Goal: Transaction & Acquisition: Book appointment/travel/reservation

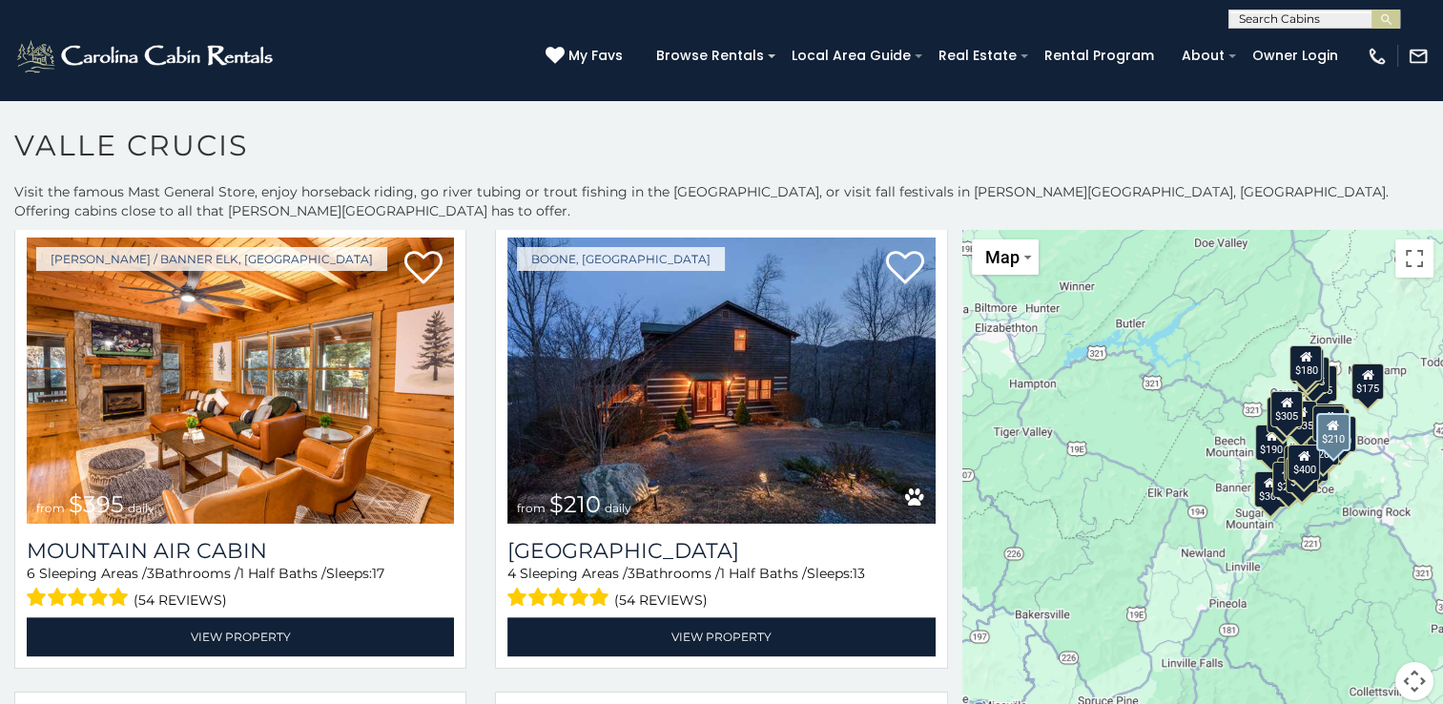
scroll to position [2385, 0]
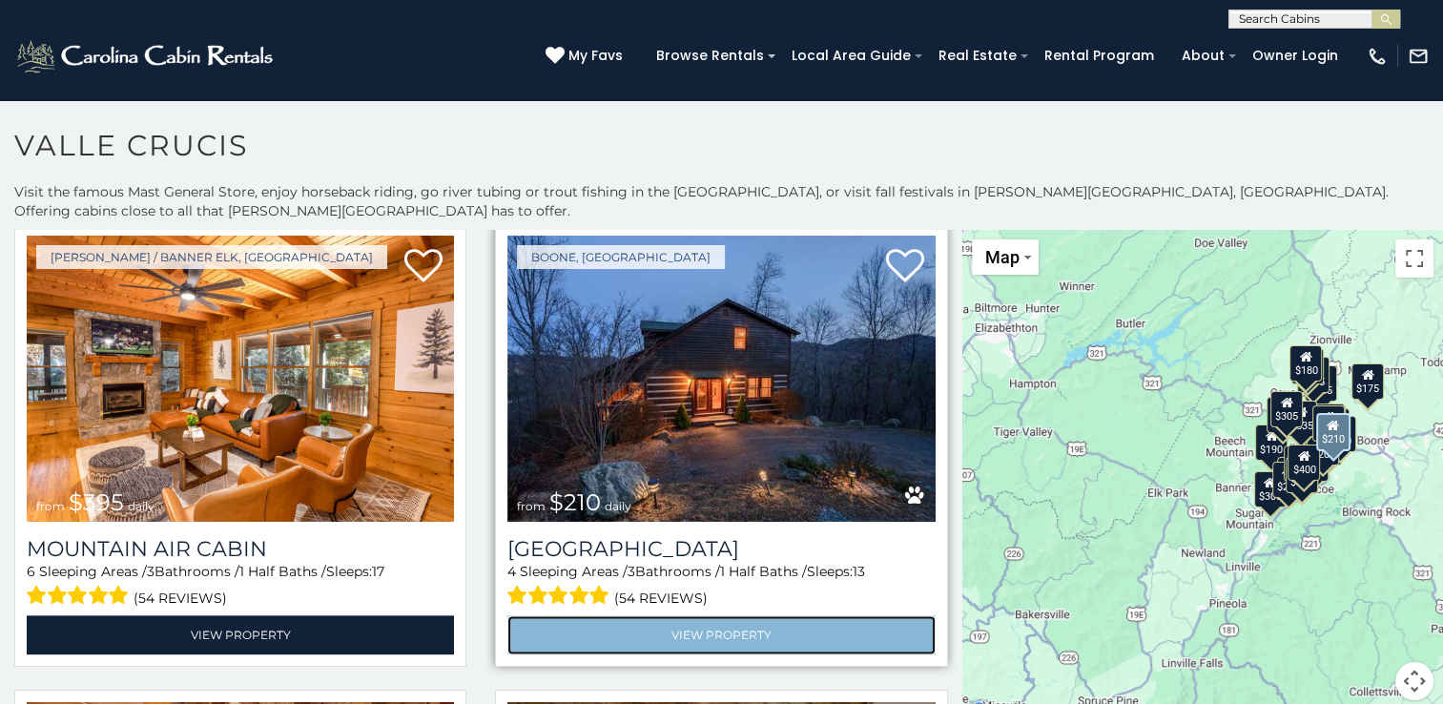
click at [694, 615] on link "View Property" at bounding box center [720, 634] width 427 height 39
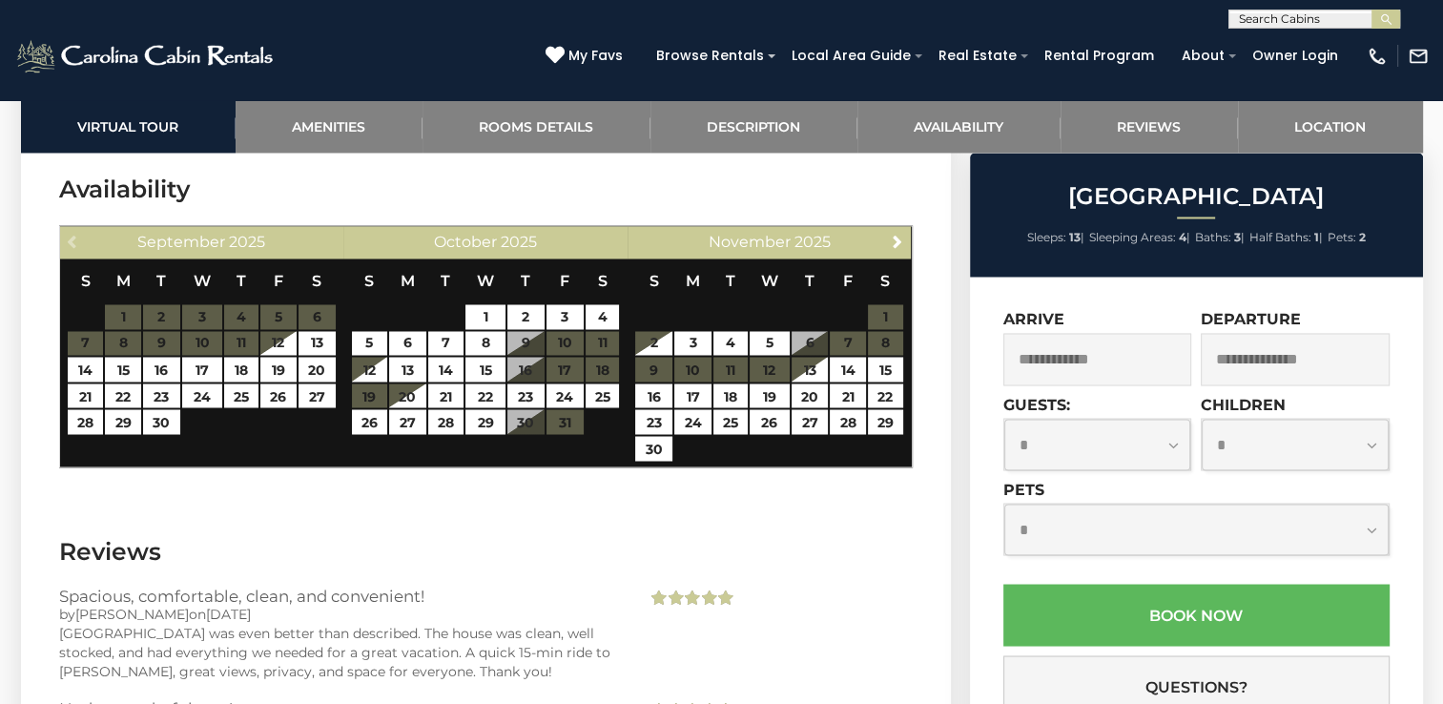
scroll to position [3243, 0]
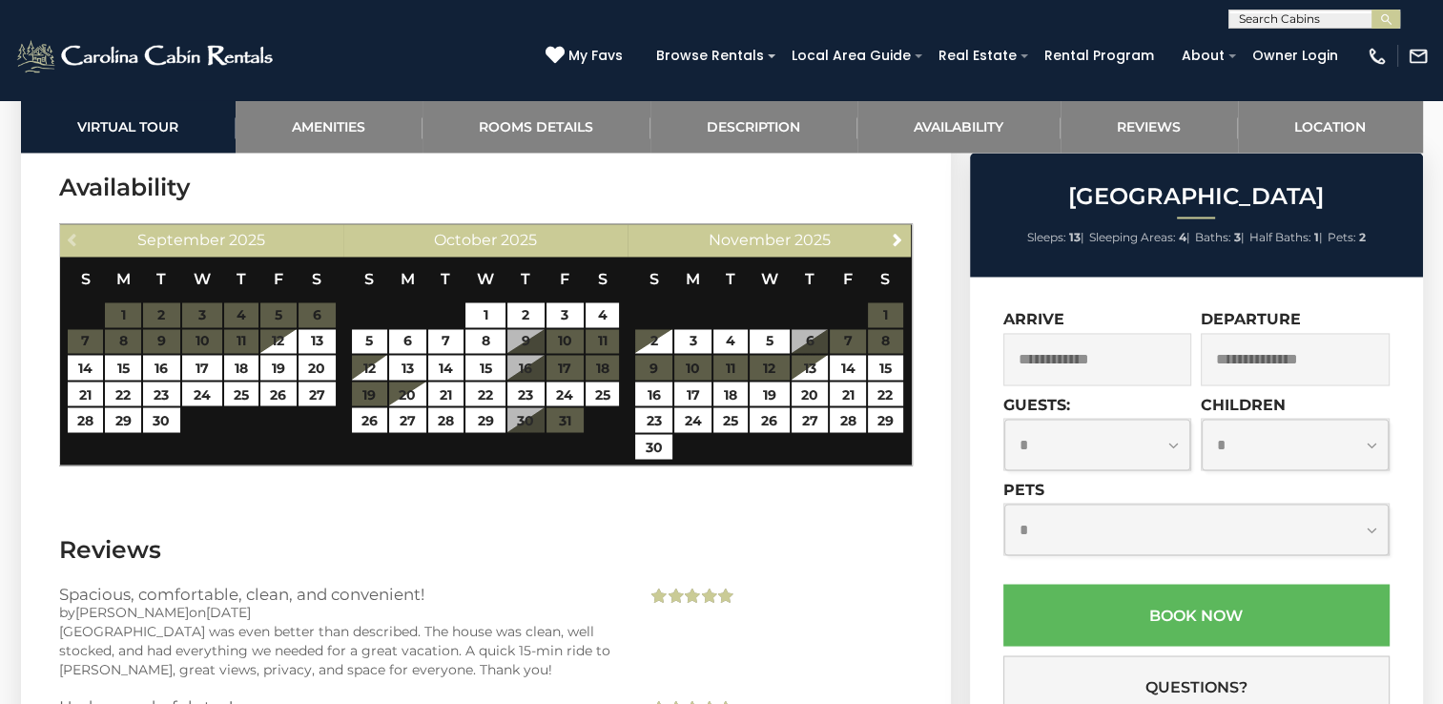
click at [1122, 370] on input "text" at bounding box center [1097, 359] width 189 height 52
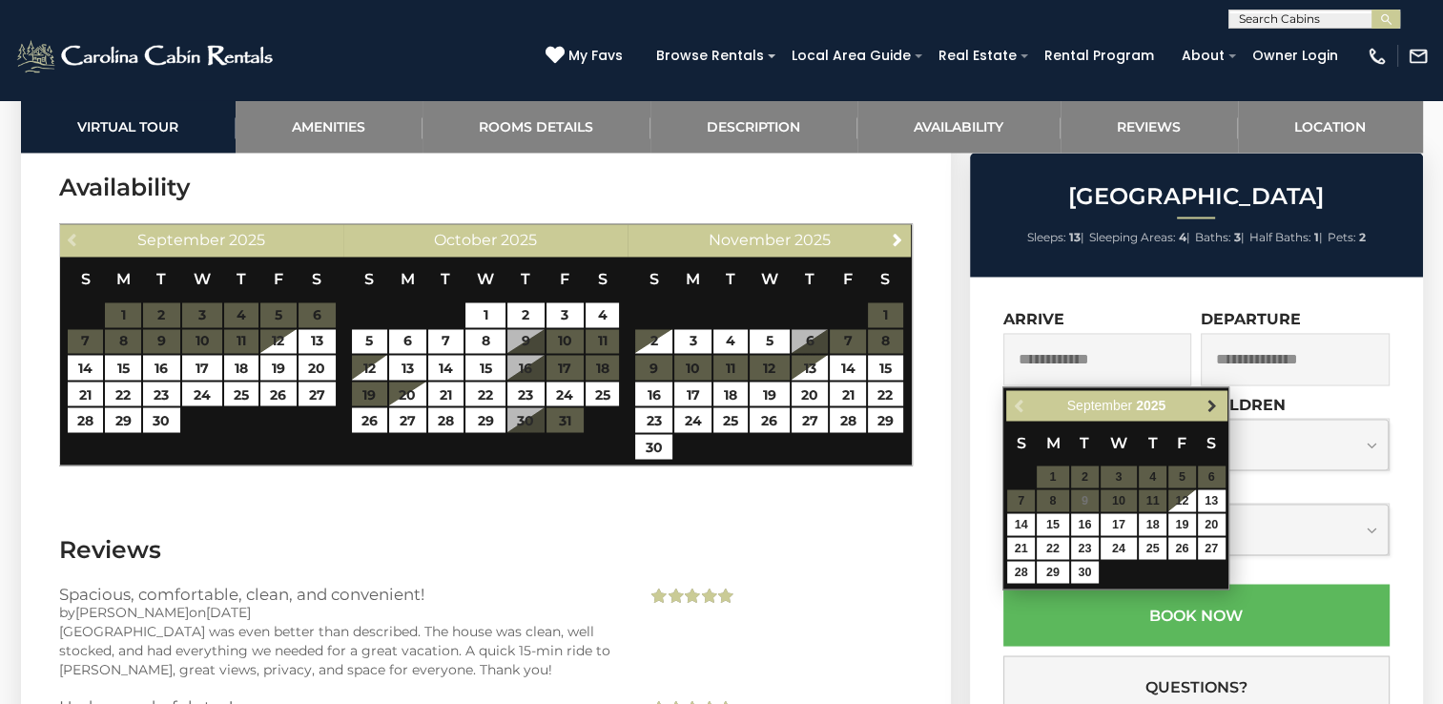
click at [1209, 404] on span "Next" at bounding box center [1212, 405] width 15 height 15
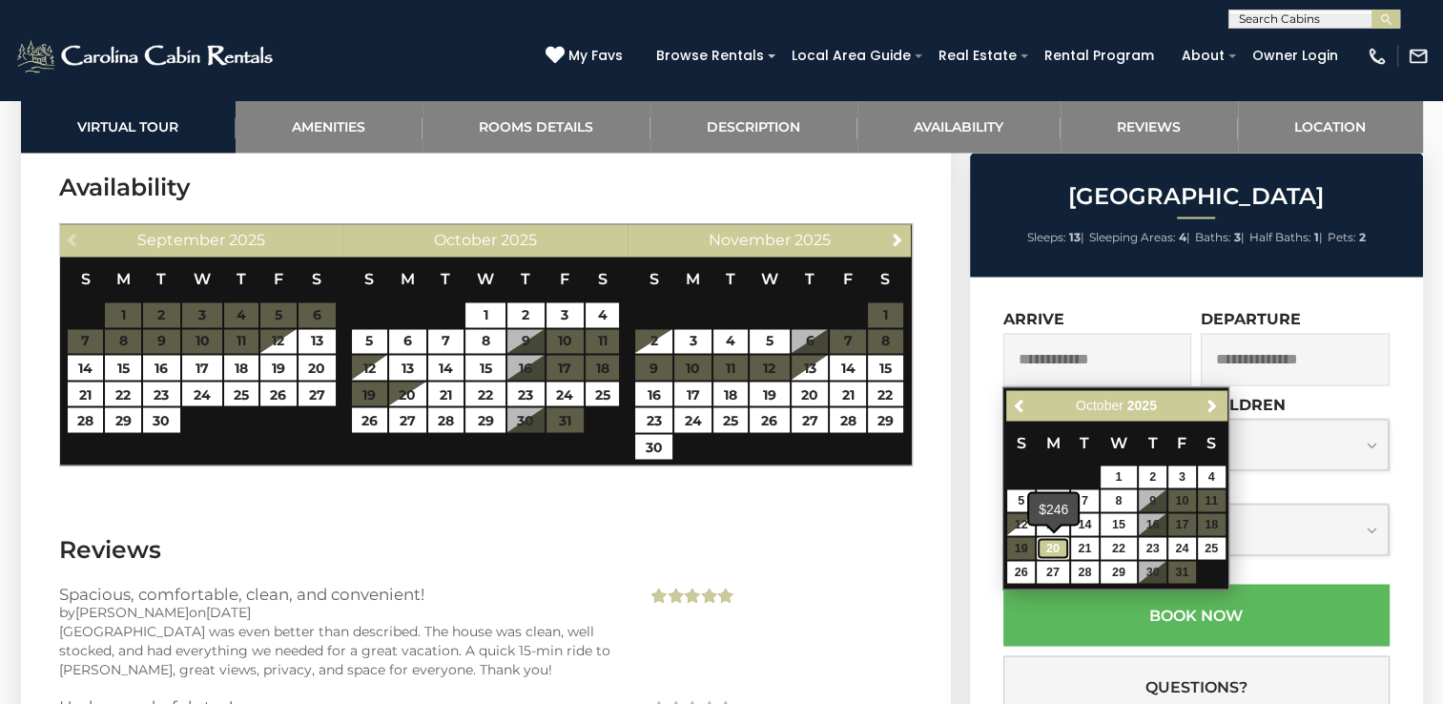
click at [1066, 548] on link "20" at bounding box center [1053, 548] width 32 height 22
type input "**********"
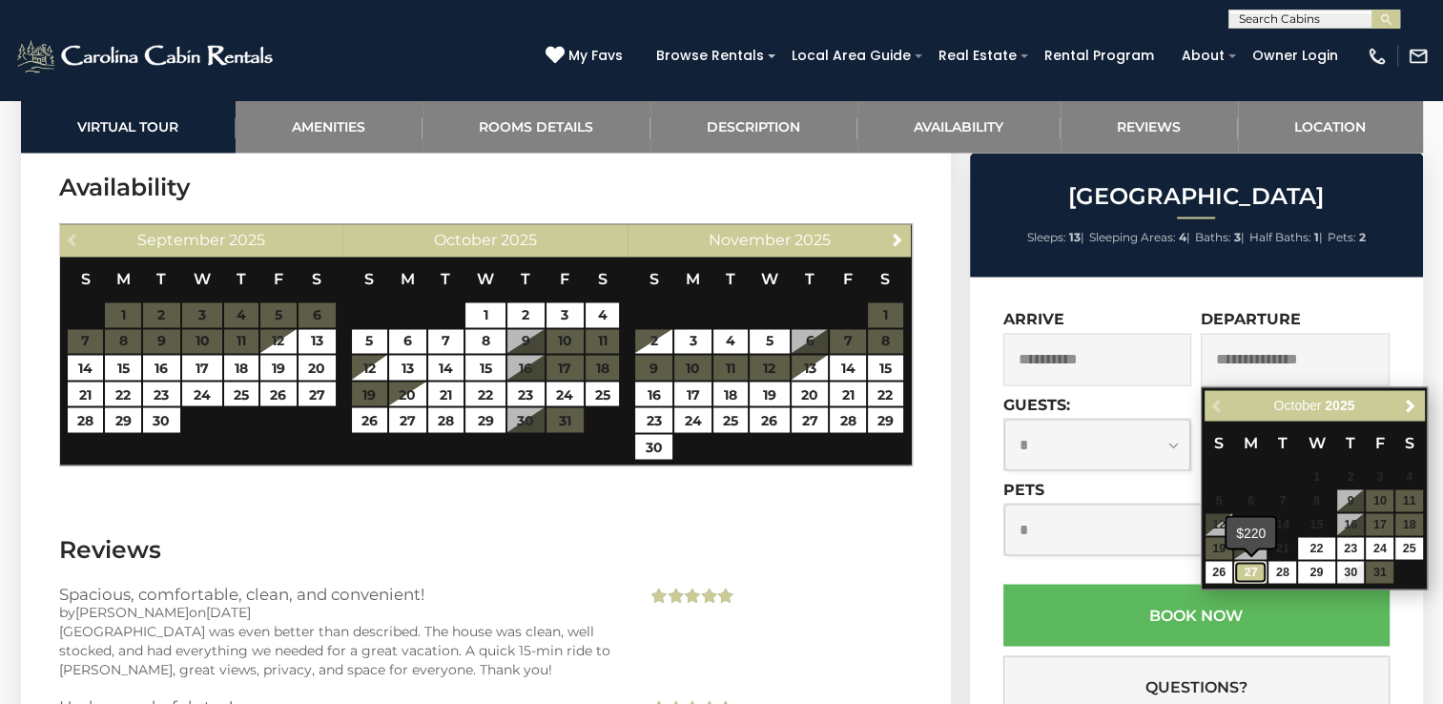
click at [1251, 572] on link "27" at bounding box center [1250, 572] width 32 height 22
type input "**********"
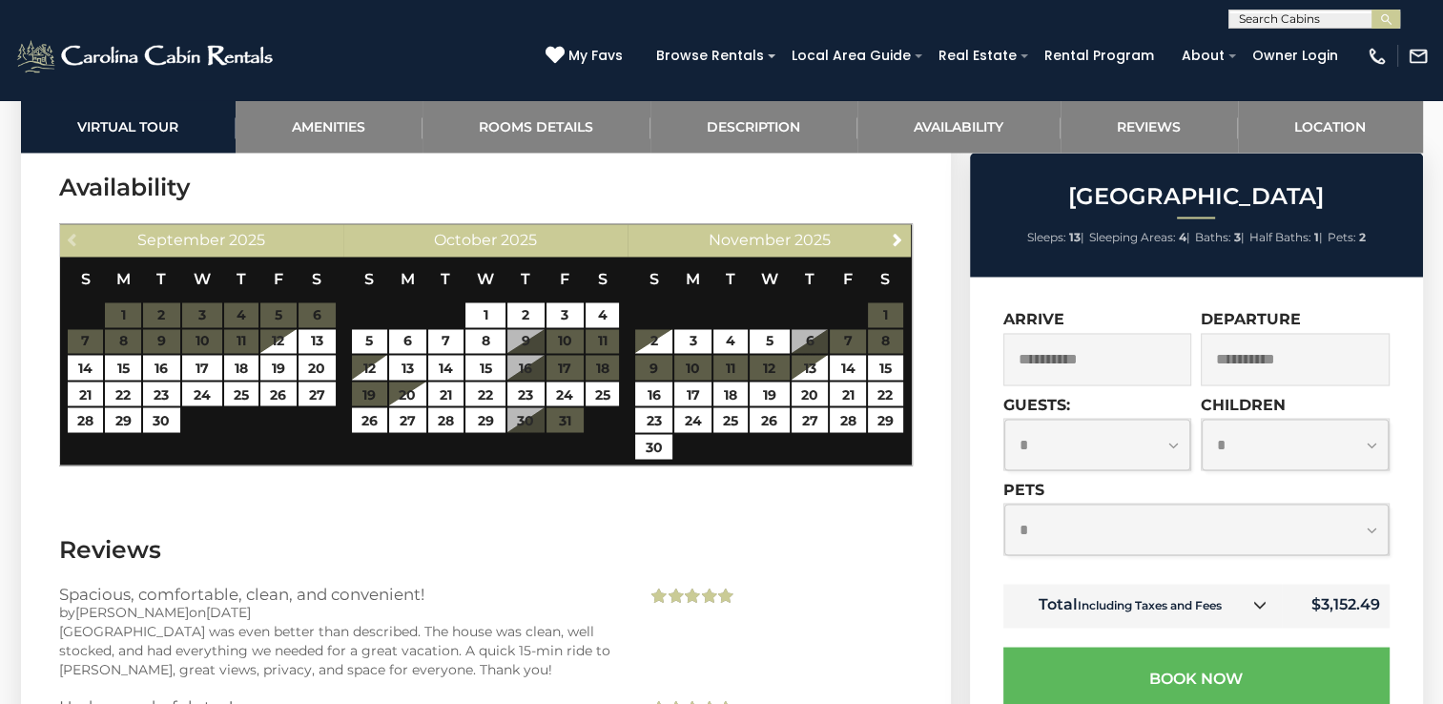
click at [1175, 448] on select "**********" at bounding box center [1097, 444] width 187 height 51
select select "*"
click at [1004, 420] on select "**********" at bounding box center [1097, 444] width 187 height 51
click at [1278, 358] on input "**********" at bounding box center [1295, 359] width 189 height 52
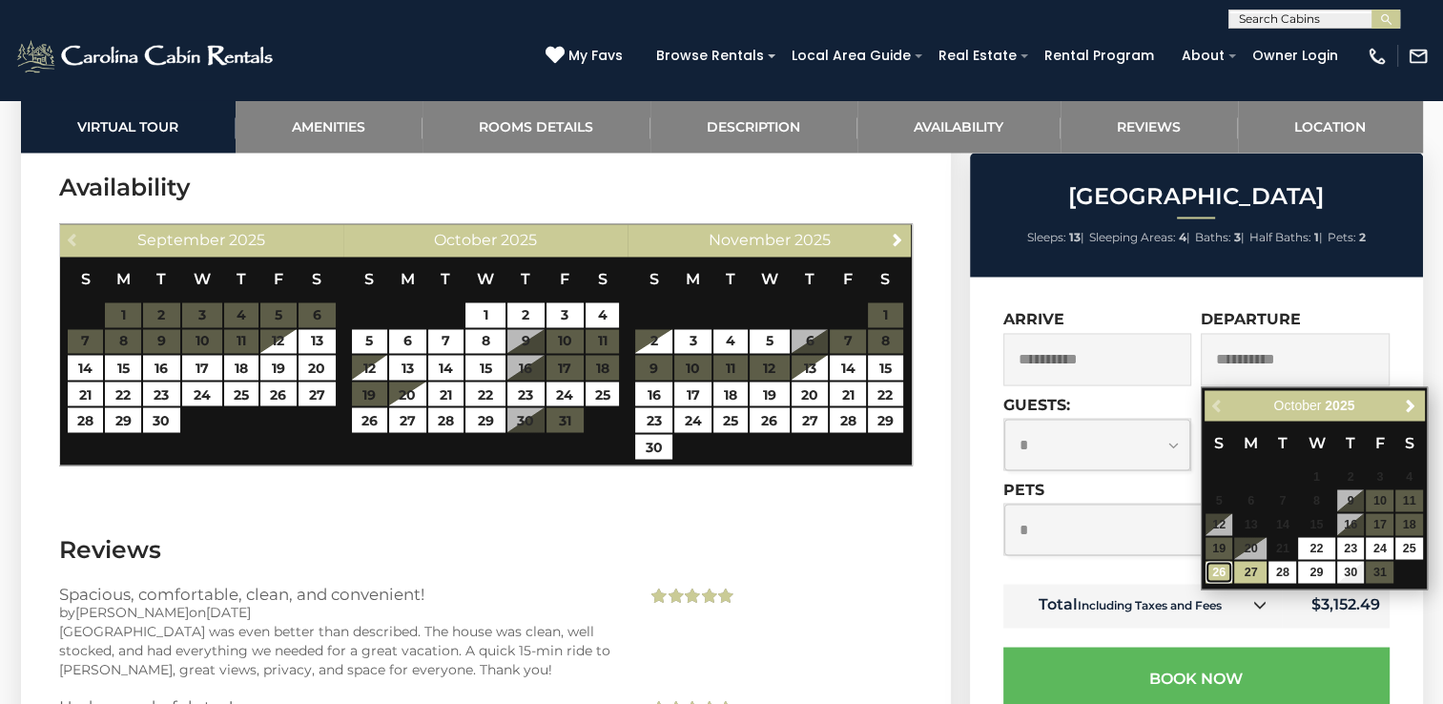
click at [1217, 572] on link "26" at bounding box center [1220, 572] width 28 height 22
type input "**********"
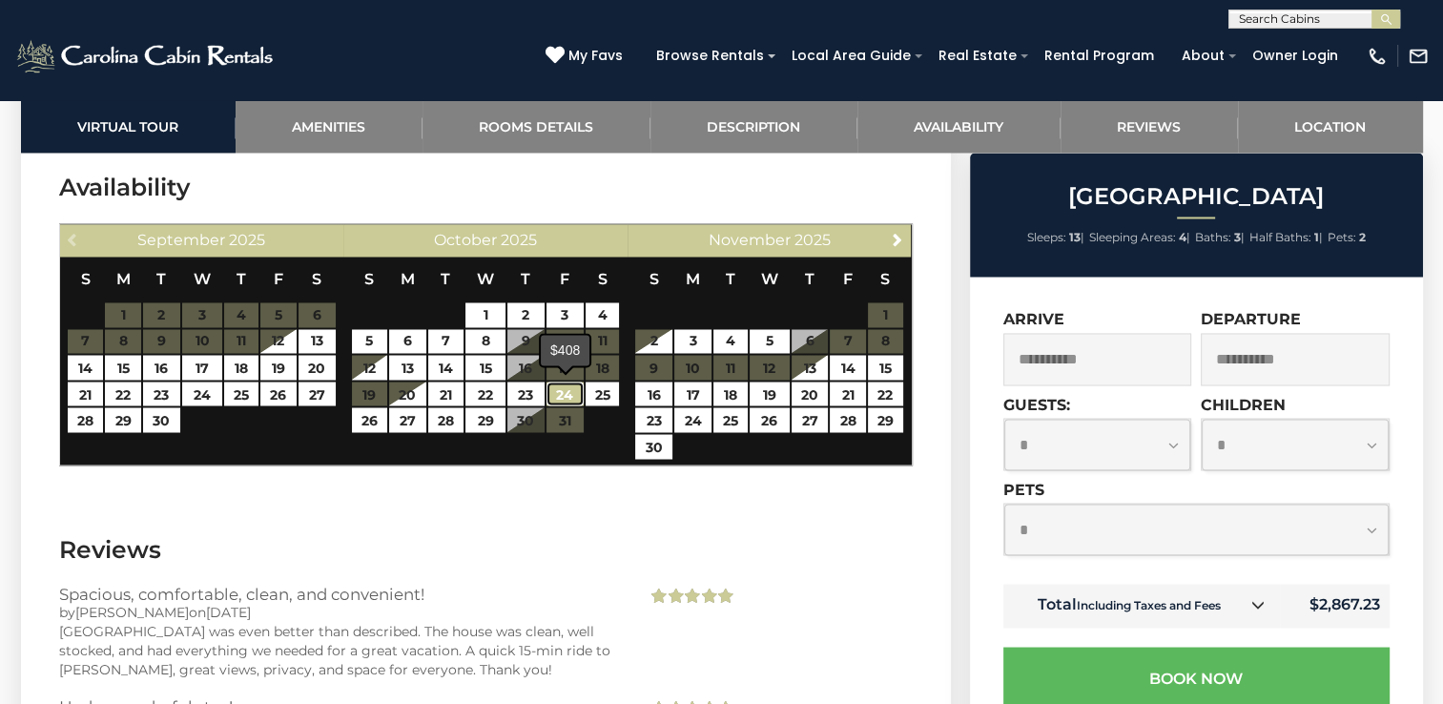
click at [565, 397] on link "24" at bounding box center [565, 394] width 37 height 25
type input "**********"
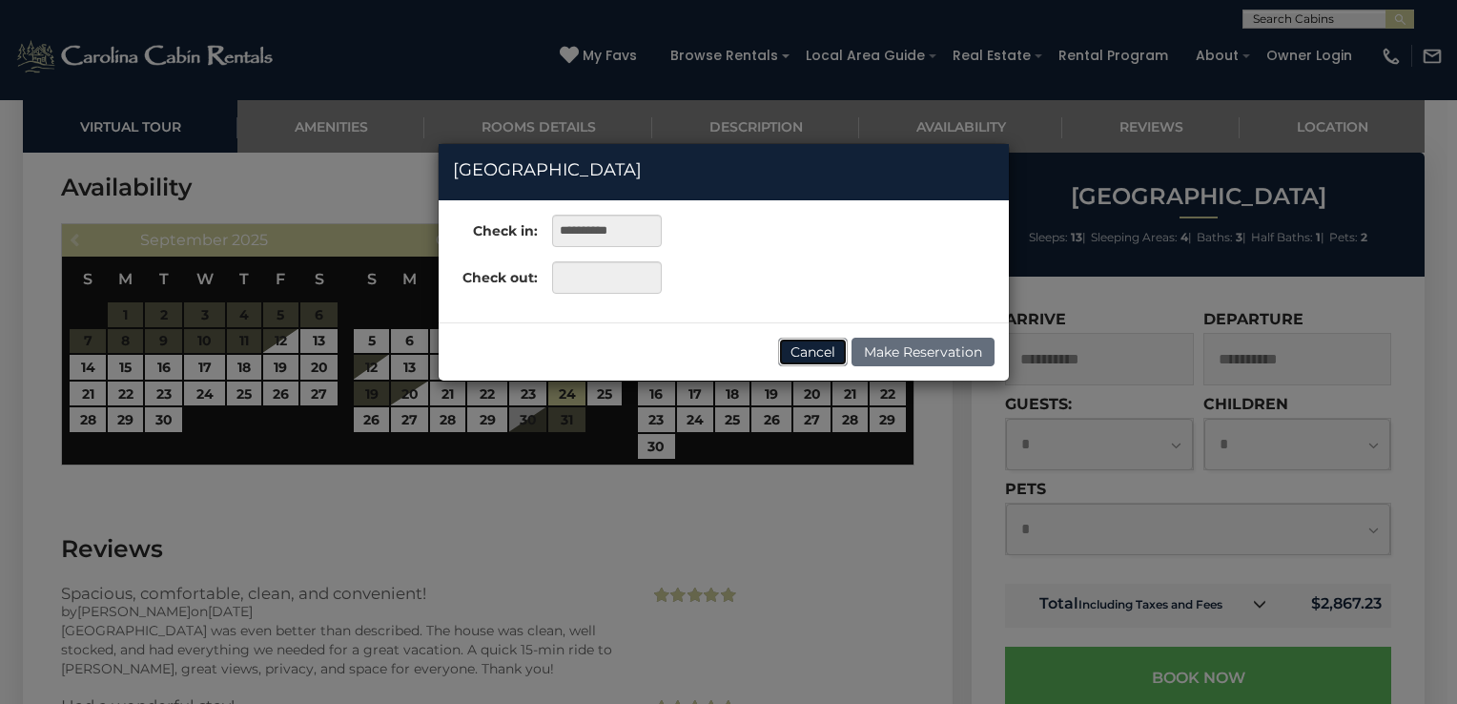
click at [799, 352] on button "Cancel" at bounding box center [813, 352] width 70 height 29
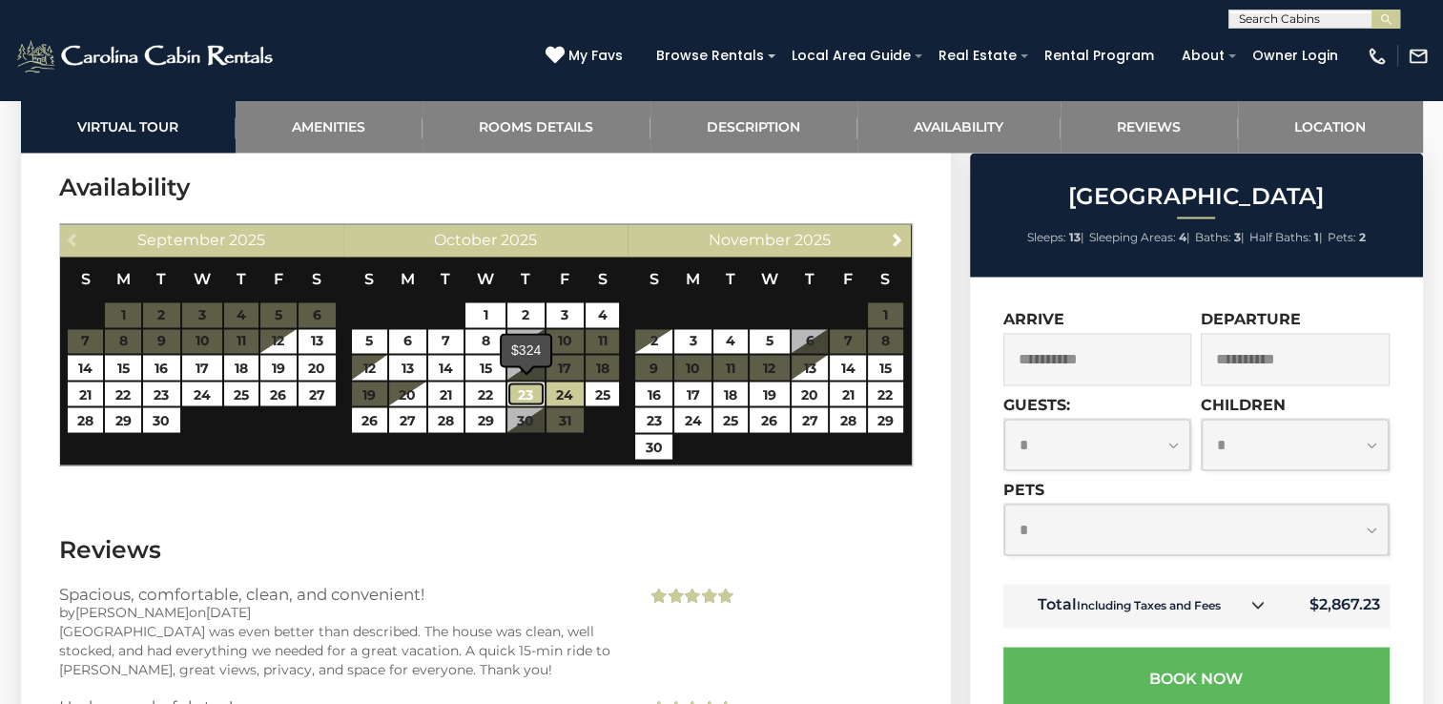
click at [534, 394] on link "23" at bounding box center [525, 394] width 37 height 25
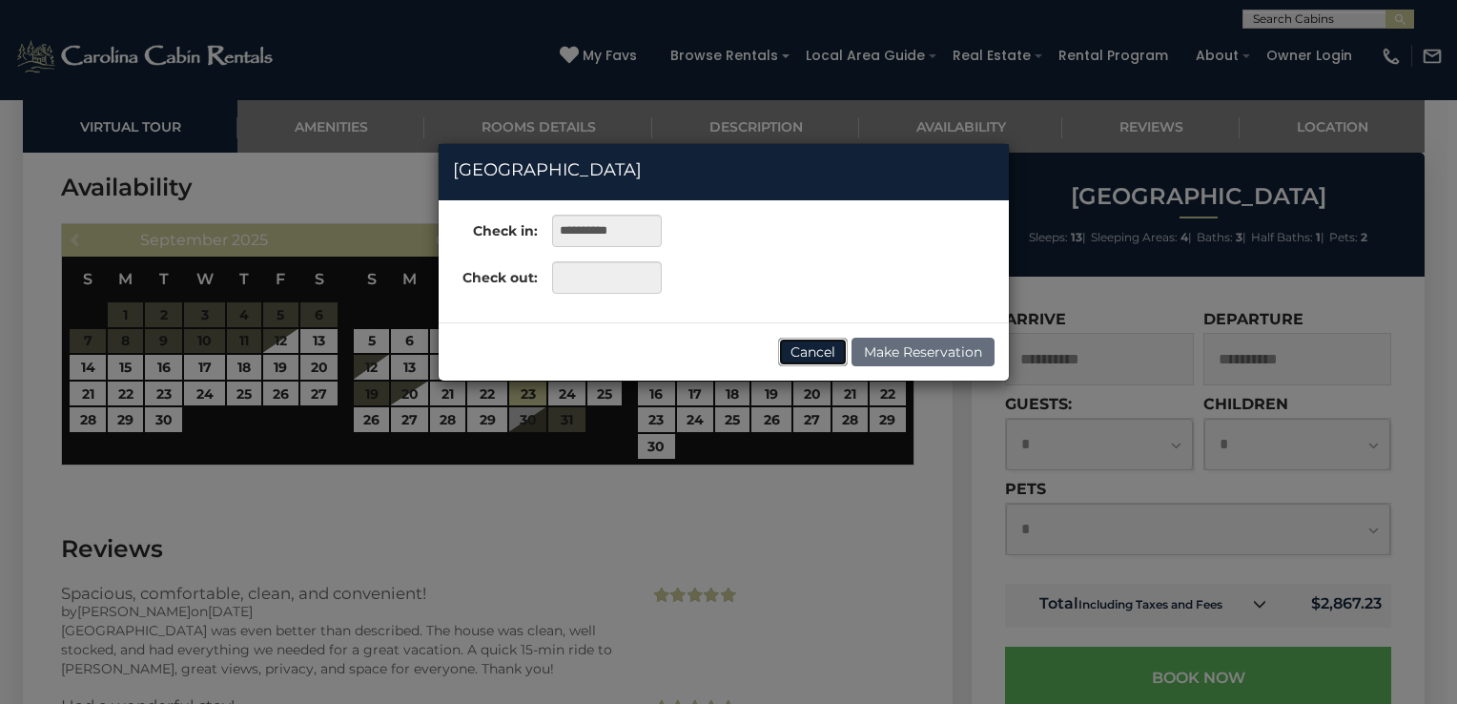
click at [810, 362] on button "Cancel" at bounding box center [813, 352] width 70 height 29
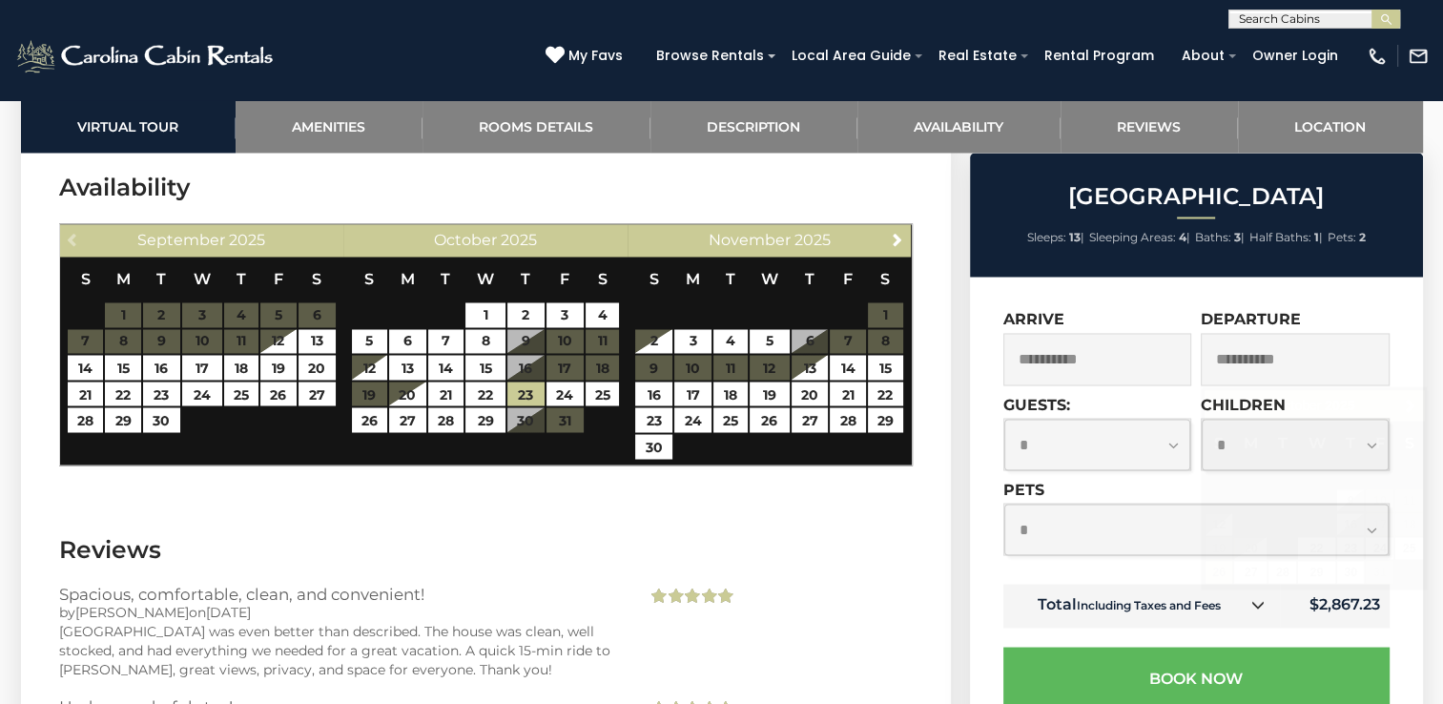
click at [1262, 374] on input "**********" at bounding box center [1295, 359] width 189 height 52
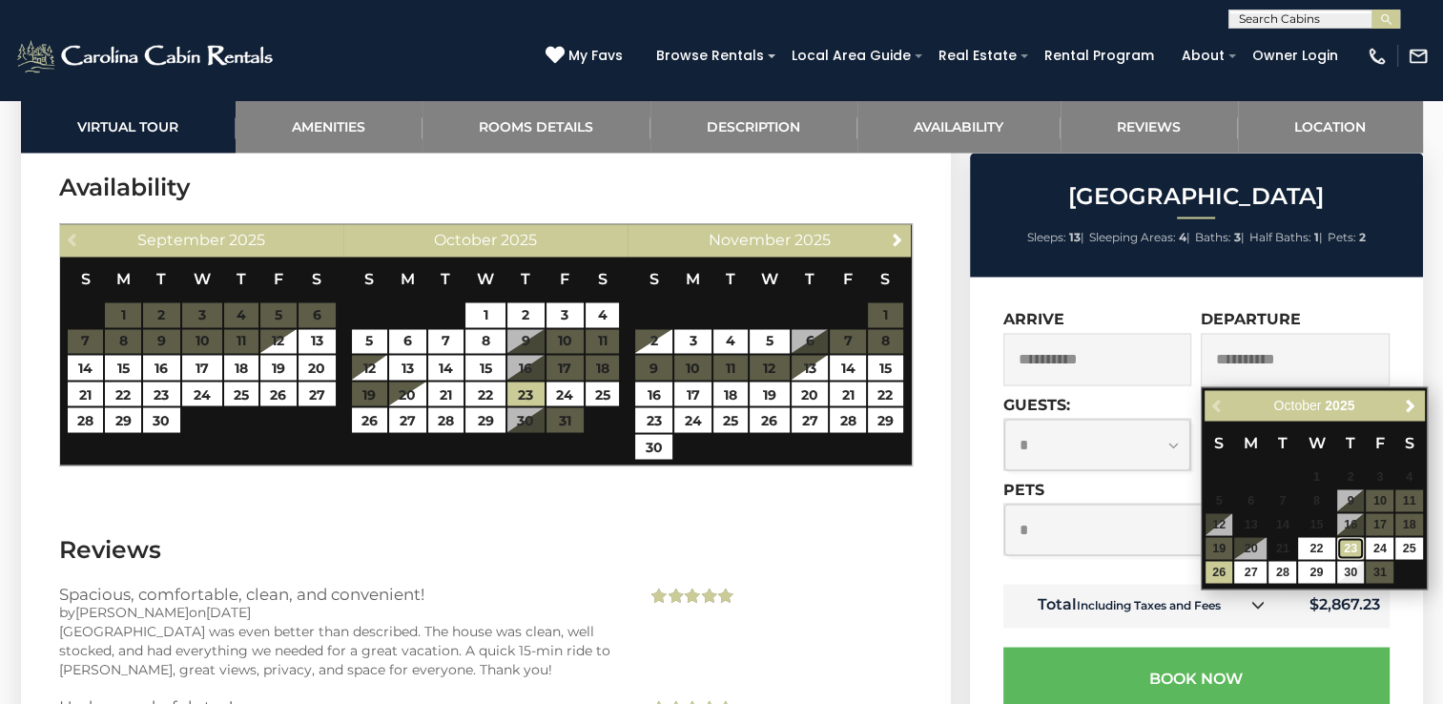
click at [1348, 550] on link "23" at bounding box center [1351, 548] width 28 height 22
type input "**********"
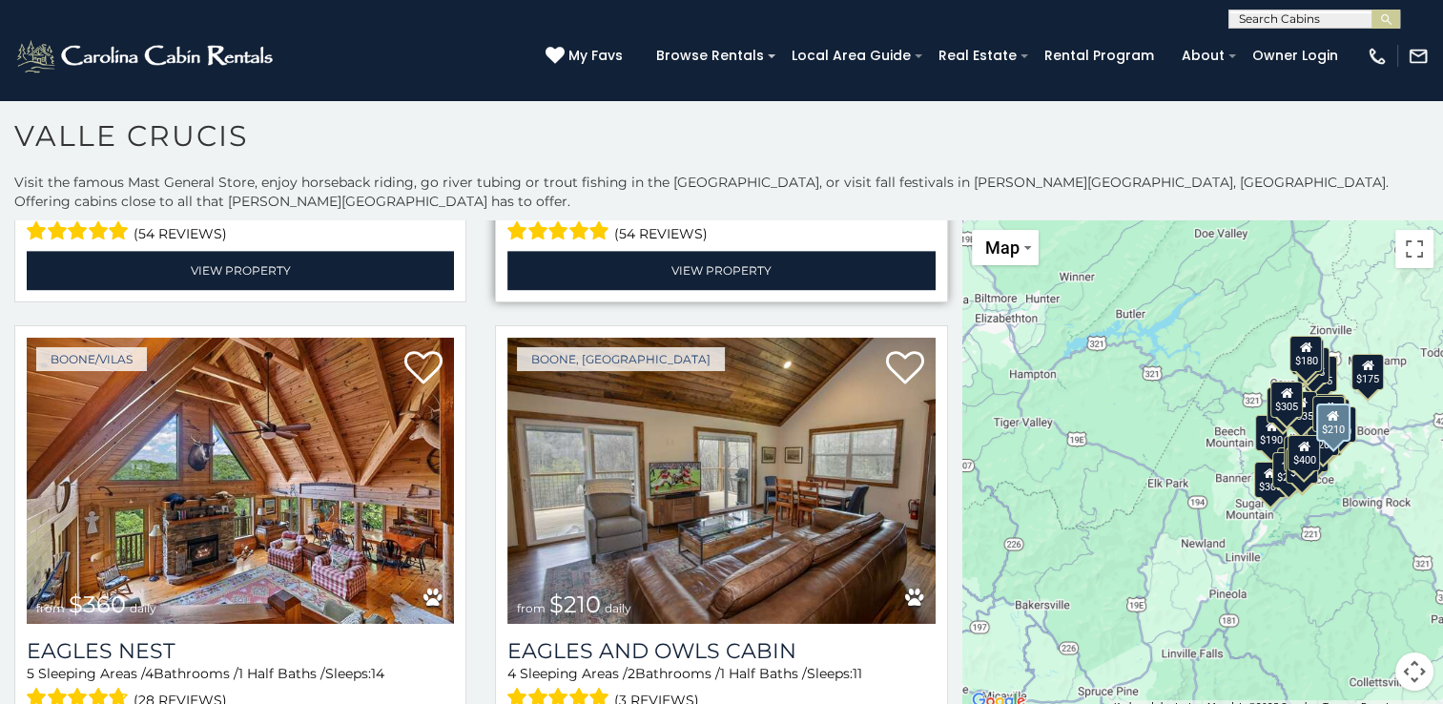
scroll to position [2766, 0]
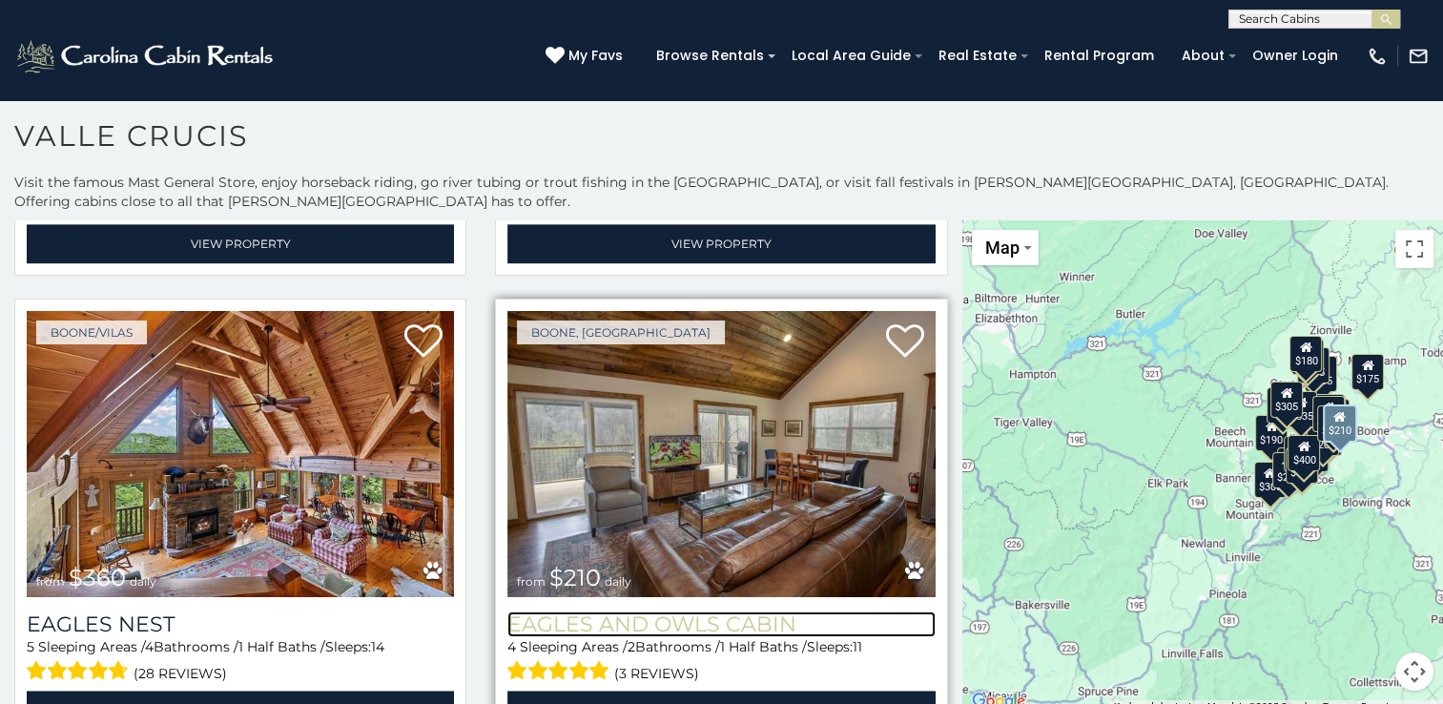
click at [748, 611] on h3 "Eagles and Owls Cabin" at bounding box center [720, 624] width 427 height 26
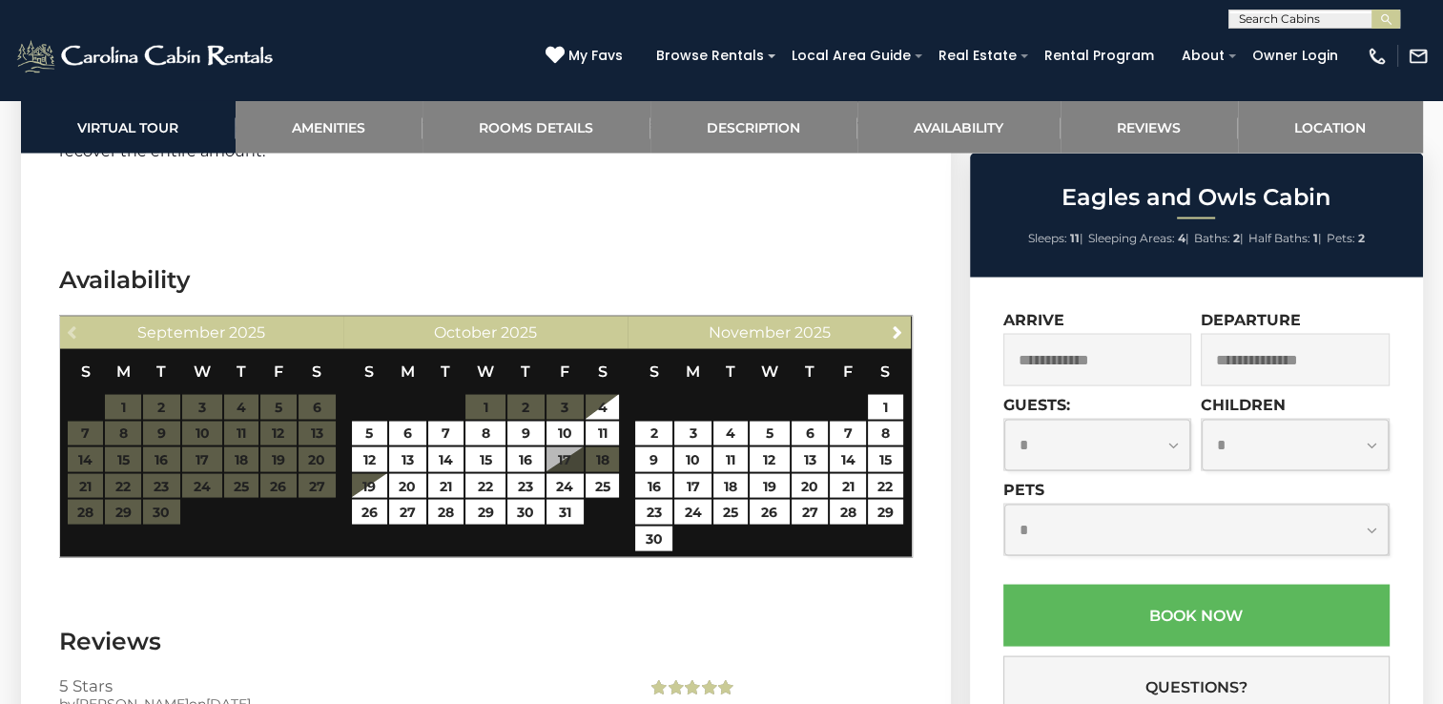
scroll to position [3625, 0]
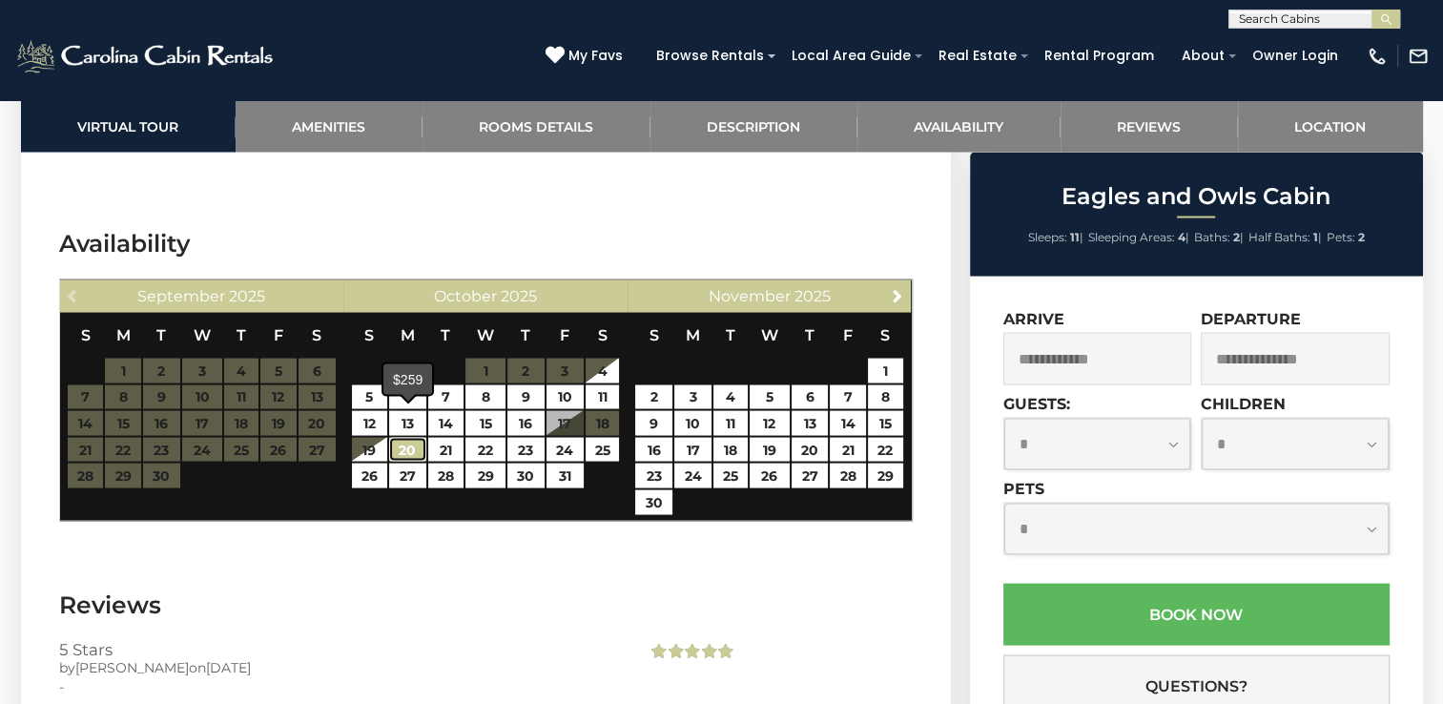
click at [410, 438] on link "20" at bounding box center [407, 450] width 37 height 25
type input "**********"
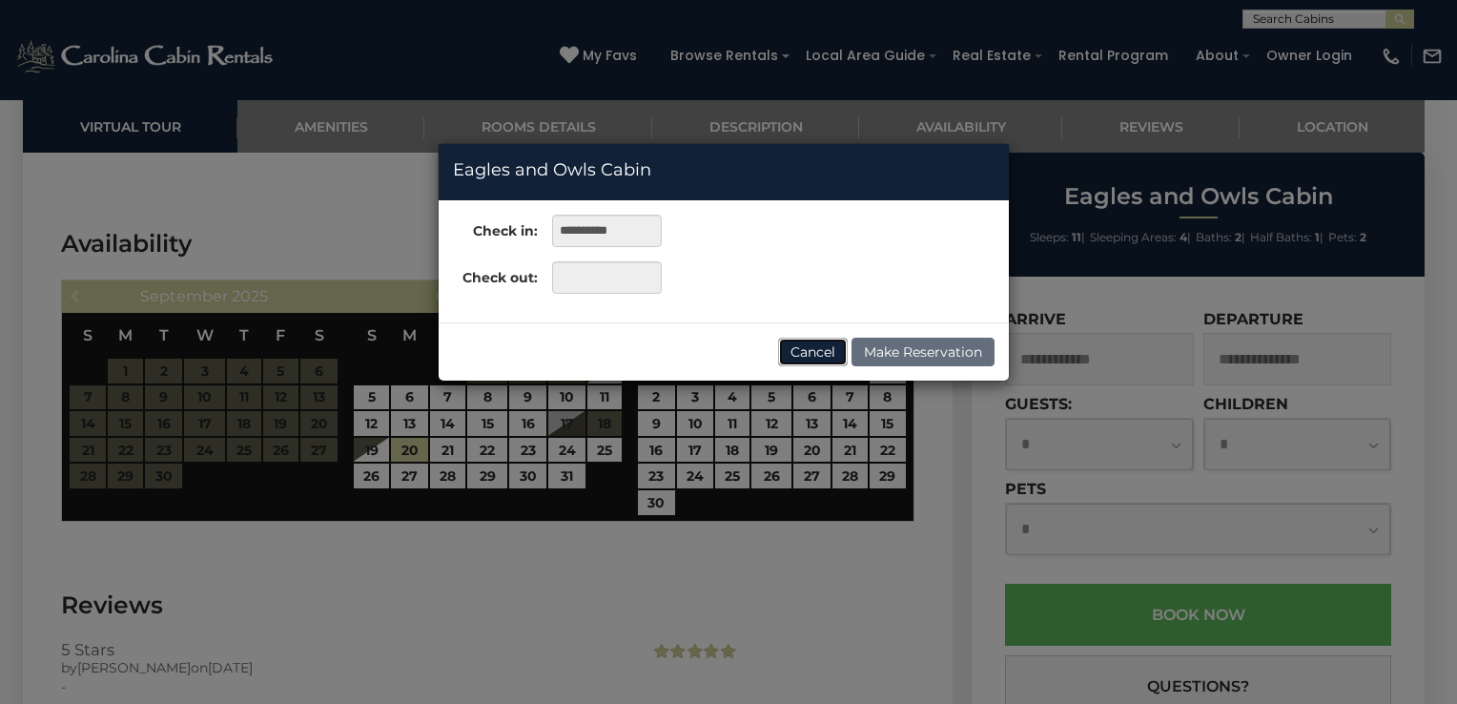
click at [803, 351] on button "Cancel" at bounding box center [813, 352] width 70 height 29
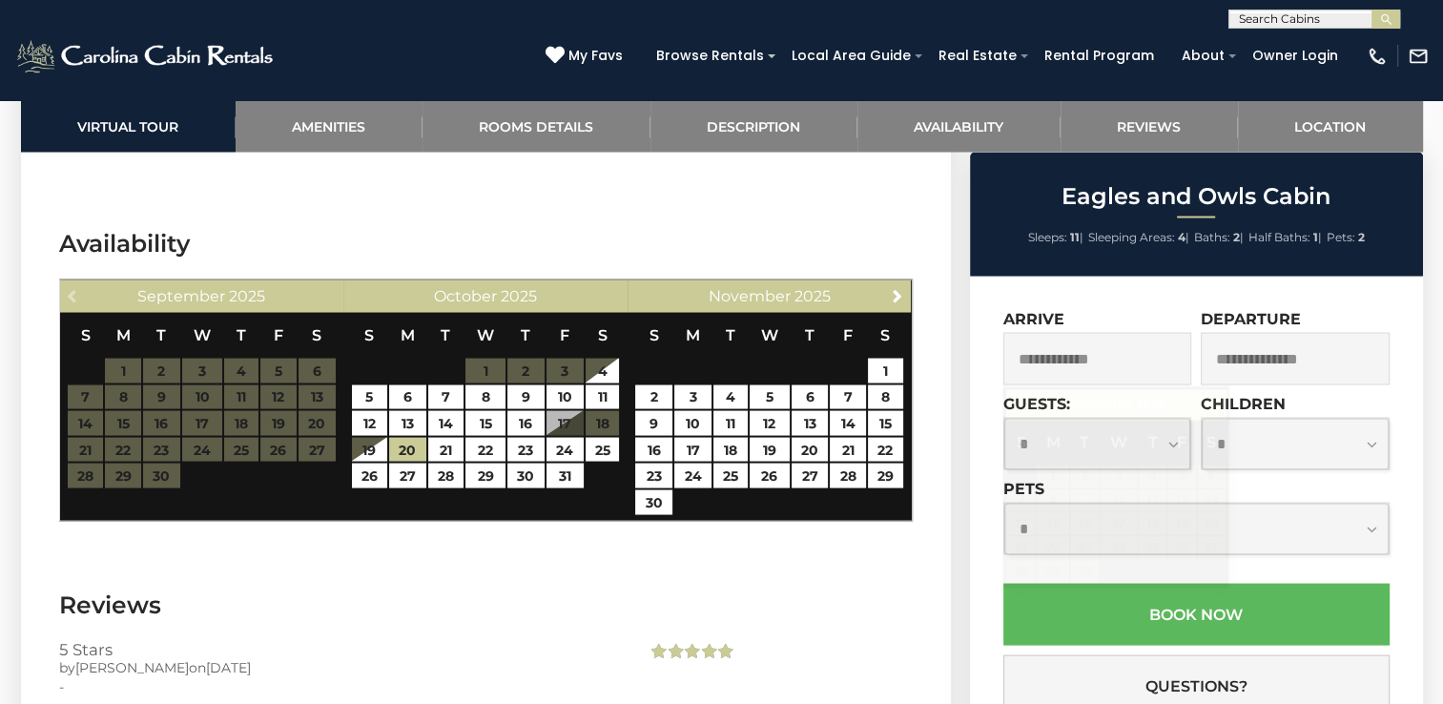
click at [1062, 356] on input "text" at bounding box center [1097, 359] width 189 height 52
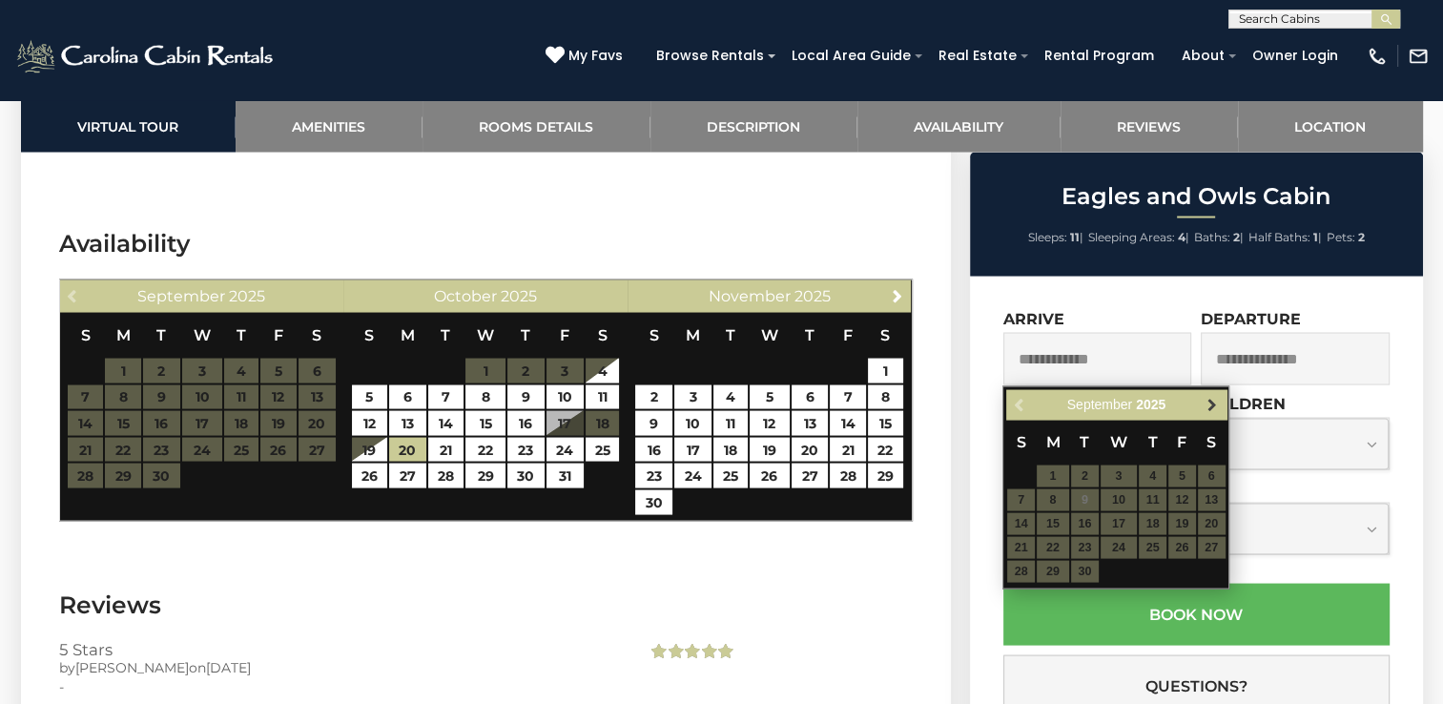
click at [1211, 403] on span "Next" at bounding box center [1212, 405] width 15 height 15
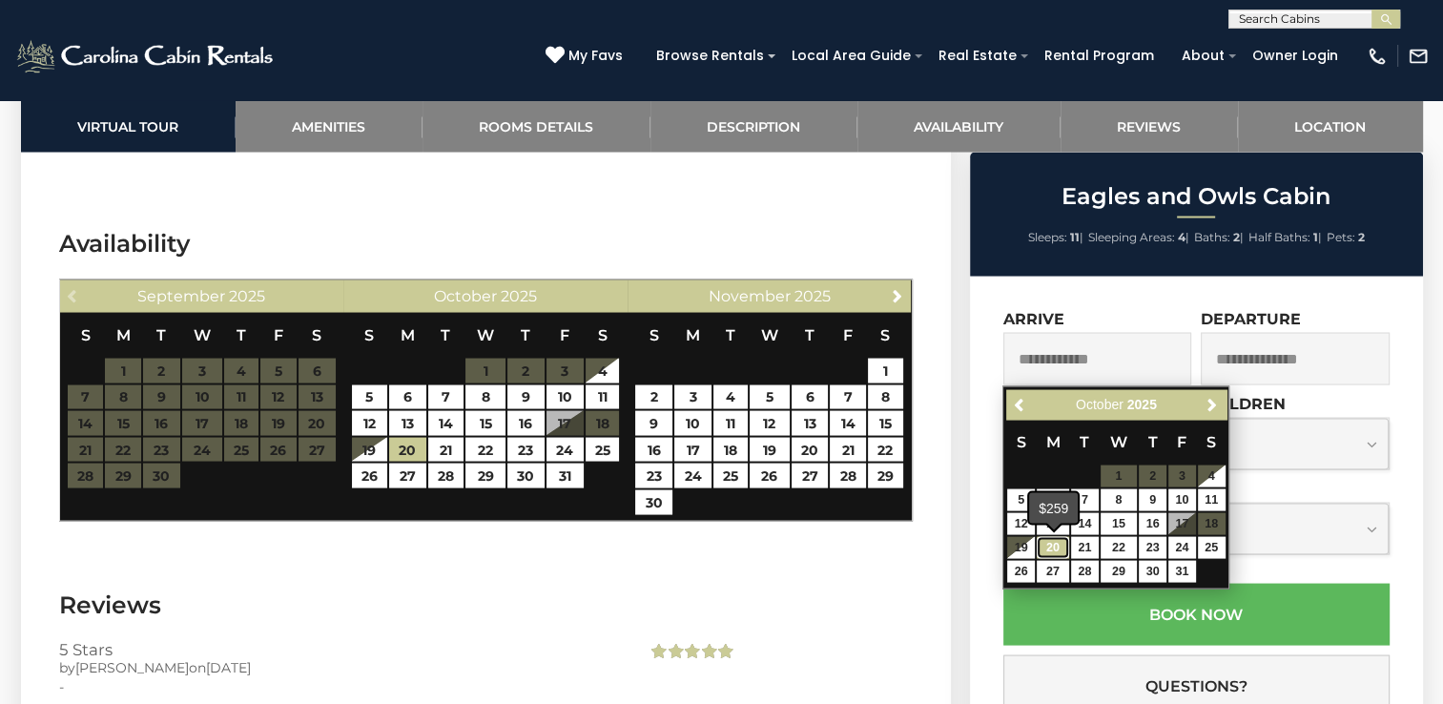
click at [1056, 544] on link "20" at bounding box center [1053, 548] width 32 height 22
type input "**********"
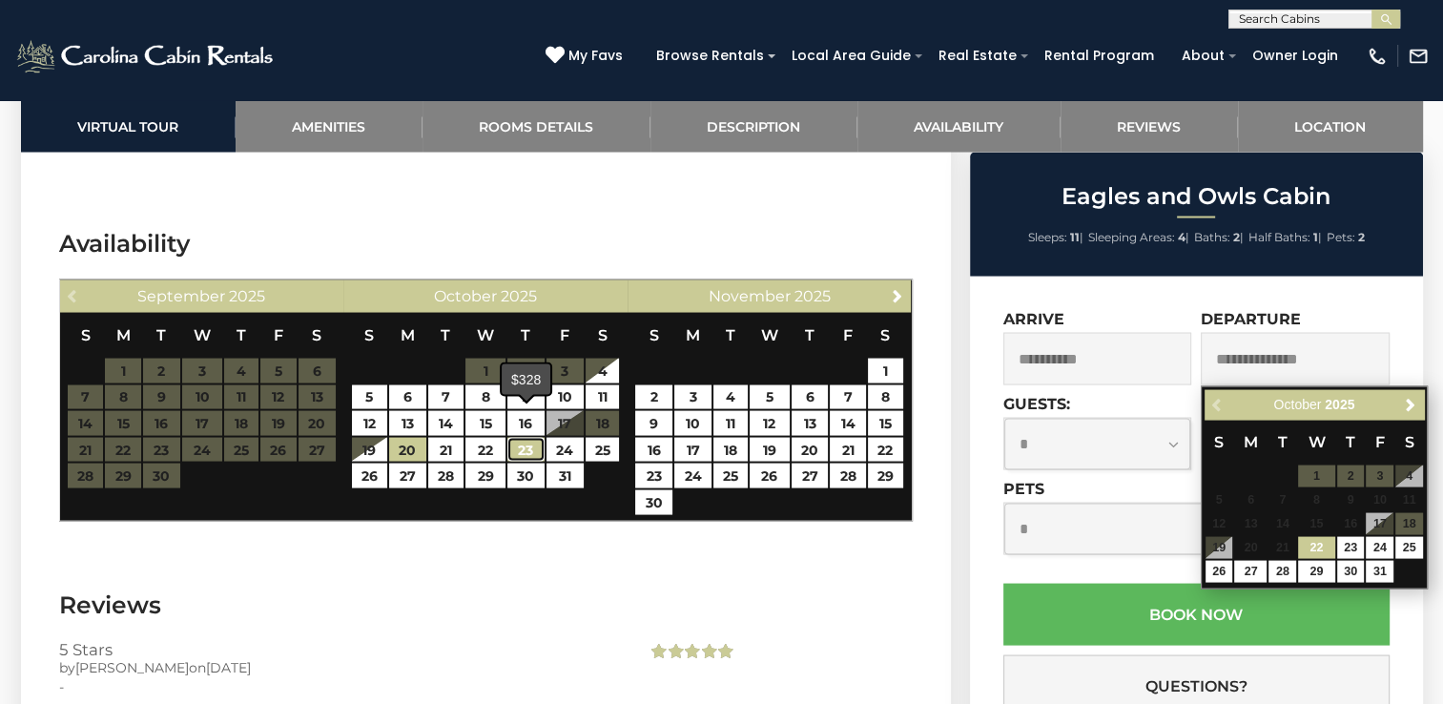
click at [530, 438] on link "23" at bounding box center [525, 450] width 37 height 25
type input "**********"
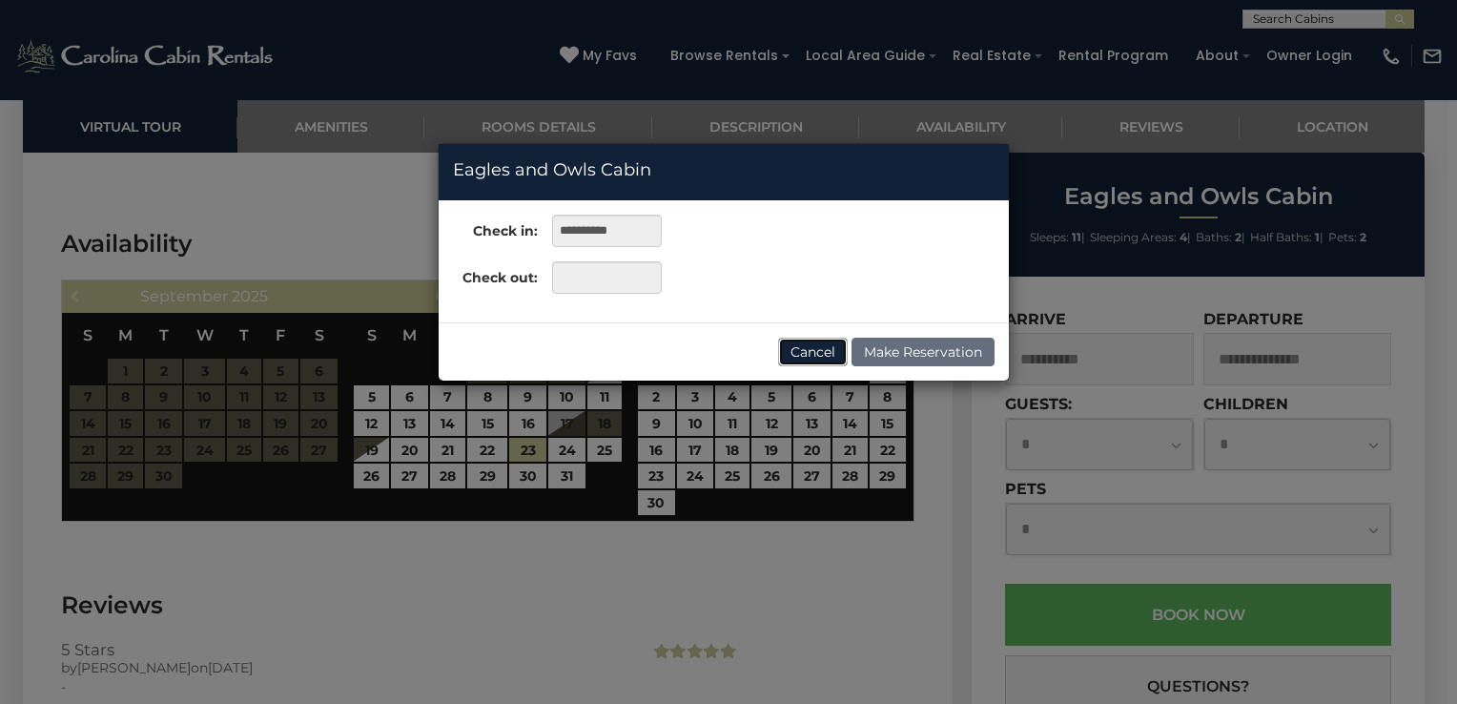
click at [815, 345] on button "Cancel" at bounding box center [813, 352] width 70 height 29
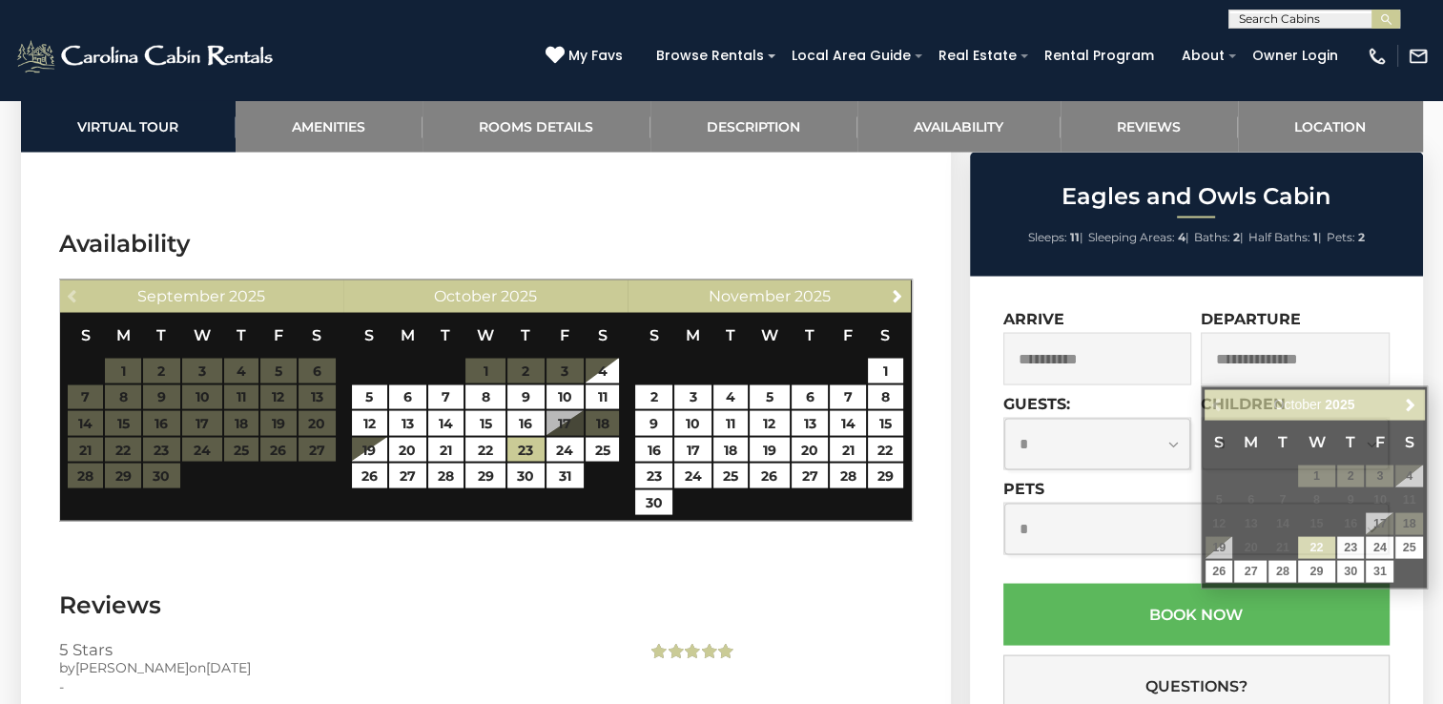
click at [1334, 362] on input "text" at bounding box center [1295, 359] width 189 height 52
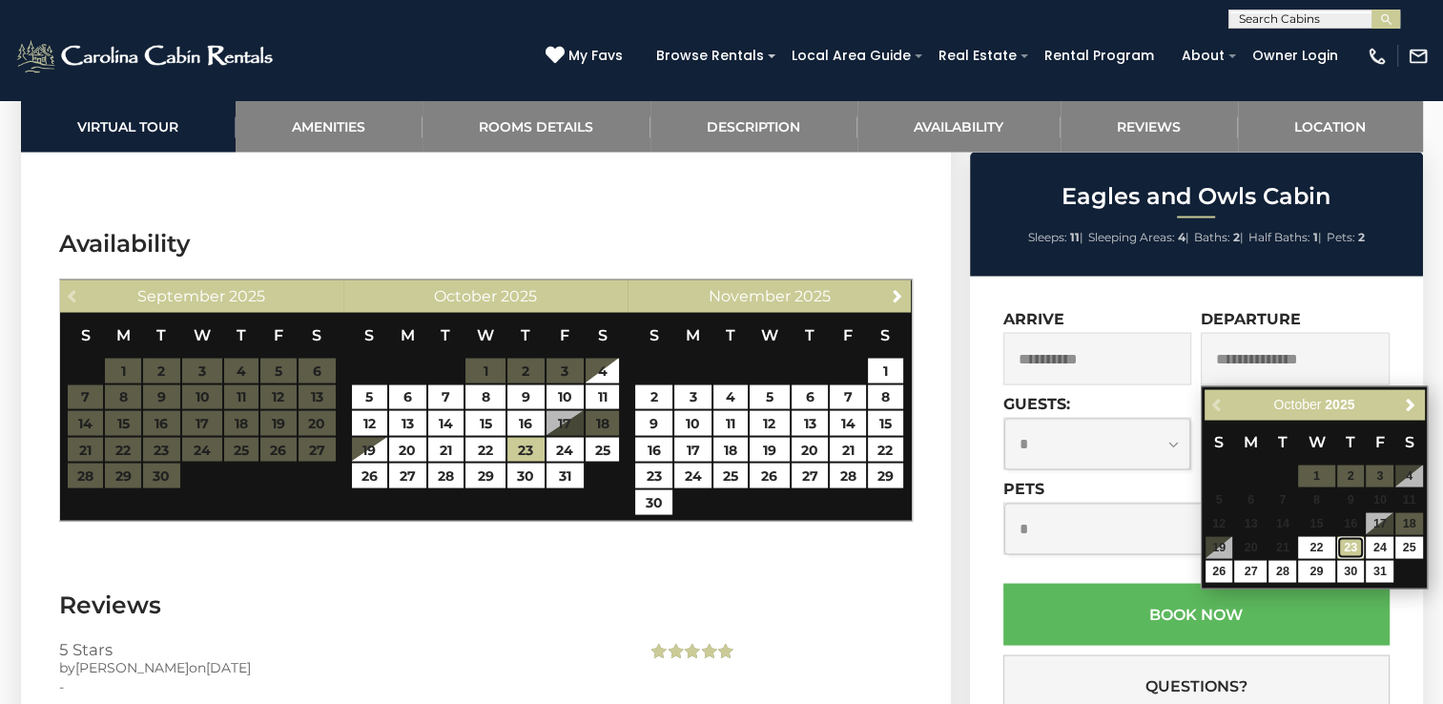
click at [1356, 544] on link "23" at bounding box center [1351, 548] width 28 height 22
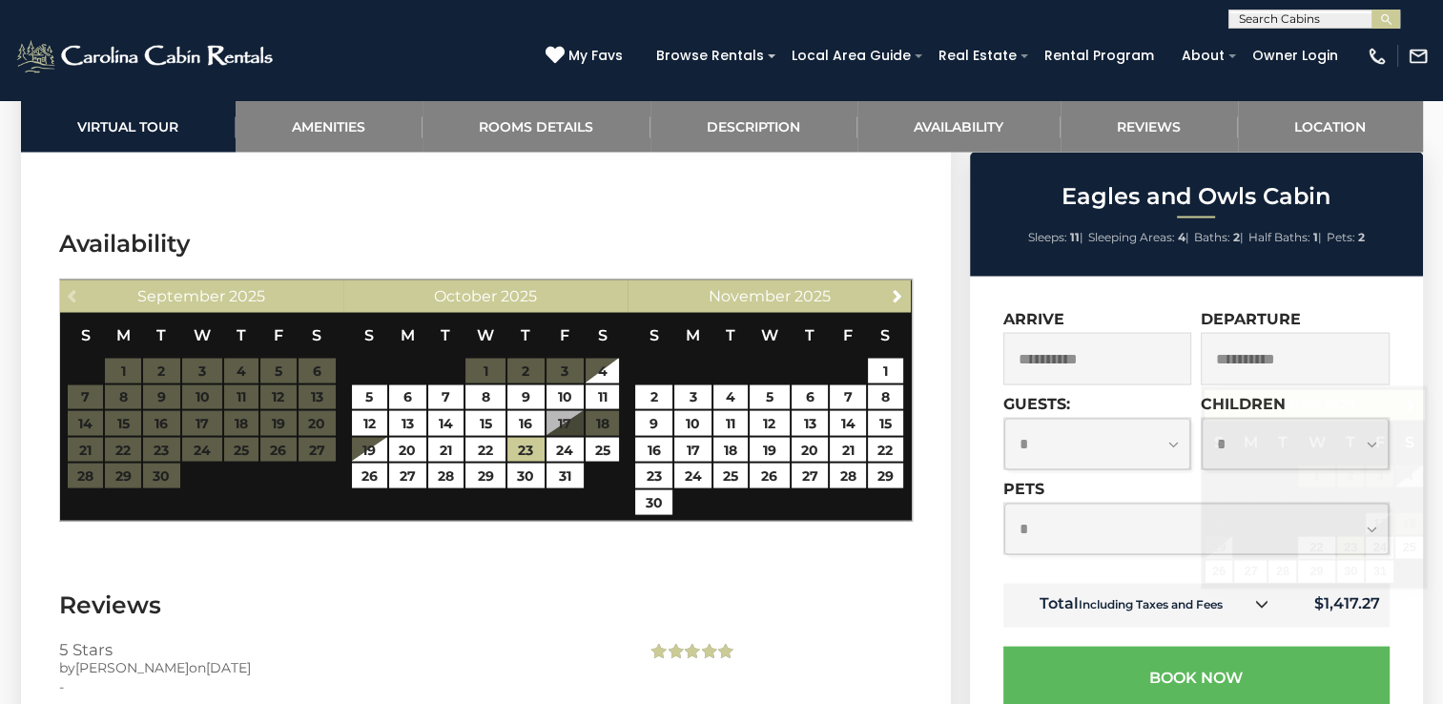
click at [1297, 360] on input "**********" at bounding box center [1295, 359] width 189 height 52
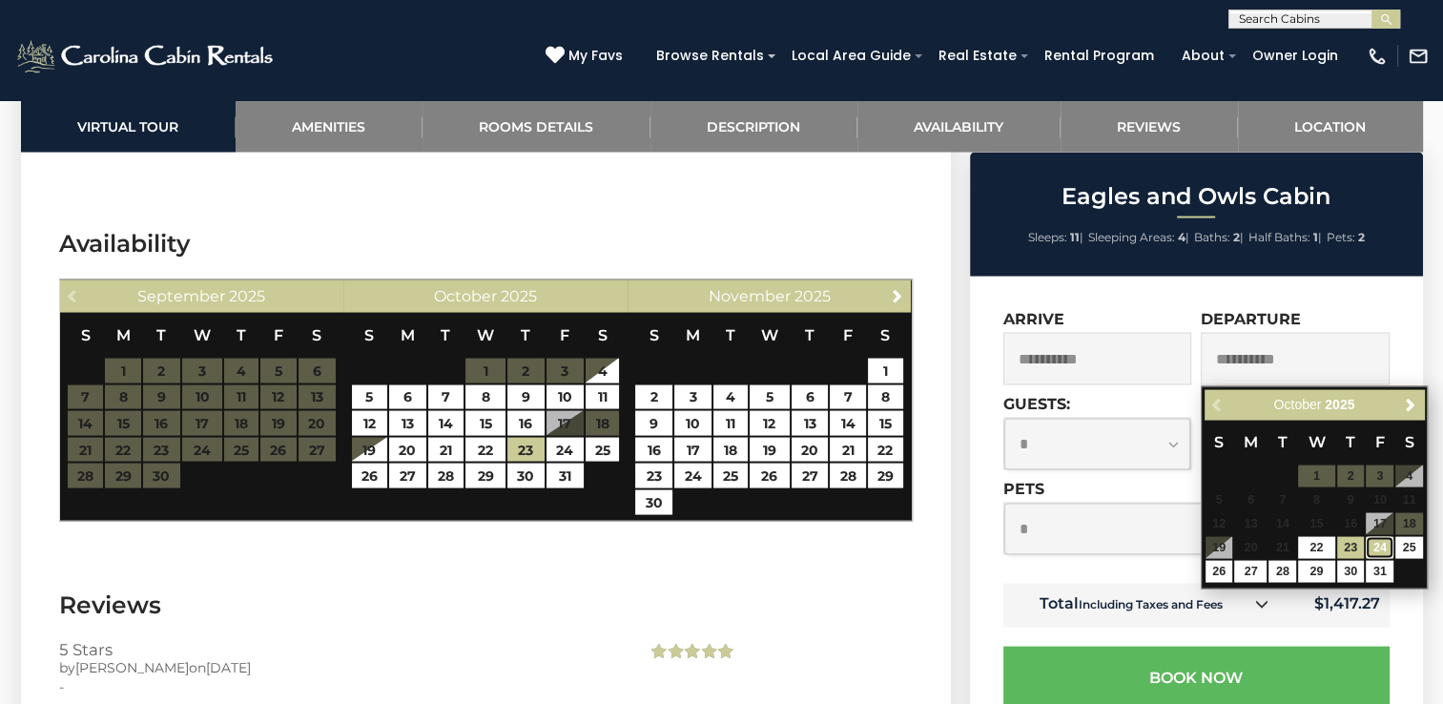
click at [1377, 548] on link "24" at bounding box center [1380, 548] width 28 height 22
type input "**********"
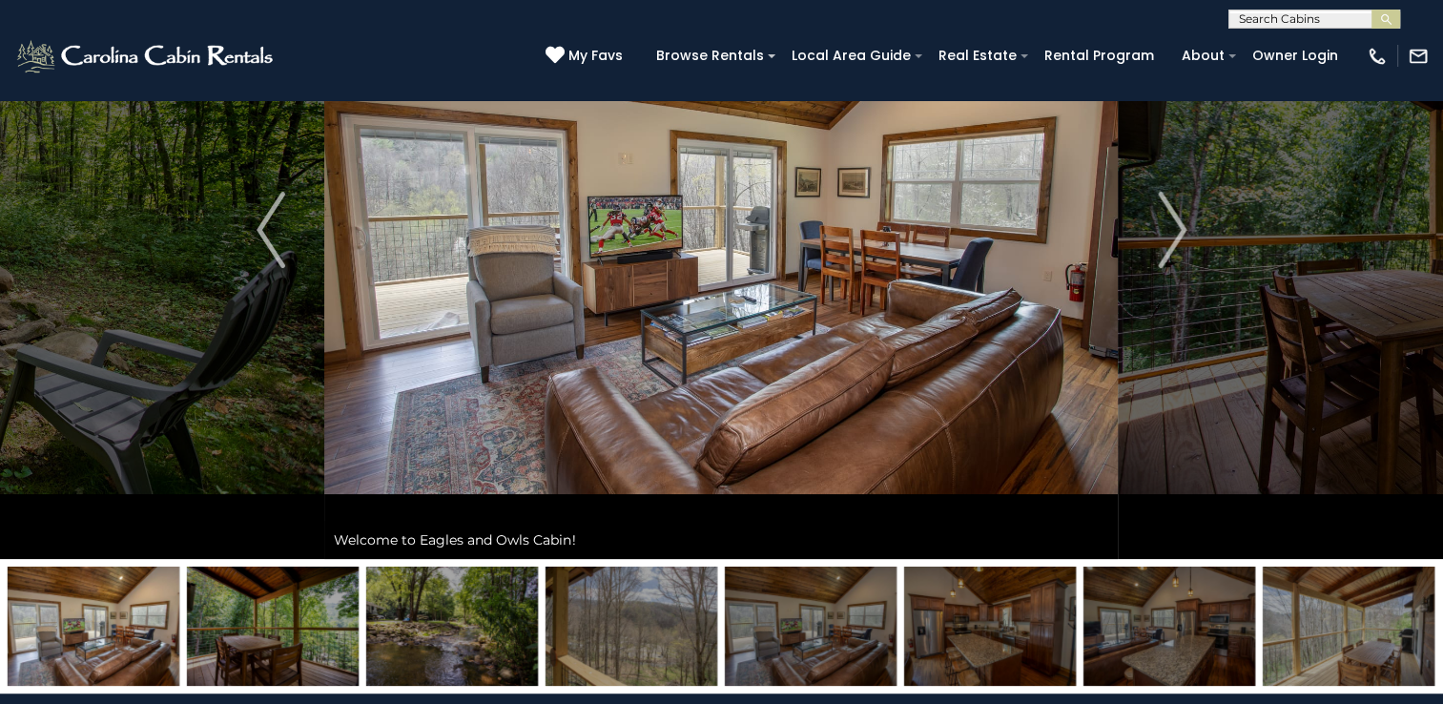
scroll to position [191, 0]
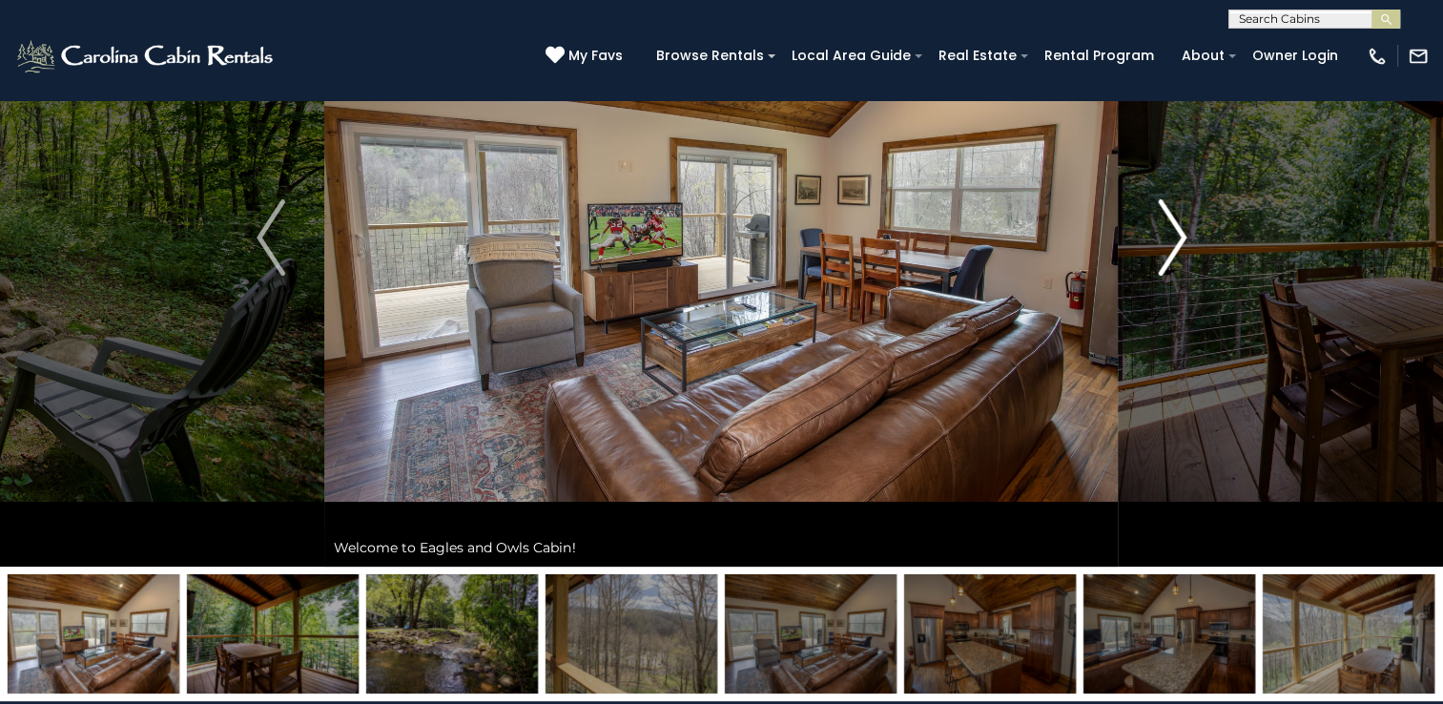
click at [1178, 218] on img "Next" at bounding box center [1172, 237] width 29 height 76
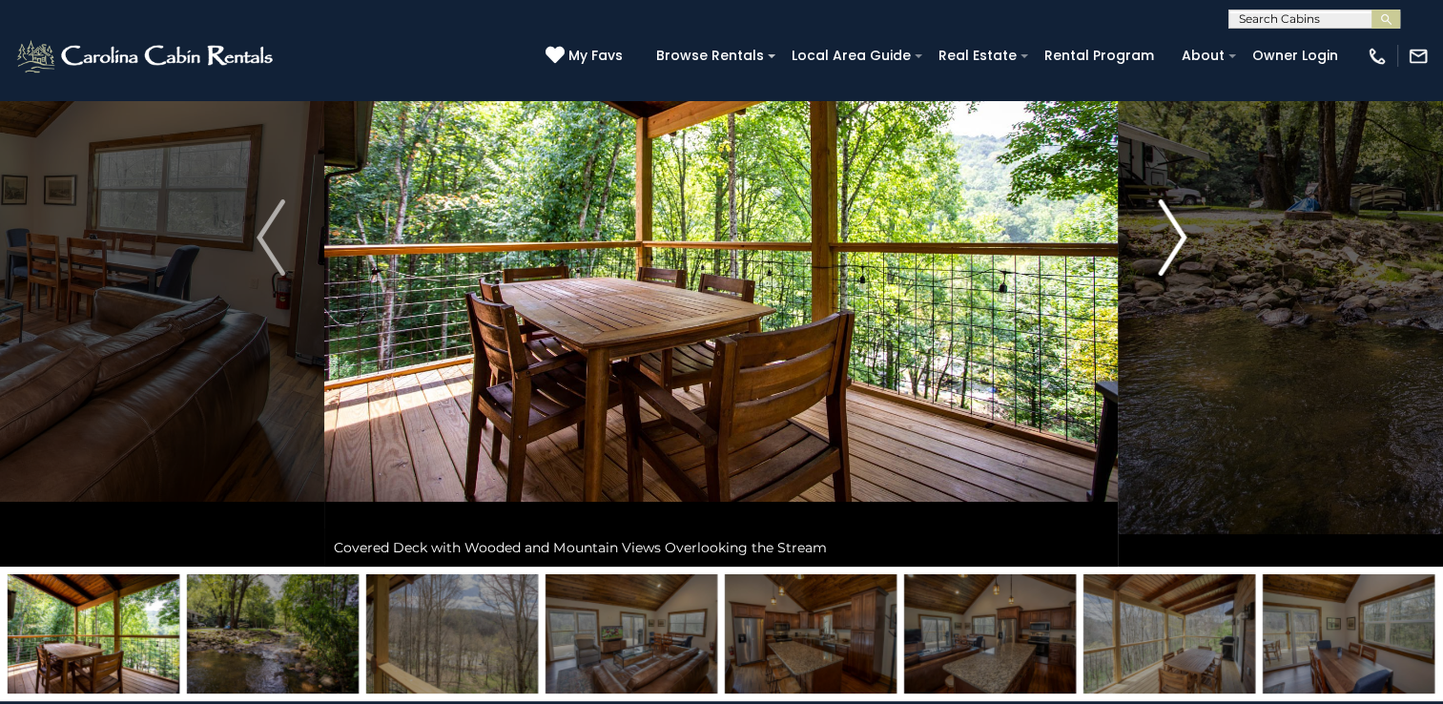
click at [1178, 218] on img "Next" at bounding box center [1172, 237] width 29 height 76
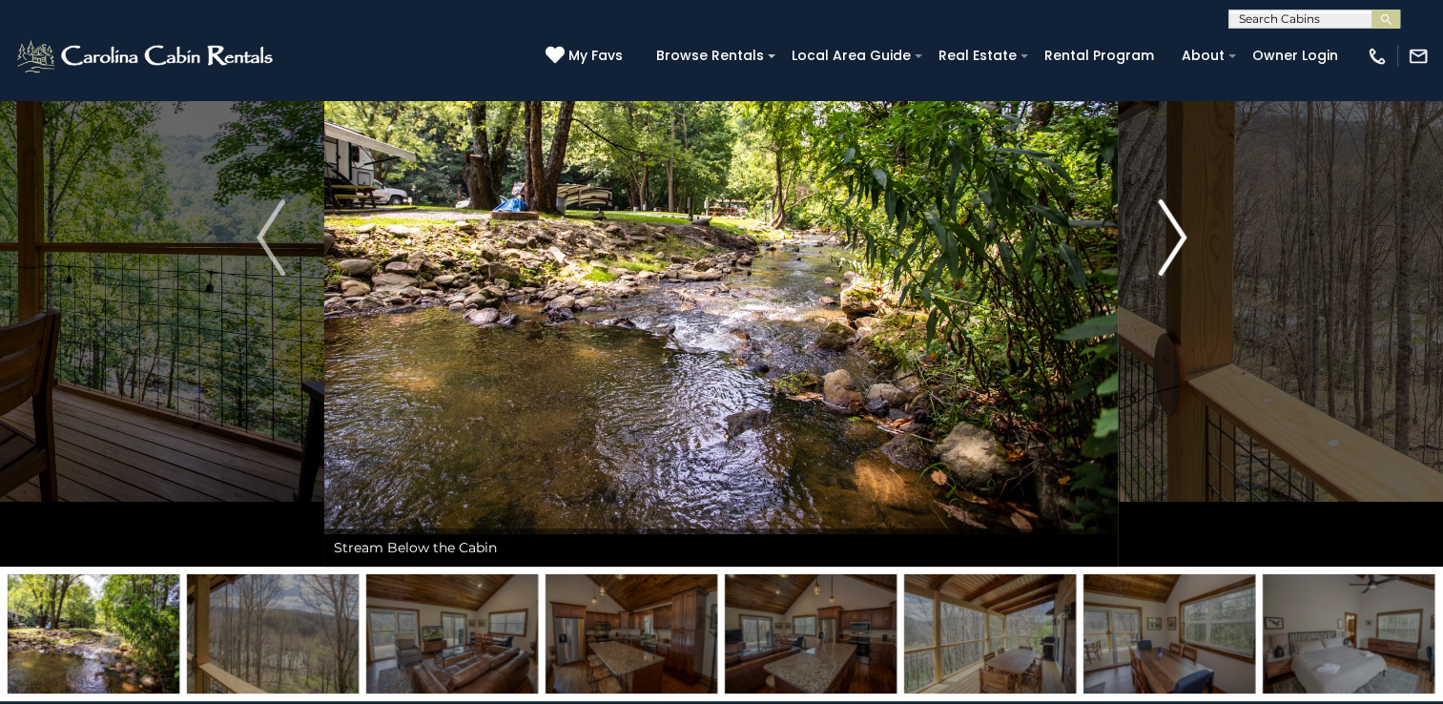
click at [1178, 218] on img "Next" at bounding box center [1172, 237] width 29 height 76
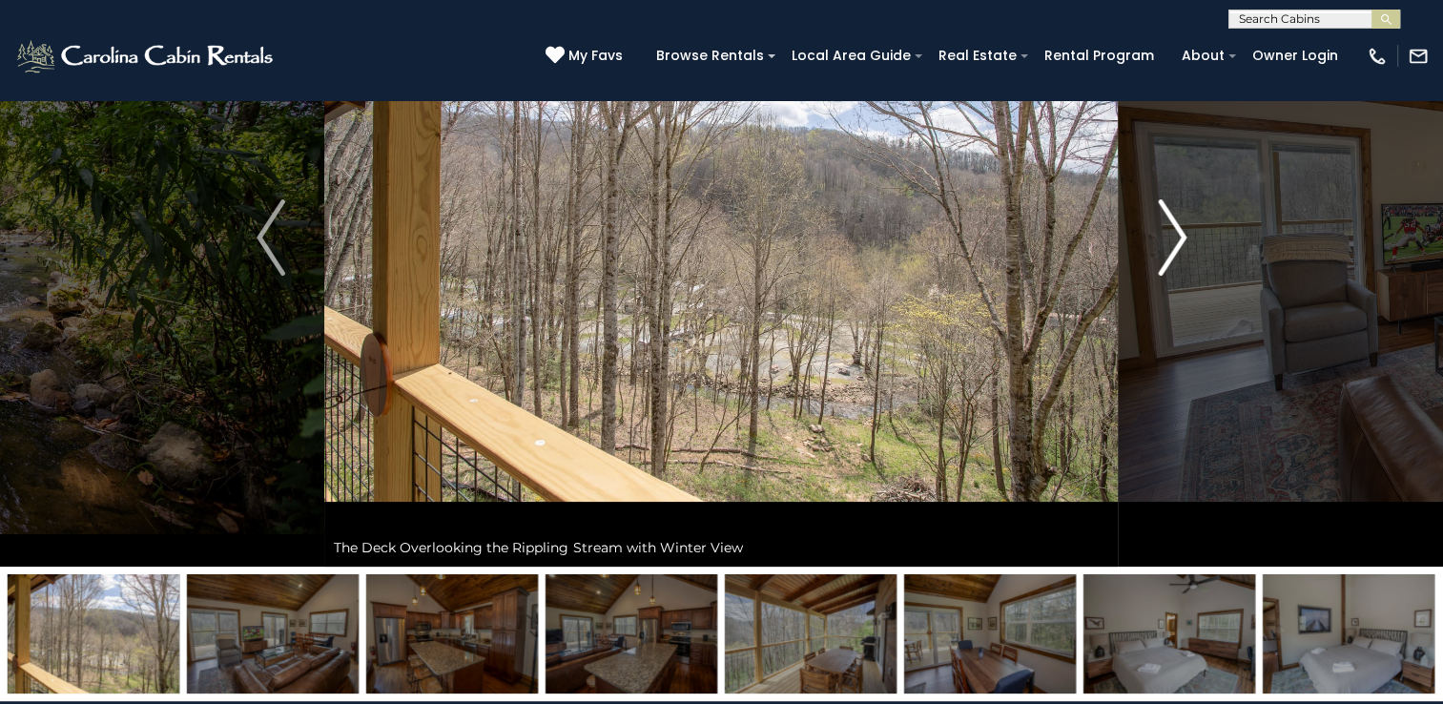
click at [1178, 218] on img "Next" at bounding box center [1172, 237] width 29 height 76
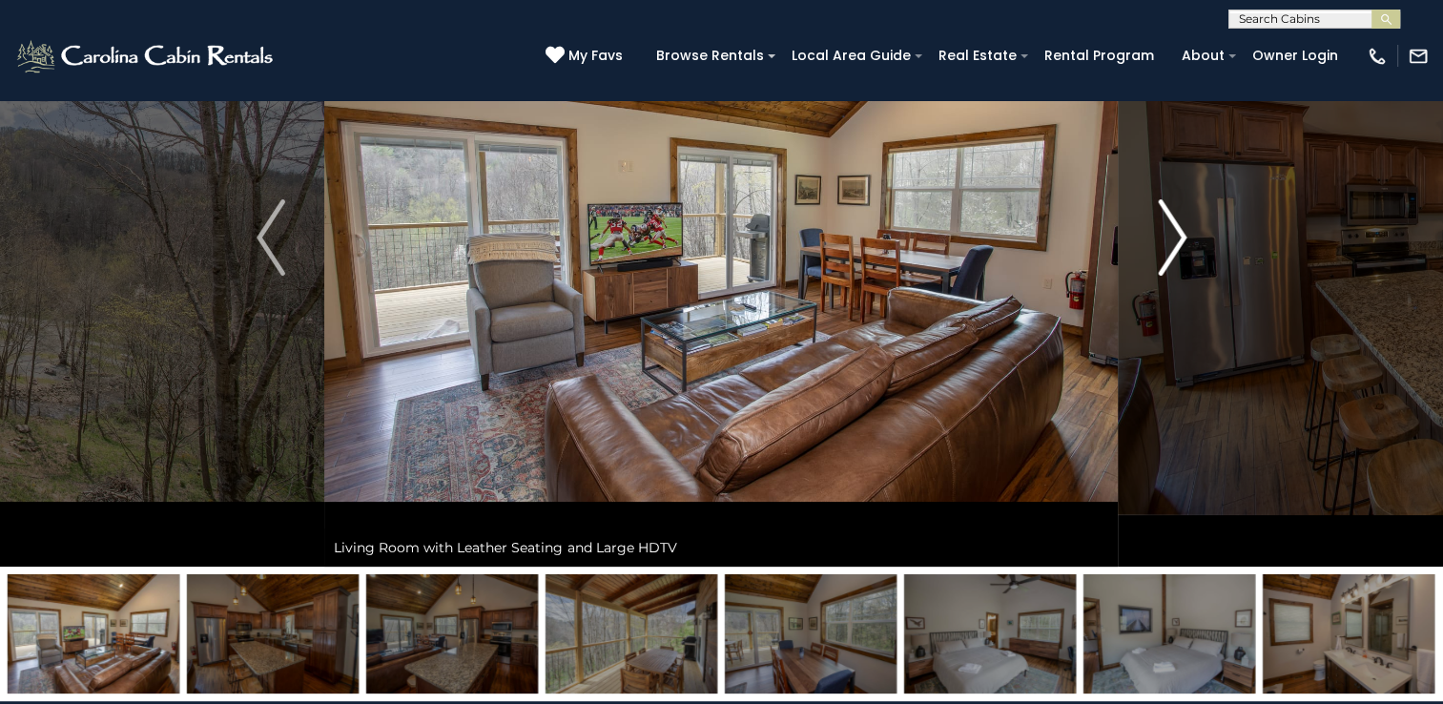
click at [1178, 218] on img "Next" at bounding box center [1172, 237] width 29 height 76
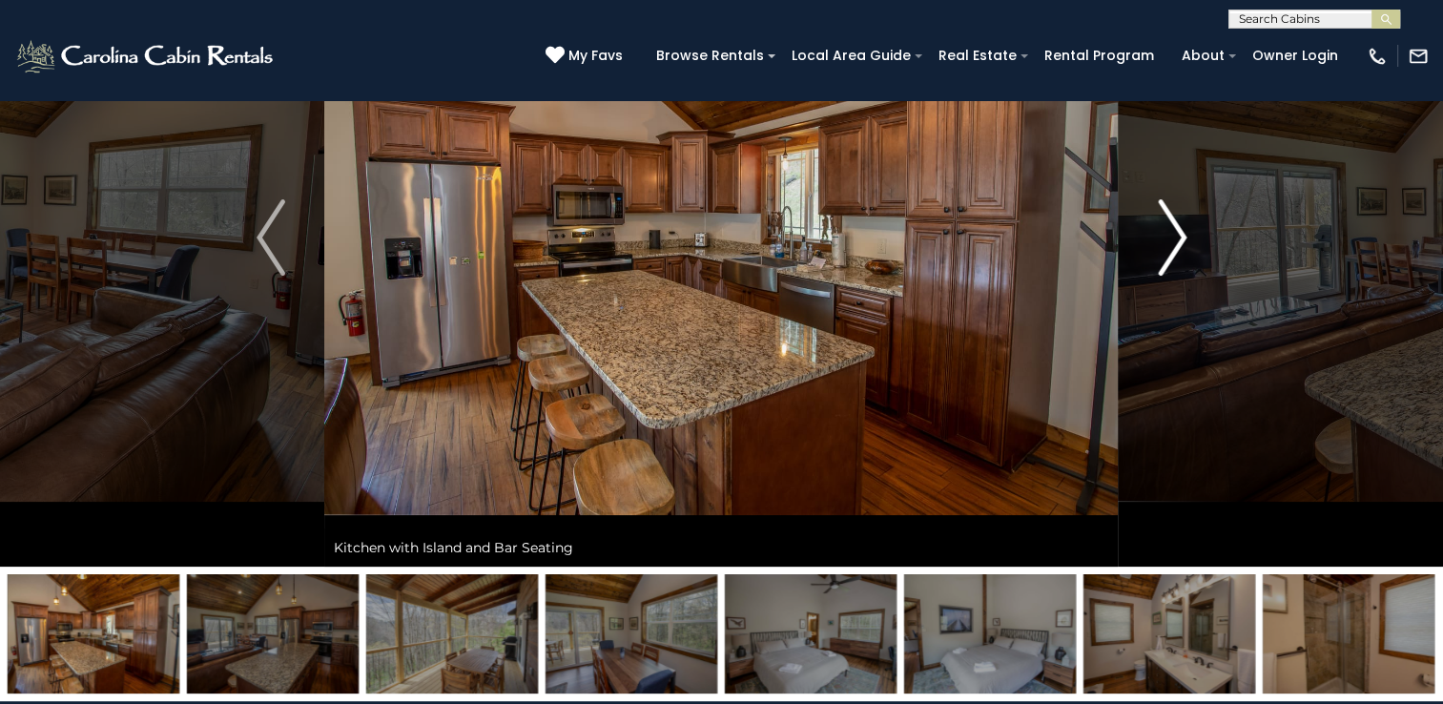
click at [1178, 218] on img "Next" at bounding box center [1172, 237] width 29 height 76
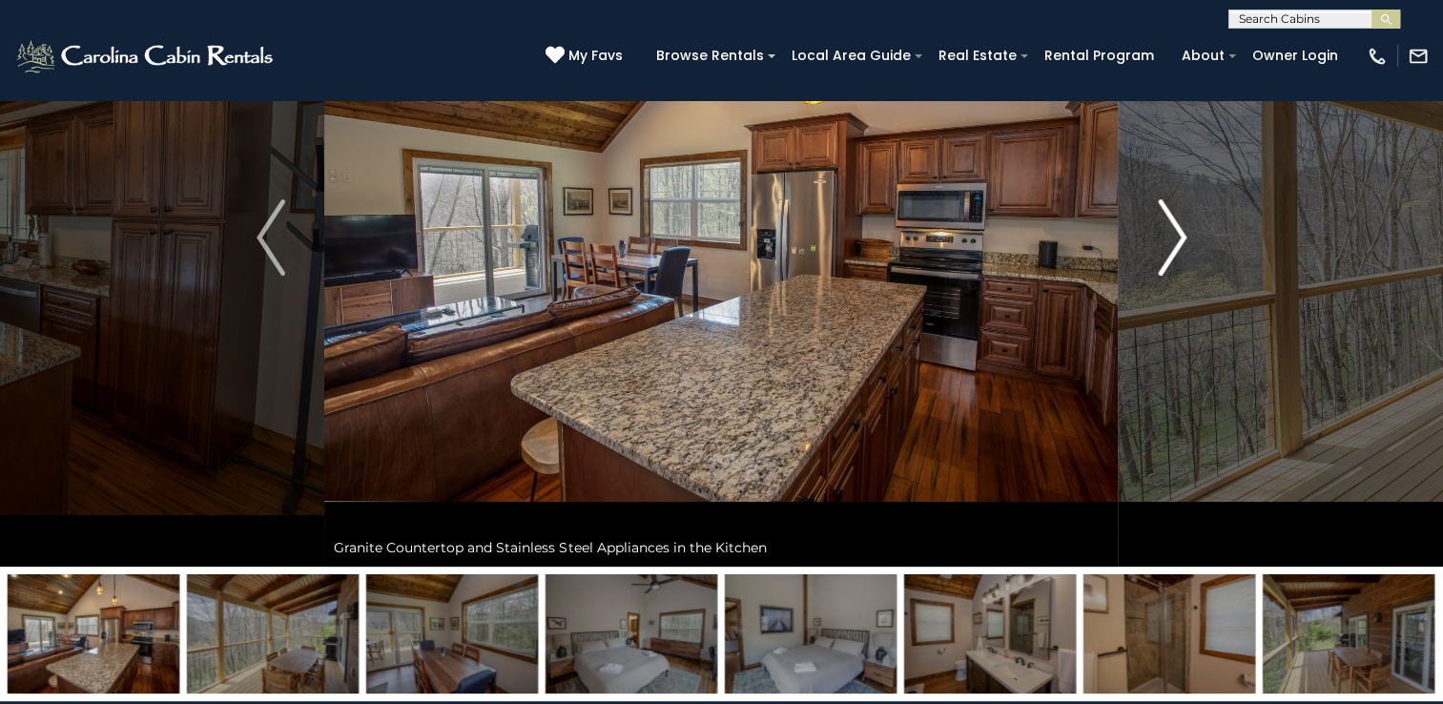
click at [1178, 218] on img "Next" at bounding box center [1172, 237] width 29 height 76
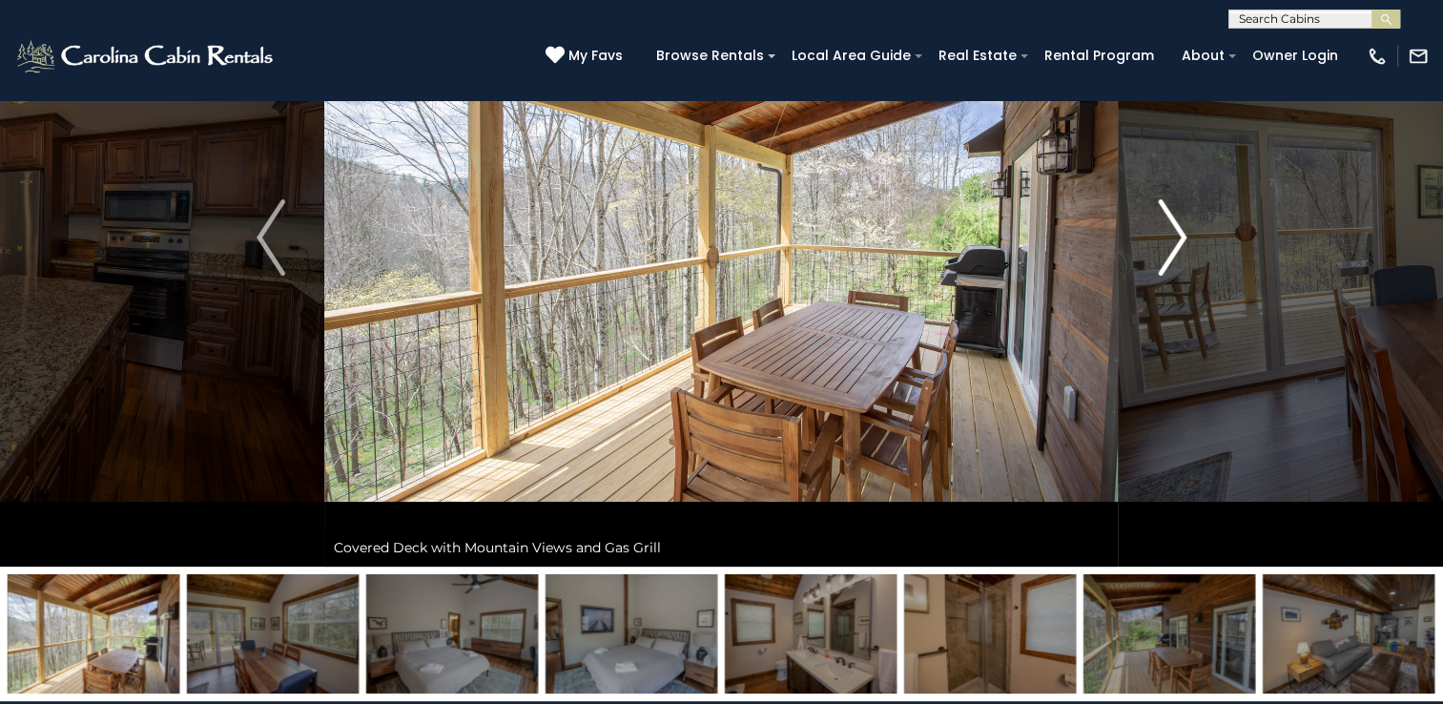
click at [1178, 218] on img "Next" at bounding box center [1172, 237] width 29 height 76
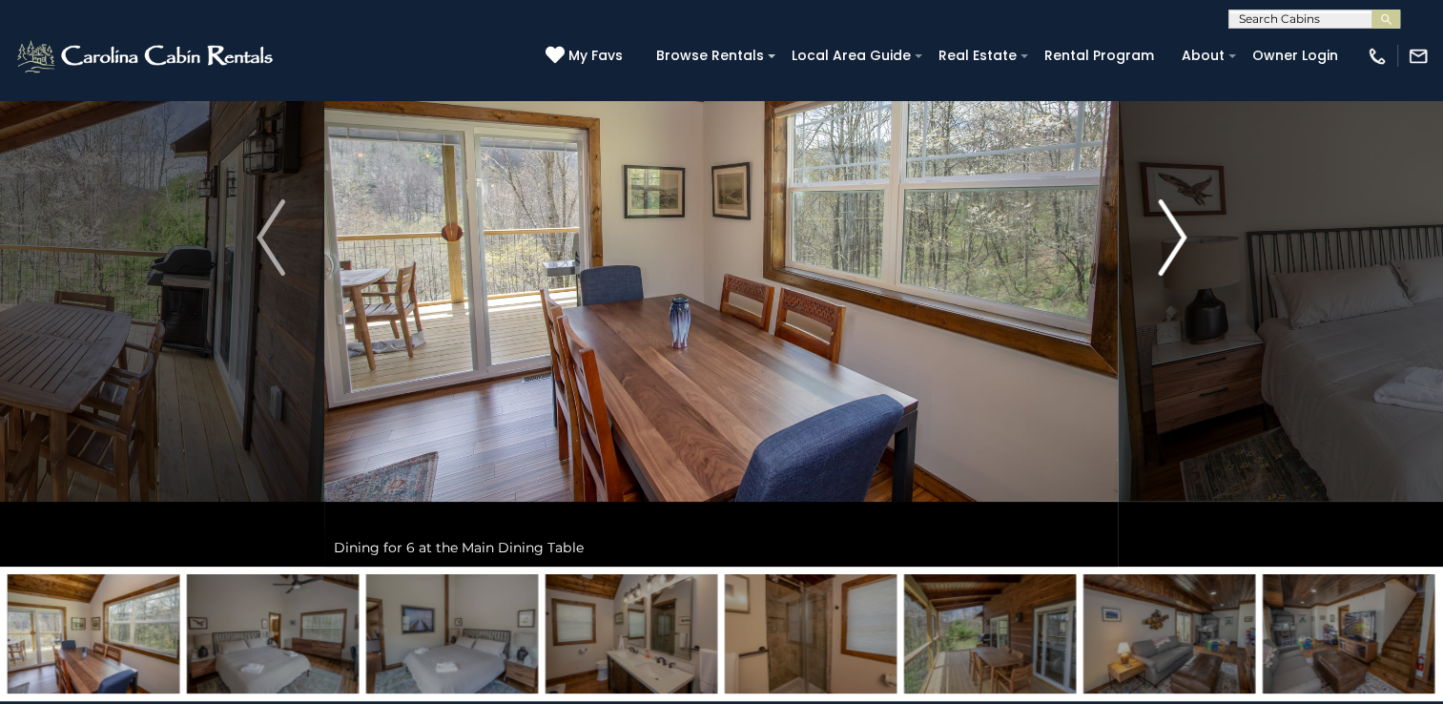
click at [1178, 218] on img "Next" at bounding box center [1172, 237] width 29 height 76
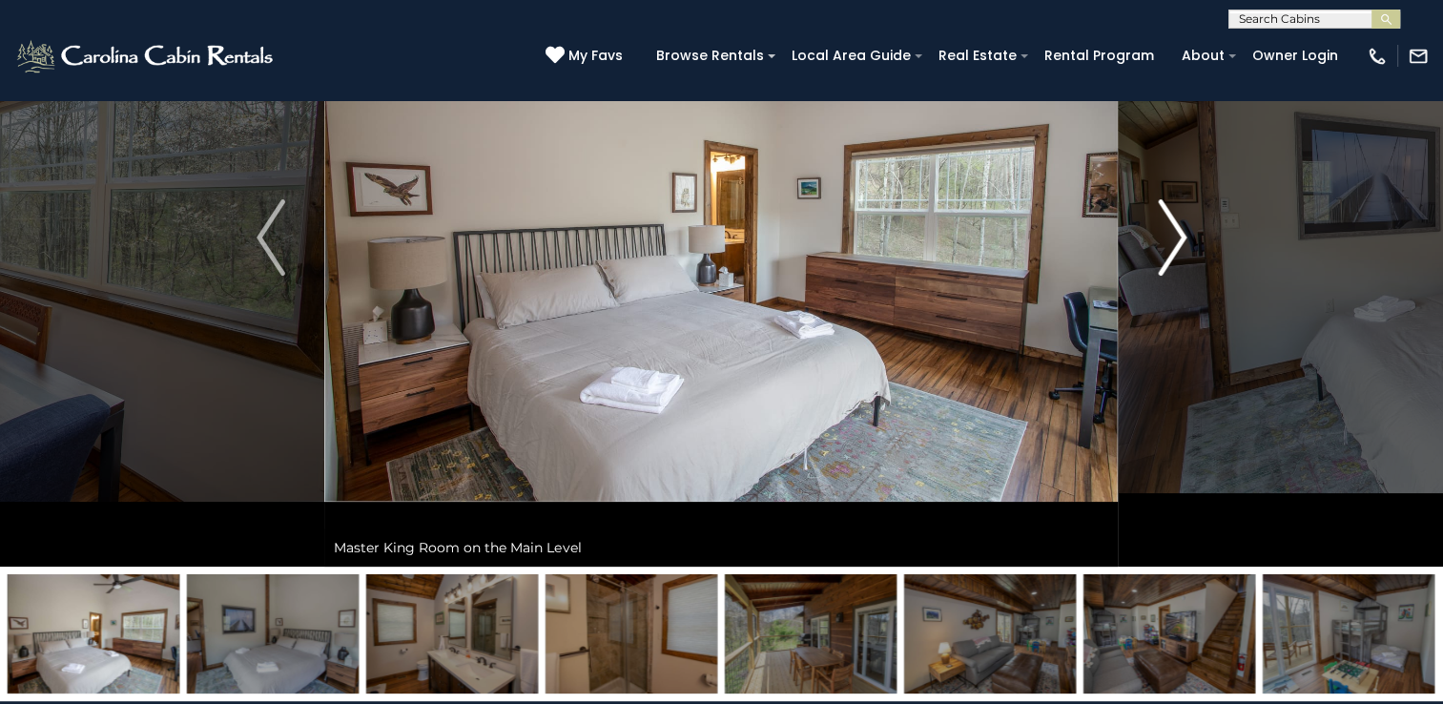
click at [1178, 218] on img "Next" at bounding box center [1172, 237] width 29 height 76
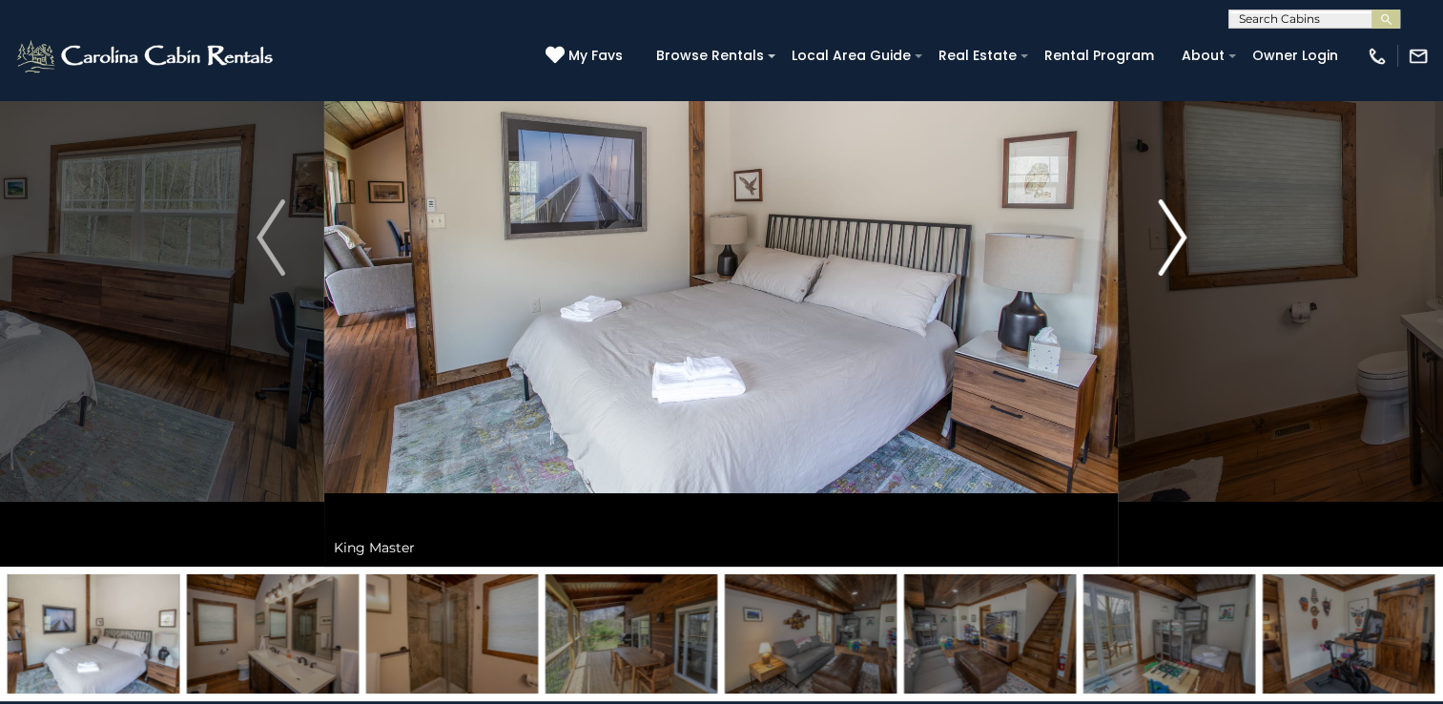
click at [1178, 218] on img "Next" at bounding box center [1172, 237] width 29 height 76
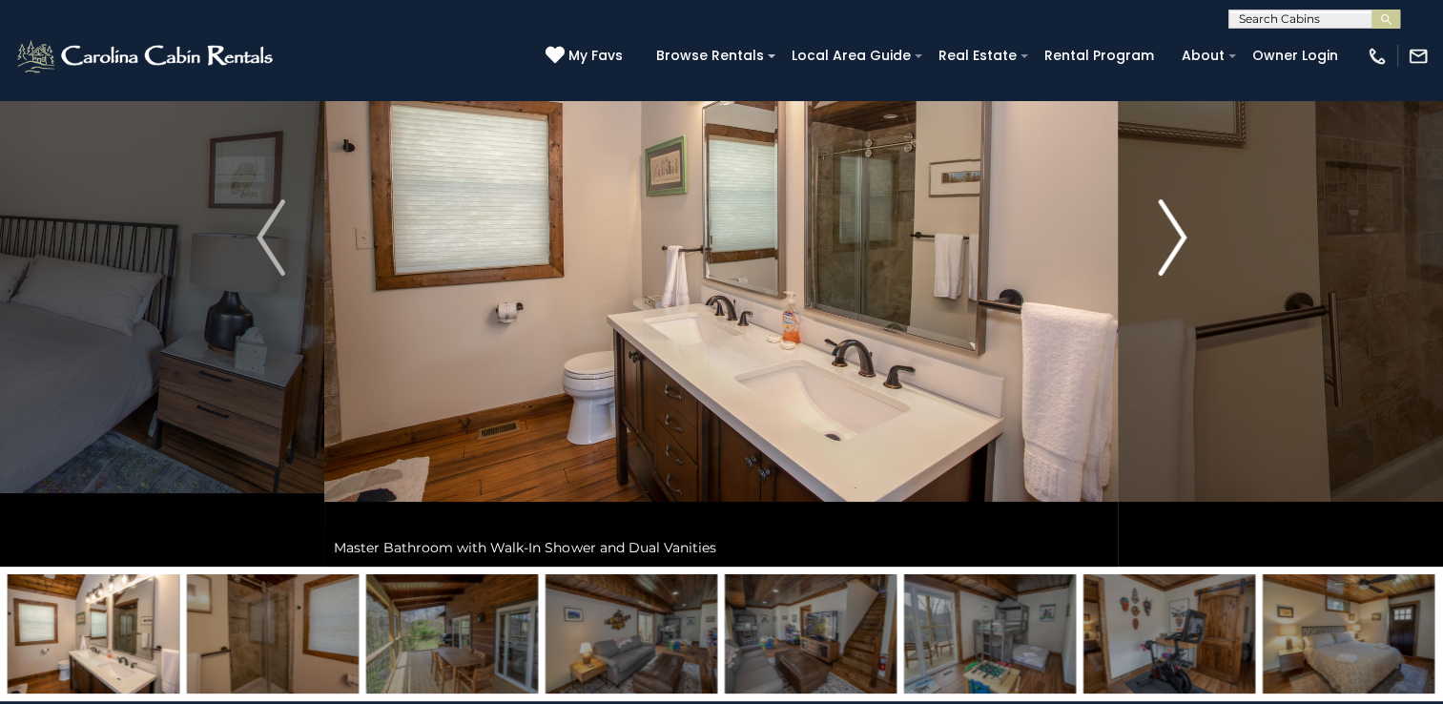
click at [1178, 218] on img "Next" at bounding box center [1172, 237] width 29 height 76
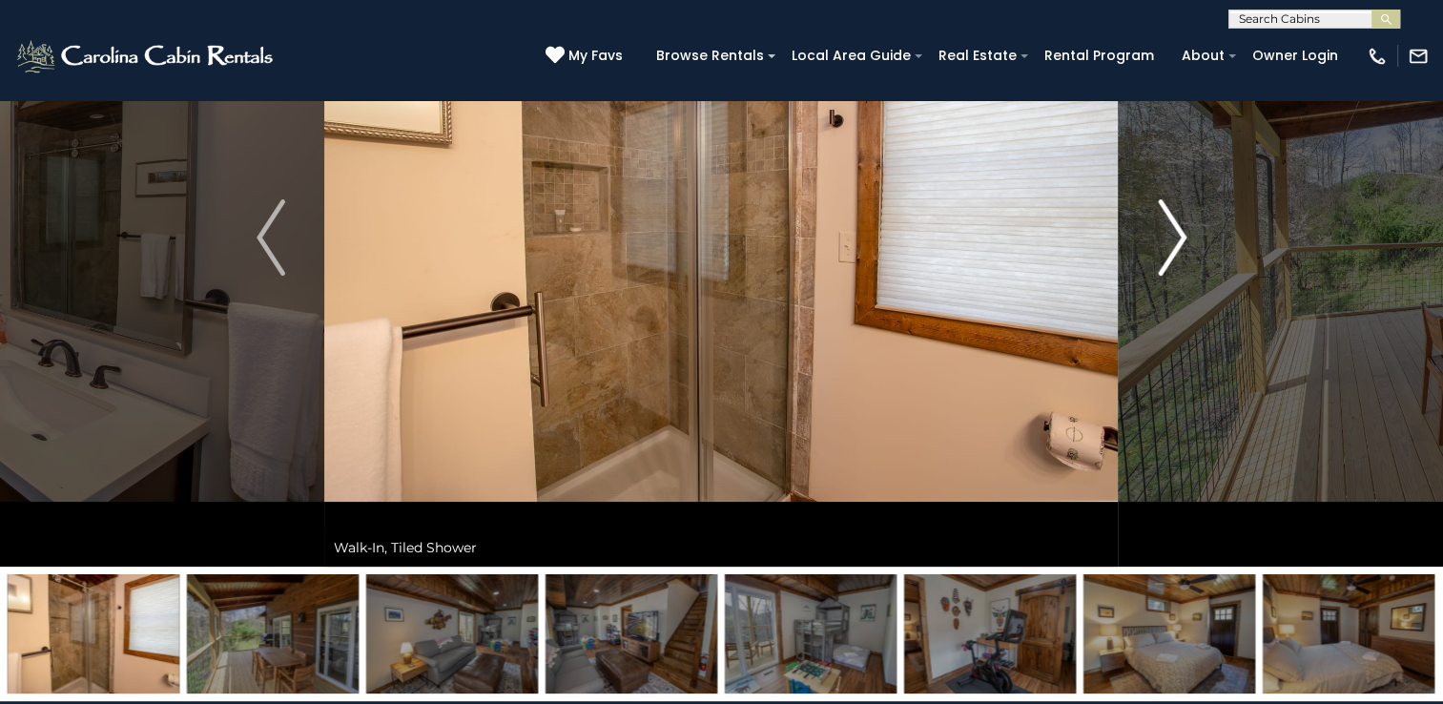
click at [1178, 218] on img "Next" at bounding box center [1172, 237] width 29 height 76
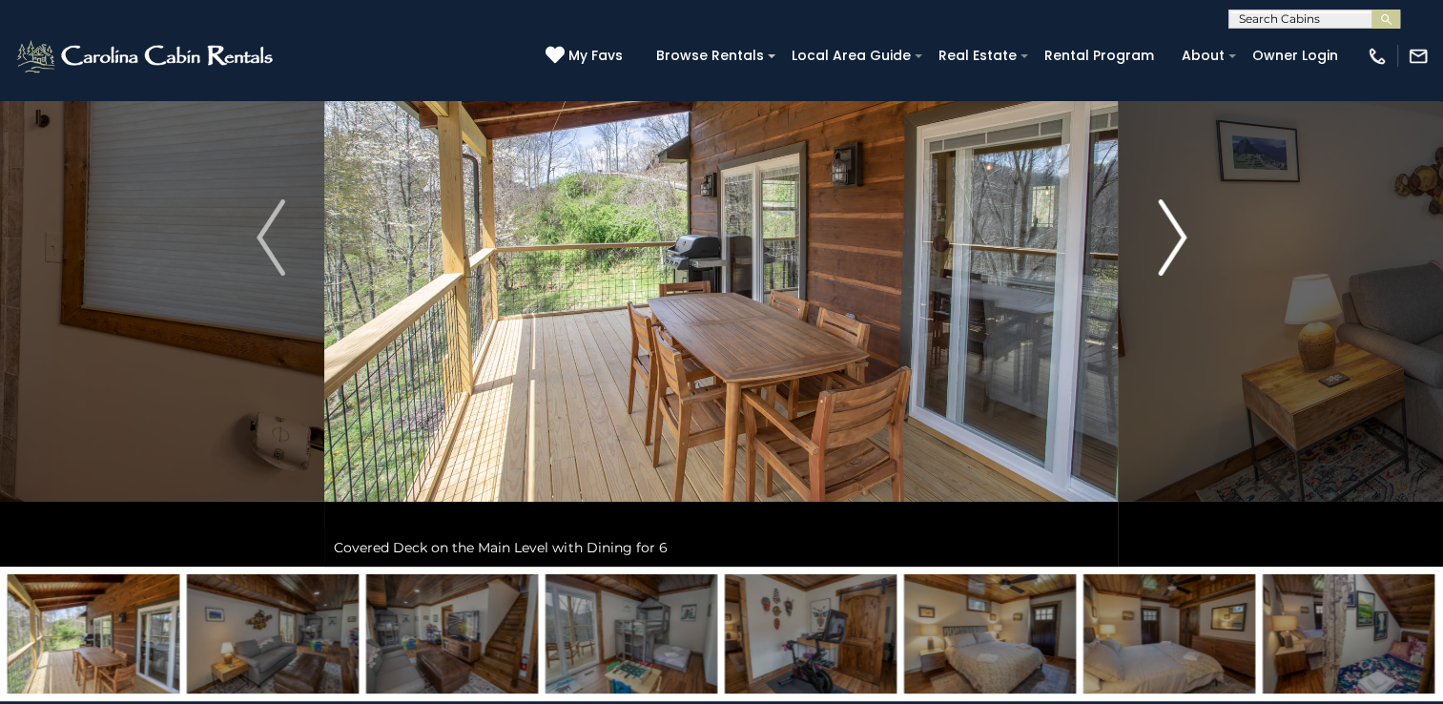
click at [1178, 218] on img "Next" at bounding box center [1172, 237] width 29 height 76
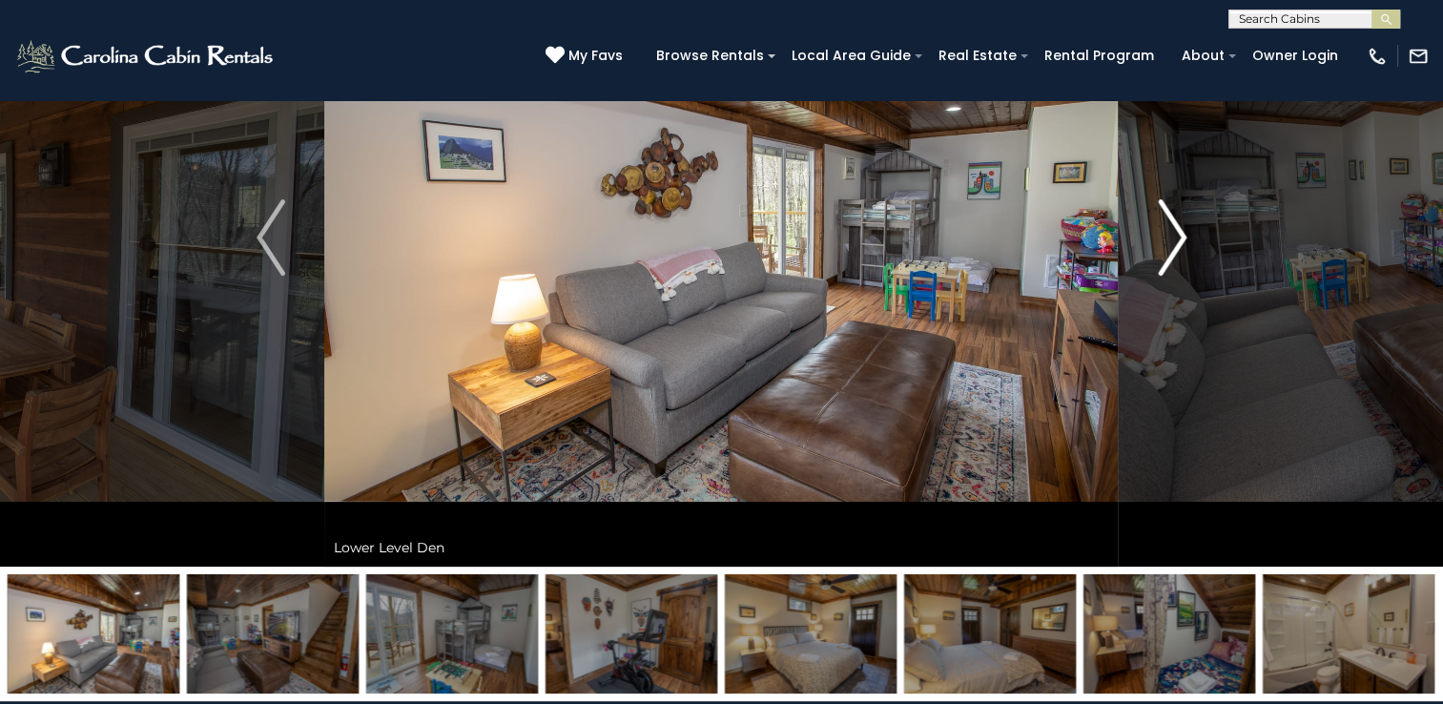
click at [1178, 218] on img "Next" at bounding box center [1172, 237] width 29 height 76
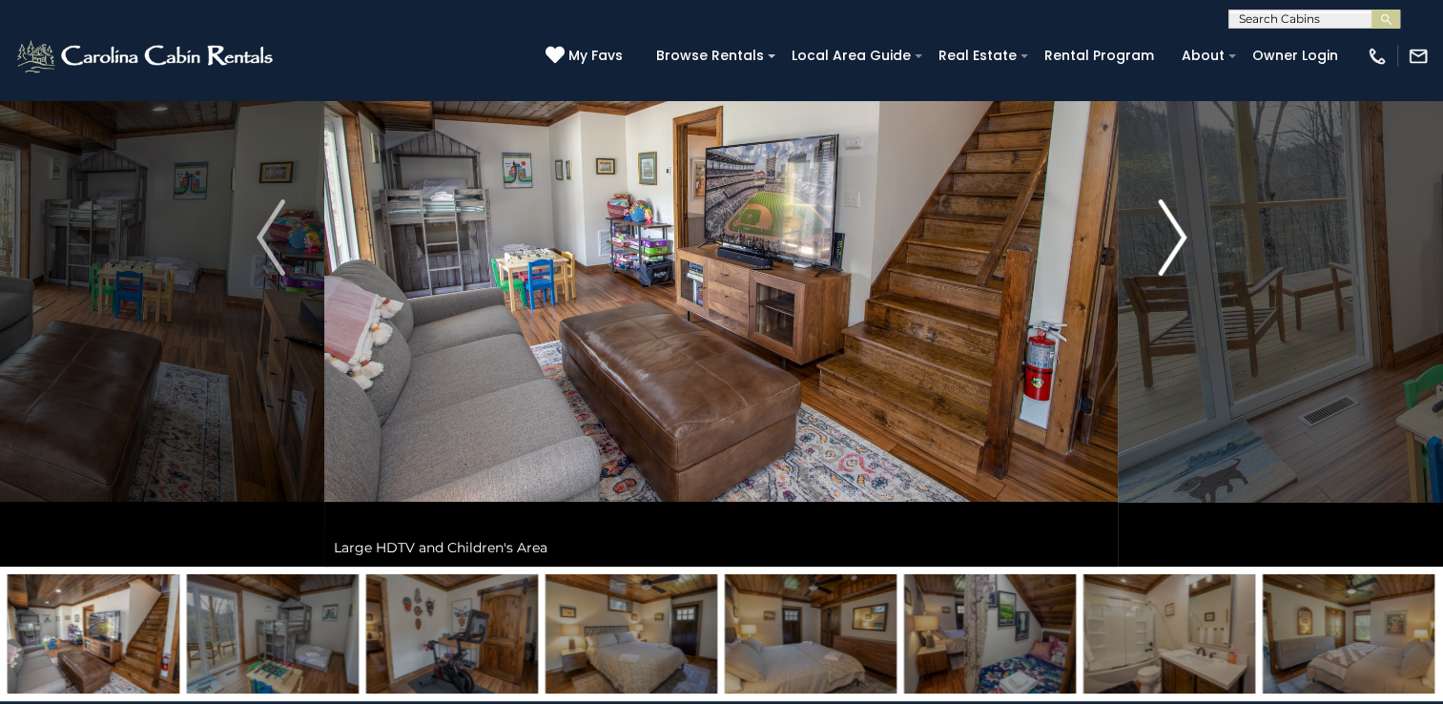
click at [1178, 218] on img "Next" at bounding box center [1172, 237] width 29 height 76
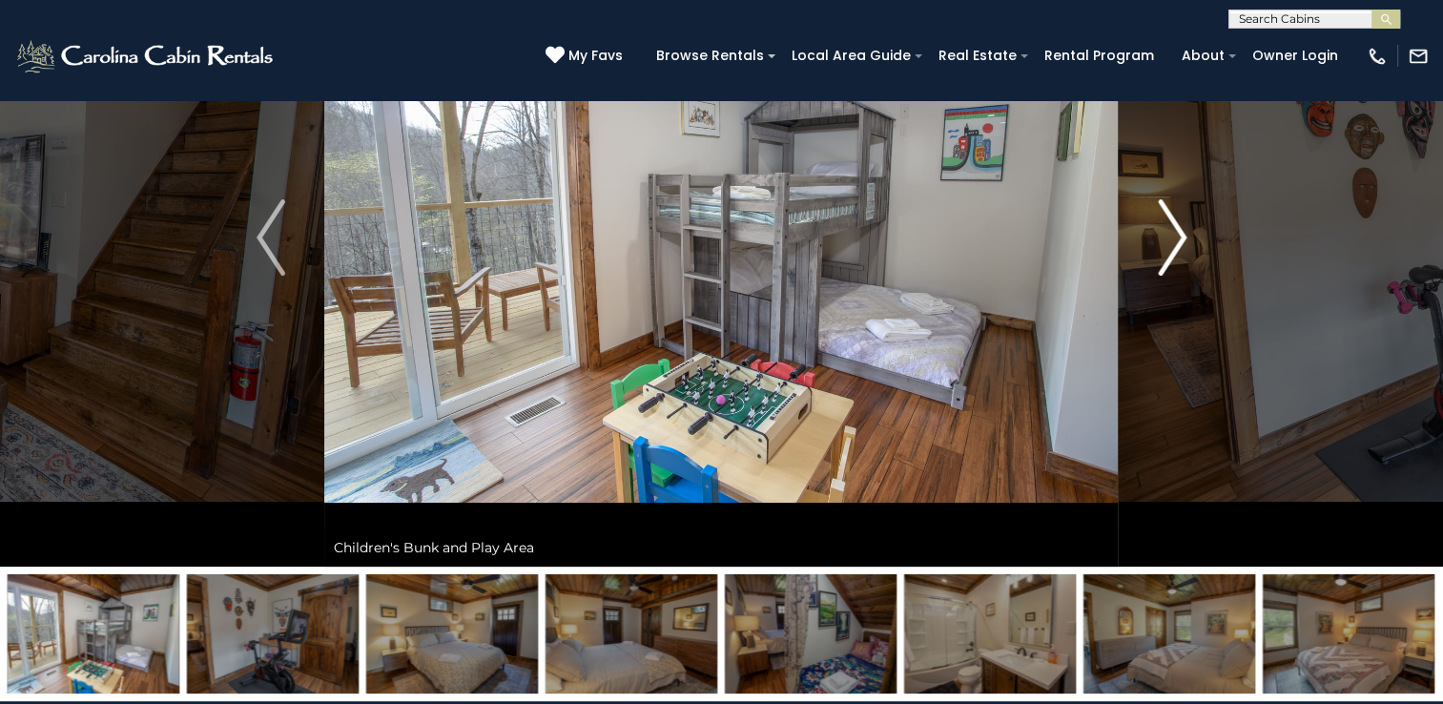
click at [1178, 218] on img "Next" at bounding box center [1172, 237] width 29 height 76
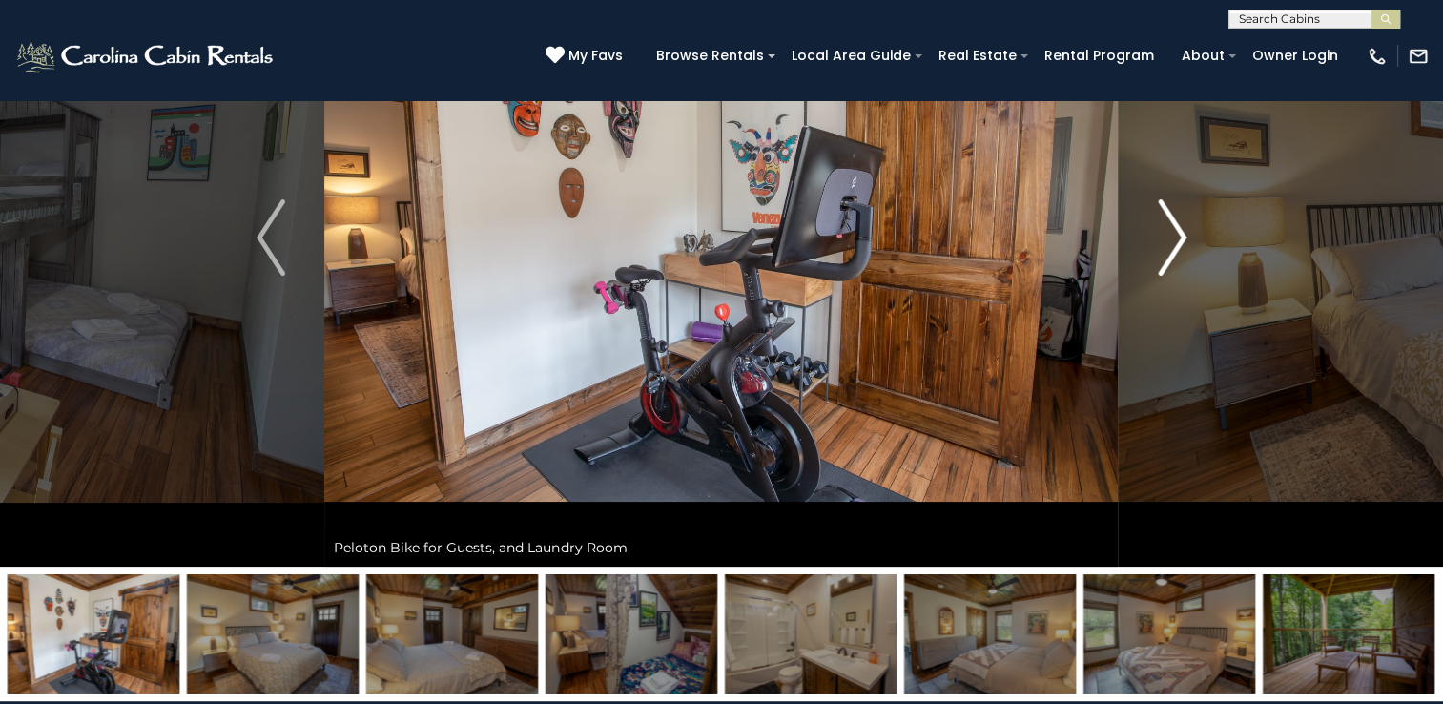
click at [1178, 218] on img "Next" at bounding box center [1172, 237] width 29 height 76
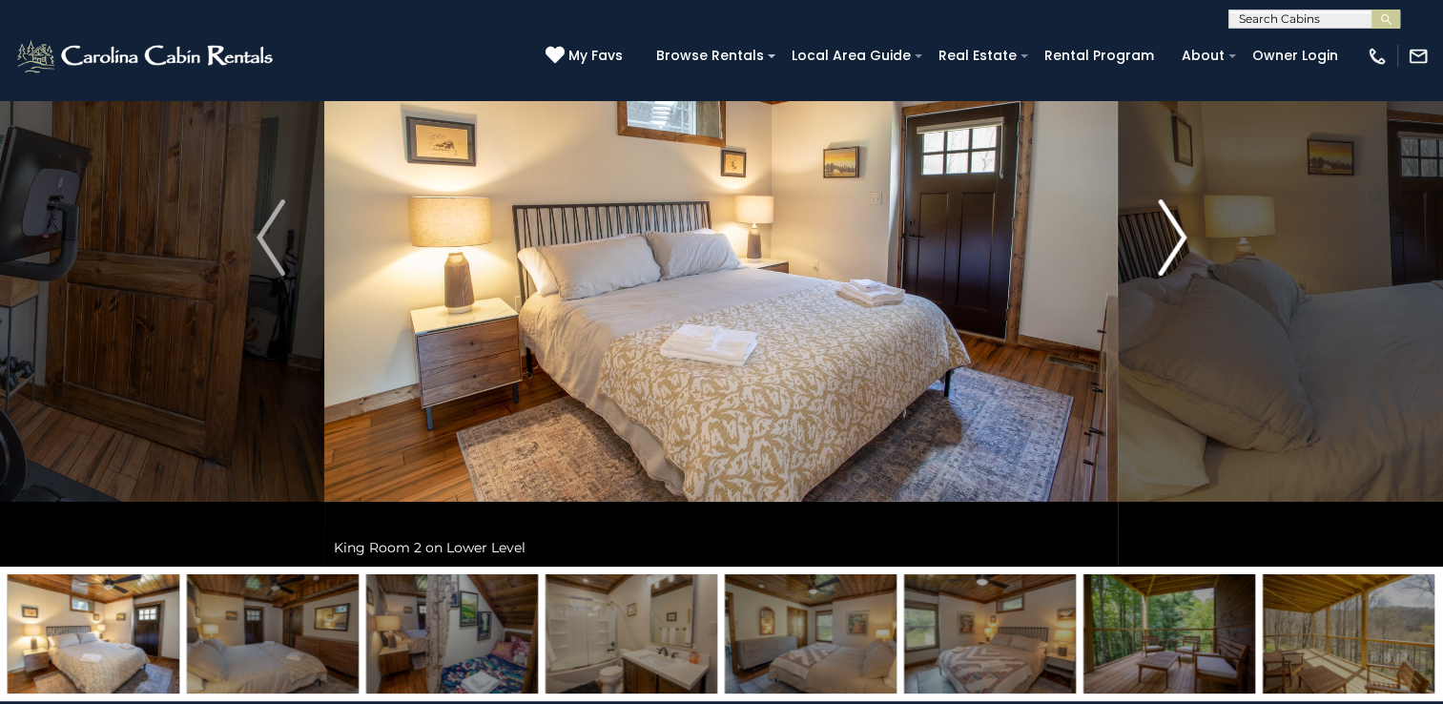
click at [1178, 218] on img "Next" at bounding box center [1172, 237] width 29 height 76
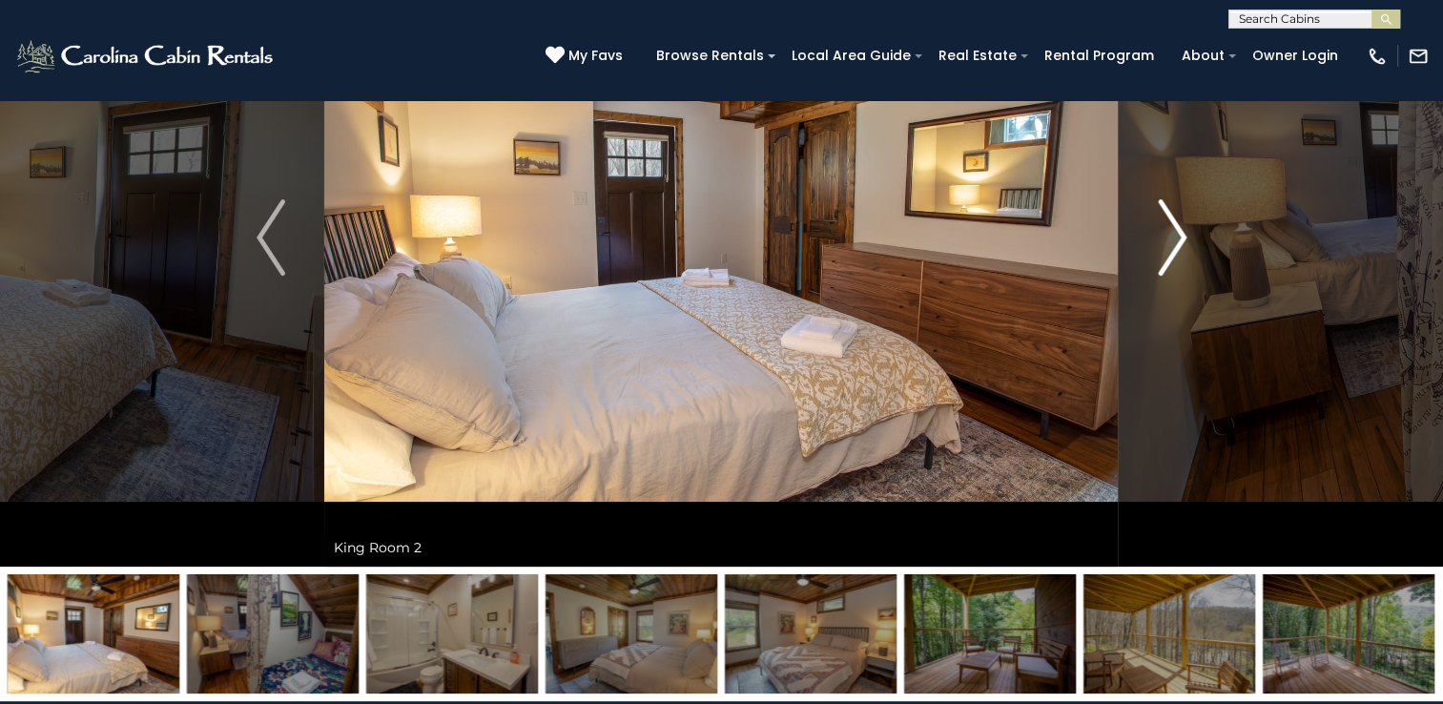
click at [1178, 218] on img "Next" at bounding box center [1172, 237] width 29 height 76
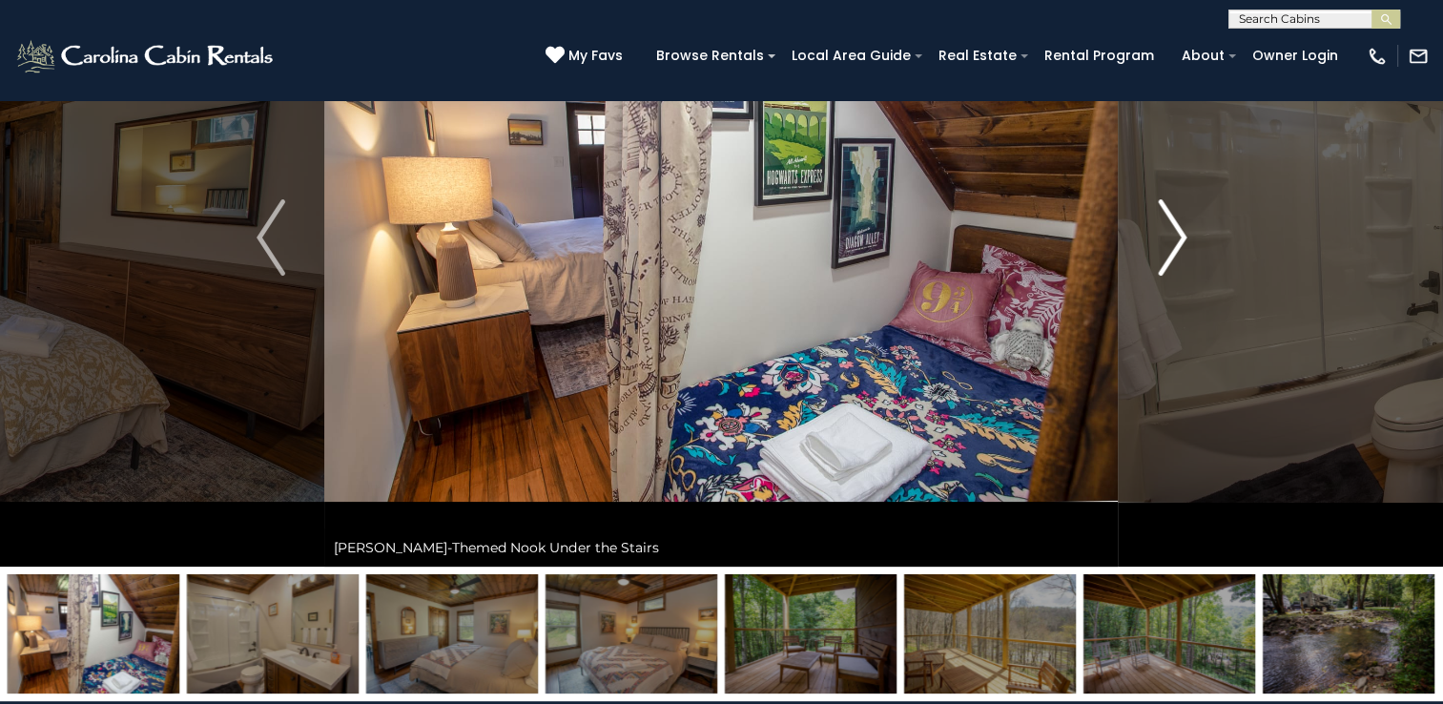
click at [1178, 218] on img "Next" at bounding box center [1172, 237] width 29 height 76
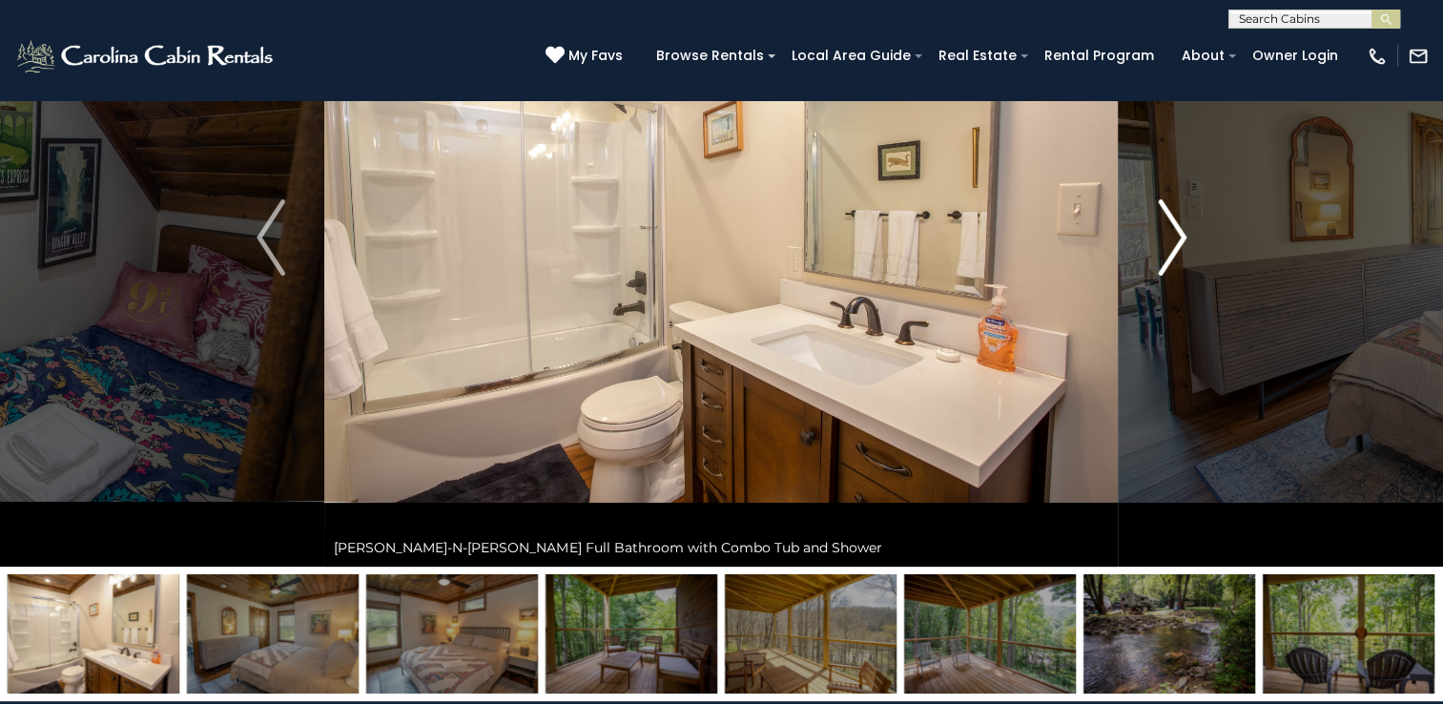
click at [1178, 218] on img "Next" at bounding box center [1172, 237] width 29 height 76
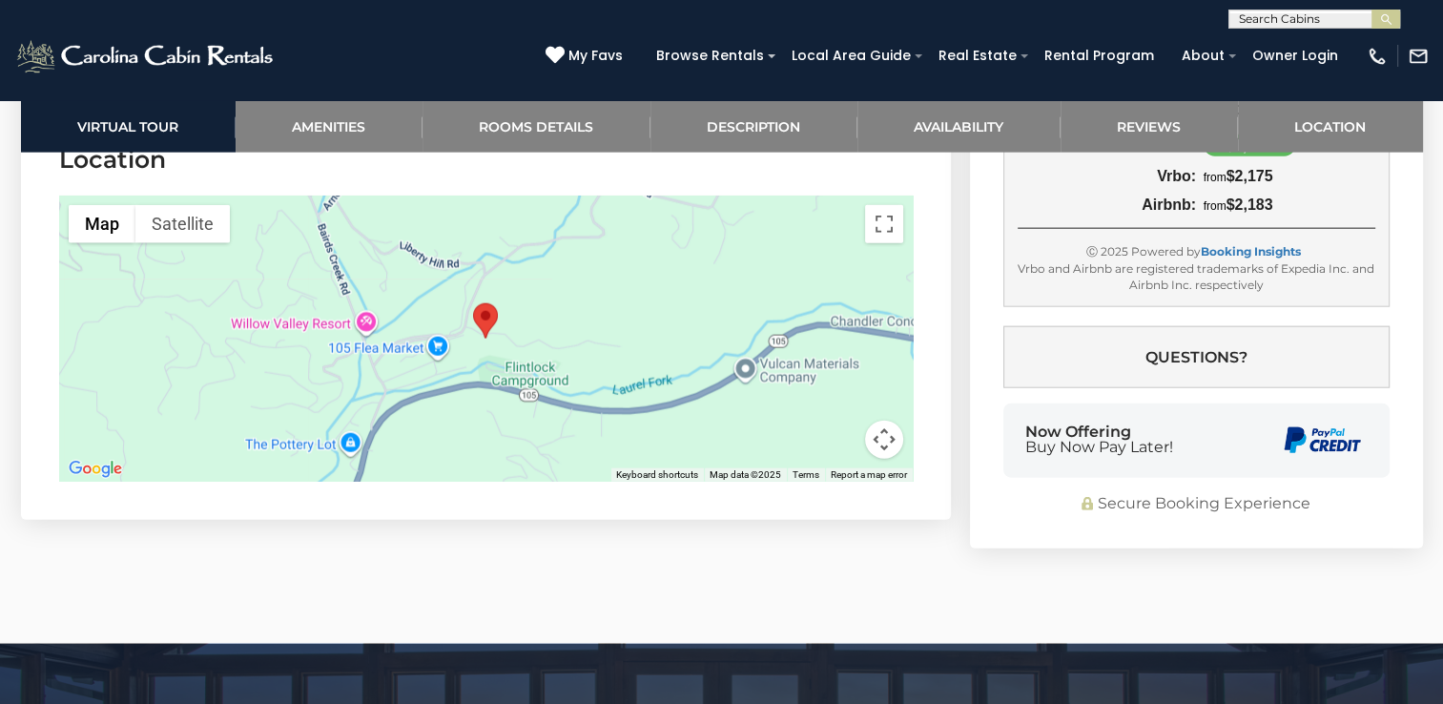
scroll to position [4483, 0]
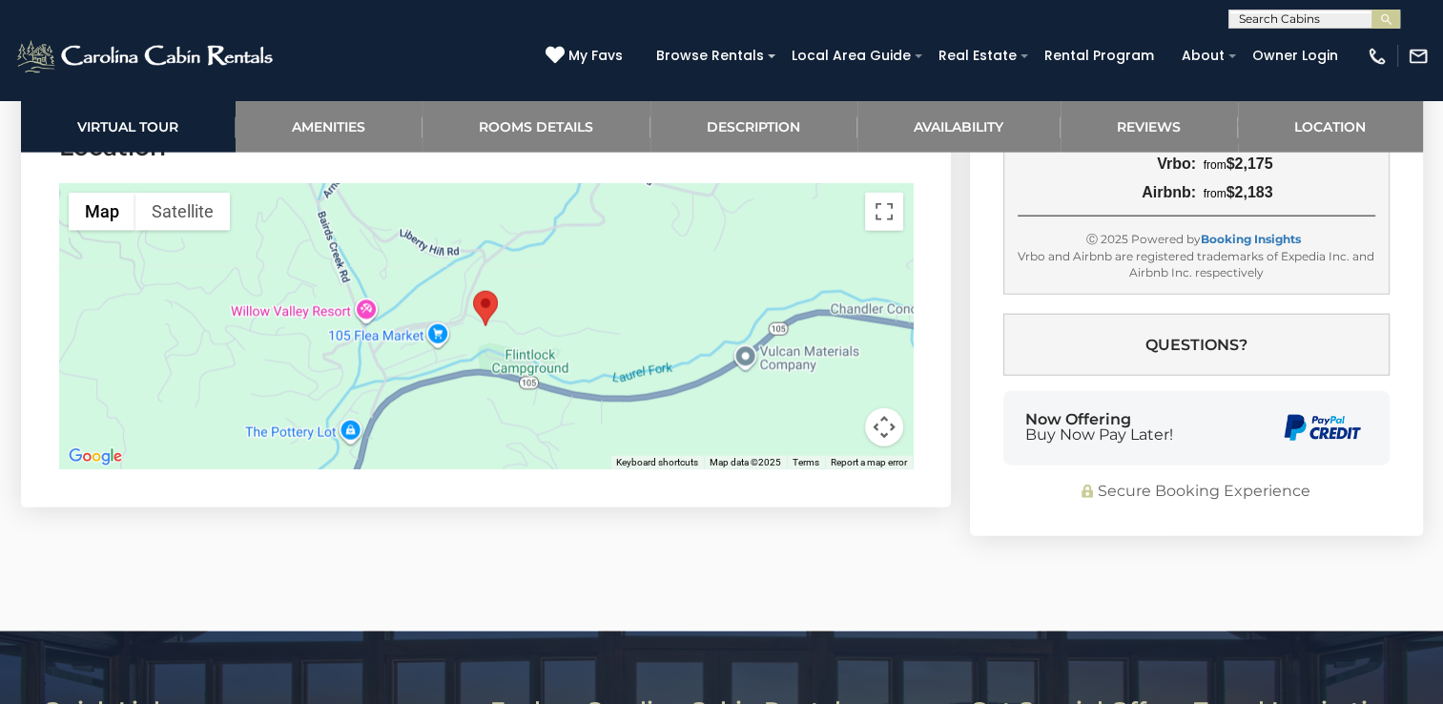
click at [500, 399] on div at bounding box center [486, 326] width 854 height 286
click at [475, 386] on div at bounding box center [486, 326] width 854 height 286
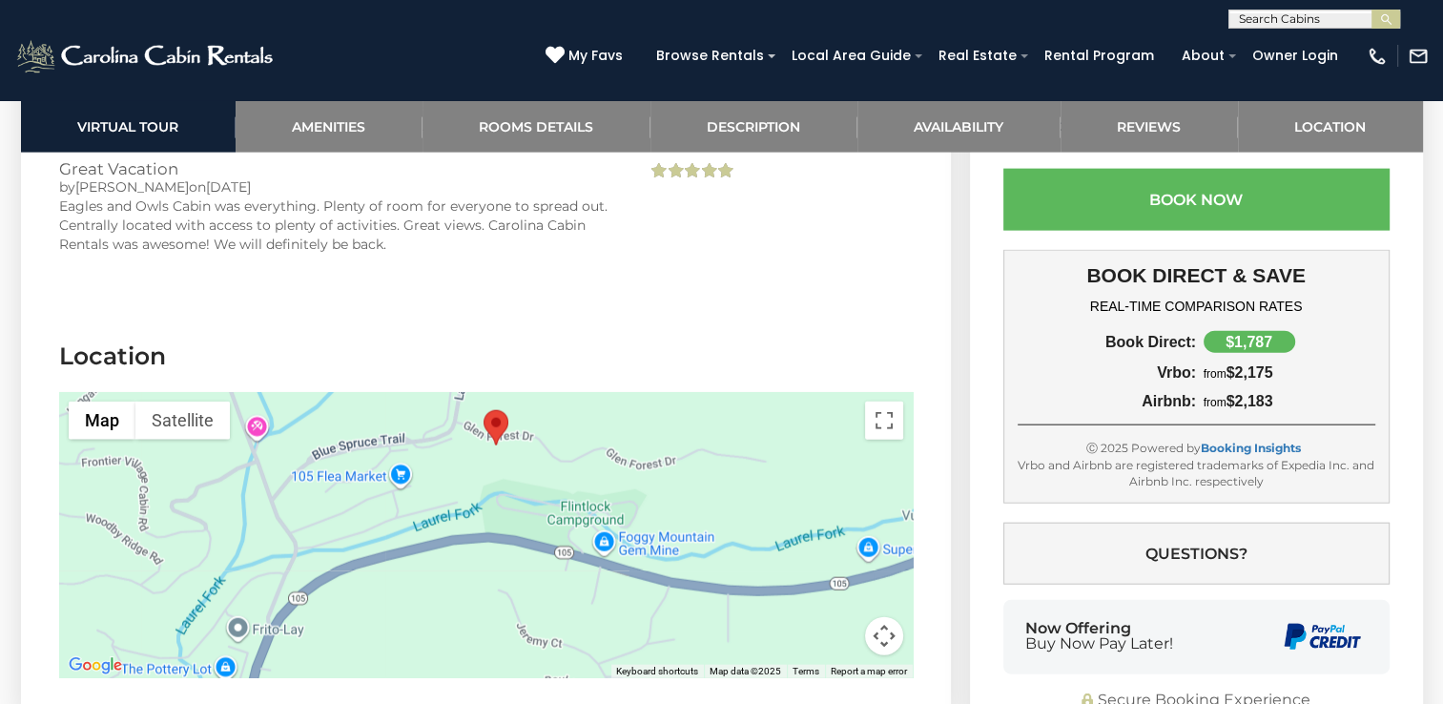
scroll to position [4197, 0]
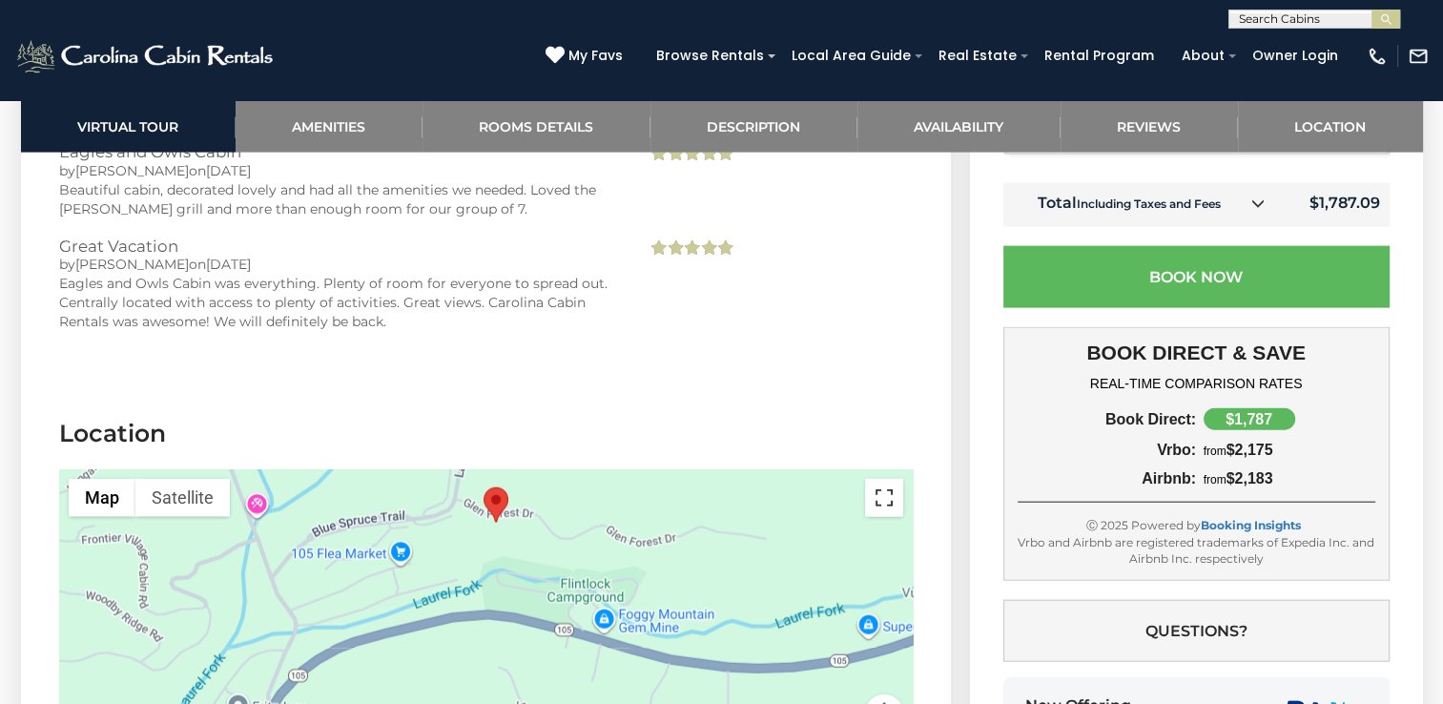
click at [885, 479] on button "Toggle fullscreen view" at bounding box center [884, 498] width 38 height 38
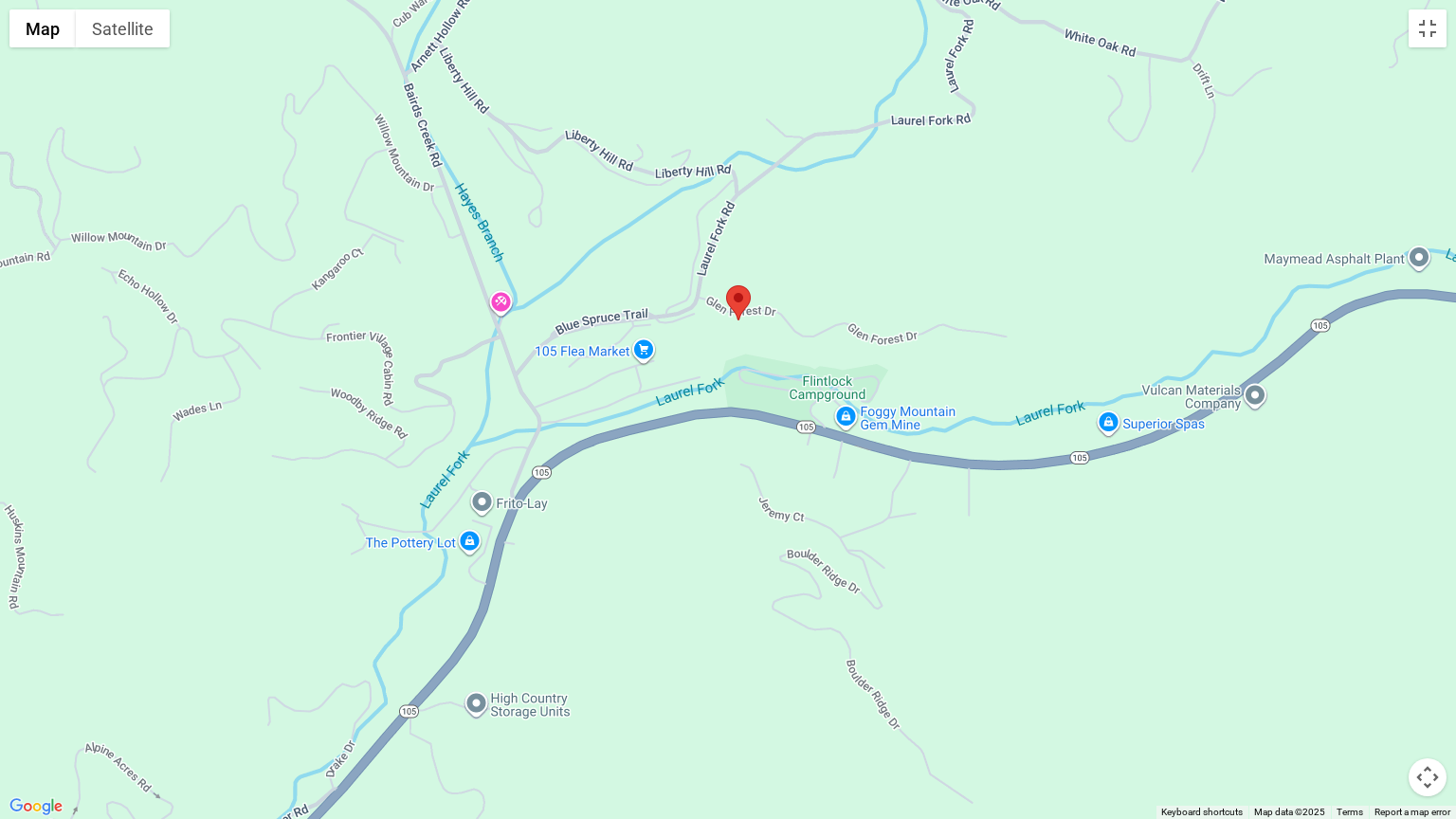
click at [1429, 699] on button "Map camera controls" at bounding box center [1427, 777] width 38 height 38
click at [1382, 699] on button "Zoom out" at bounding box center [1380, 777] width 38 height 38
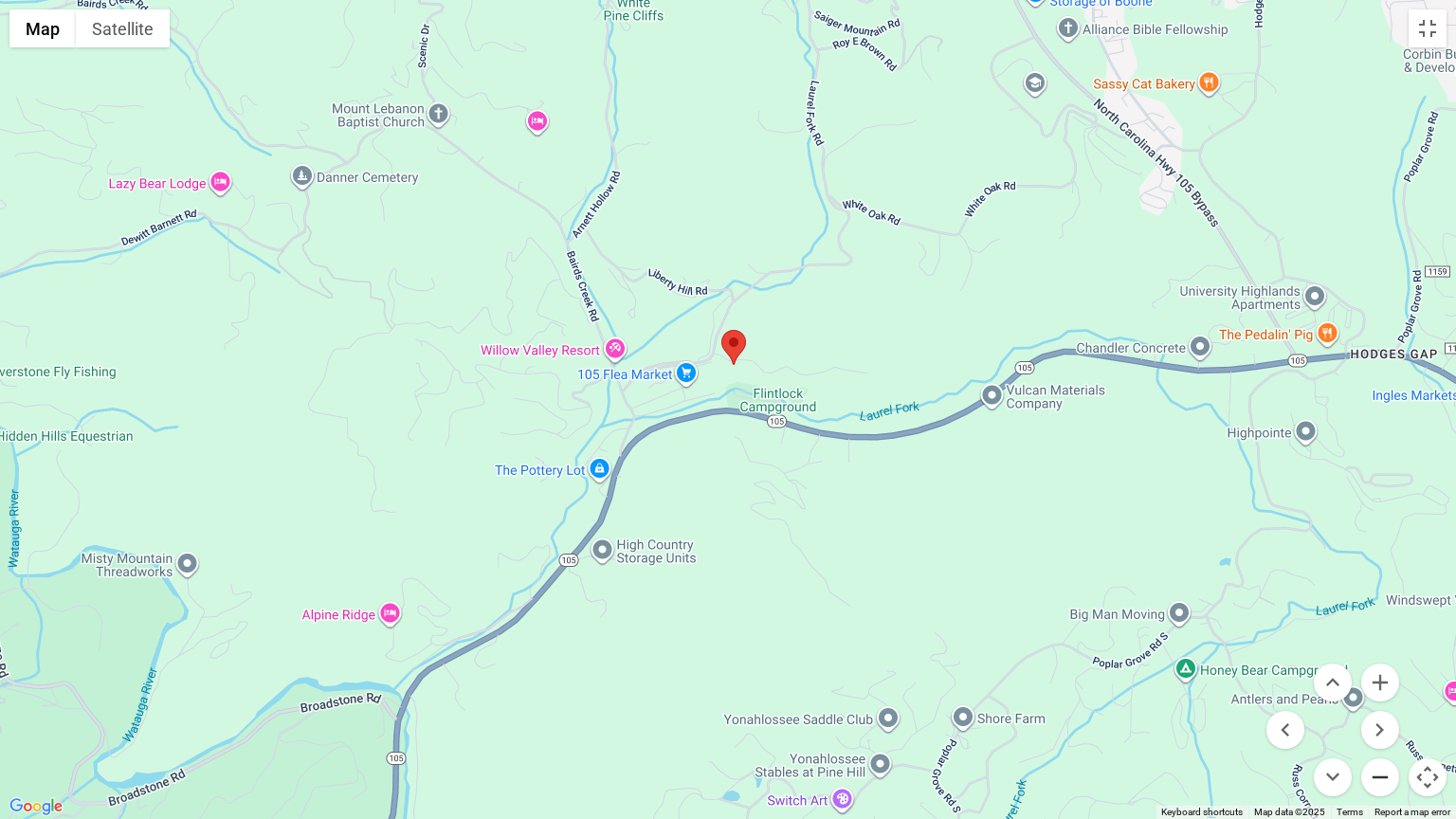
click at [1382, 699] on button "Zoom out" at bounding box center [1380, 777] width 38 height 38
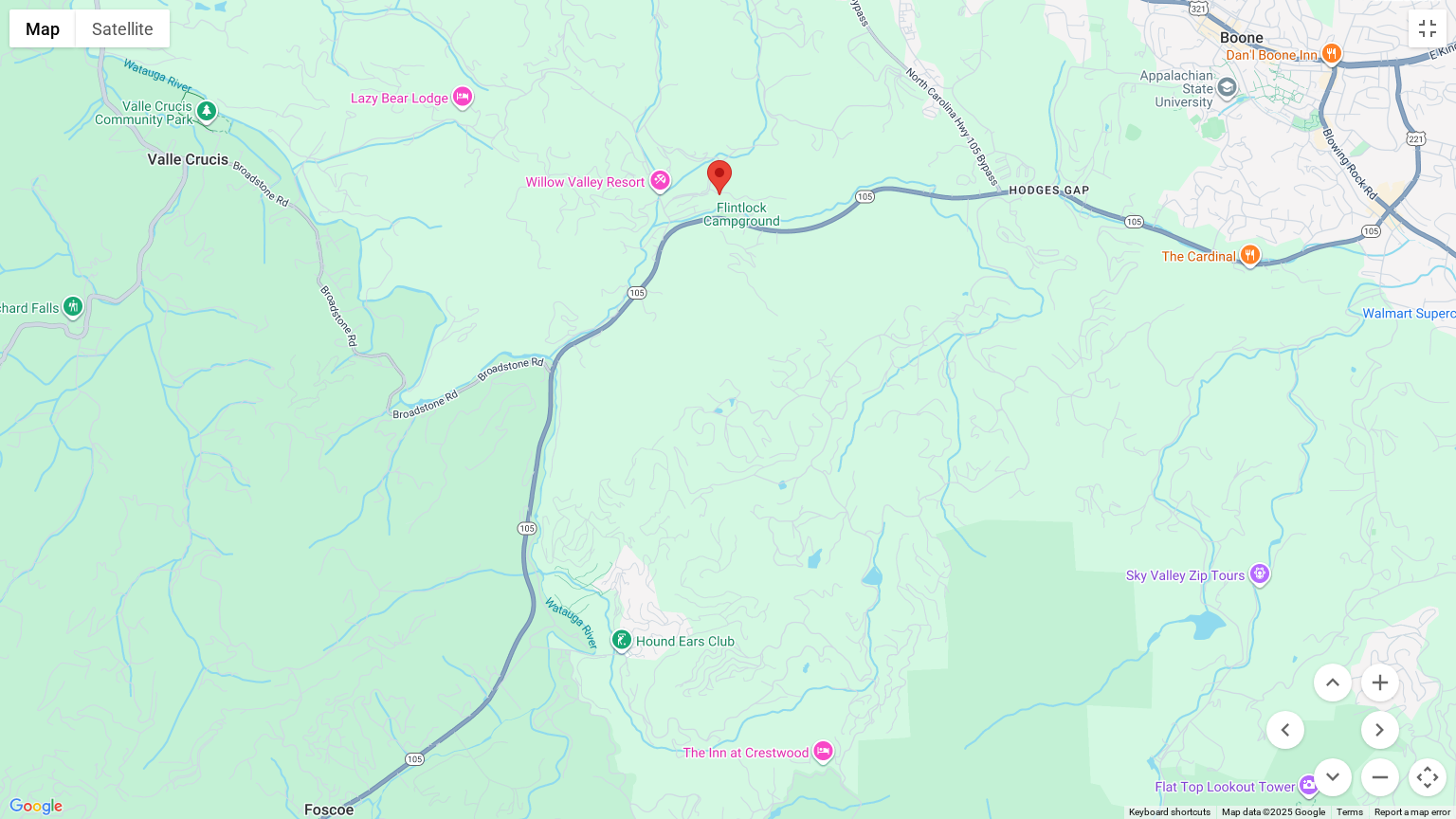
drag, startPoint x: 1203, startPoint y: 698, endPoint x: 1192, endPoint y: 503, distance: 195.3
click at [1192, 503] on div at bounding box center [728, 410] width 1456 height 819
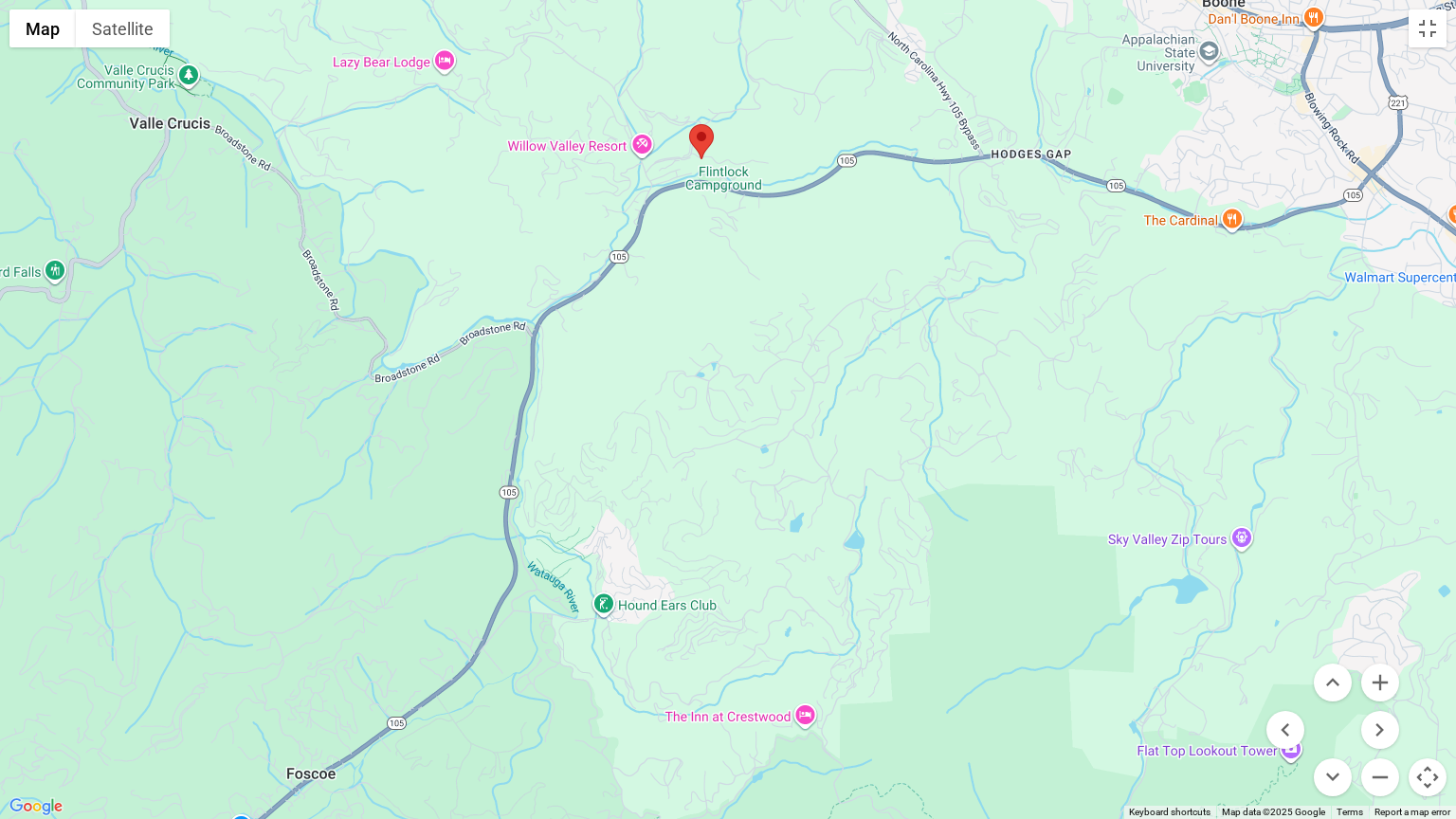
drag, startPoint x: 1048, startPoint y: 666, endPoint x: 1031, endPoint y: 627, distance: 42.5
click at [1031, 627] on div at bounding box center [728, 410] width 1456 height 819
click at [1377, 682] on button "Zoom in" at bounding box center [1380, 683] width 38 height 38
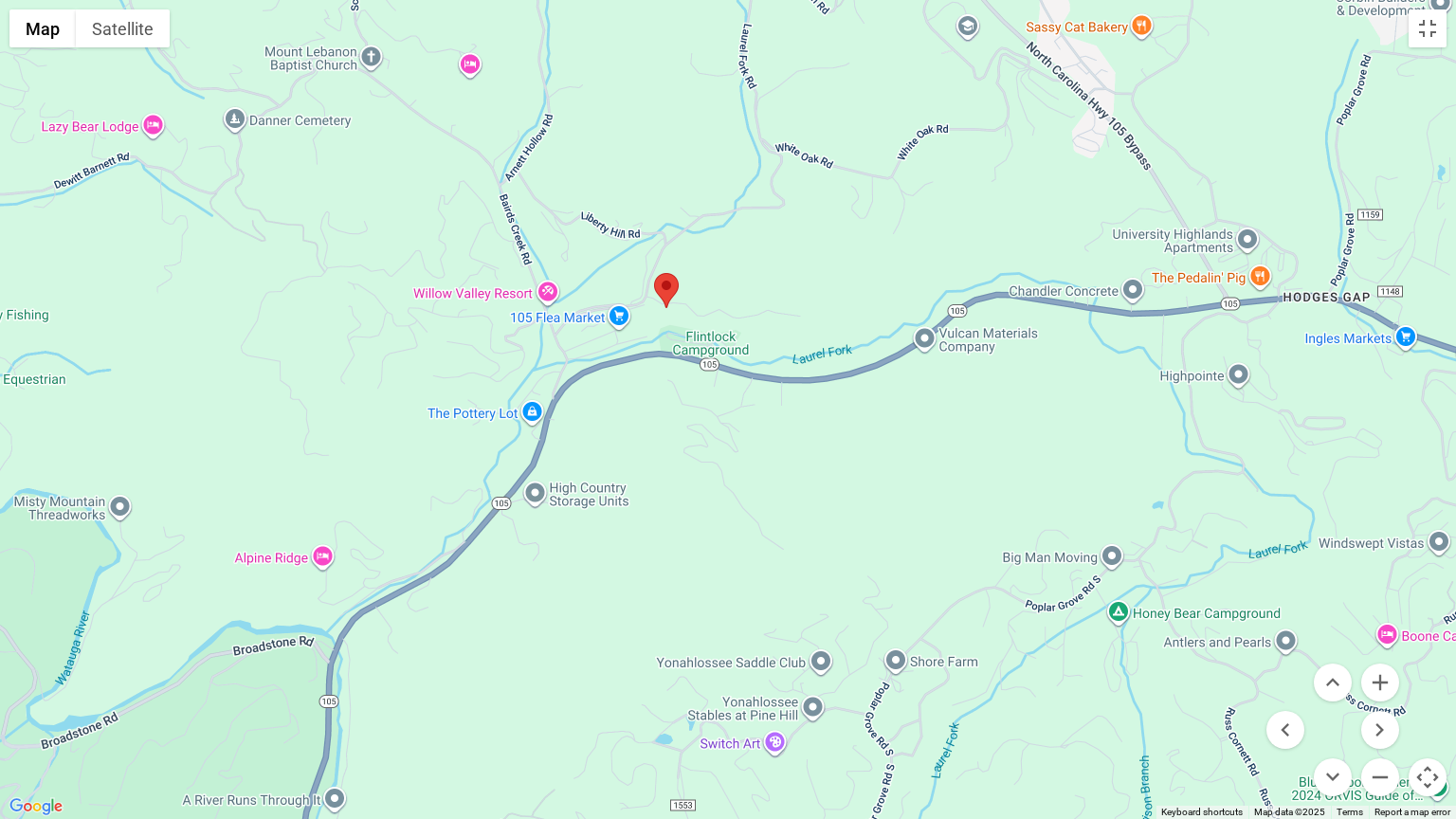
drag, startPoint x: 874, startPoint y: 146, endPoint x: 865, endPoint y: 548, distance: 402.1
click at [865, 548] on div at bounding box center [728, 410] width 1456 height 819
click at [1383, 681] on button "Zoom in" at bounding box center [1380, 683] width 38 height 38
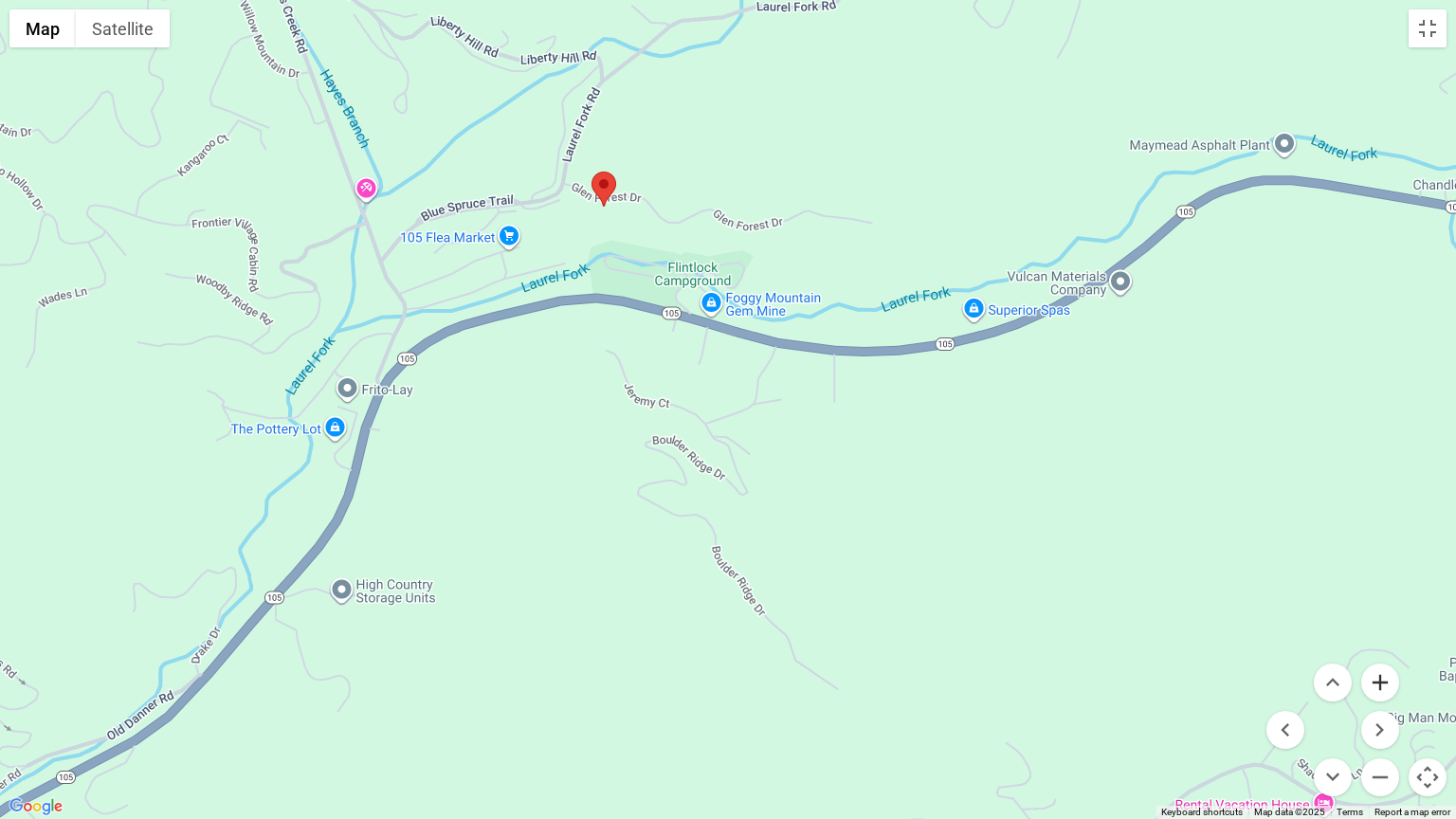
drag, startPoint x: 1383, startPoint y: 681, endPoint x: 1387, endPoint y: 696, distance: 15.5
click at [1387, 696] on button "Zoom in" at bounding box center [1380, 683] width 38 height 38
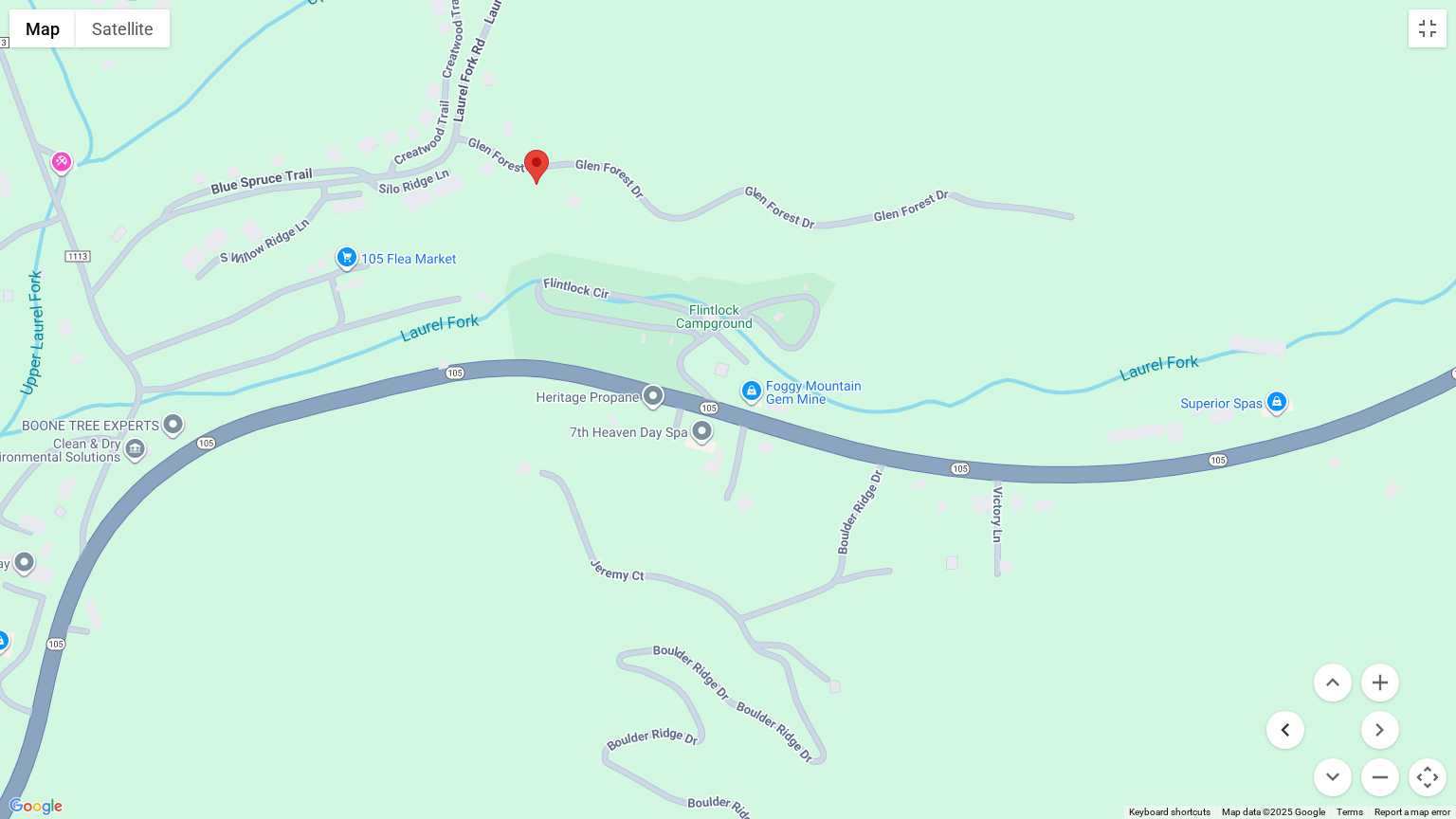
drag, startPoint x: 1212, startPoint y: 542, endPoint x: 1270, endPoint y: 725, distance: 192.0
click at [1270, 699] on div "Map Terrain Satellite Labels Keyboard shortcuts Map Data Map data ©2025 Google …" at bounding box center [728, 410] width 1456 height 819
click at [147, 31] on button "Satellite" at bounding box center [122, 29] width 93 height 38
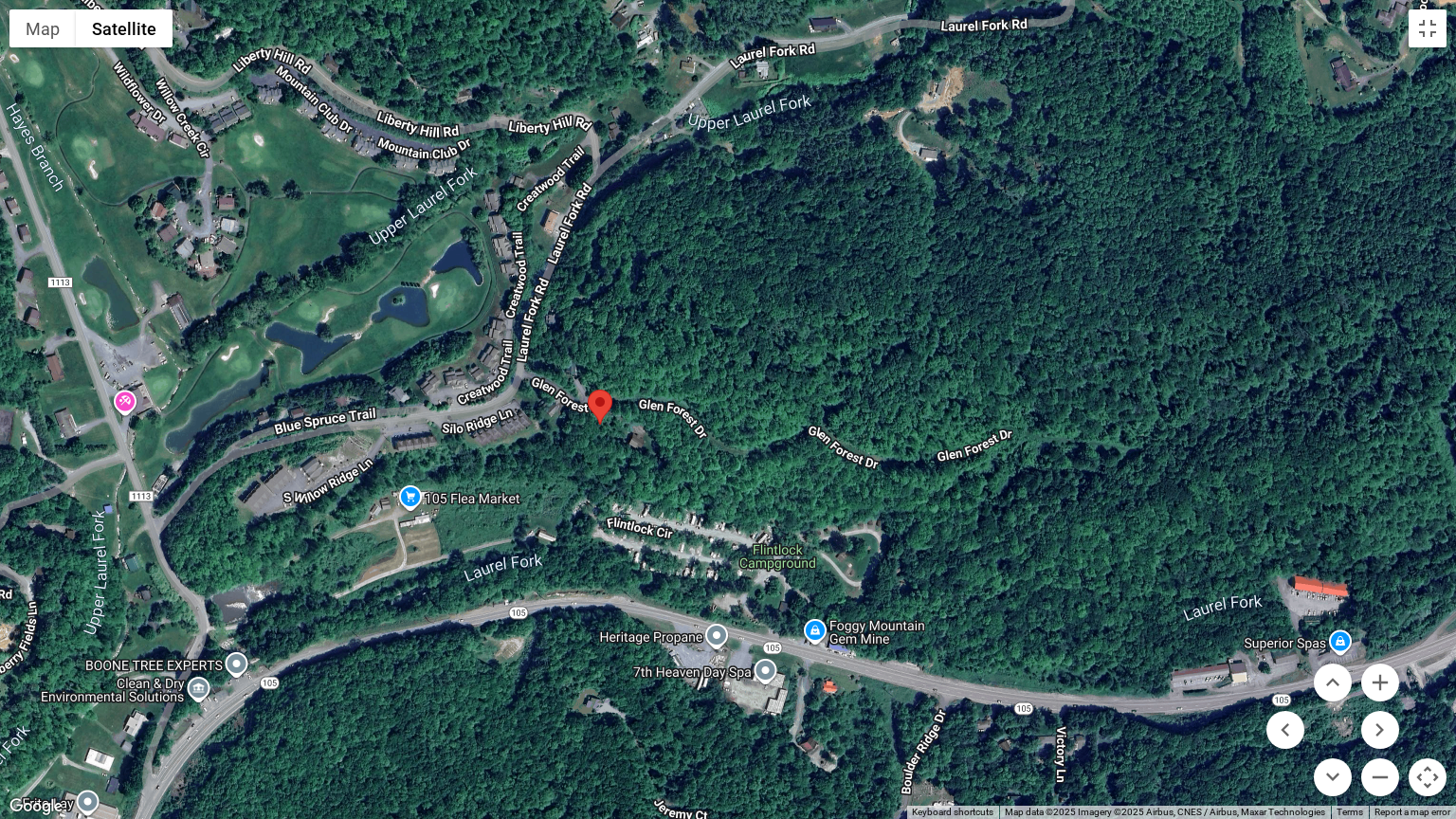
drag, startPoint x: 467, startPoint y: 512, endPoint x: 533, endPoint y: 751, distance: 247.9
click at [533, 699] on div at bounding box center [728, 410] width 1456 height 819
click at [1372, 682] on button "Zoom in" at bounding box center [1380, 683] width 38 height 38
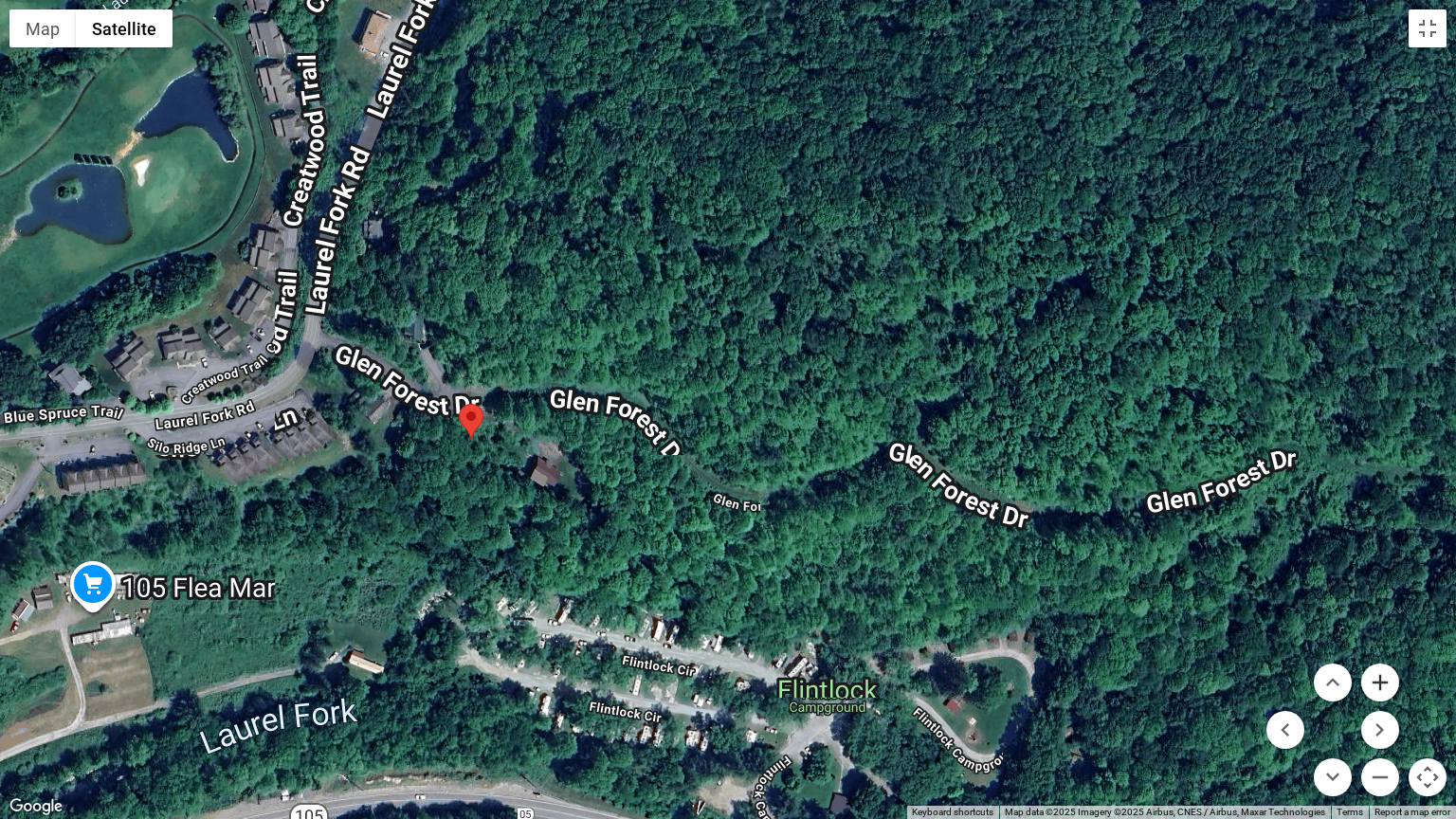
click at [1372, 682] on button "Zoom in" at bounding box center [1380, 683] width 38 height 38
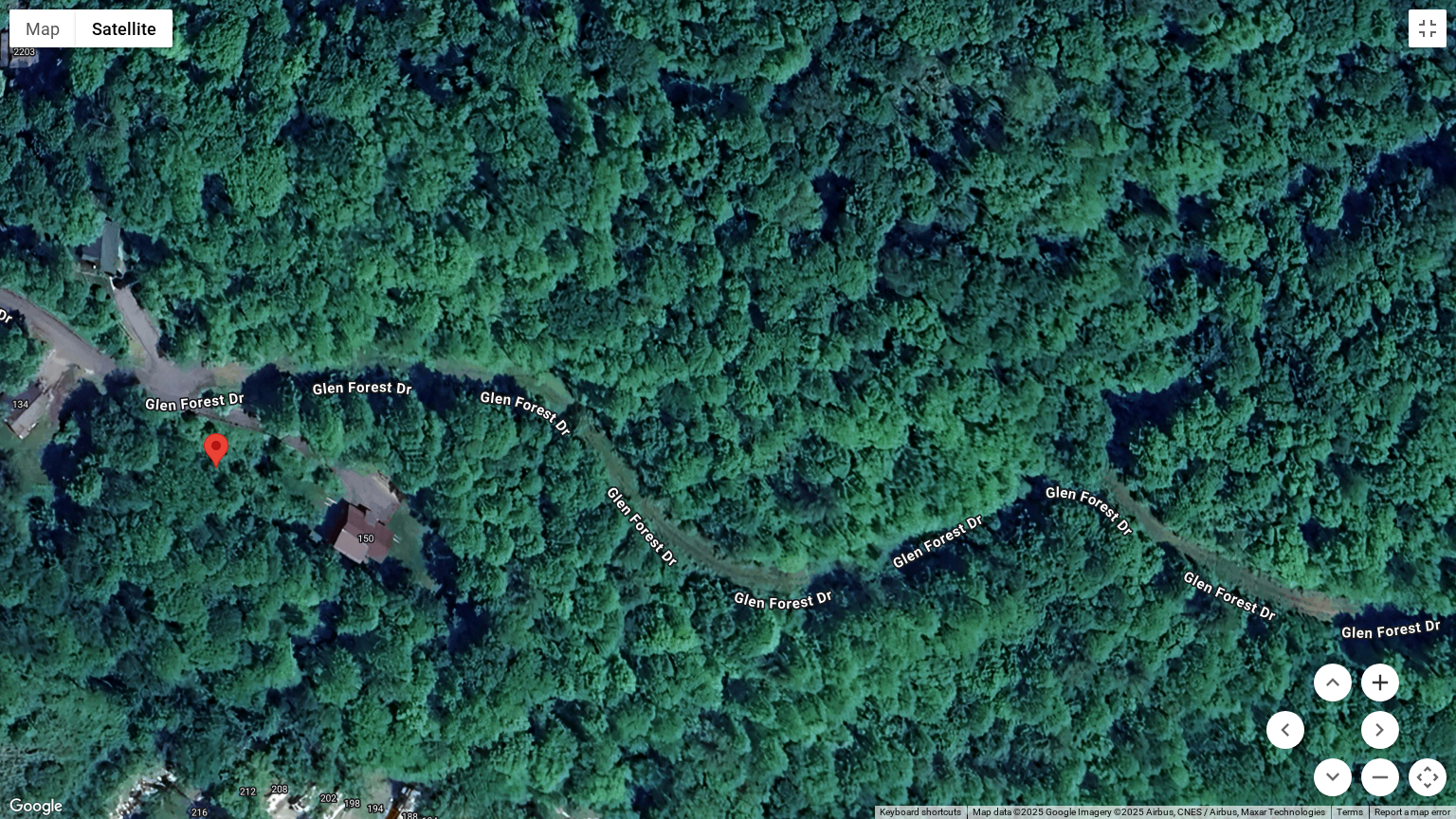
click at [1372, 682] on button "Zoom in" at bounding box center [1380, 683] width 38 height 38
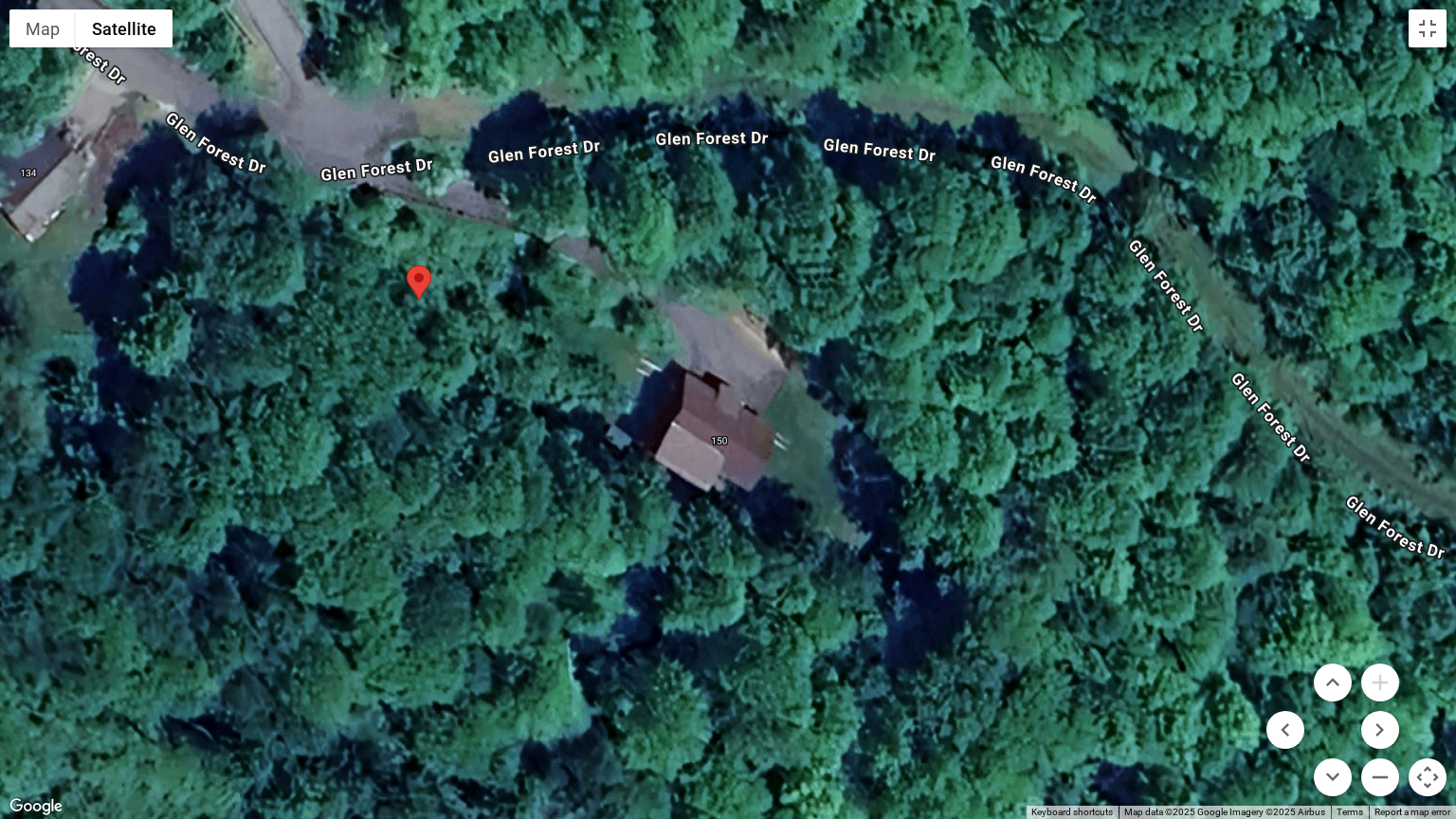
drag, startPoint x: 466, startPoint y: 592, endPoint x: 1186, endPoint y: 366, distance: 754.6
click at [1186, 366] on div at bounding box center [728, 410] width 1456 height 819
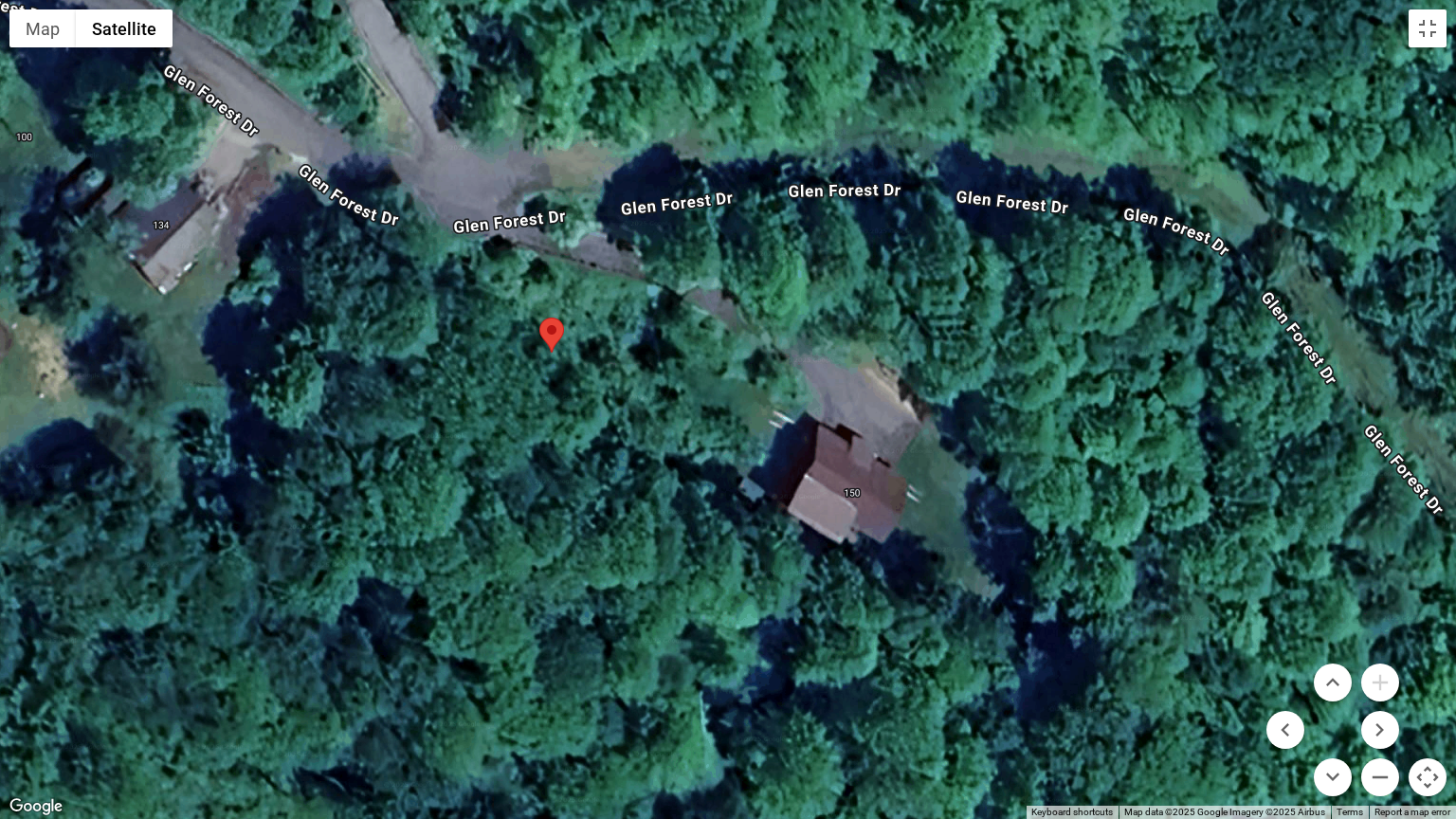
drag, startPoint x: 414, startPoint y: 341, endPoint x: 545, endPoint y: 394, distance: 141.3
click at [545, 394] on div at bounding box center [728, 410] width 1456 height 819
click at [1433, 35] on button "Toggle fullscreen view" at bounding box center [1427, 29] width 38 height 38
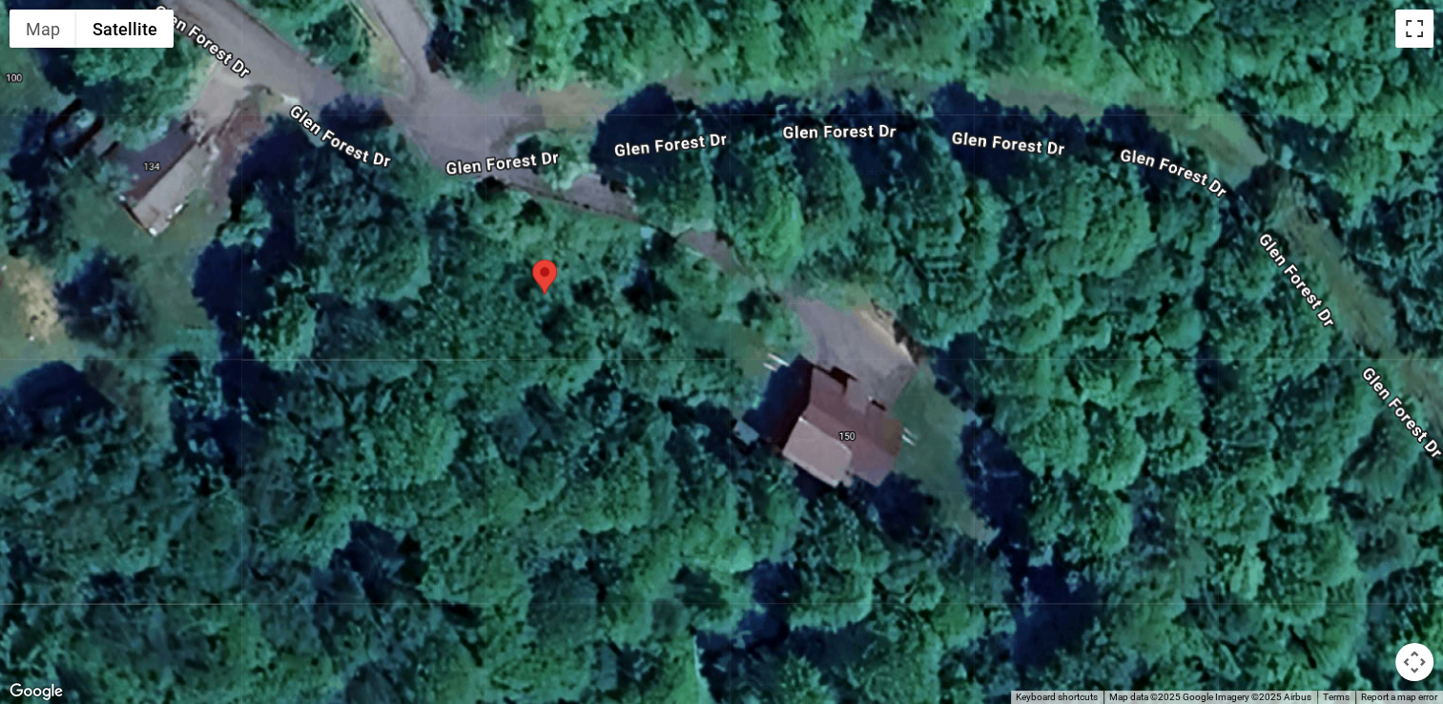
scroll to position [0, 0]
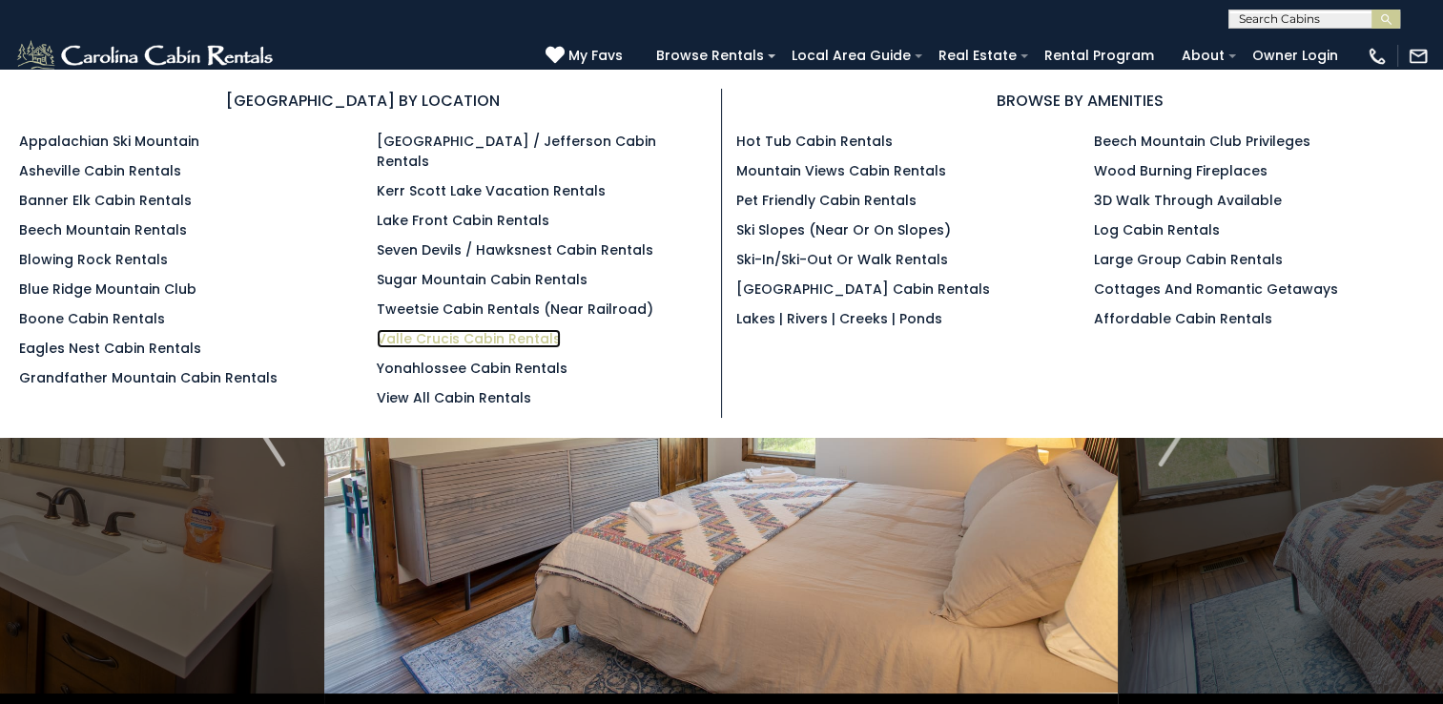
click at [507, 329] on link "Valle Crucis Cabin Rentals" at bounding box center [469, 338] width 184 height 19
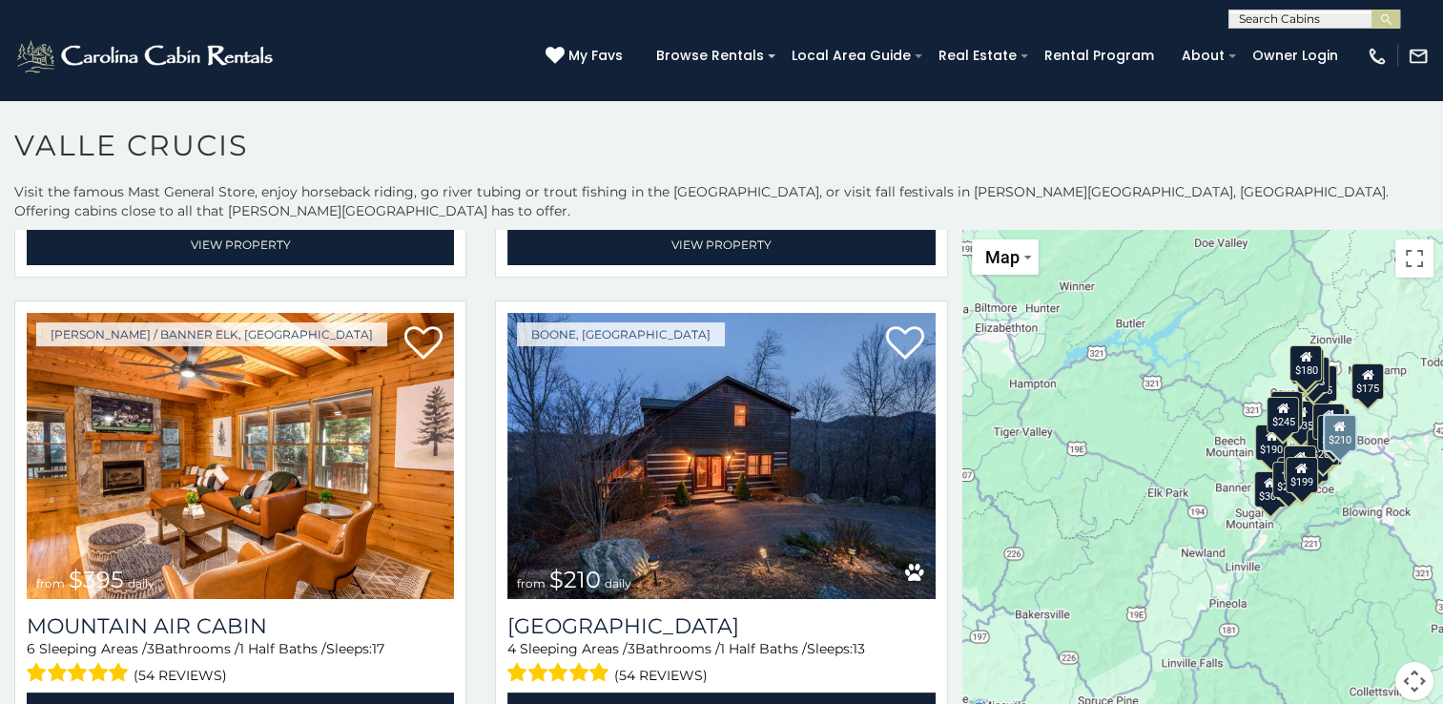
scroll to position [2289, 0]
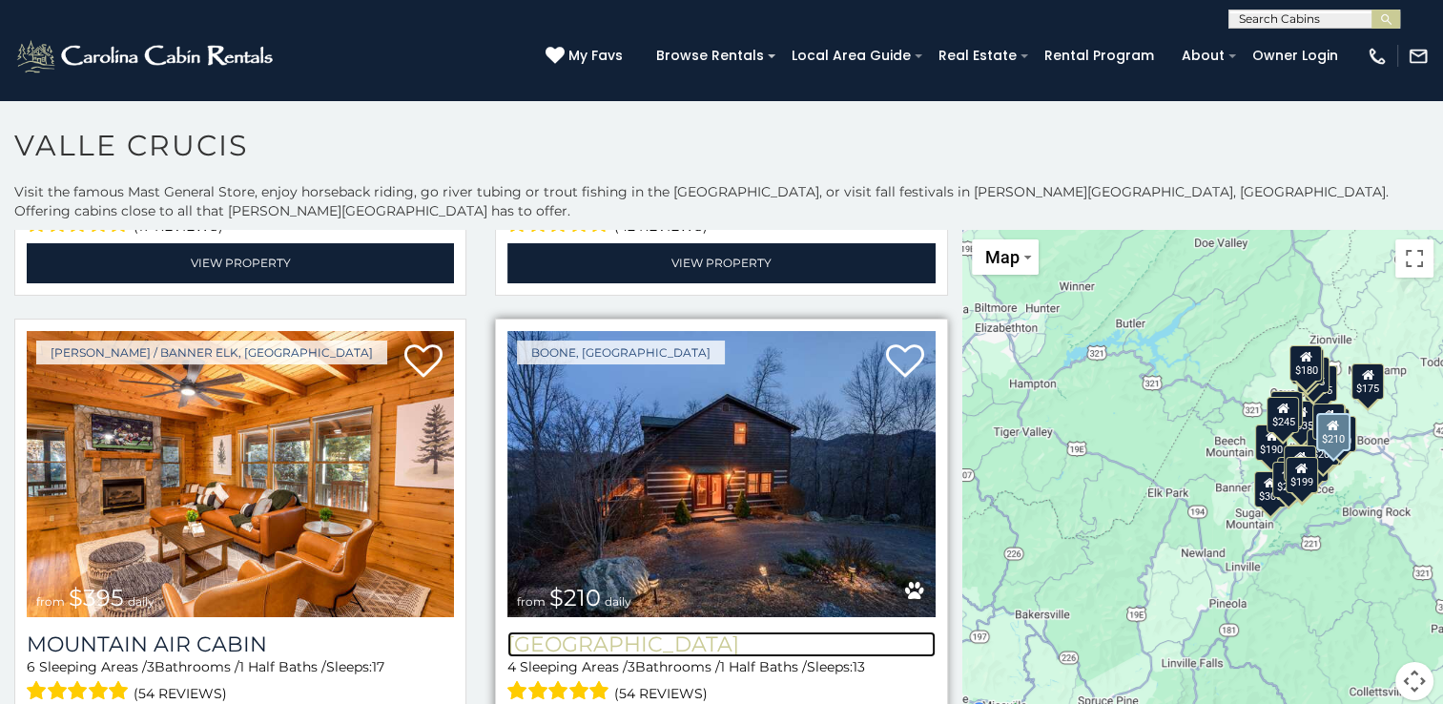
click at [660, 631] on h3 "[GEOGRAPHIC_DATA]" at bounding box center [720, 644] width 427 height 26
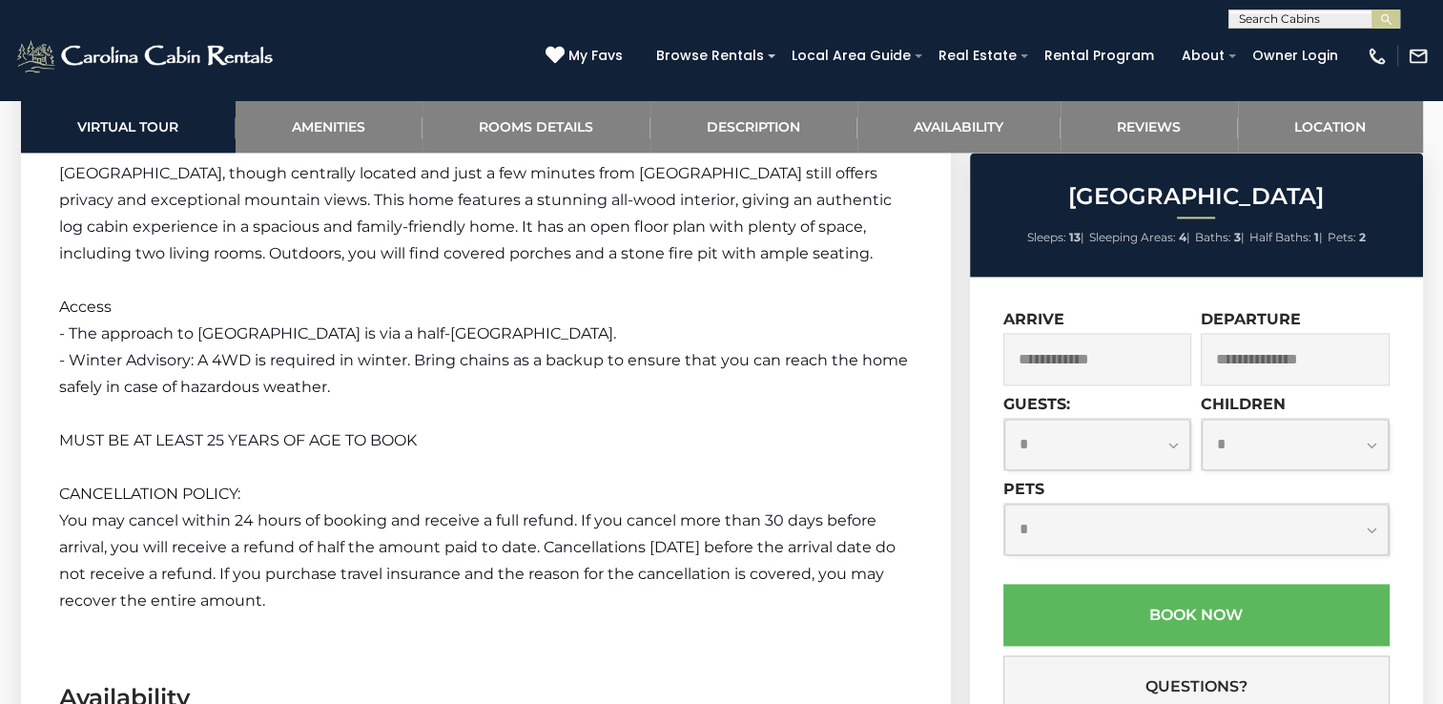
scroll to position [3052, 0]
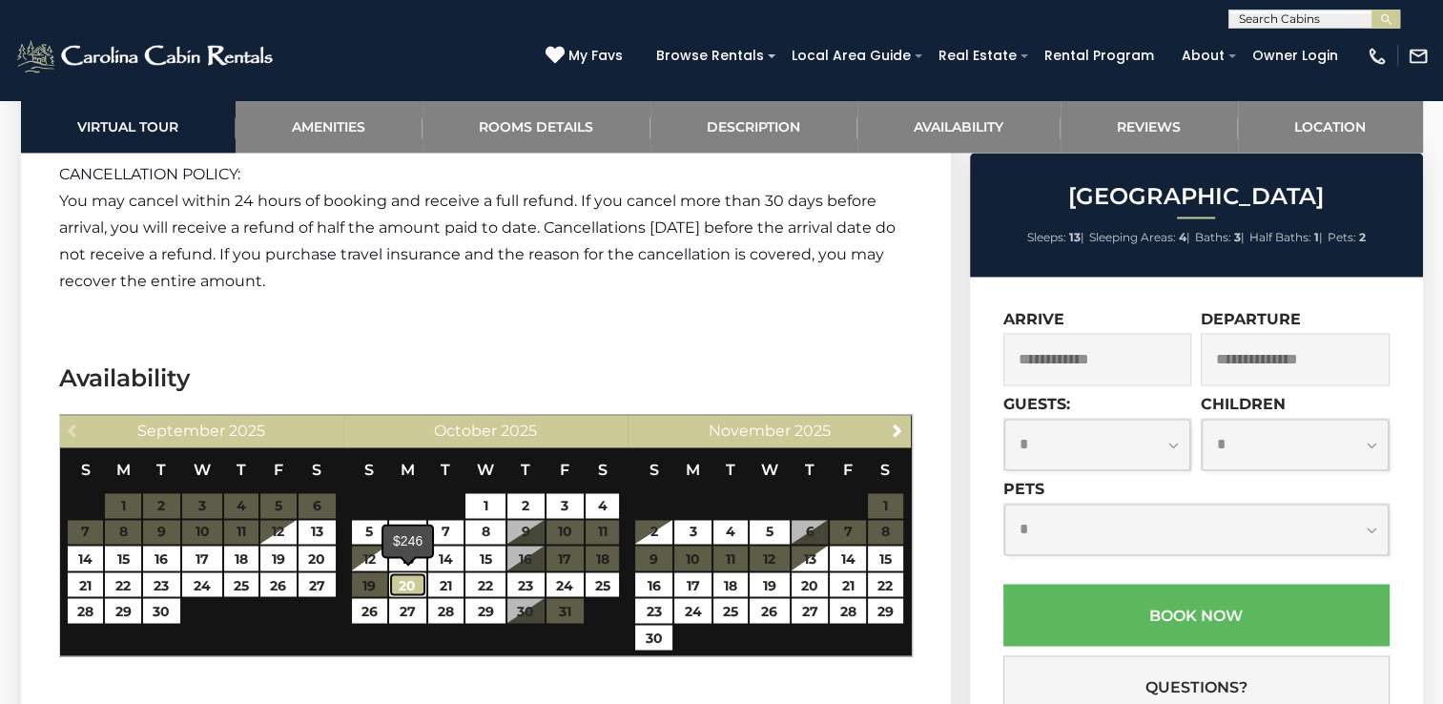
click at [416, 585] on link "20" at bounding box center [407, 584] width 37 height 25
type input "**********"
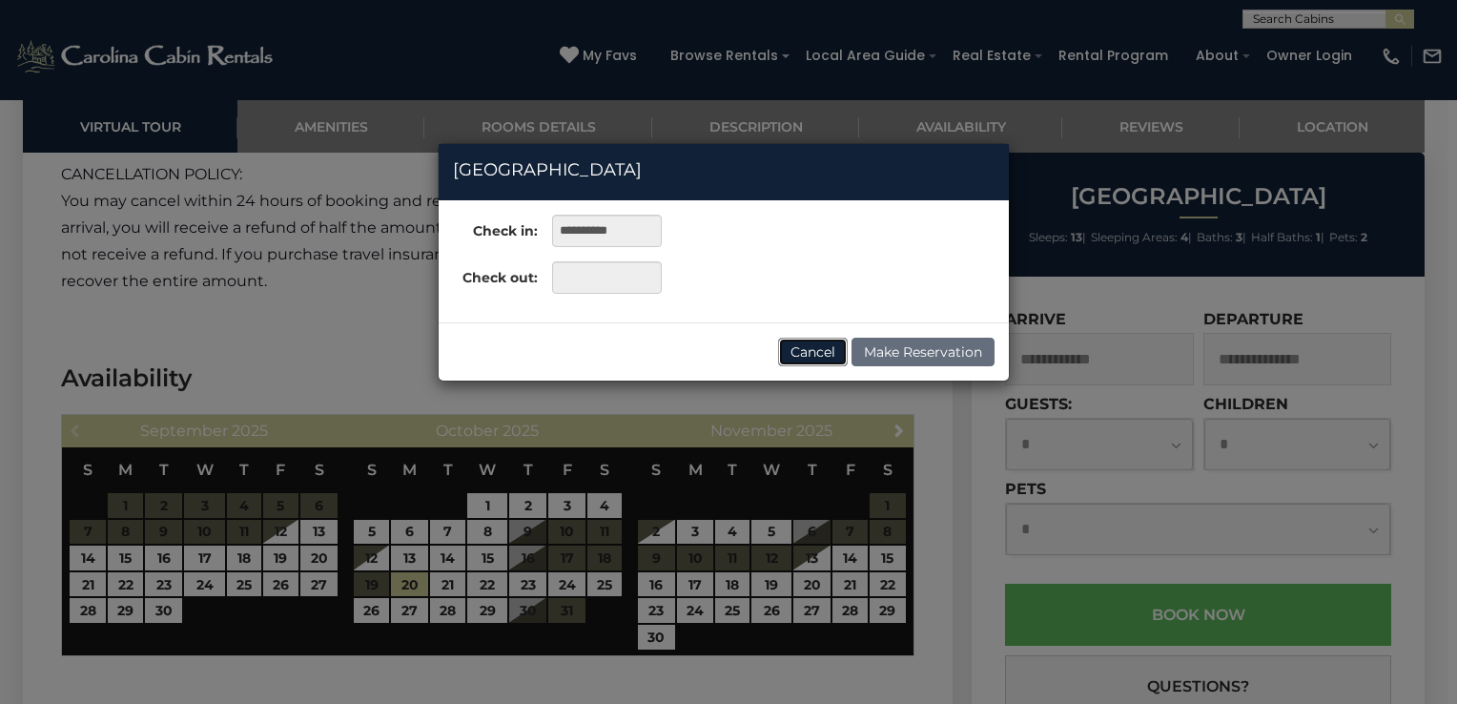
click at [812, 353] on button "Cancel" at bounding box center [813, 352] width 70 height 29
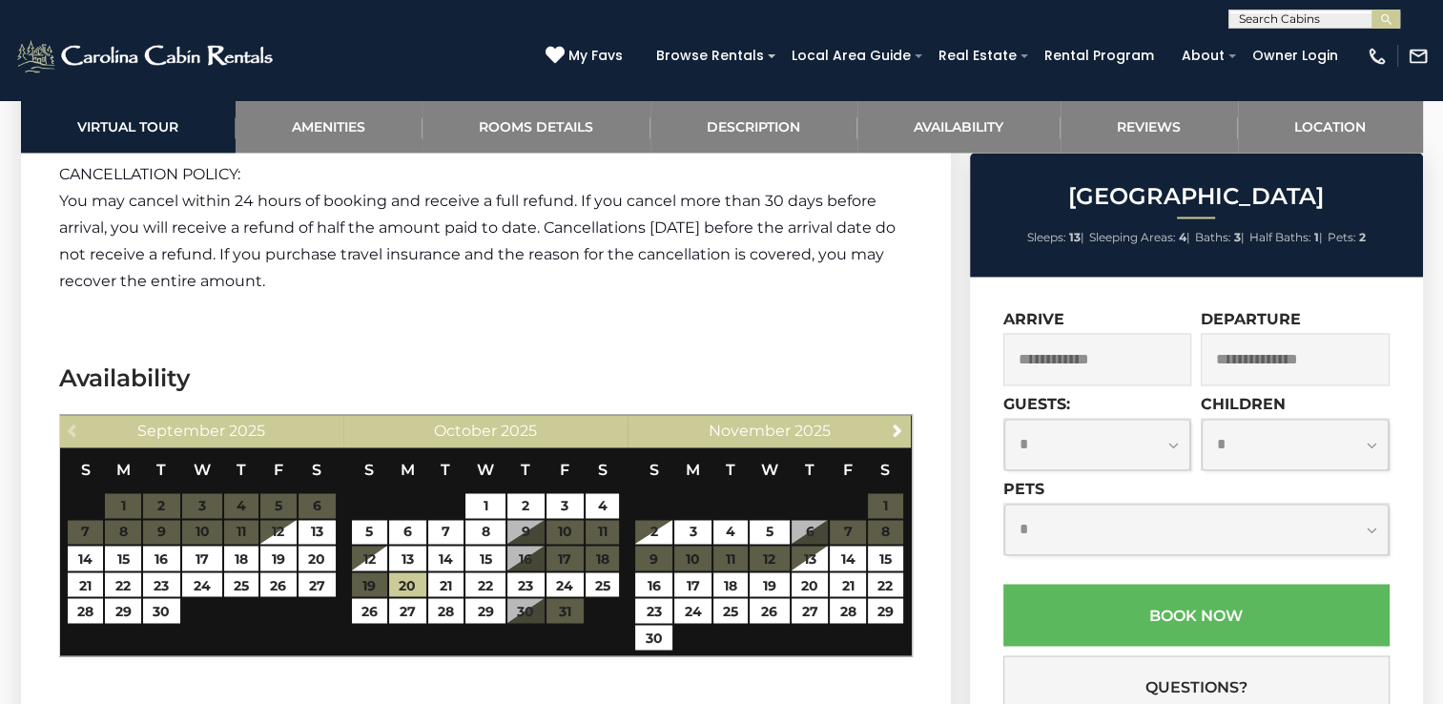
click at [1076, 364] on input "text" at bounding box center [1097, 359] width 189 height 52
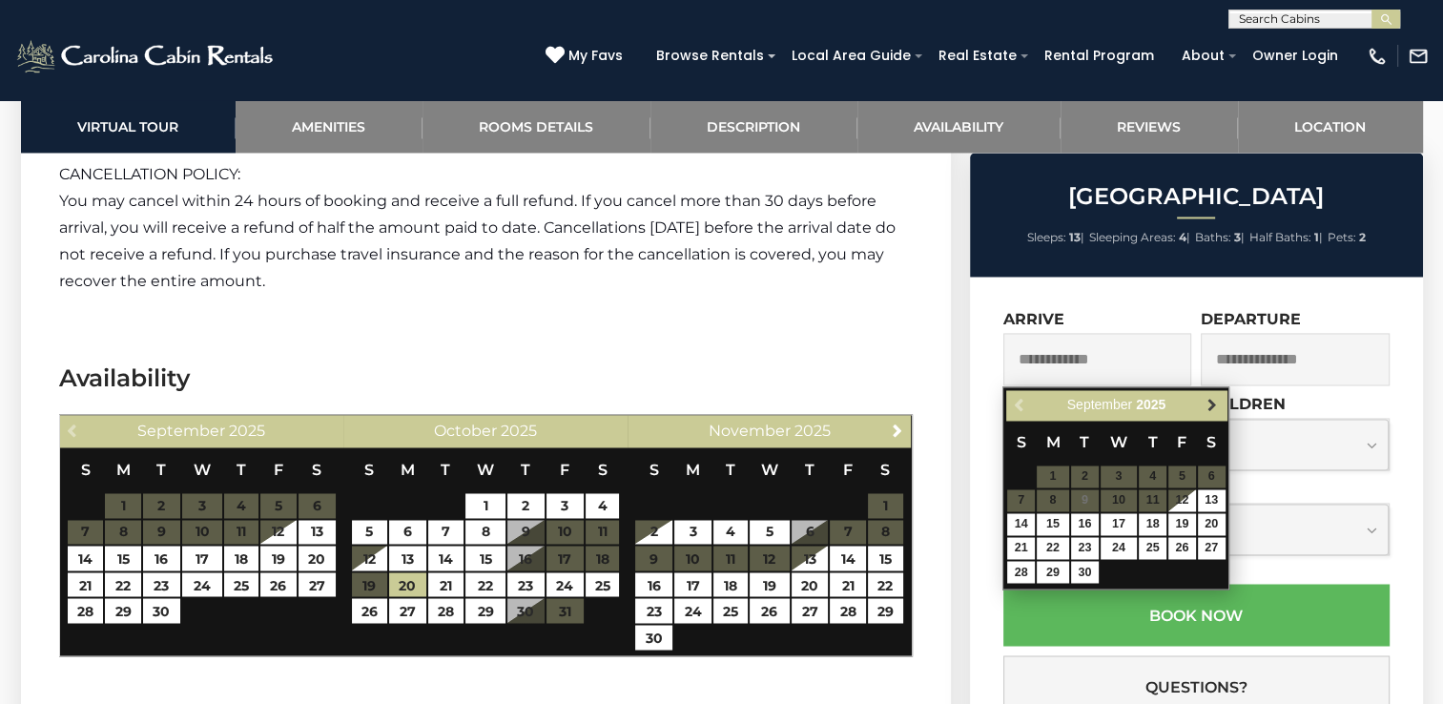
click at [1209, 406] on span "Next" at bounding box center [1212, 405] width 15 height 15
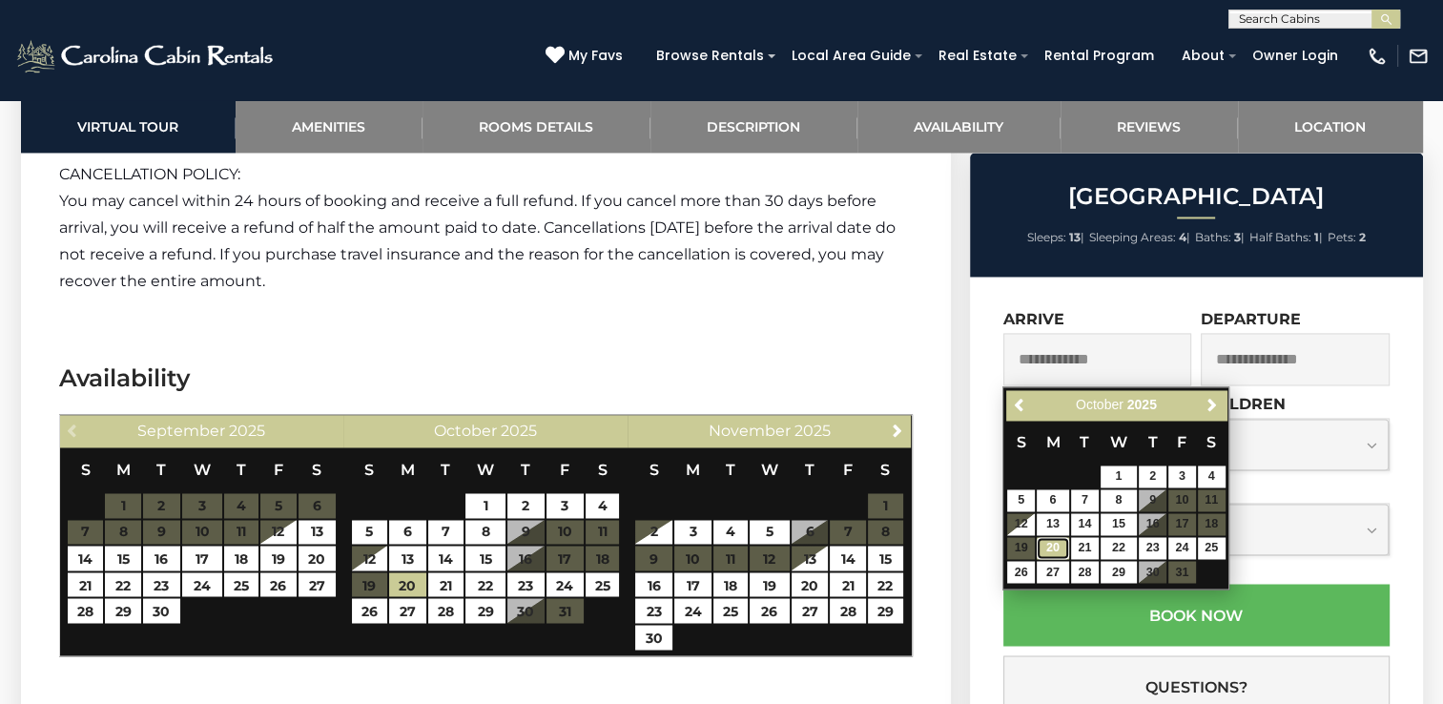
click at [1060, 551] on link "20" at bounding box center [1053, 548] width 32 height 22
type input "**********"
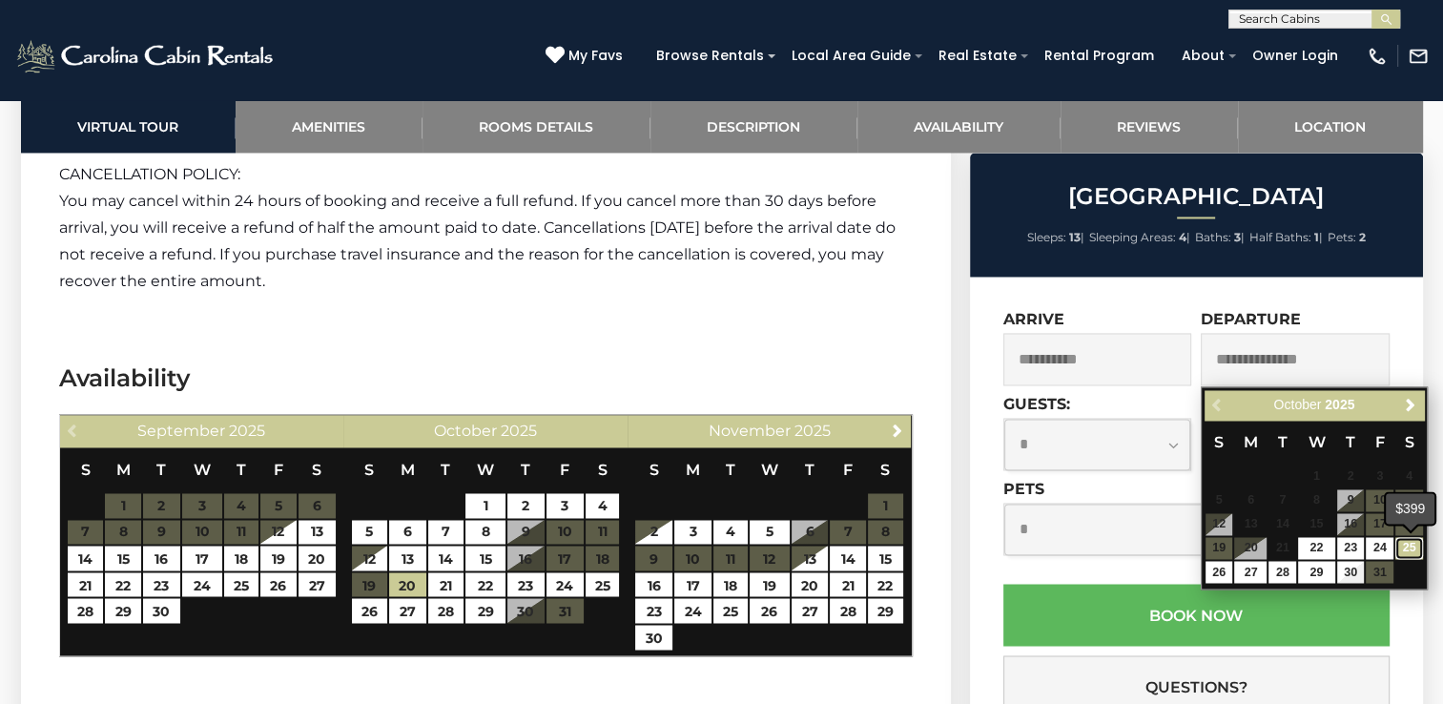
click at [1409, 551] on link "25" at bounding box center [1409, 548] width 28 height 22
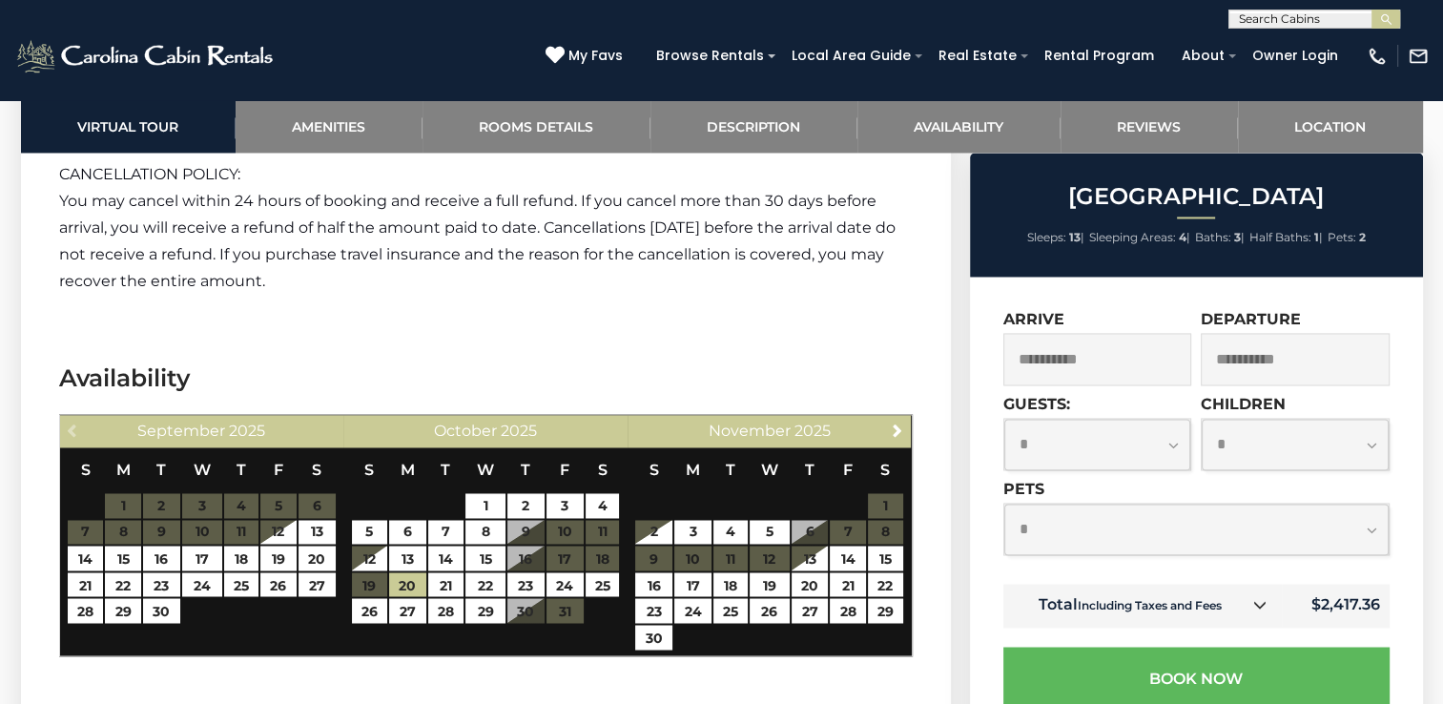
scroll to position [3148, 0]
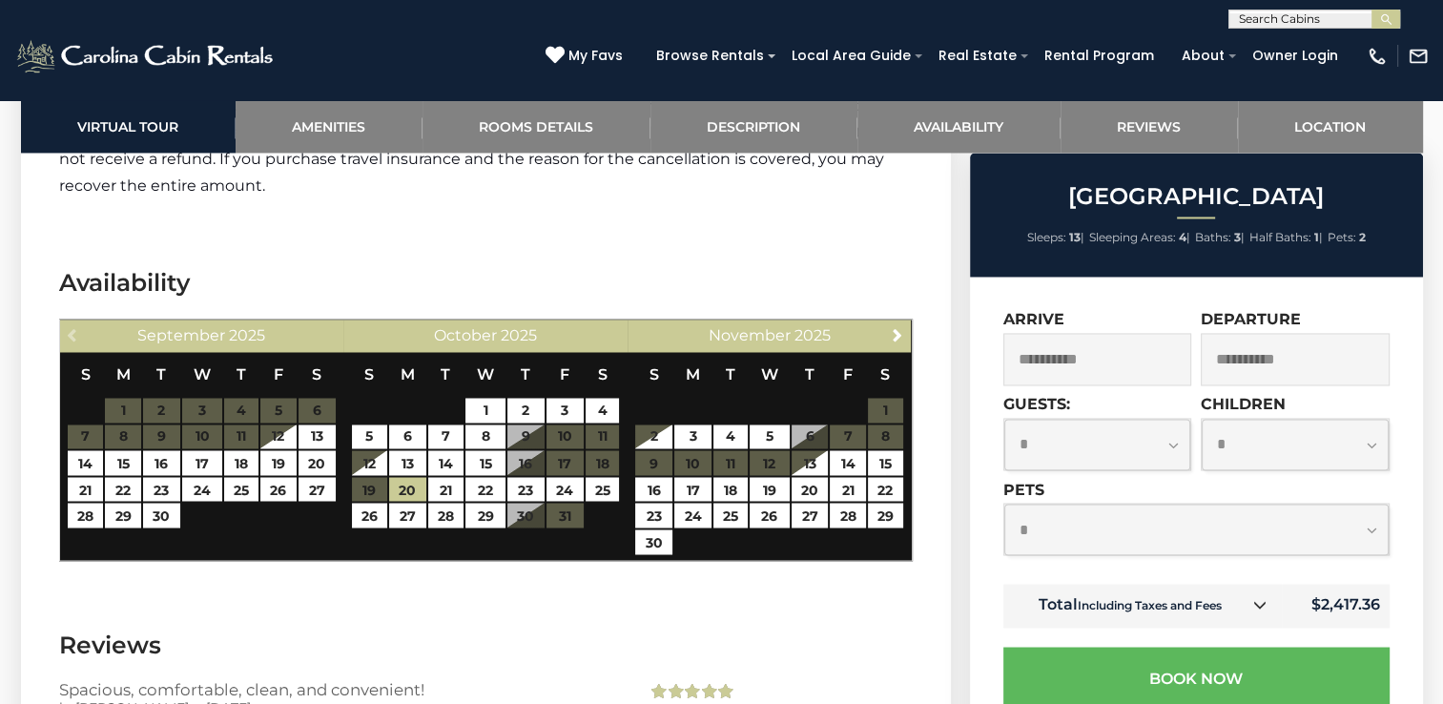
click at [1301, 362] on input "**********" at bounding box center [1295, 359] width 189 height 52
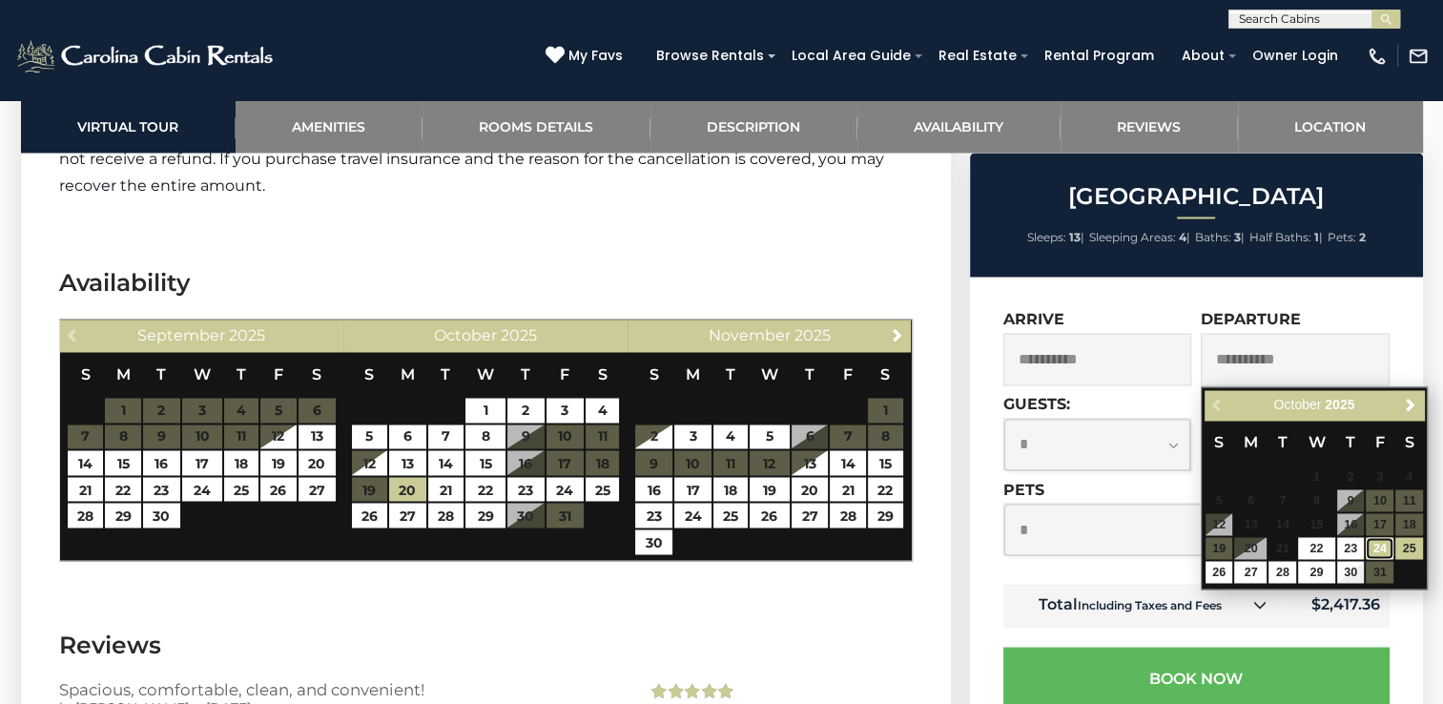
click at [1377, 546] on link "24" at bounding box center [1380, 548] width 28 height 22
type input "**********"
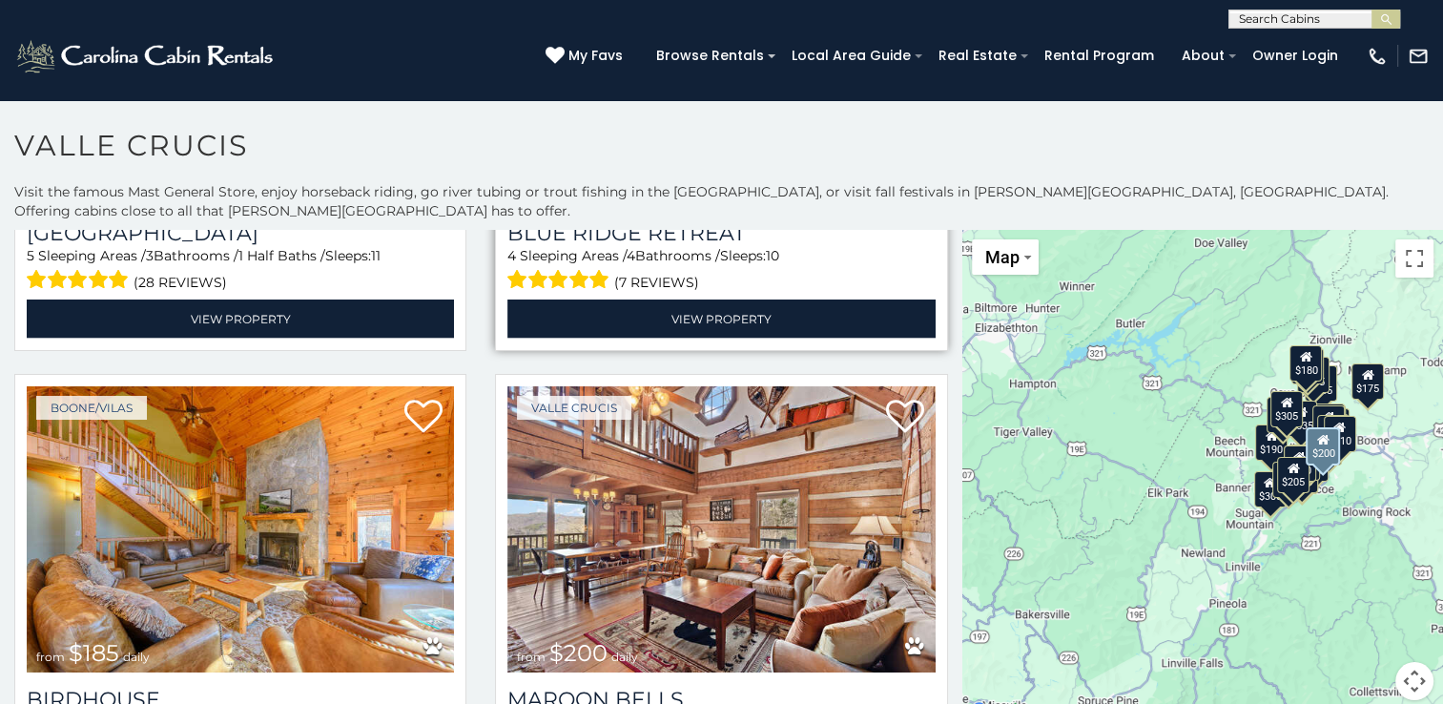
scroll to position [4197, 0]
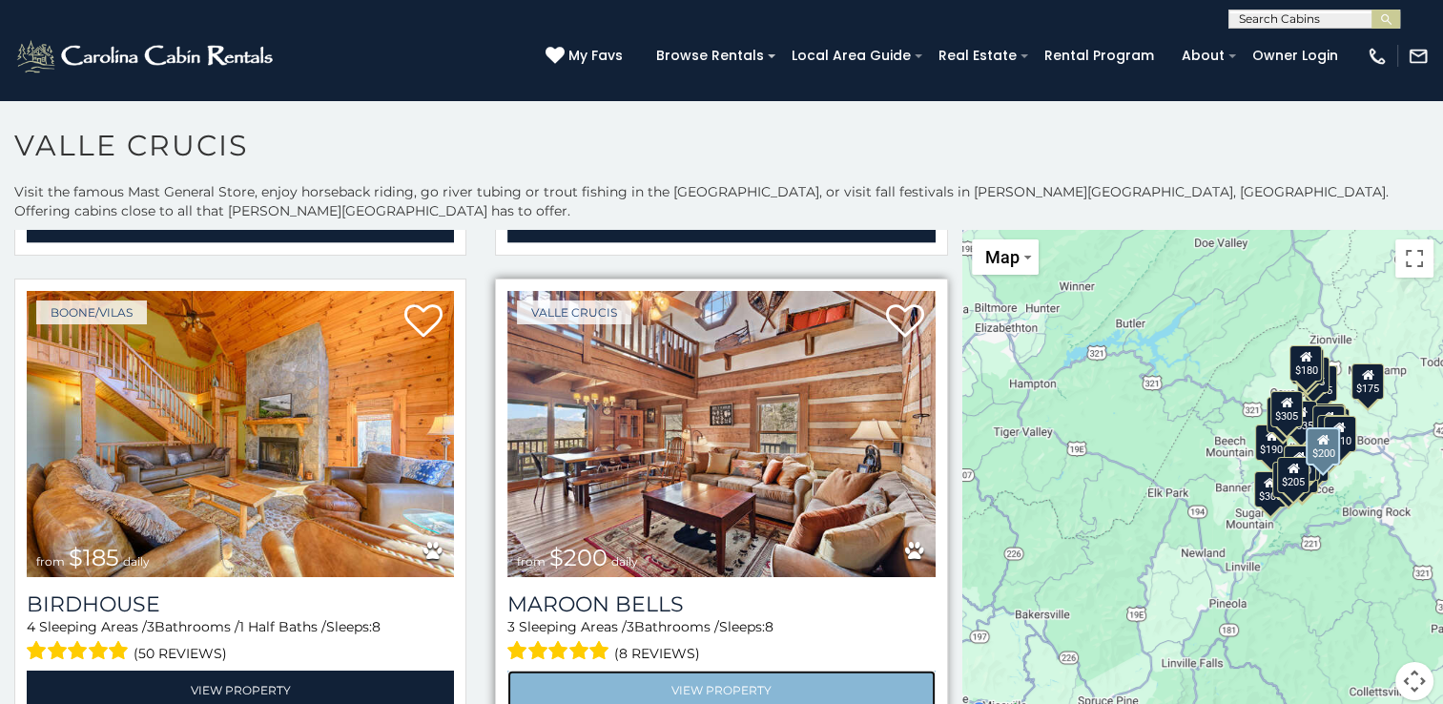
click at [705, 671] on link "View Property" at bounding box center [720, 690] width 427 height 39
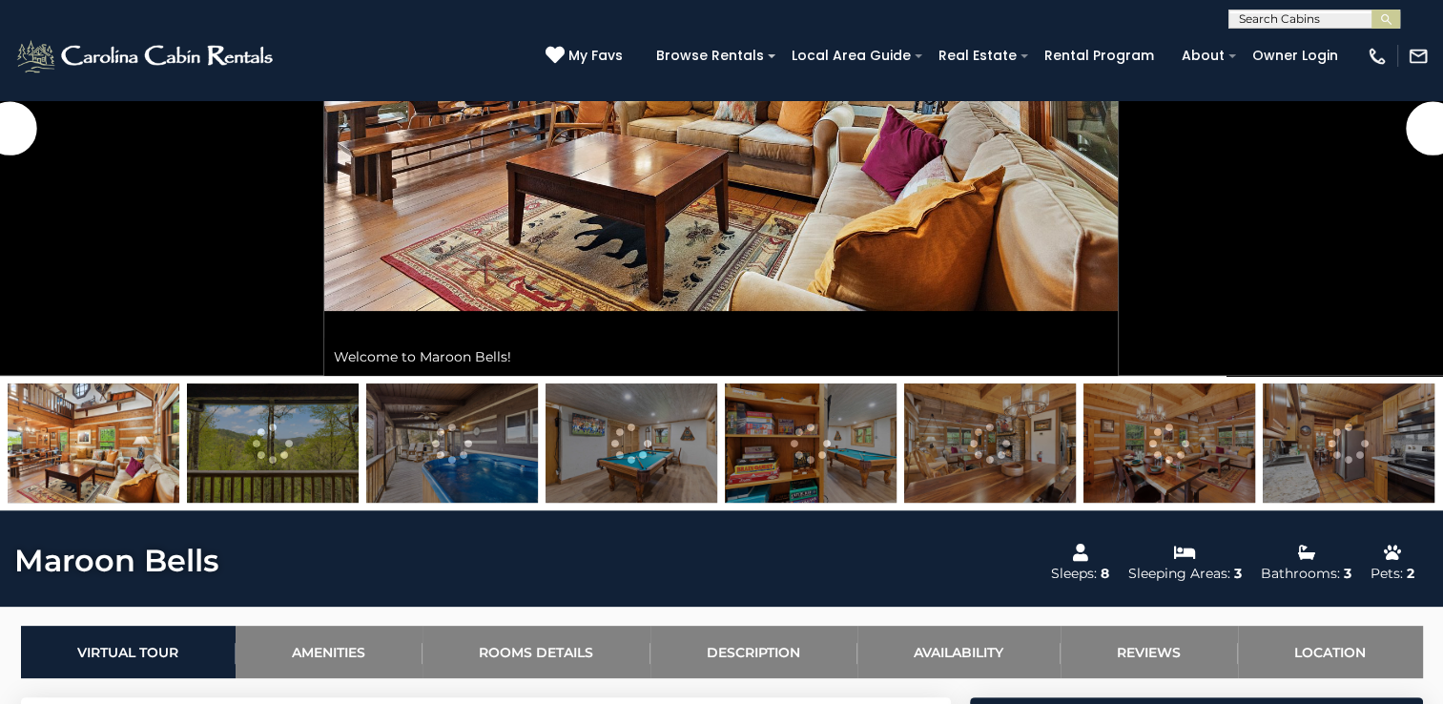
scroll to position [668, 0]
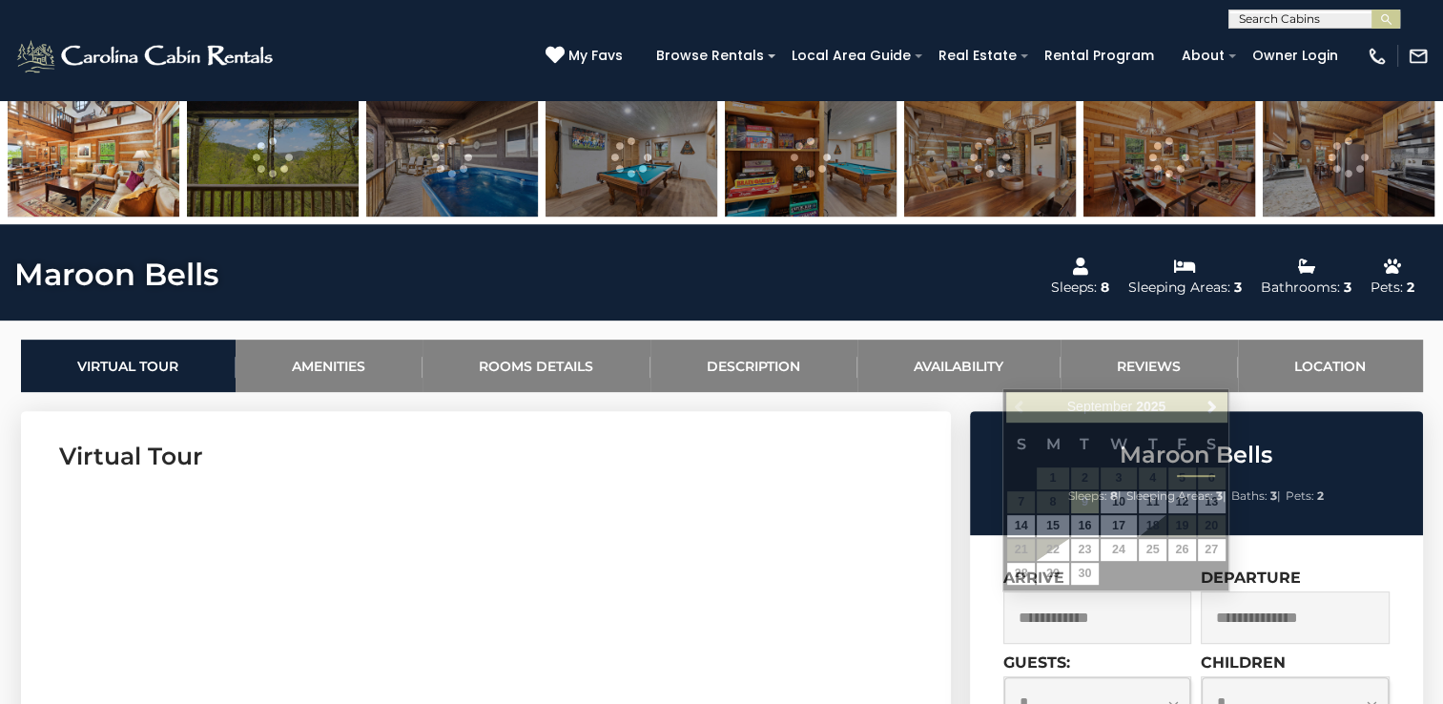
click at [1038, 623] on input "text" at bounding box center [1097, 617] width 189 height 52
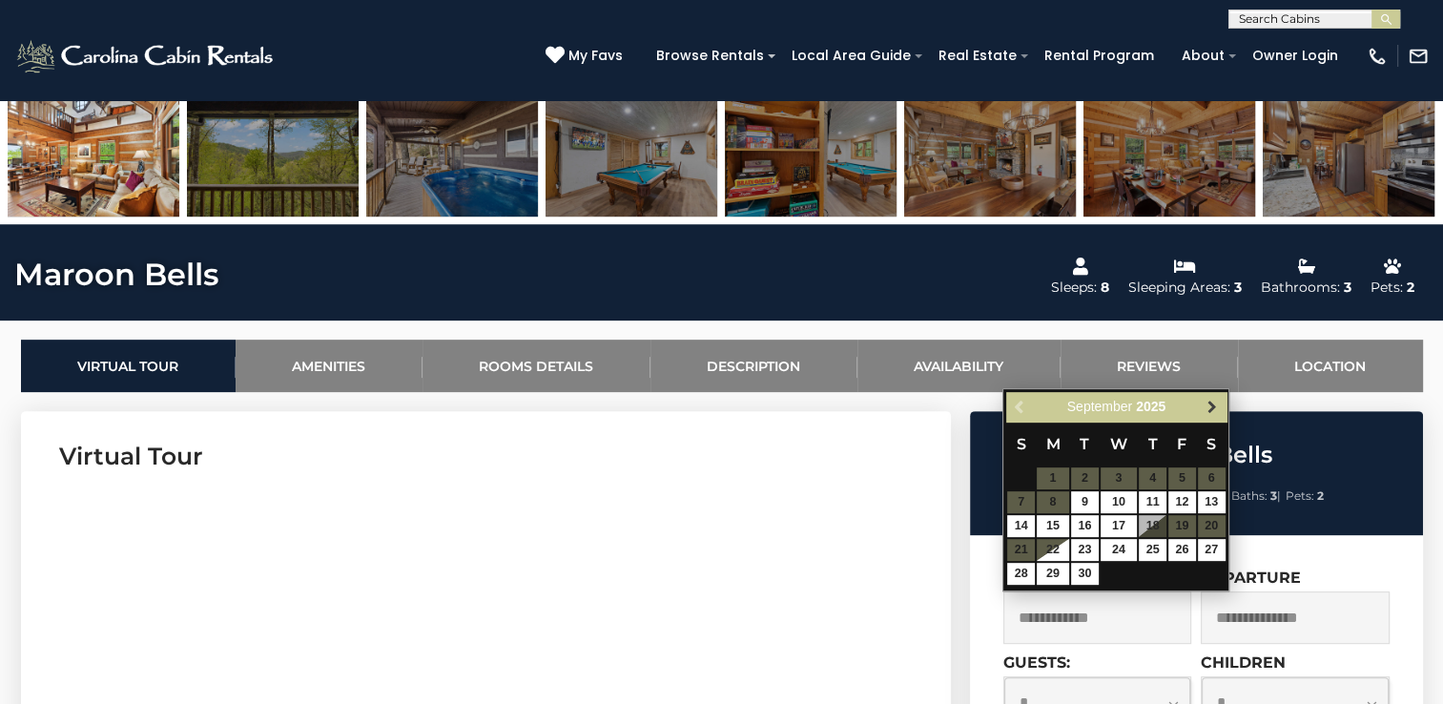
click at [1209, 405] on span "Next" at bounding box center [1212, 407] width 15 height 15
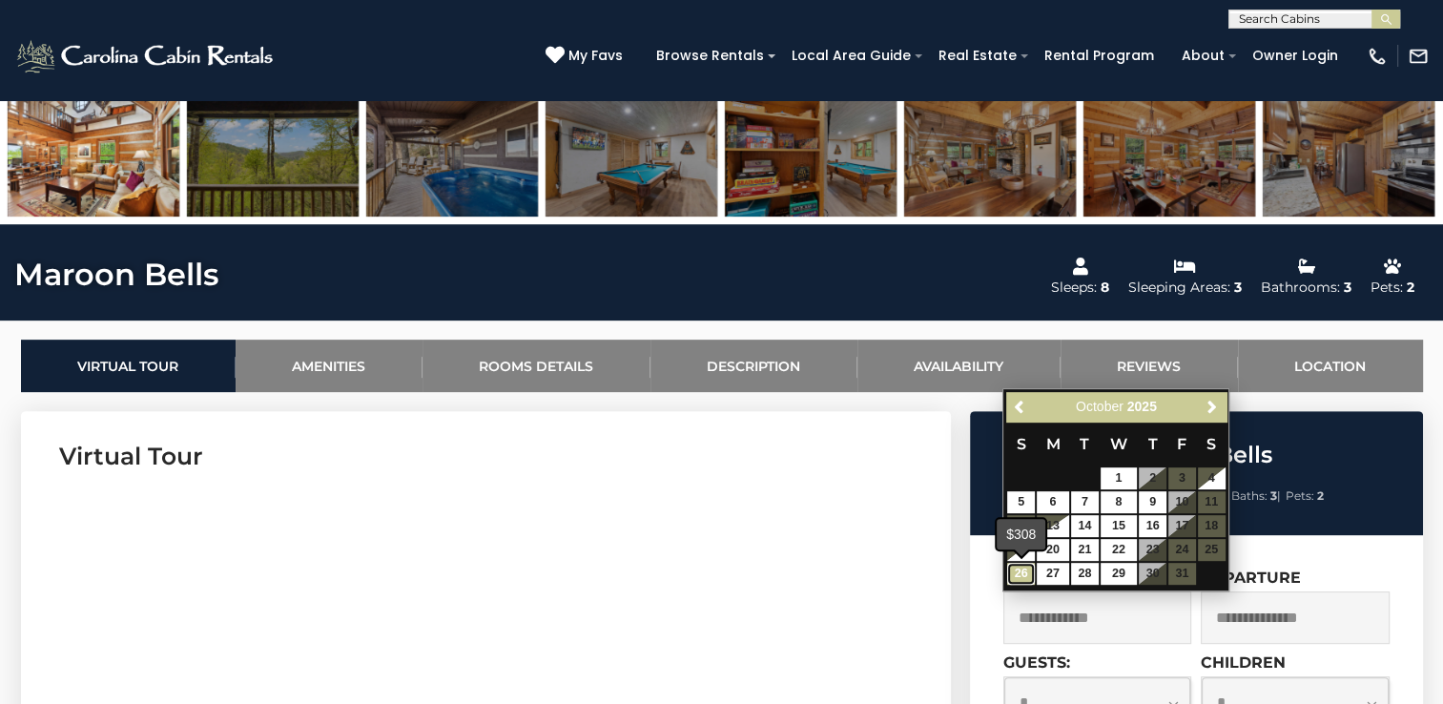
click at [1029, 576] on link "26" at bounding box center [1021, 574] width 28 height 22
type input "**********"
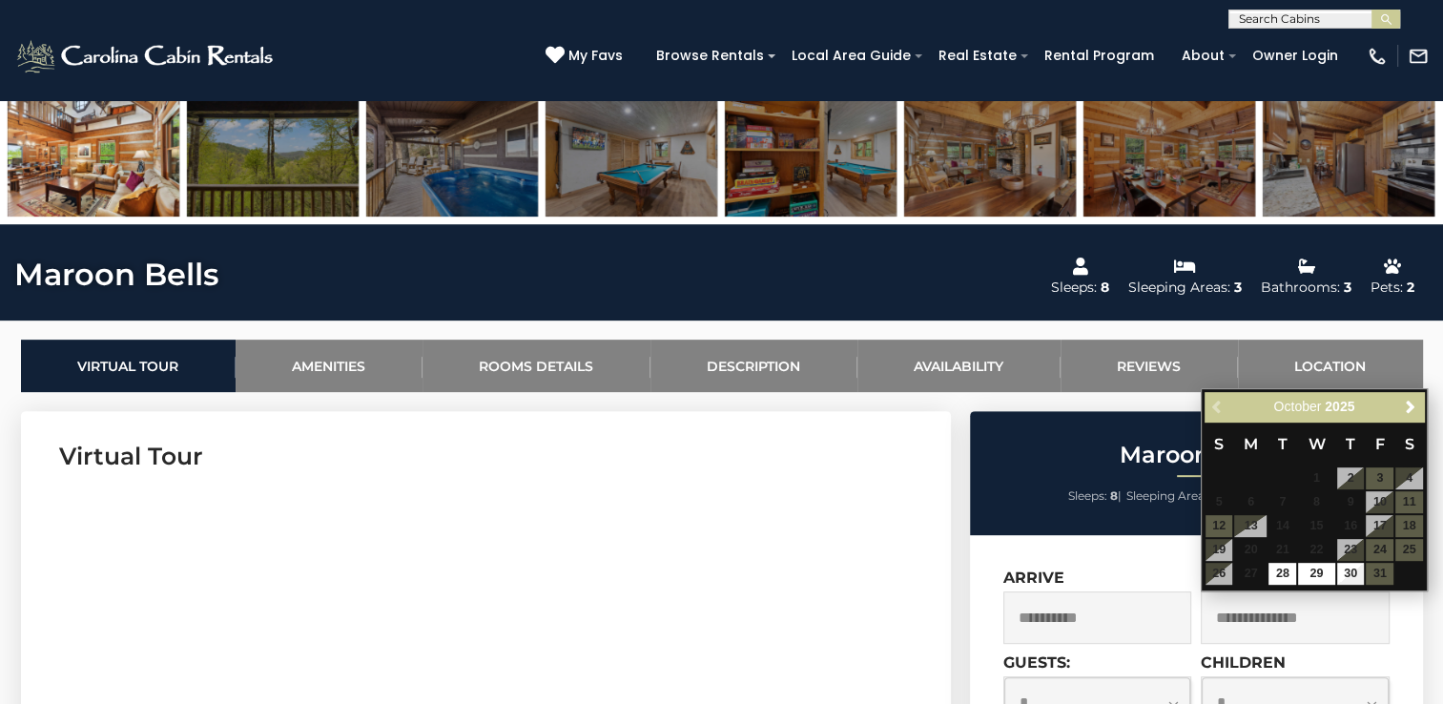
click at [1278, 619] on input "text" at bounding box center [1295, 617] width 189 height 52
click at [1350, 574] on link "30" at bounding box center [1351, 574] width 28 height 22
type input "**********"
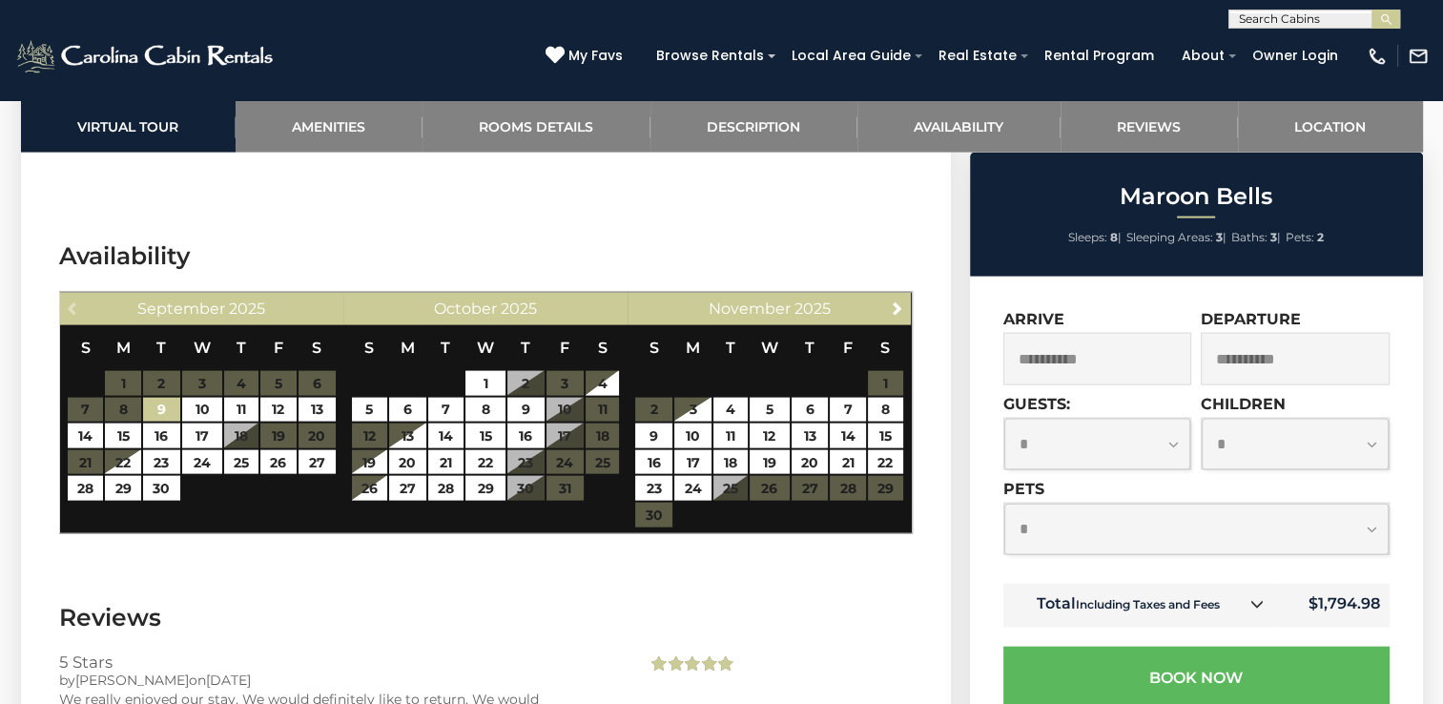
scroll to position [4102, 0]
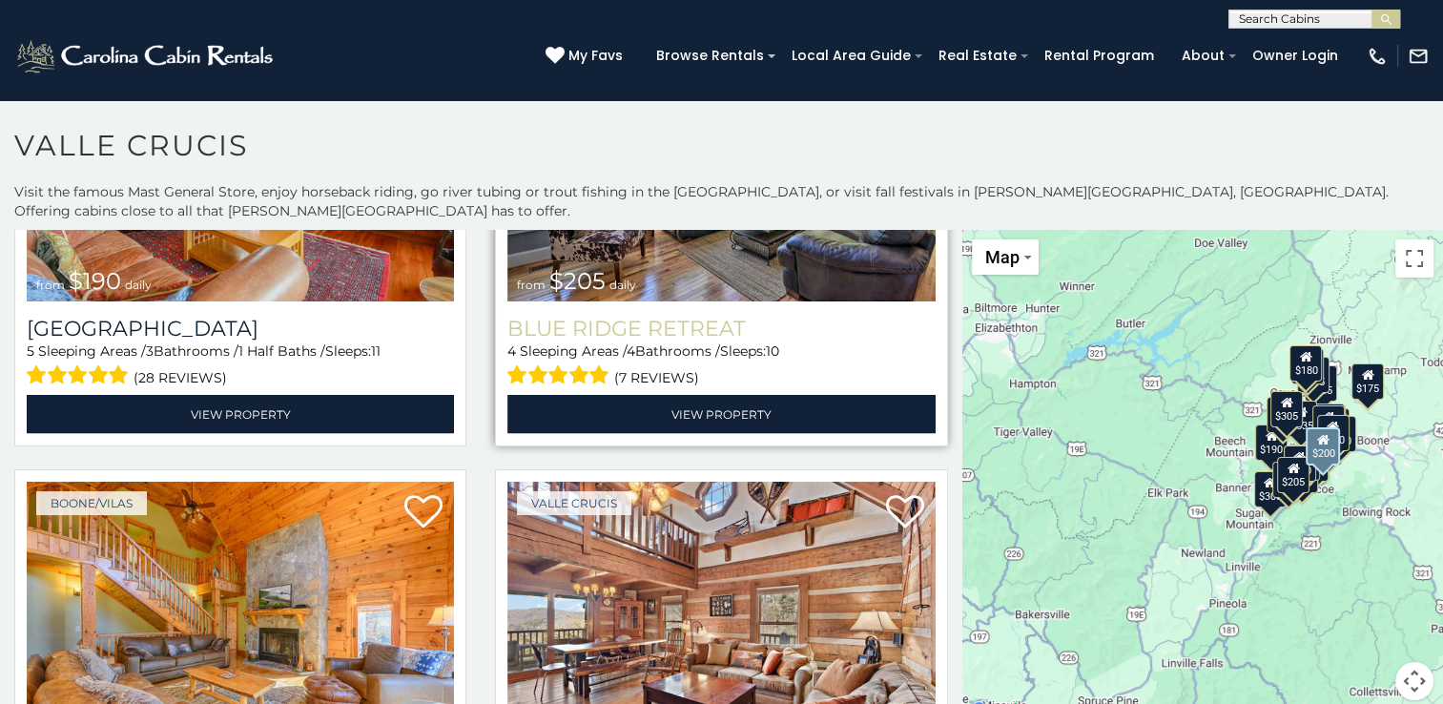
scroll to position [4197, 0]
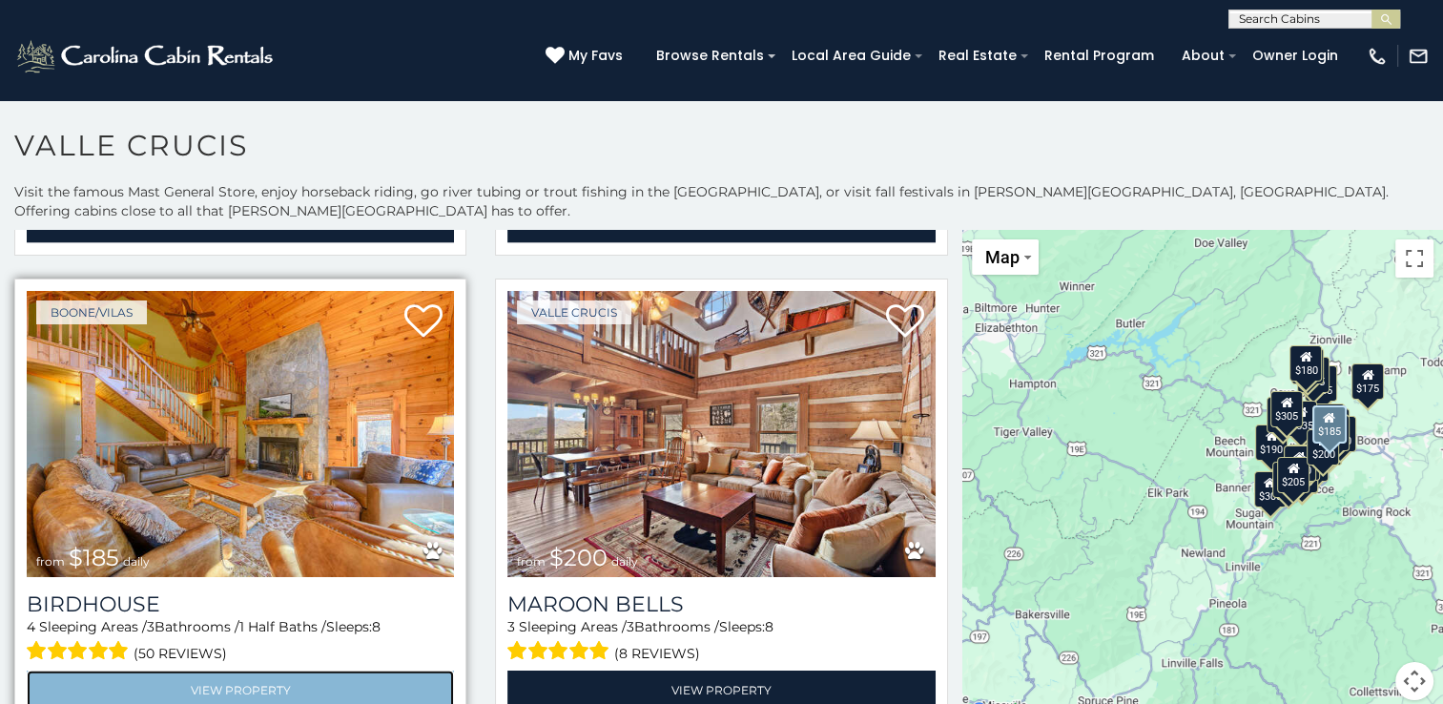
click at [202, 671] on link "View Property" at bounding box center [240, 690] width 427 height 39
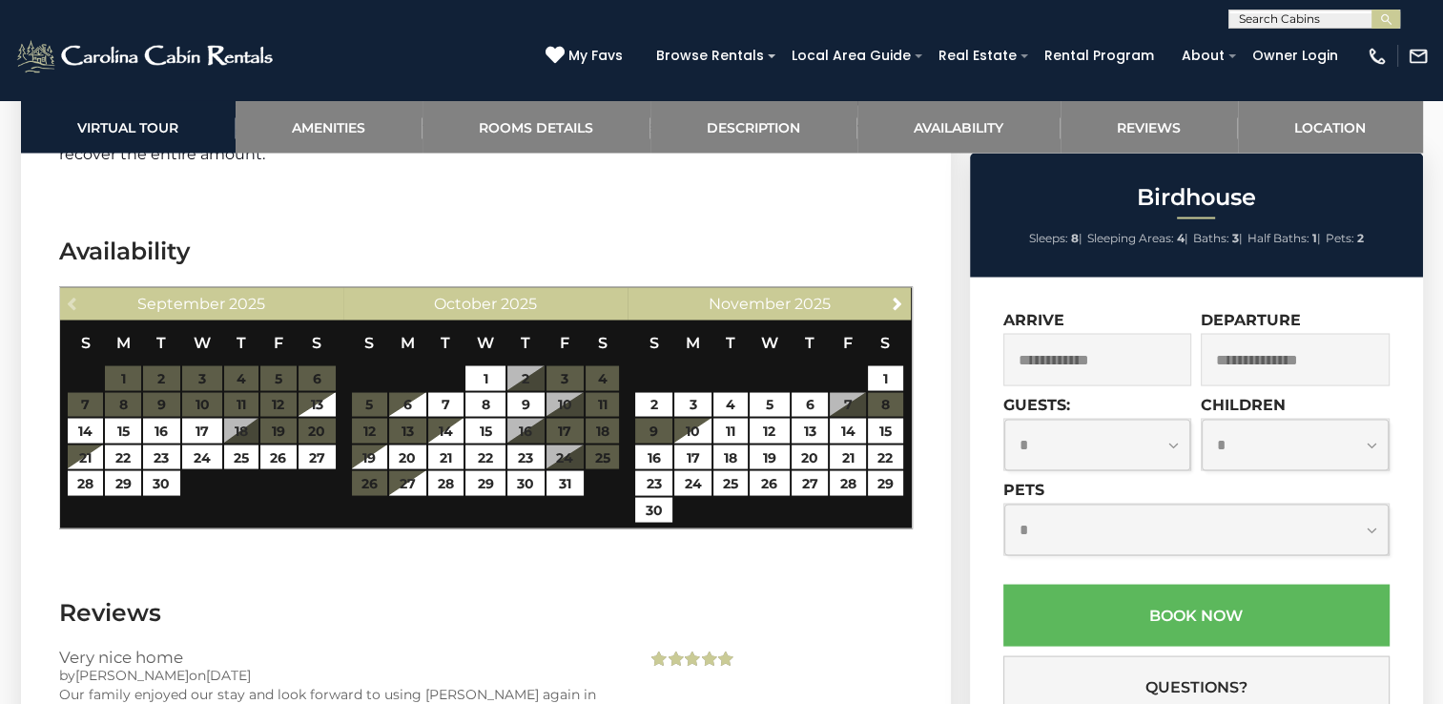
scroll to position [3625, 0]
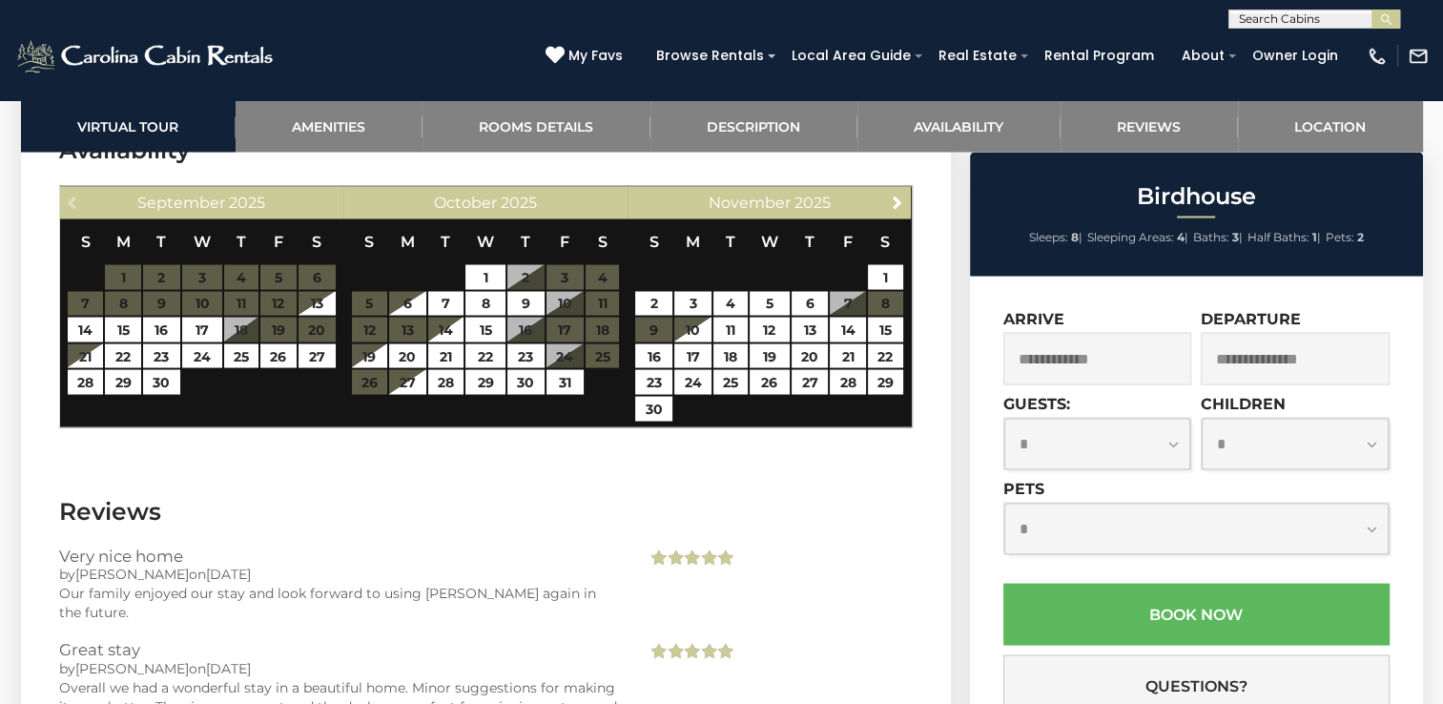
click at [1084, 360] on input "text" at bounding box center [1097, 359] width 189 height 52
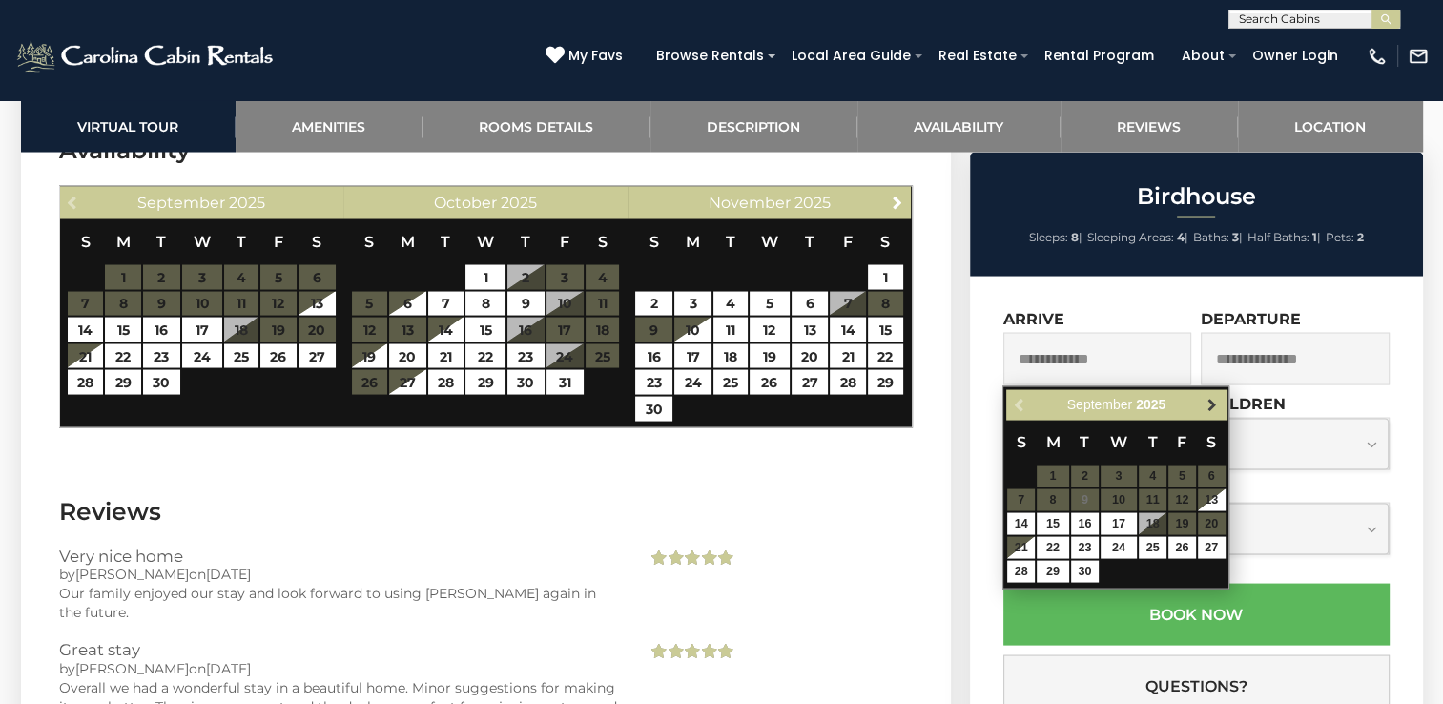
click at [1213, 403] on span "Next" at bounding box center [1212, 405] width 15 height 15
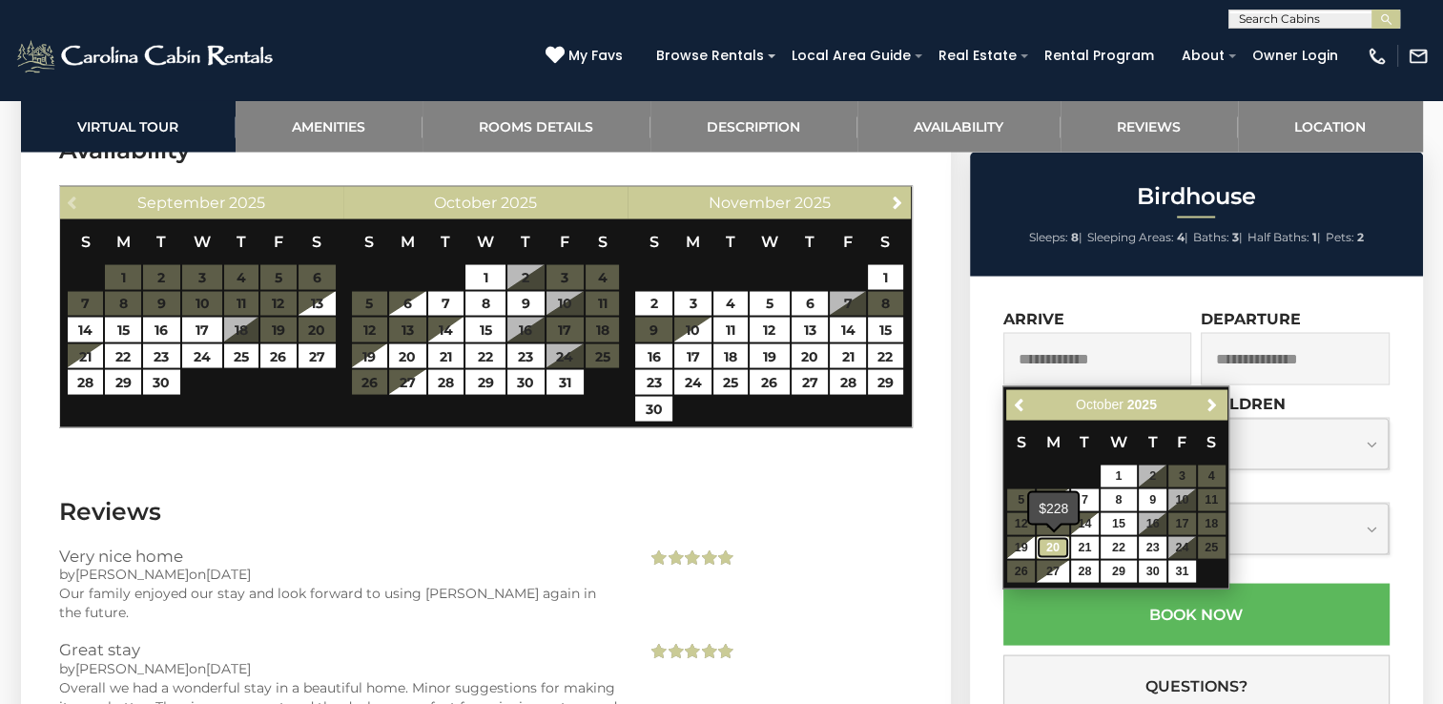
click at [1053, 548] on link "20" at bounding box center [1053, 548] width 32 height 22
type input "**********"
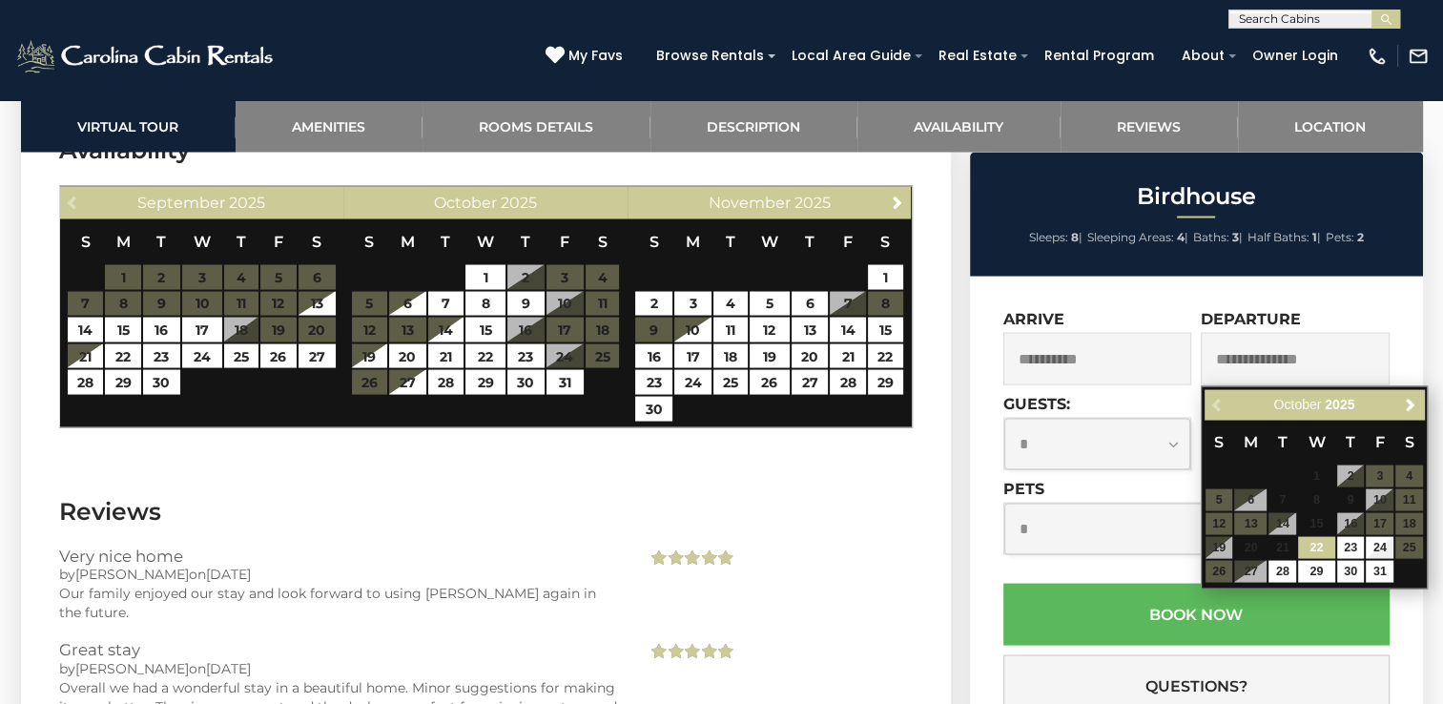
click at [1316, 356] on input "text" at bounding box center [1295, 359] width 189 height 52
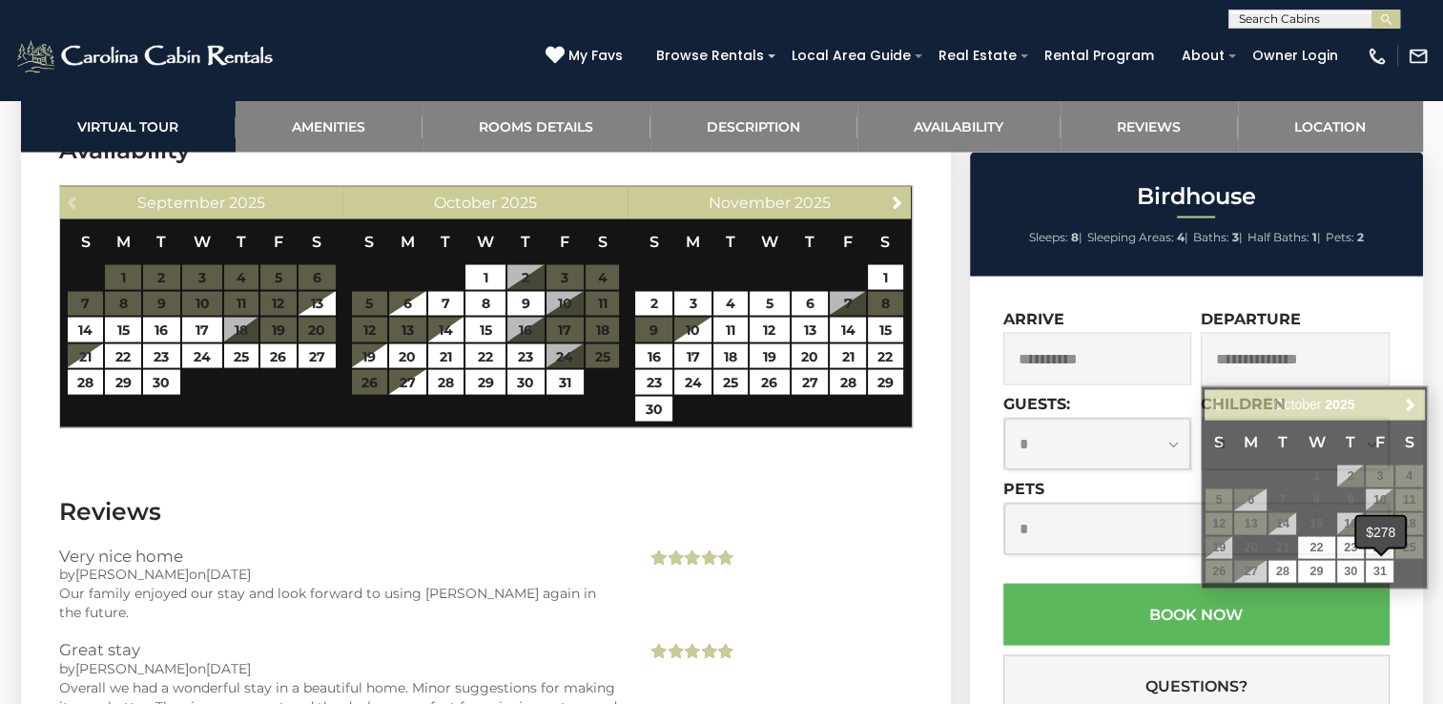
click at [1385, 552] on span at bounding box center [1381, 551] width 15 height 8
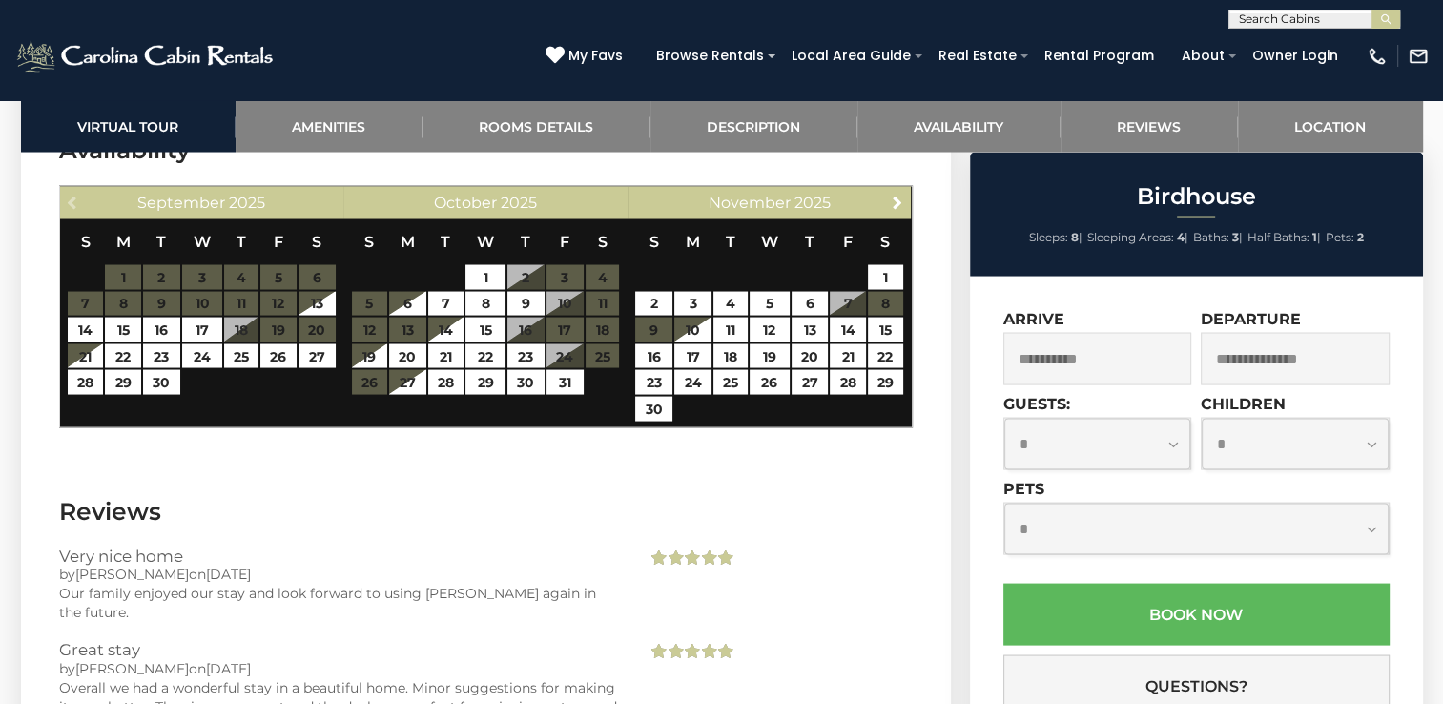
click at [1174, 444] on select "**********" at bounding box center [1097, 444] width 187 height 51
select select "*"
click at [1004, 420] on select "**********" at bounding box center [1097, 444] width 187 height 51
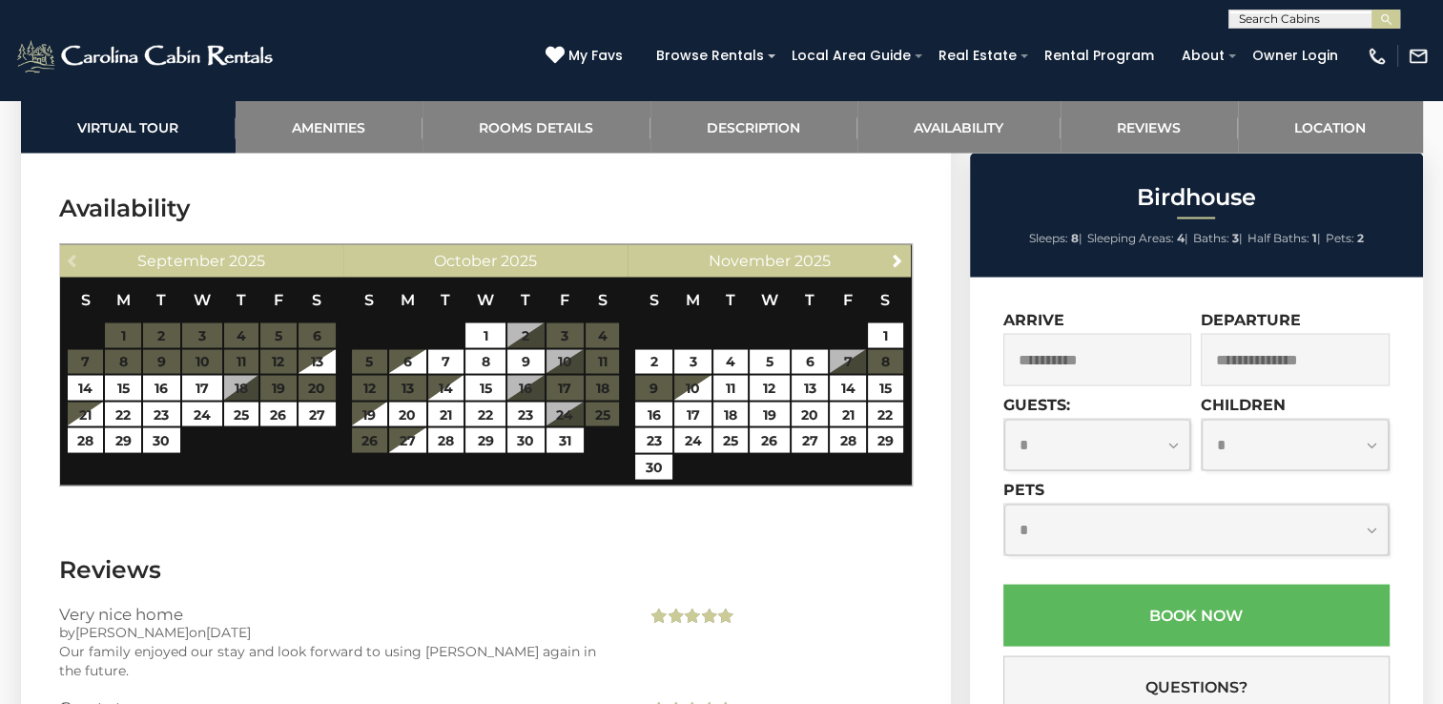
scroll to position [3434, 0]
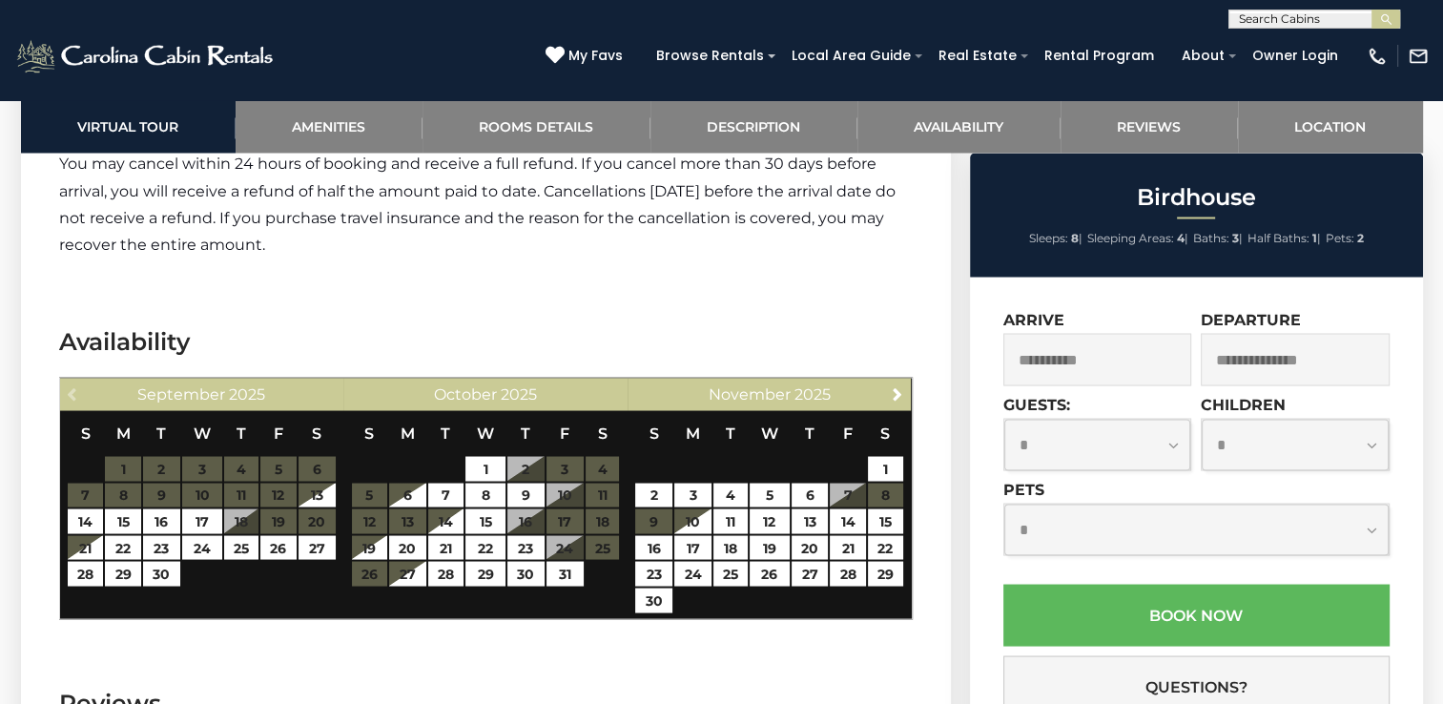
click at [1308, 368] on input "text" at bounding box center [1295, 359] width 189 height 52
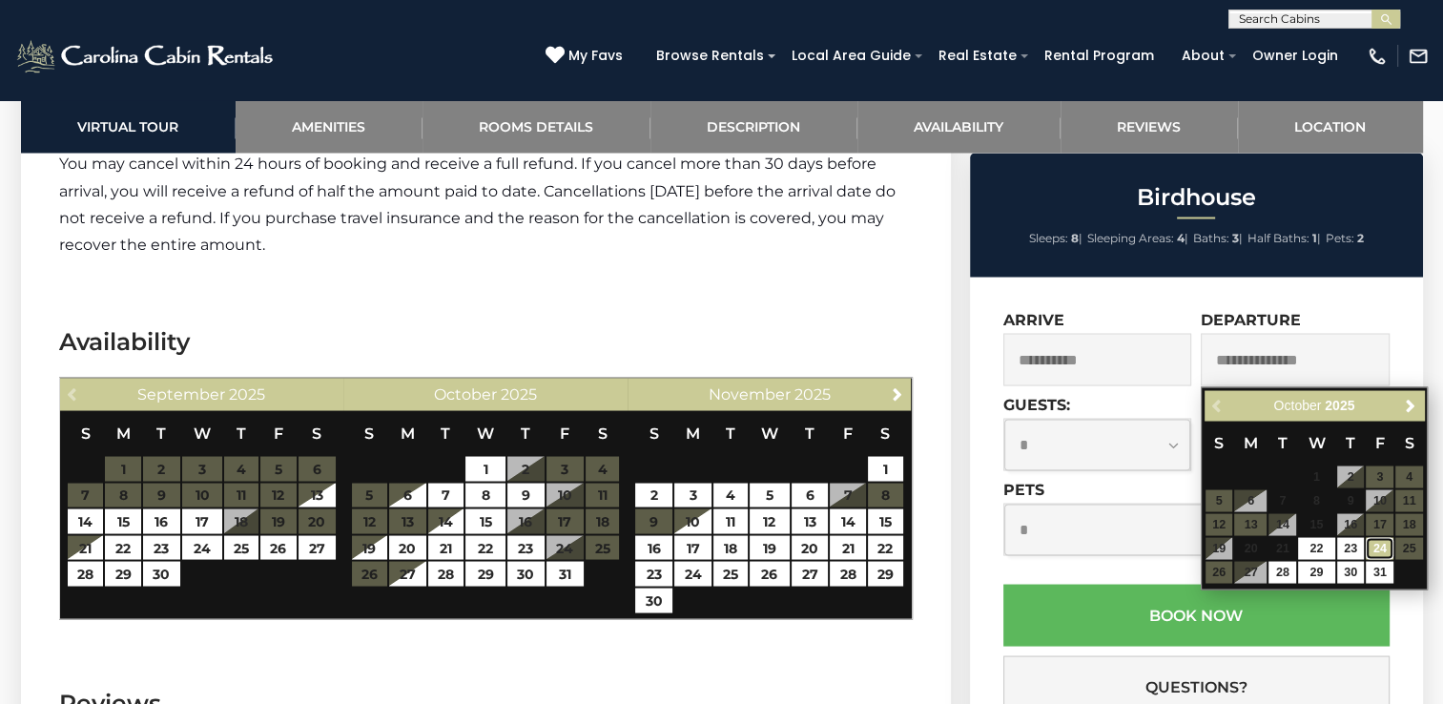
click at [1381, 548] on link "24" at bounding box center [1380, 548] width 28 height 22
type input "**********"
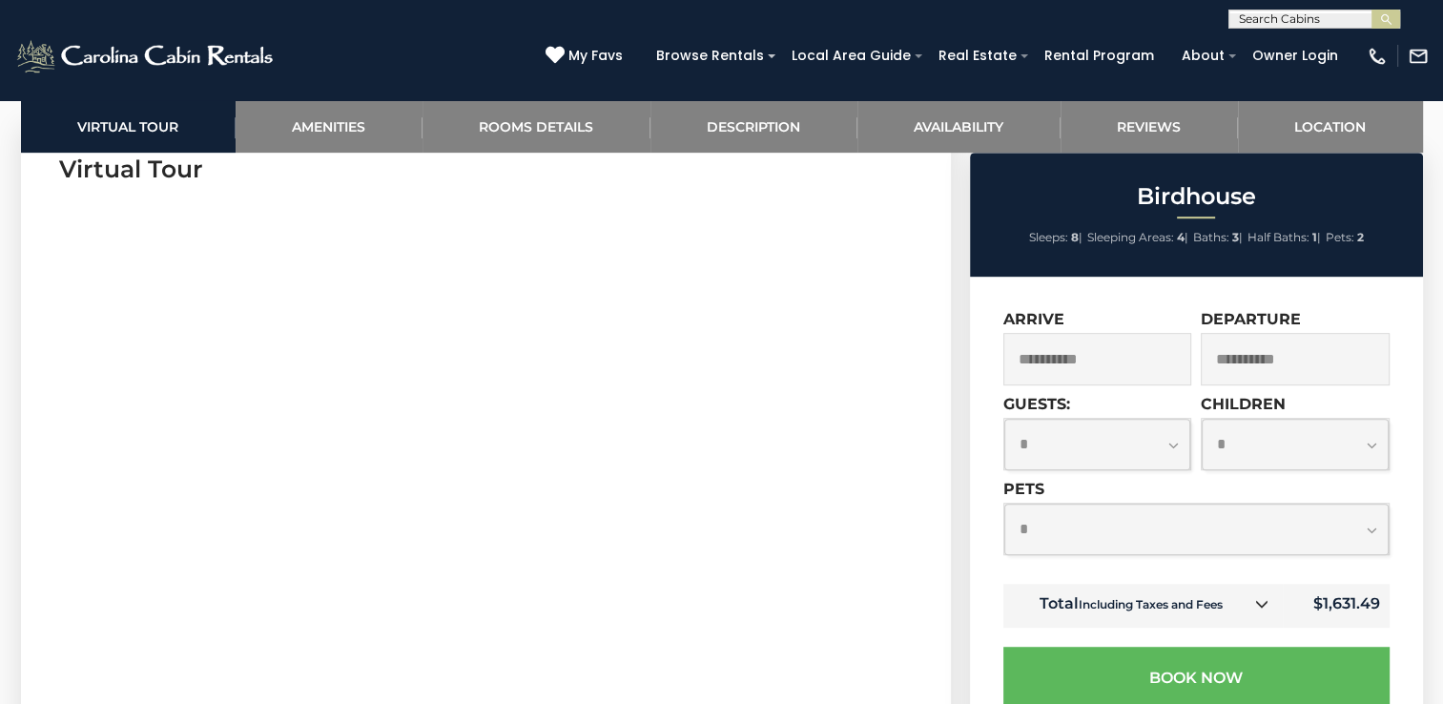
scroll to position [1049, 0]
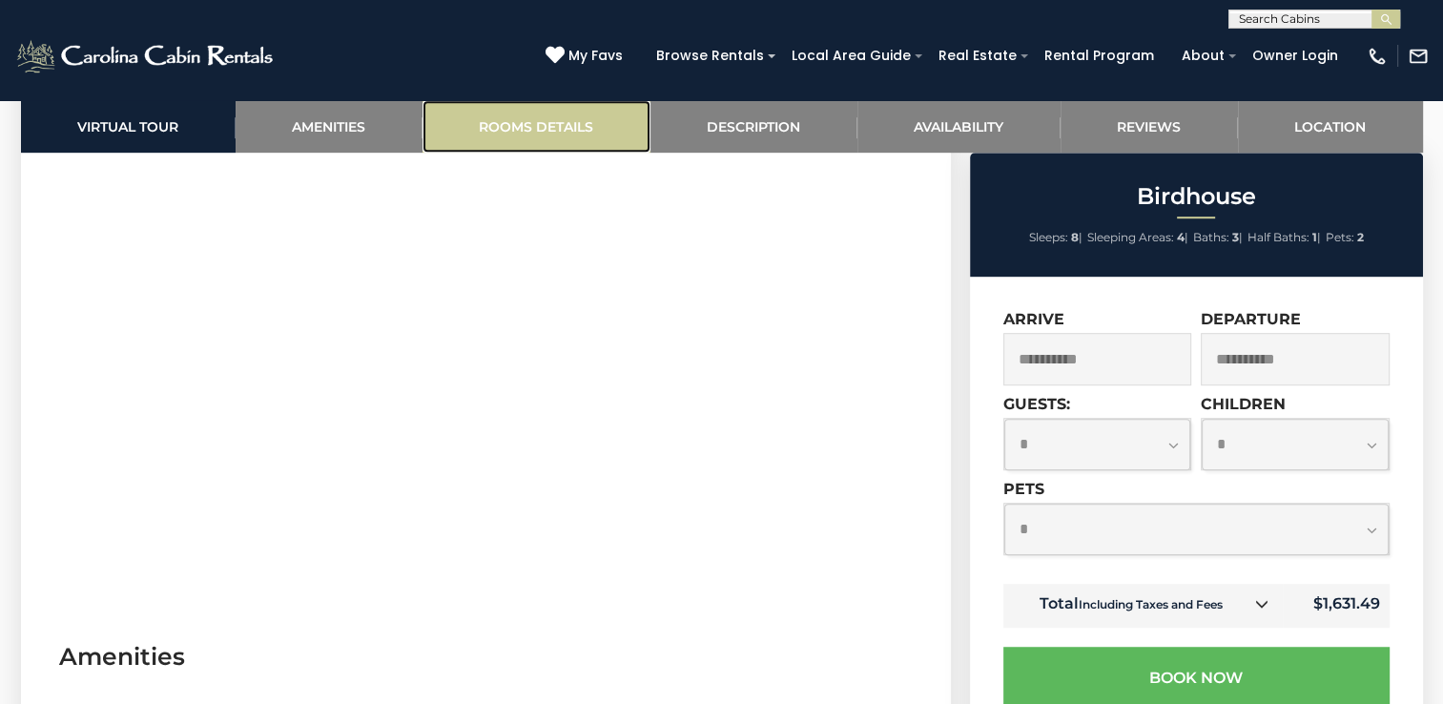
click at [506, 124] on link "Rooms Details" at bounding box center [537, 126] width 228 height 52
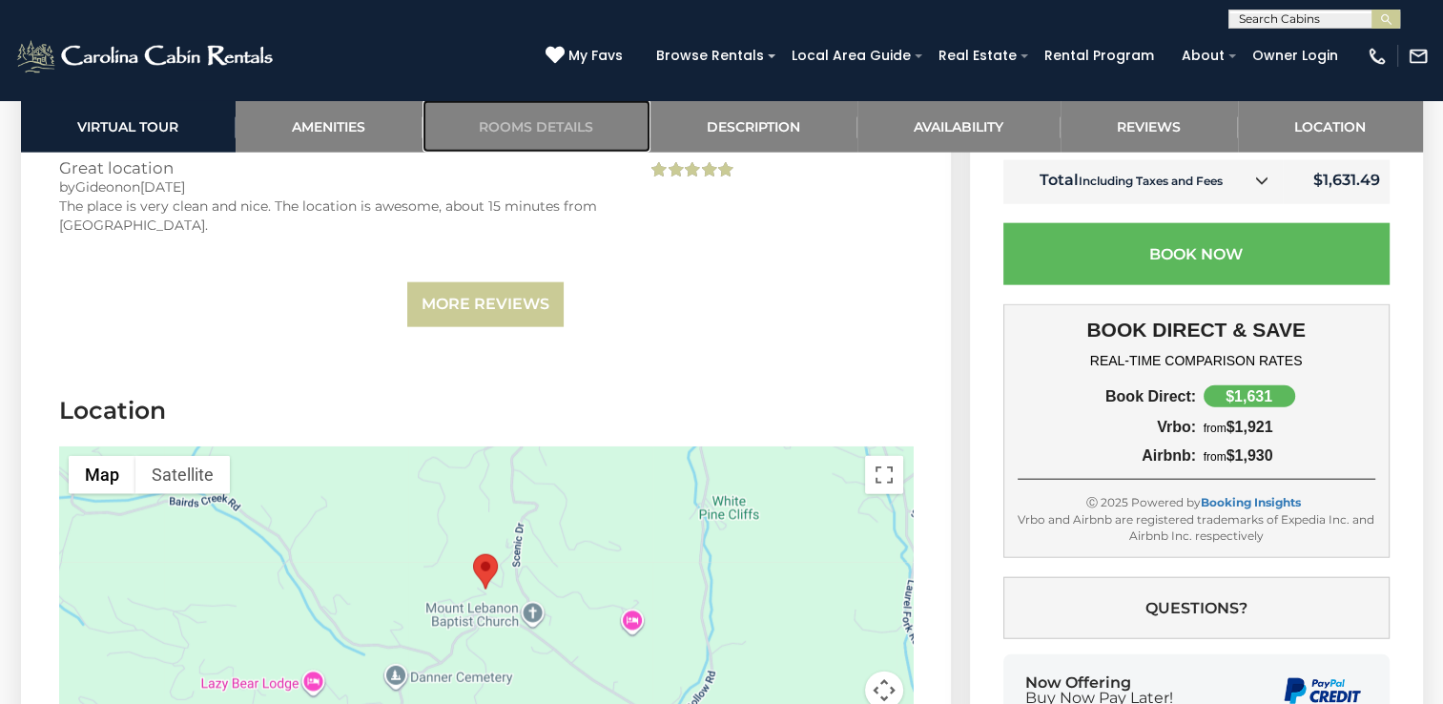
scroll to position [4502, 0]
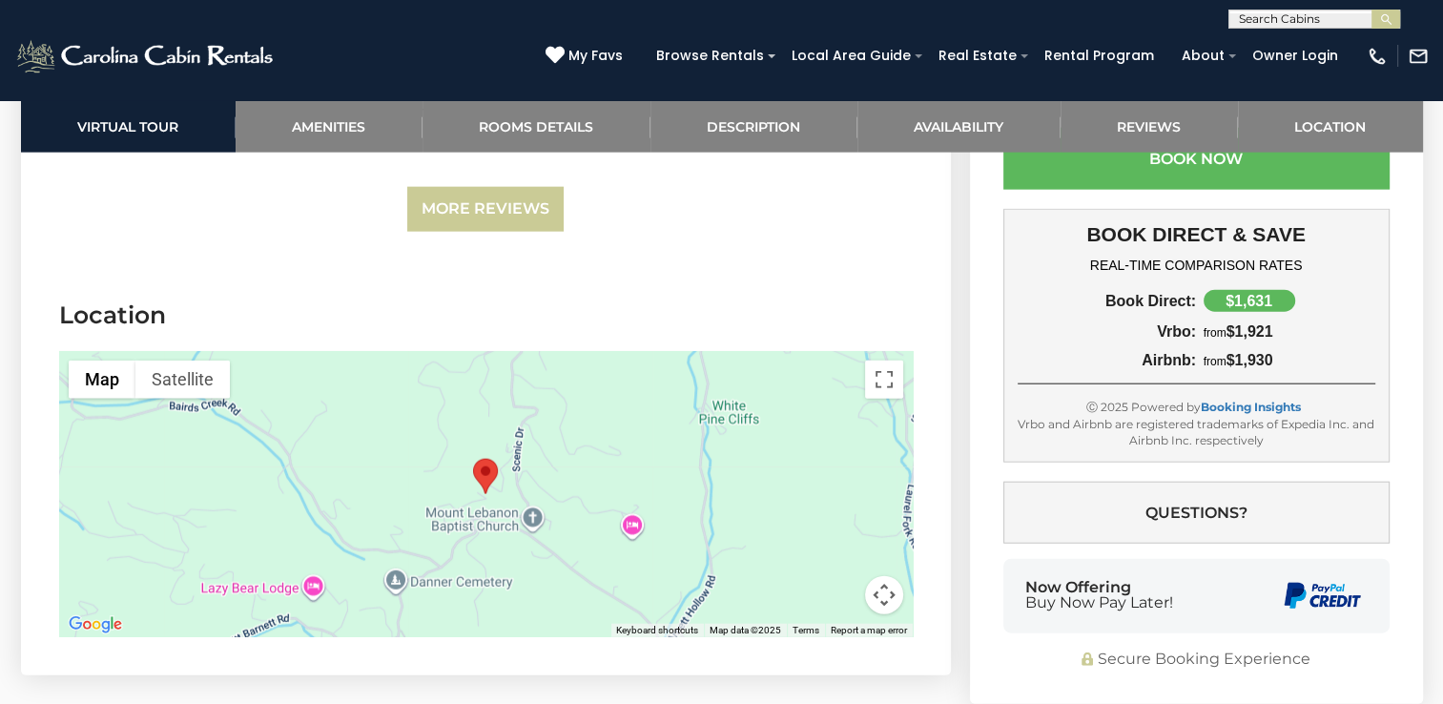
click at [615, 513] on div at bounding box center [486, 494] width 854 height 286
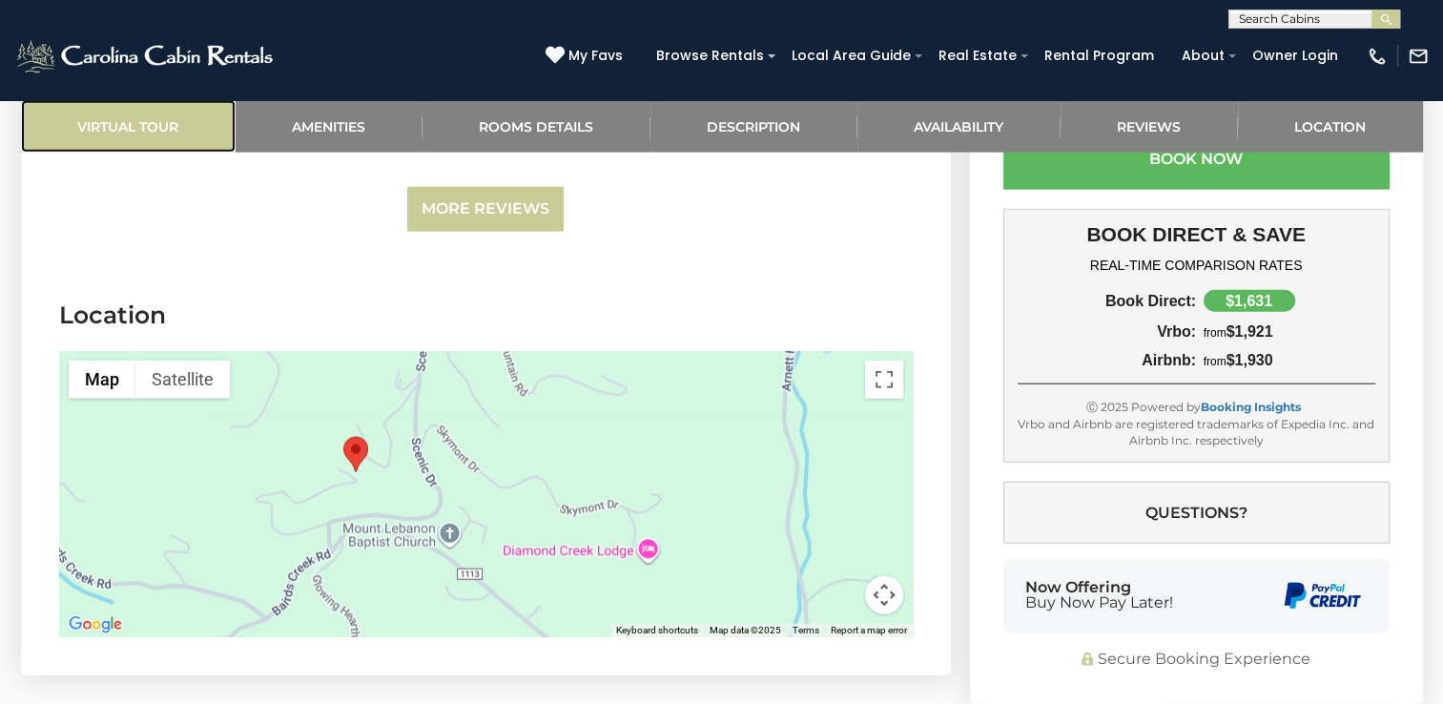
click at [130, 125] on link "Virtual Tour" at bounding box center [128, 126] width 215 height 52
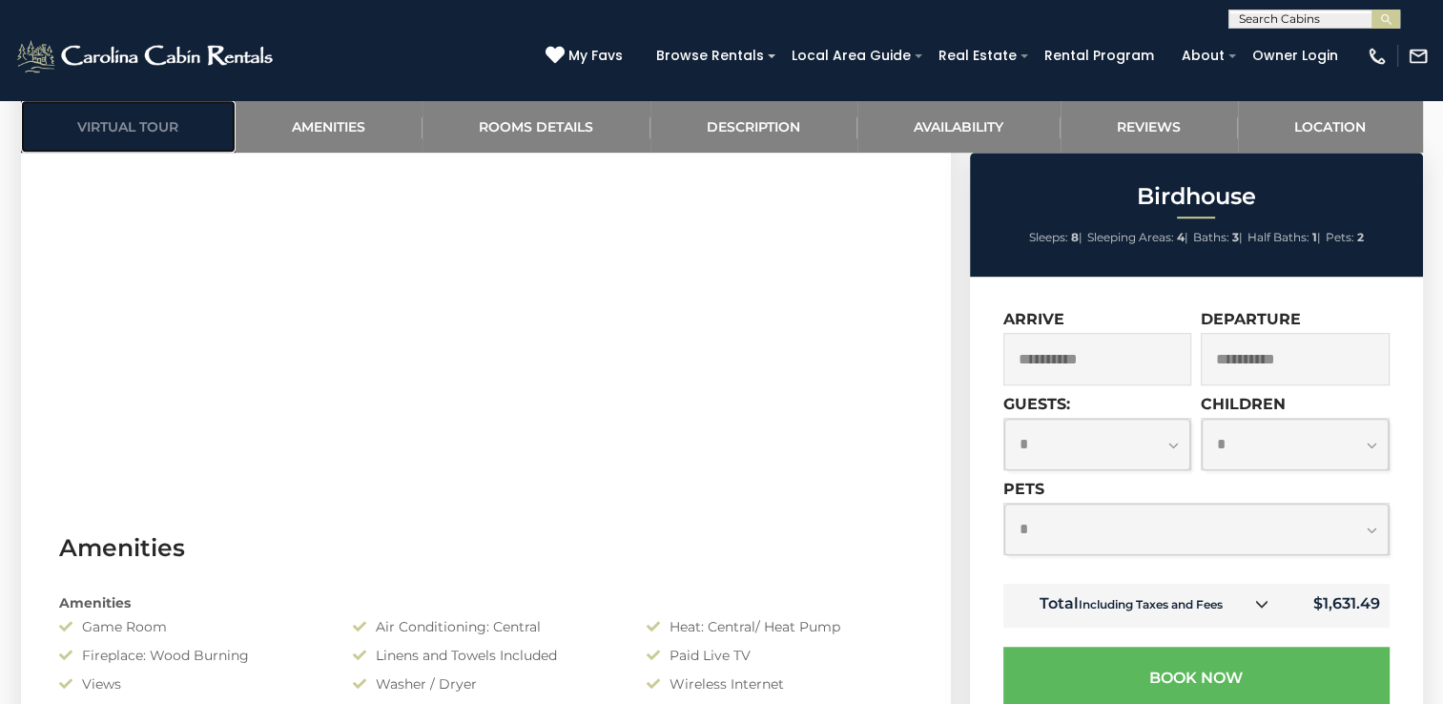
scroll to position [1068, 0]
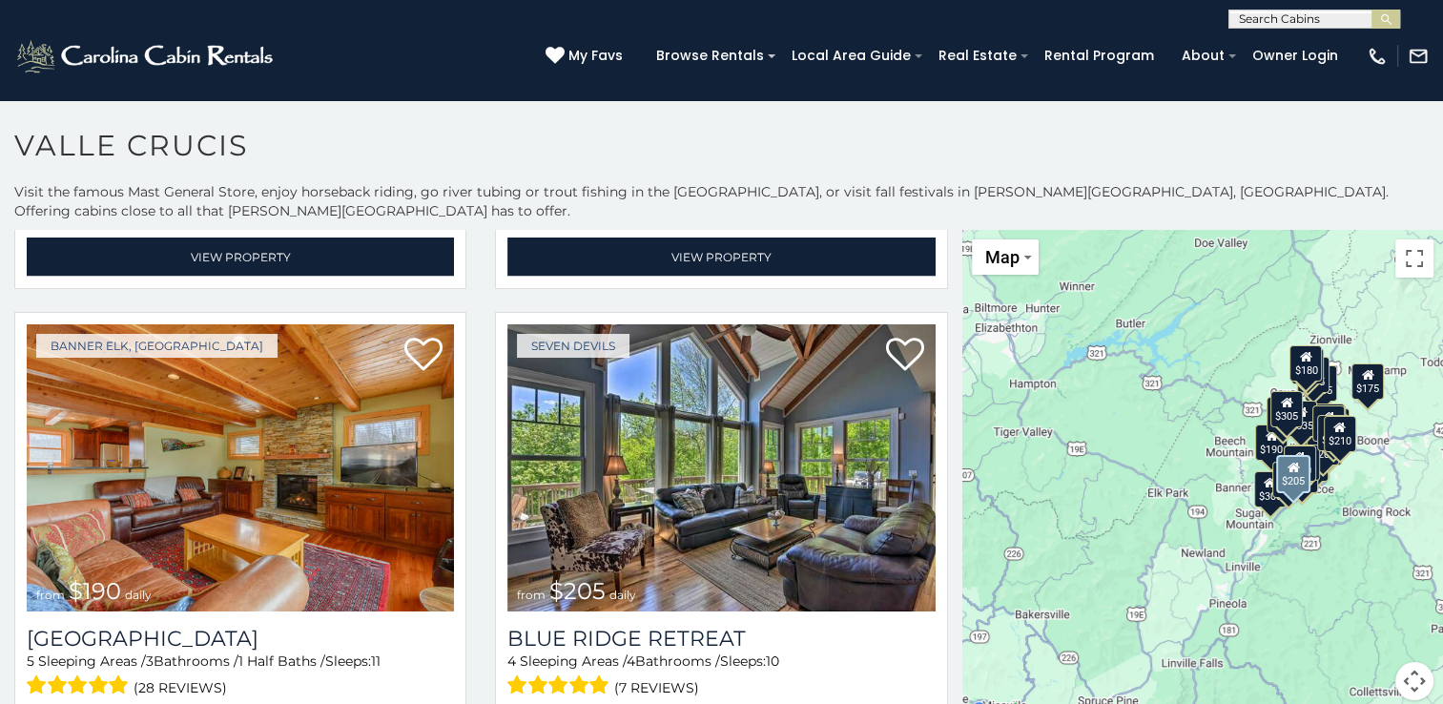
scroll to position [3720, 0]
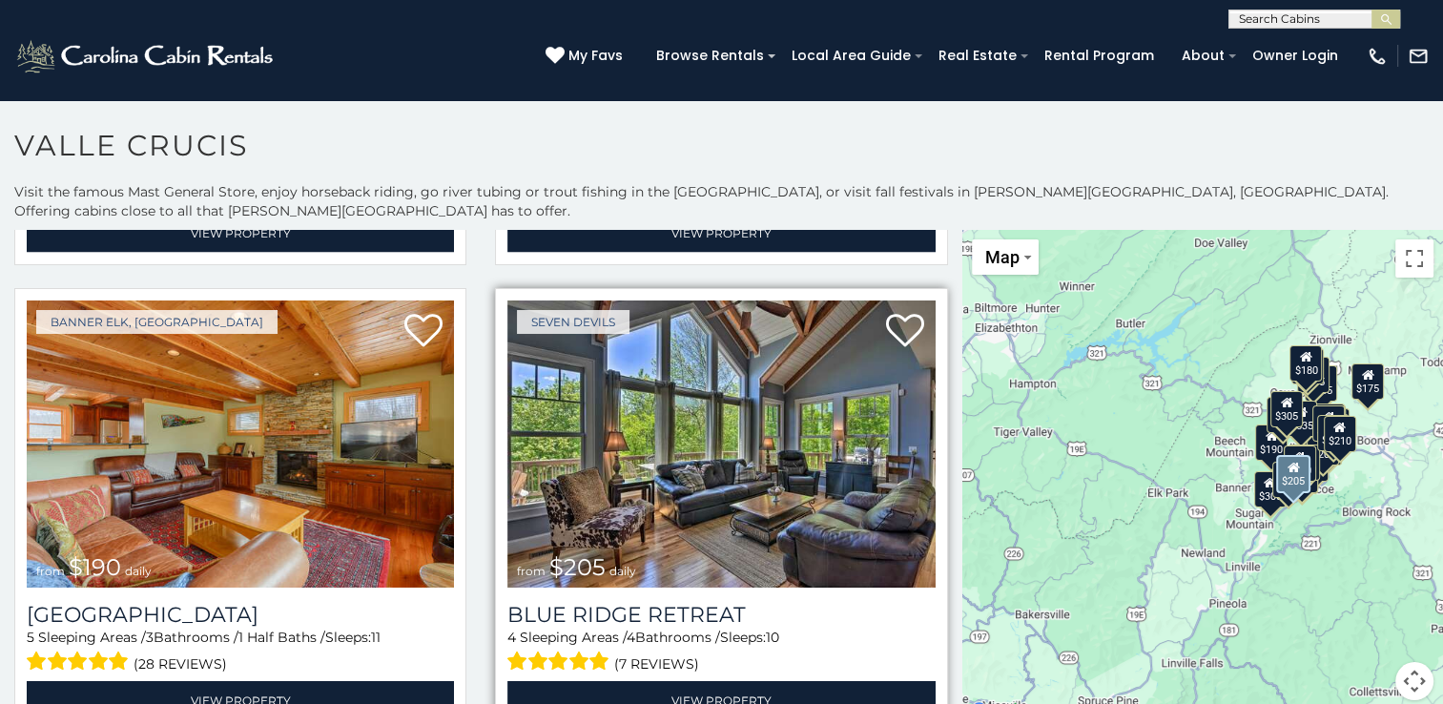
click at [789, 461] on img at bounding box center [720, 443] width 427 height 286
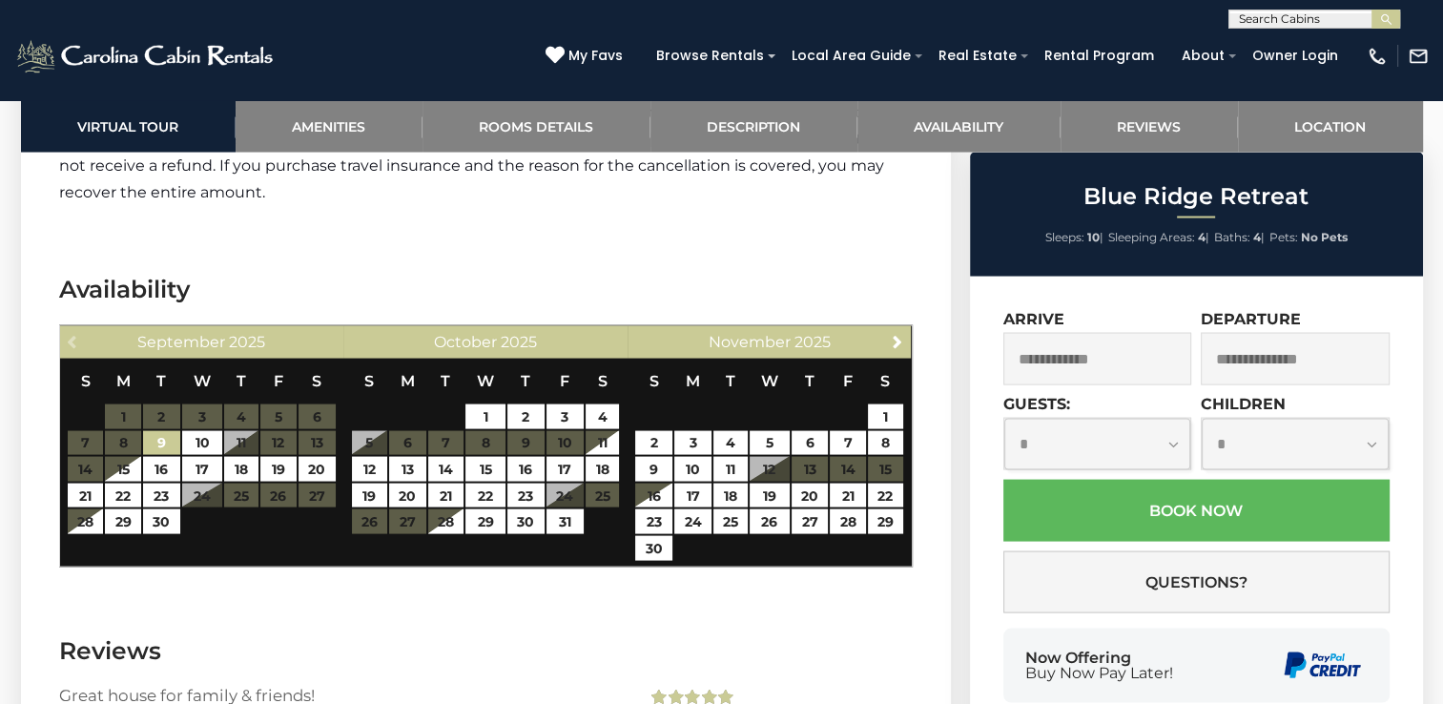
scroll to position [3720, 0]
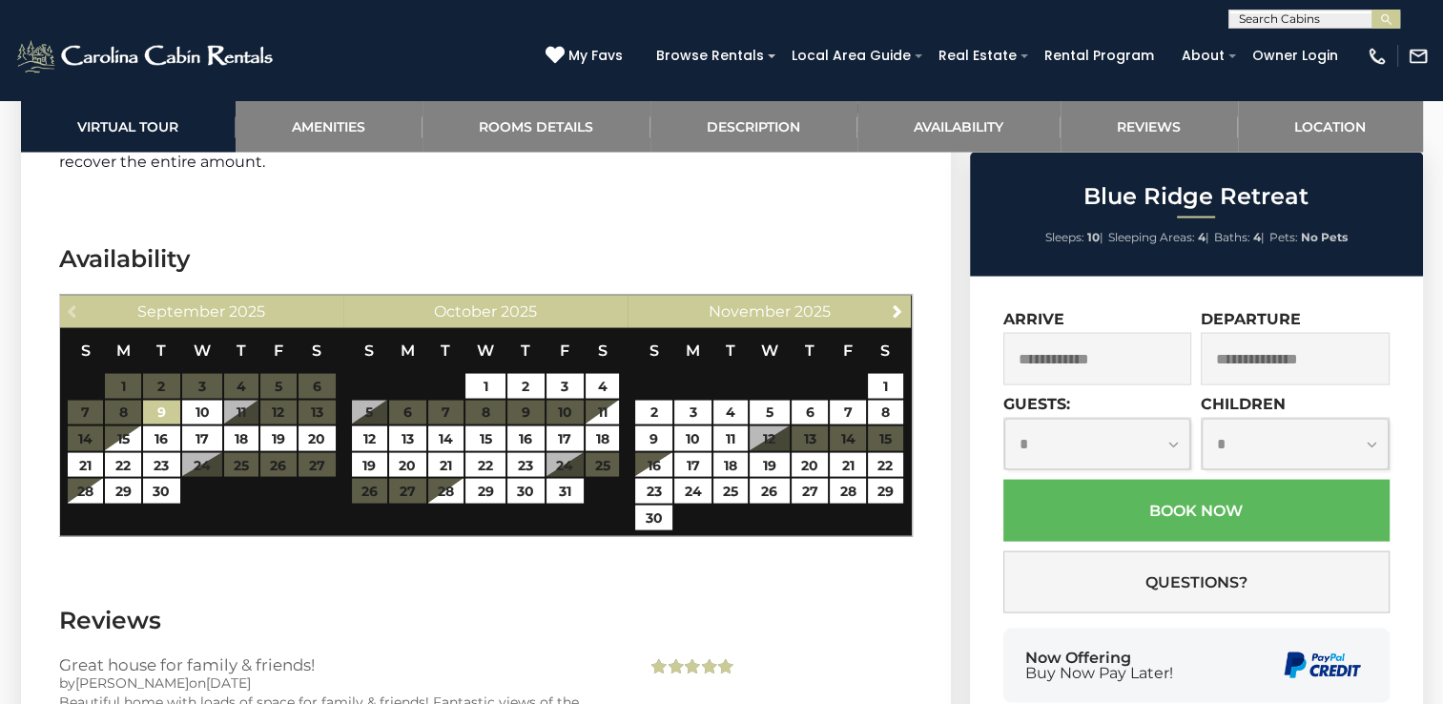
click at [1087, 368] on input "text" at bounding box center [1097, 359] width 189 height 52
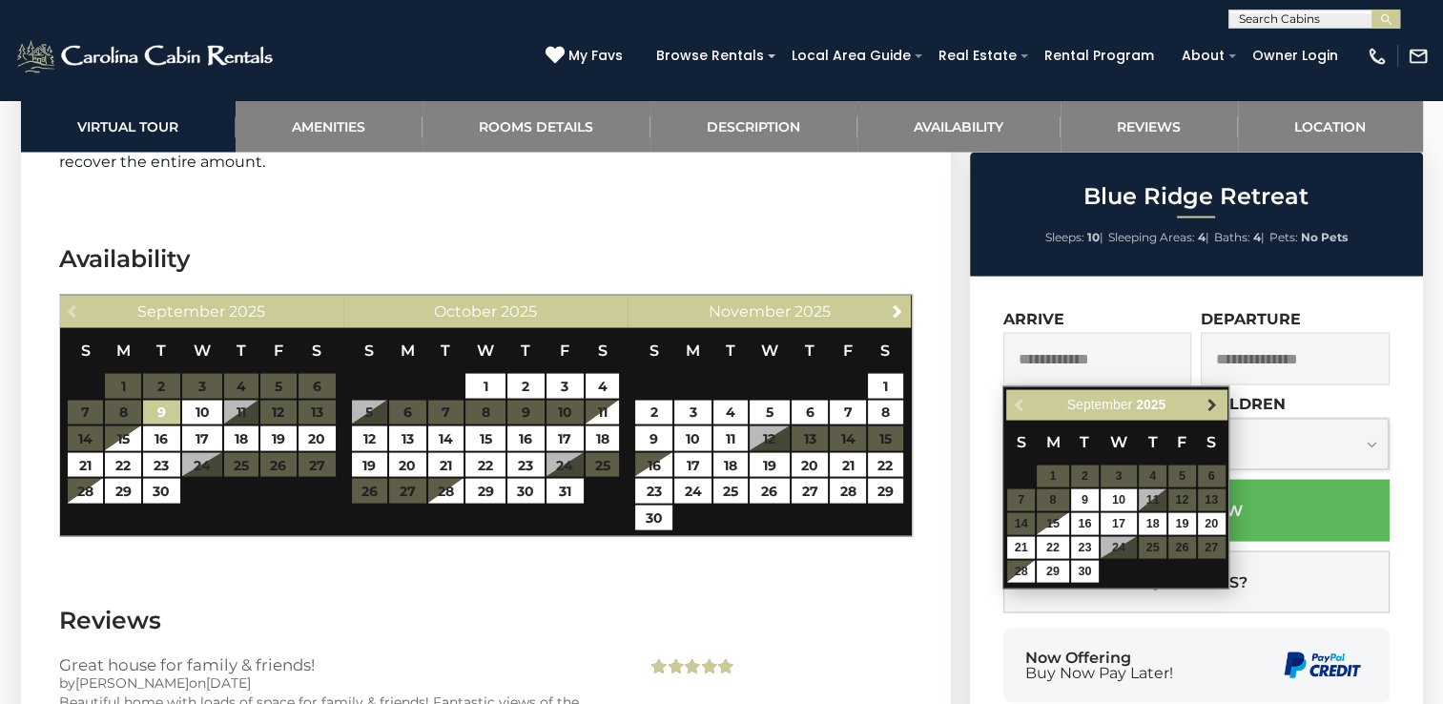
click at [1210, 404] on span "Next" at bounding box center [1212, 405] width 15 height 15
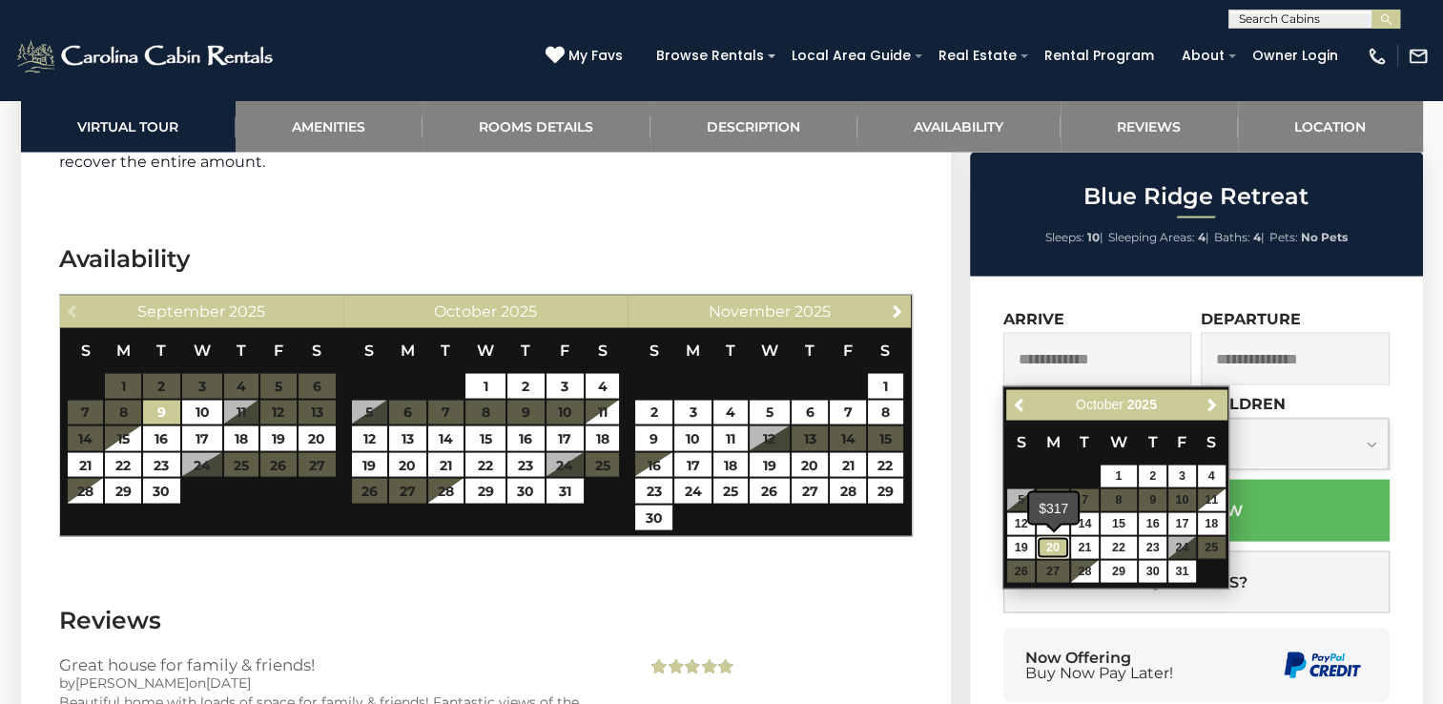
click at [1056, 548] on link "20" at bounding box center [1053, 548] width 32 height 22
type input "**********"
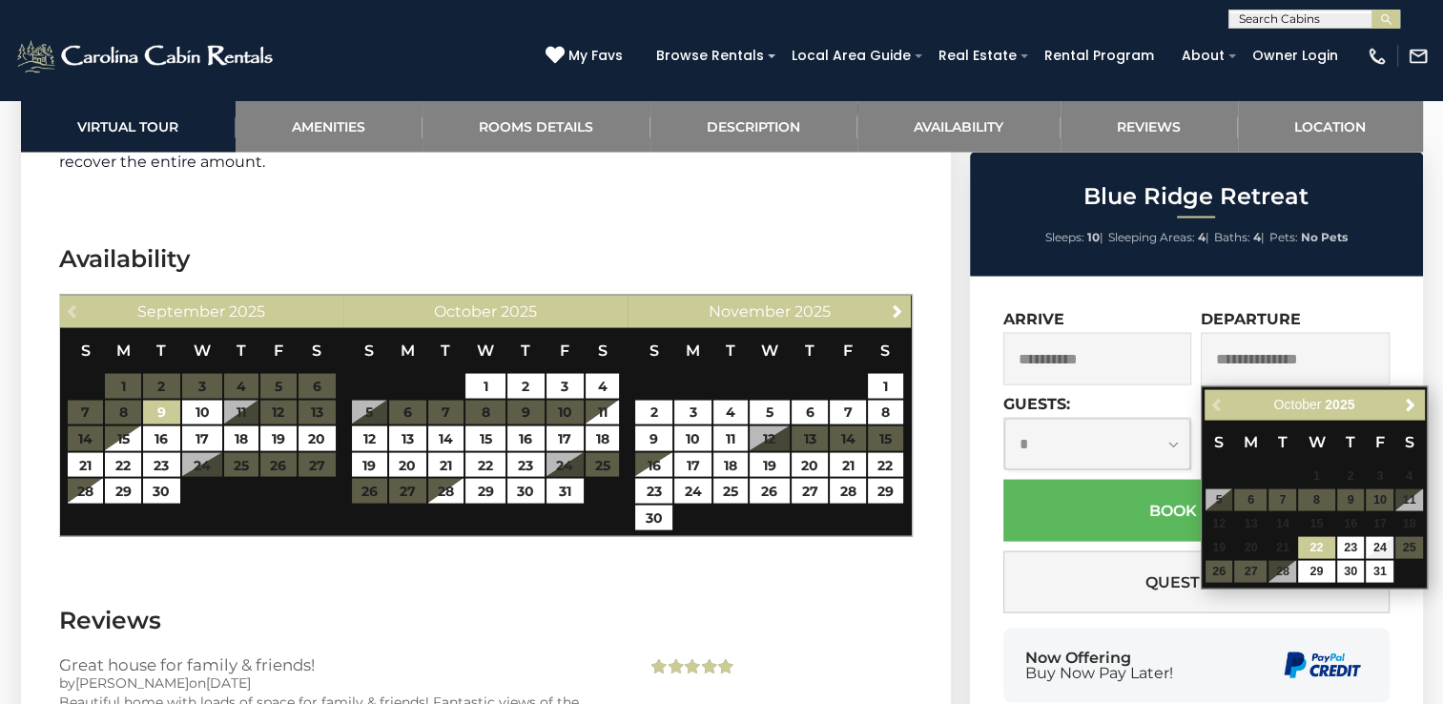
click at [1336, 362] on input "text" at bounding box center [1295, 359] width 189 height 52
click at [1345, 360] on input "text" at bounding box center [1295, 359] width 189 height 52
click at [1385, 551] on link "24" at bounding box center [1380, 548] width 28 height 22
type input "**********"
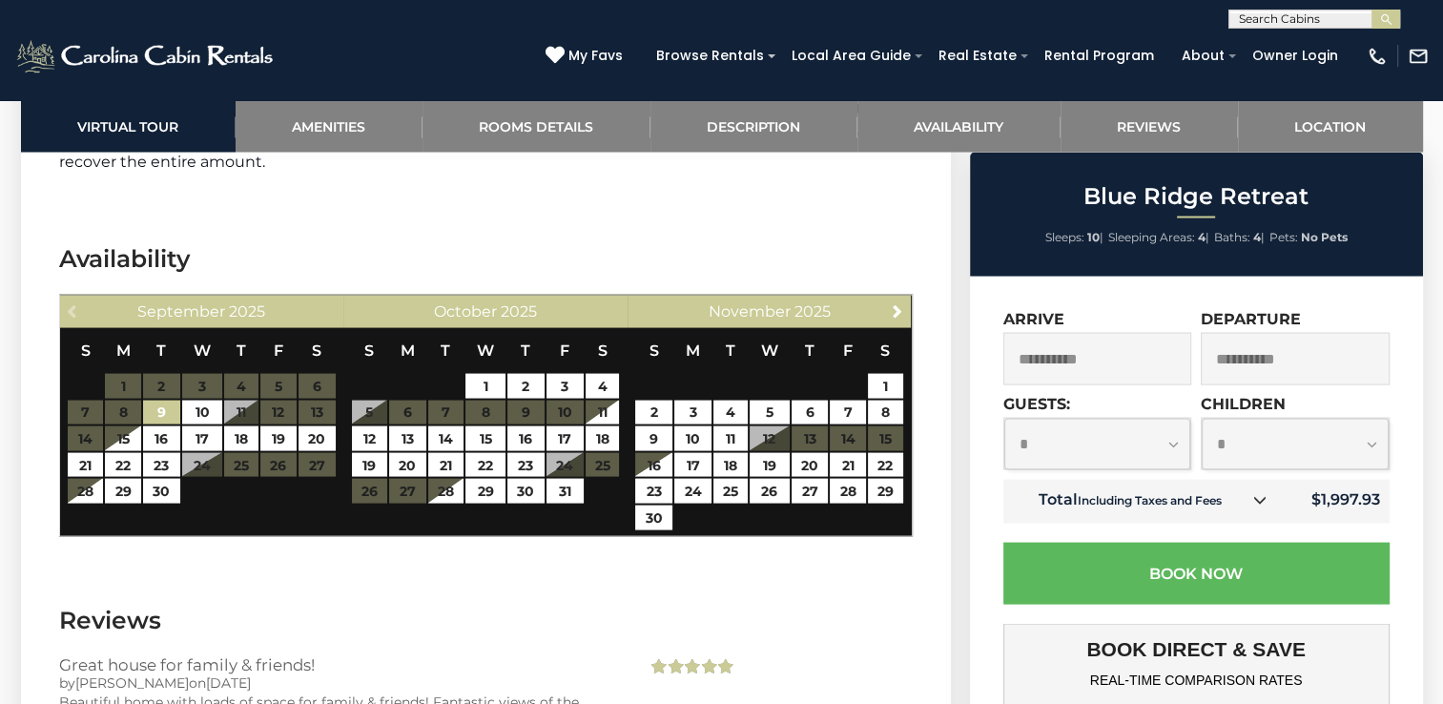
click at [553, 452] on table "S M T W T F S 1 2 3 4 5 6 7 8 9 10 11 12 13 14 15 16 17 18 19 20 21 22 23 24 25…" at bounding box center [486, 416] width 270 height 176
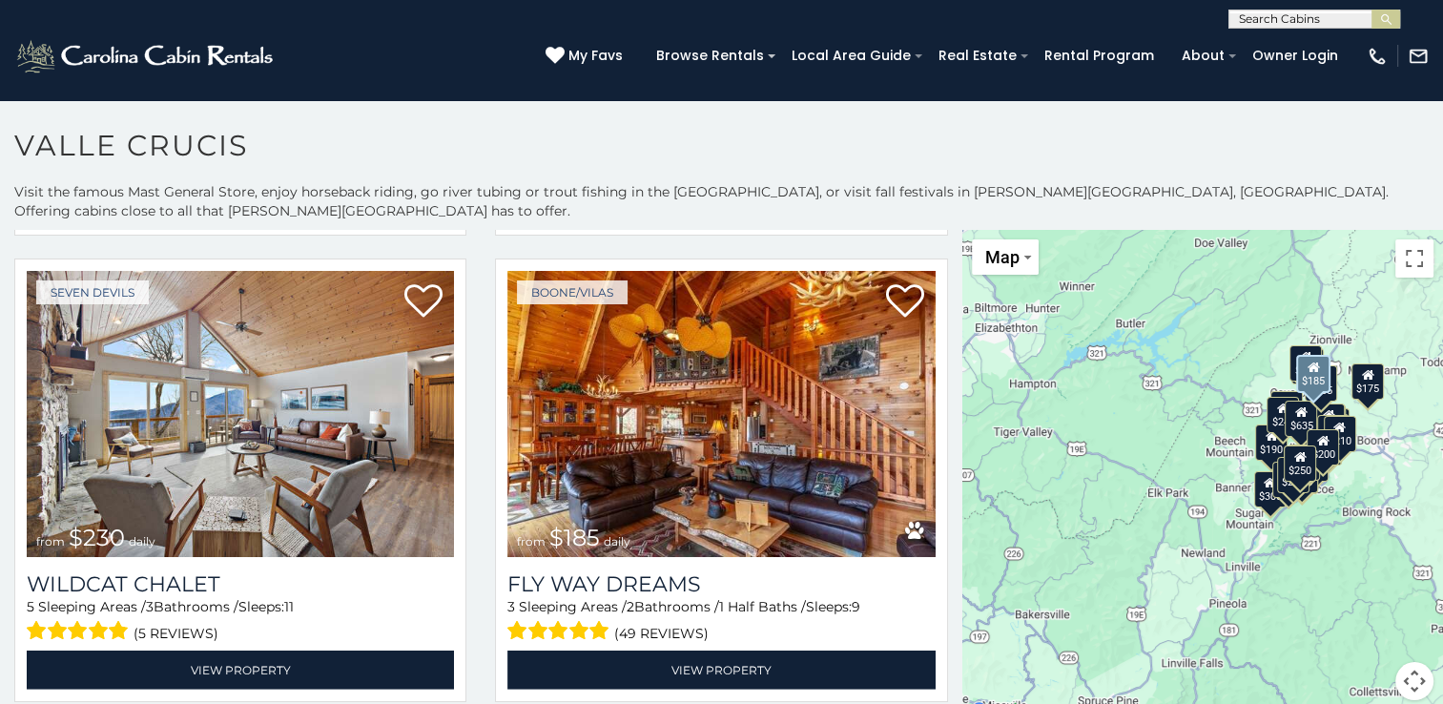
scroll to position [5055, 0]
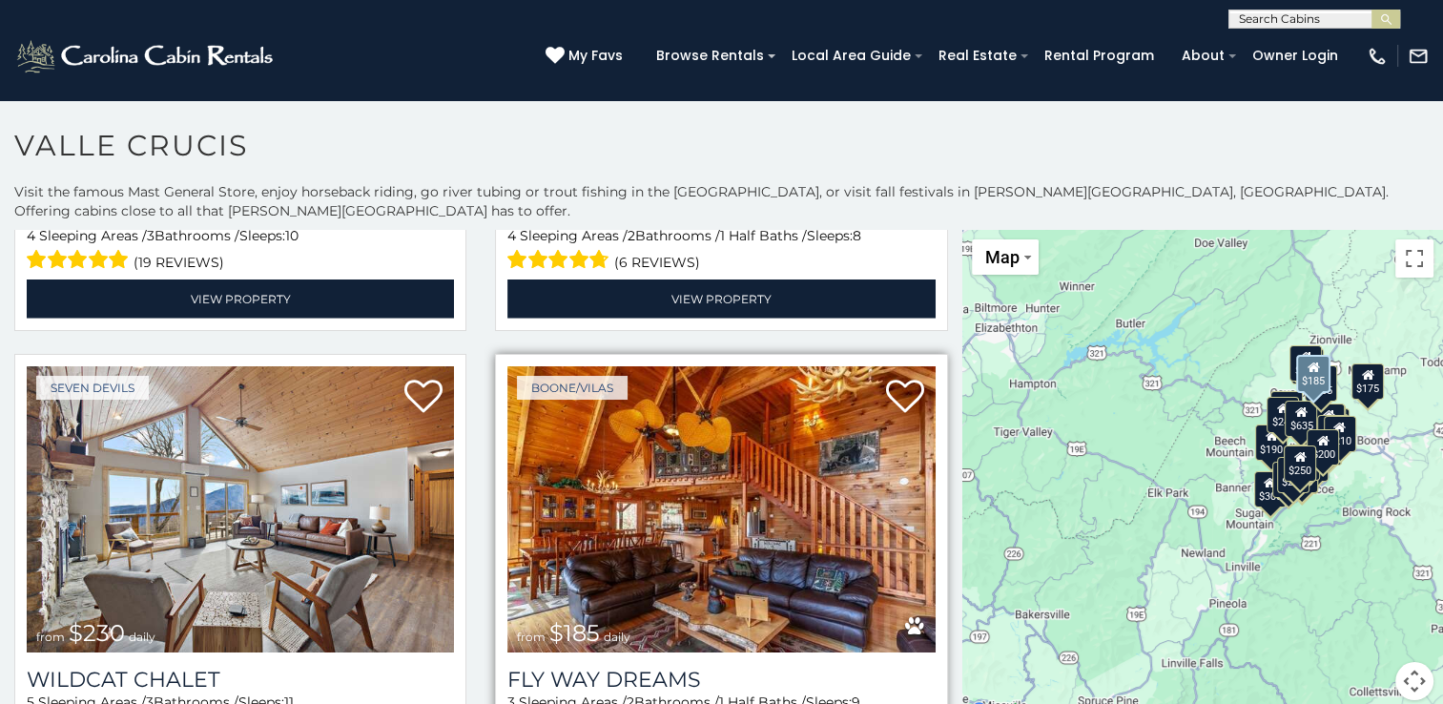
click at [659, 535] on img at bounding box center [720, 509] width 427 height 286
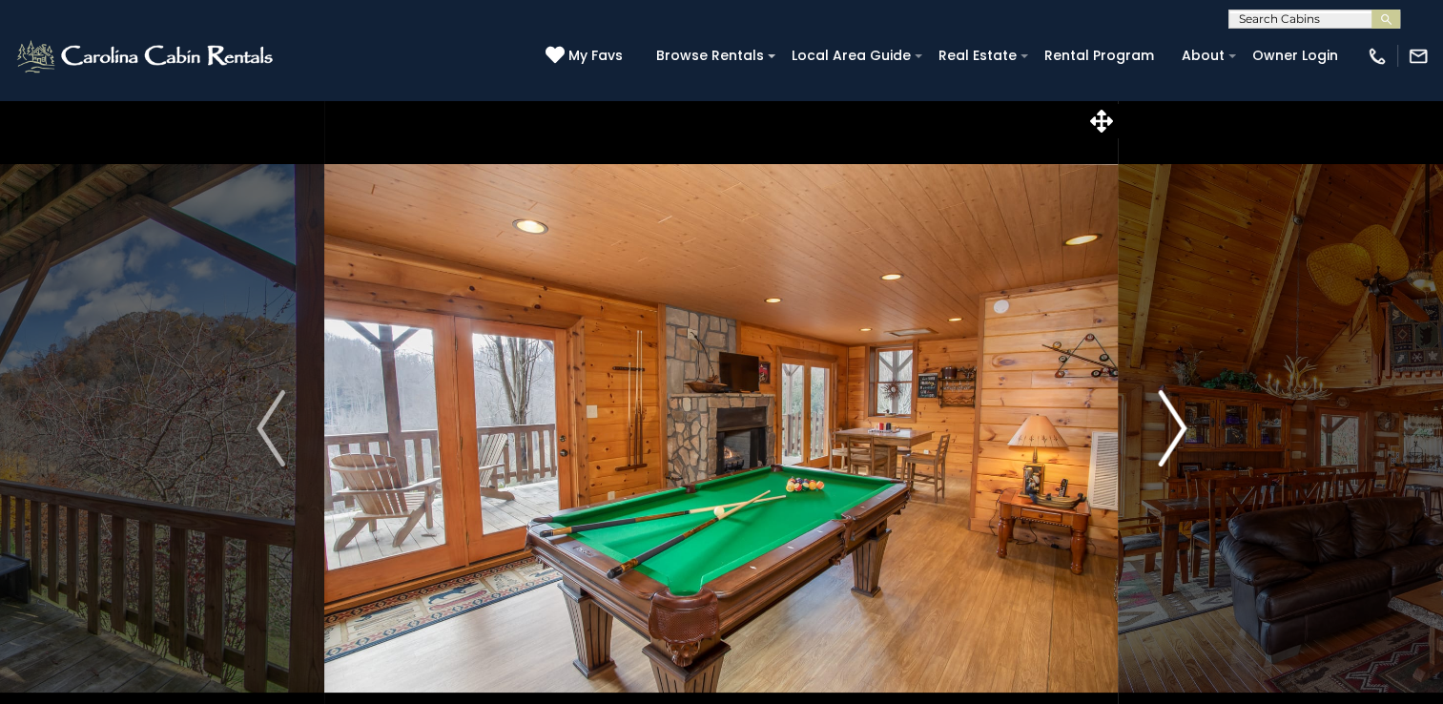
click at [1194, 423] on button "Next" at bounding box center [1172, 428] width 107 height 658
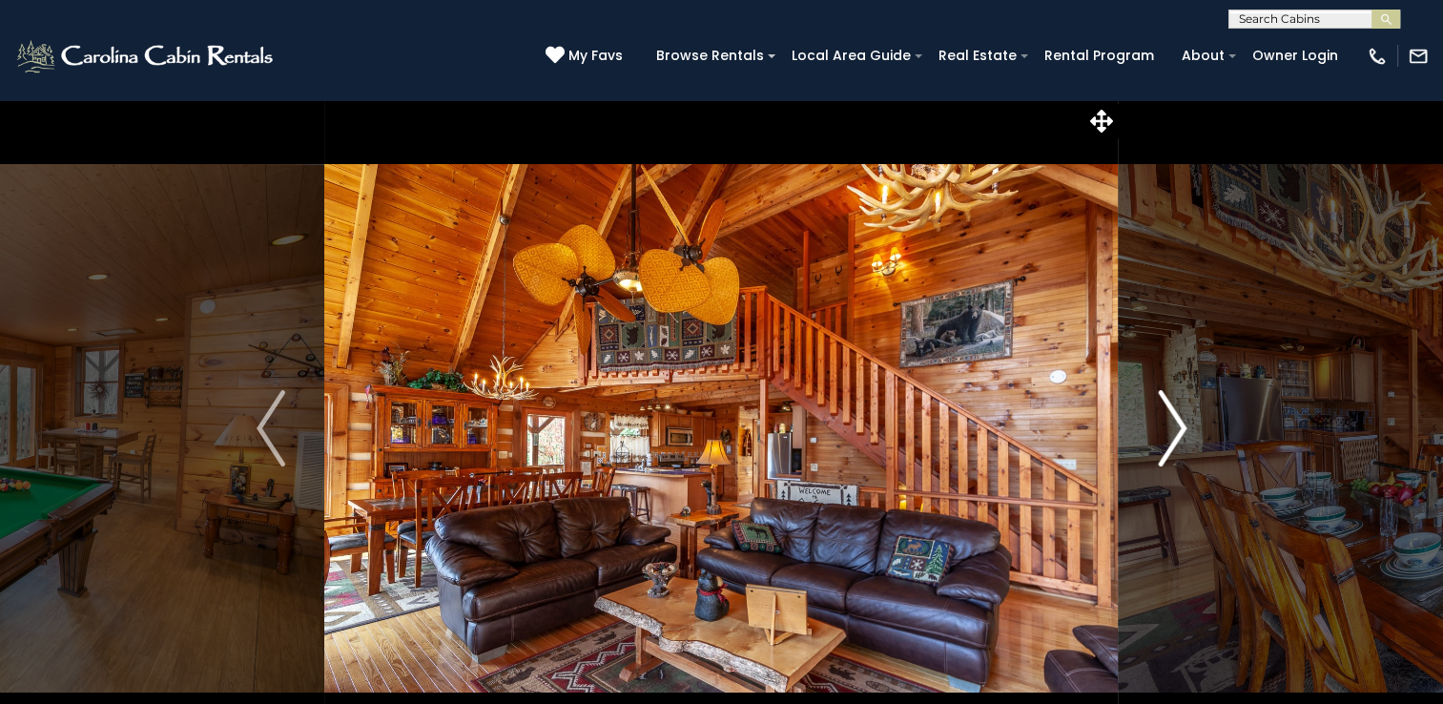
click at [1194, 423] on button "Next" at bounding box center [1172, 428] width 107 height 658
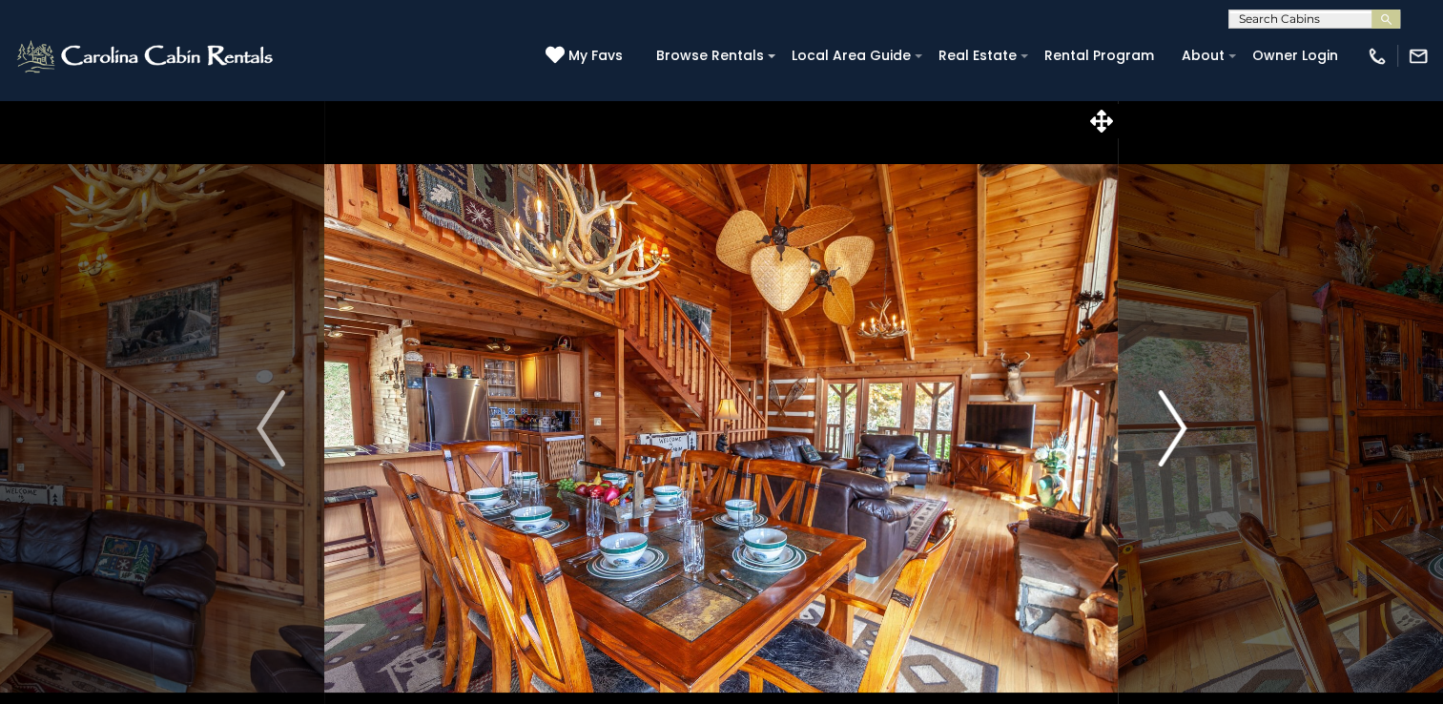
click at [1194, 423] on button "Next" at bounding box center [1172, 428] width 107 height 658
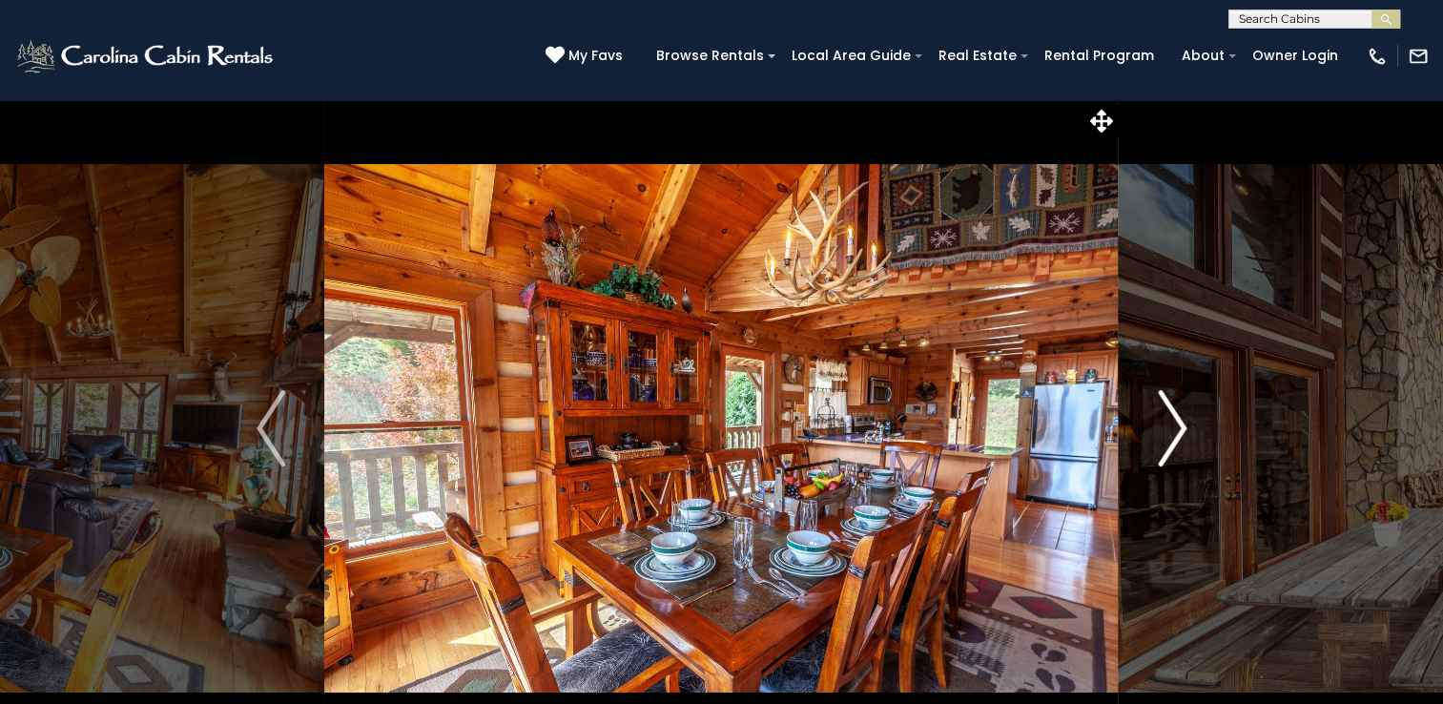
click at [1194, 423] on button "Next" at bounding box center [1172, 428] width 107 height 658
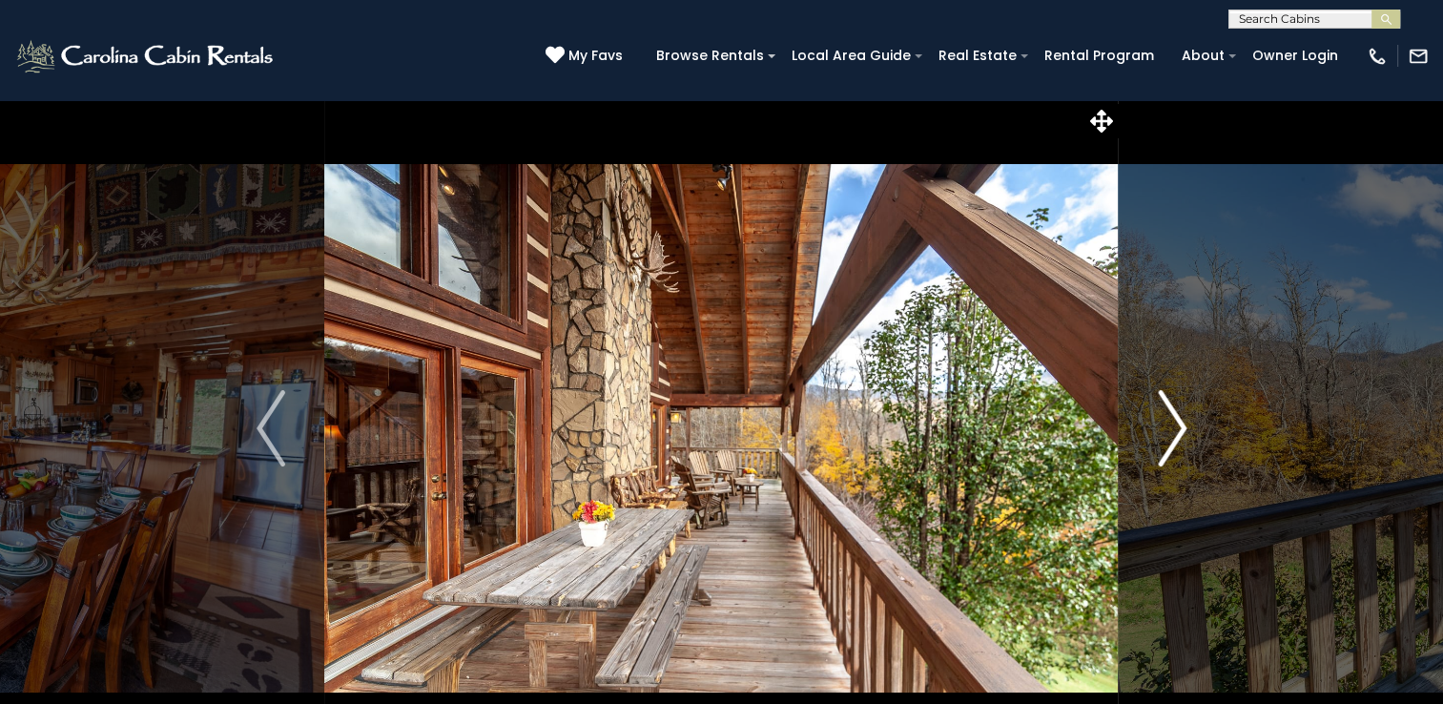
click at [1194, 423] on button "Next" at bounding box center [1172, 428] width 107 height 658
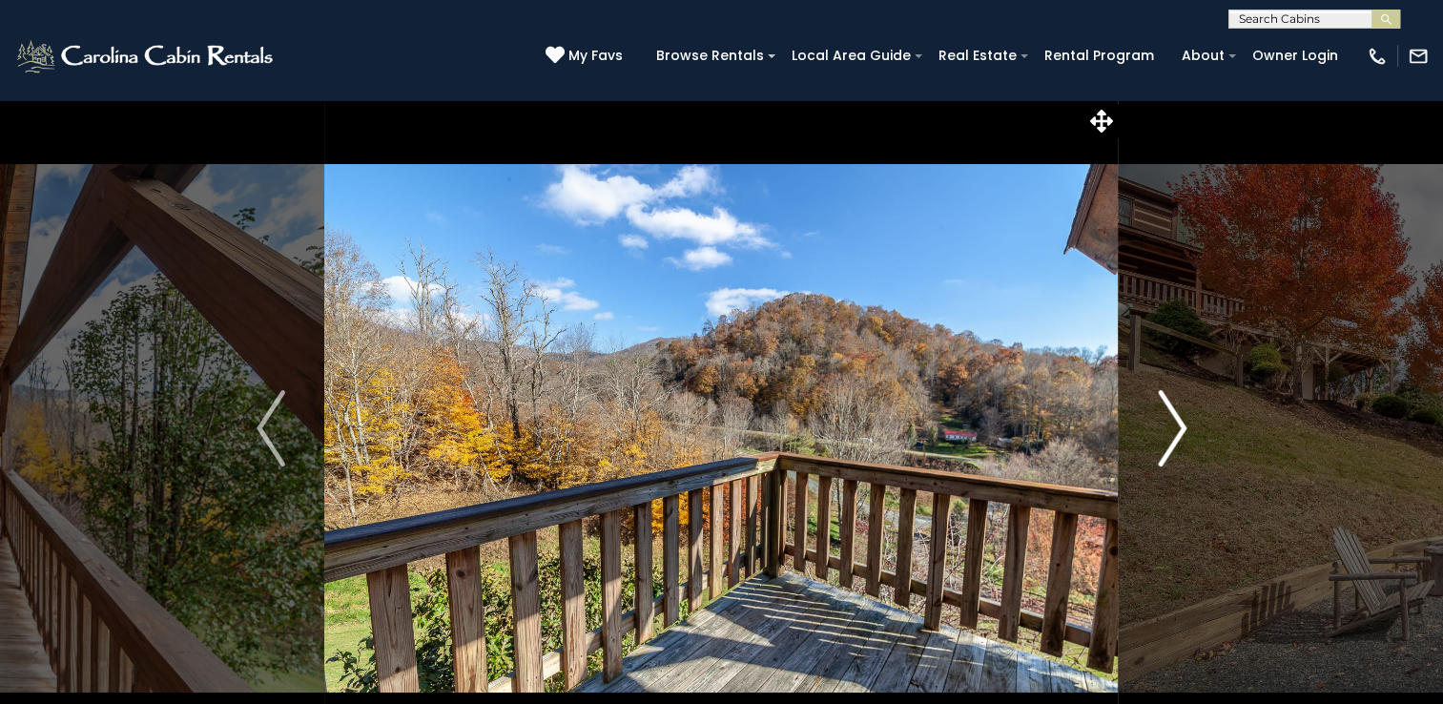
click at [1194, 423] on button "Next" at bounding box center [1172, 428] width 107 height 658
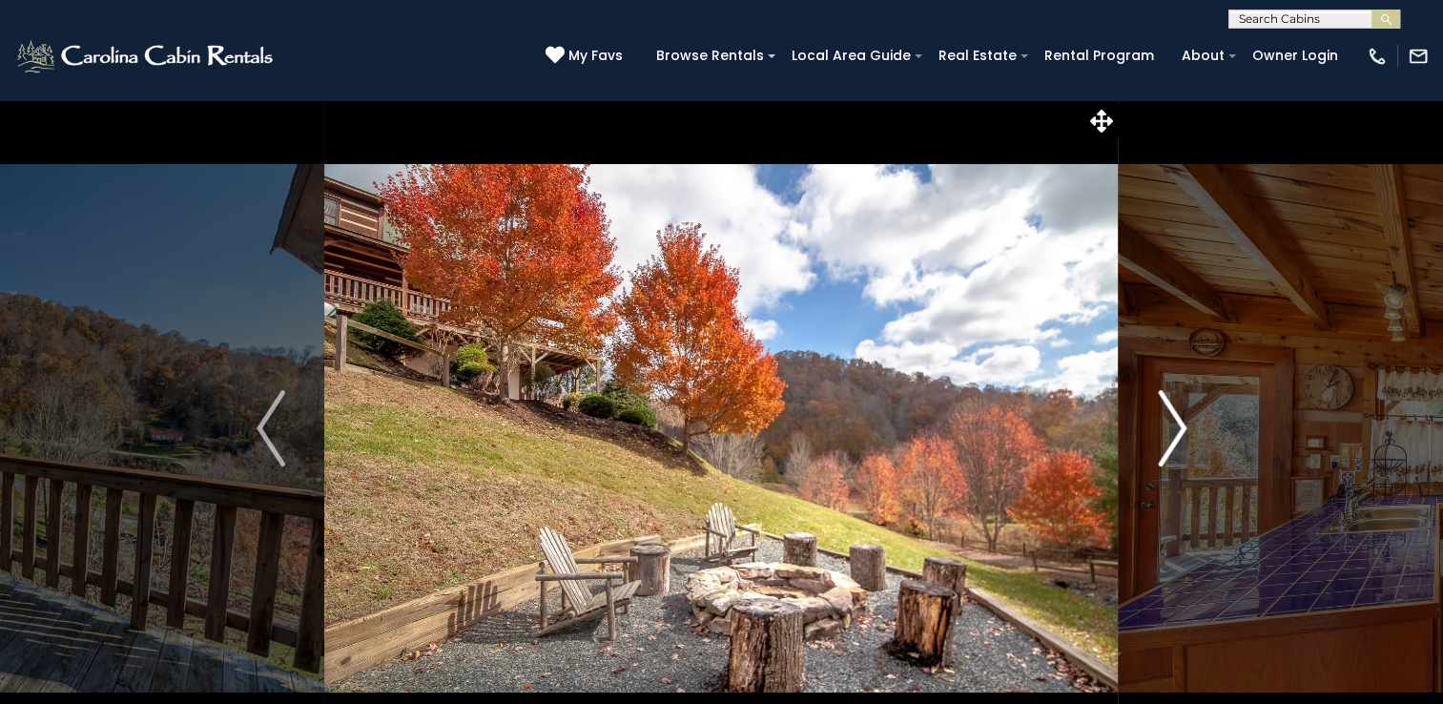
click at [1194, 423] on button "Next" at bounding box center [1172, 428] width 107 height 658
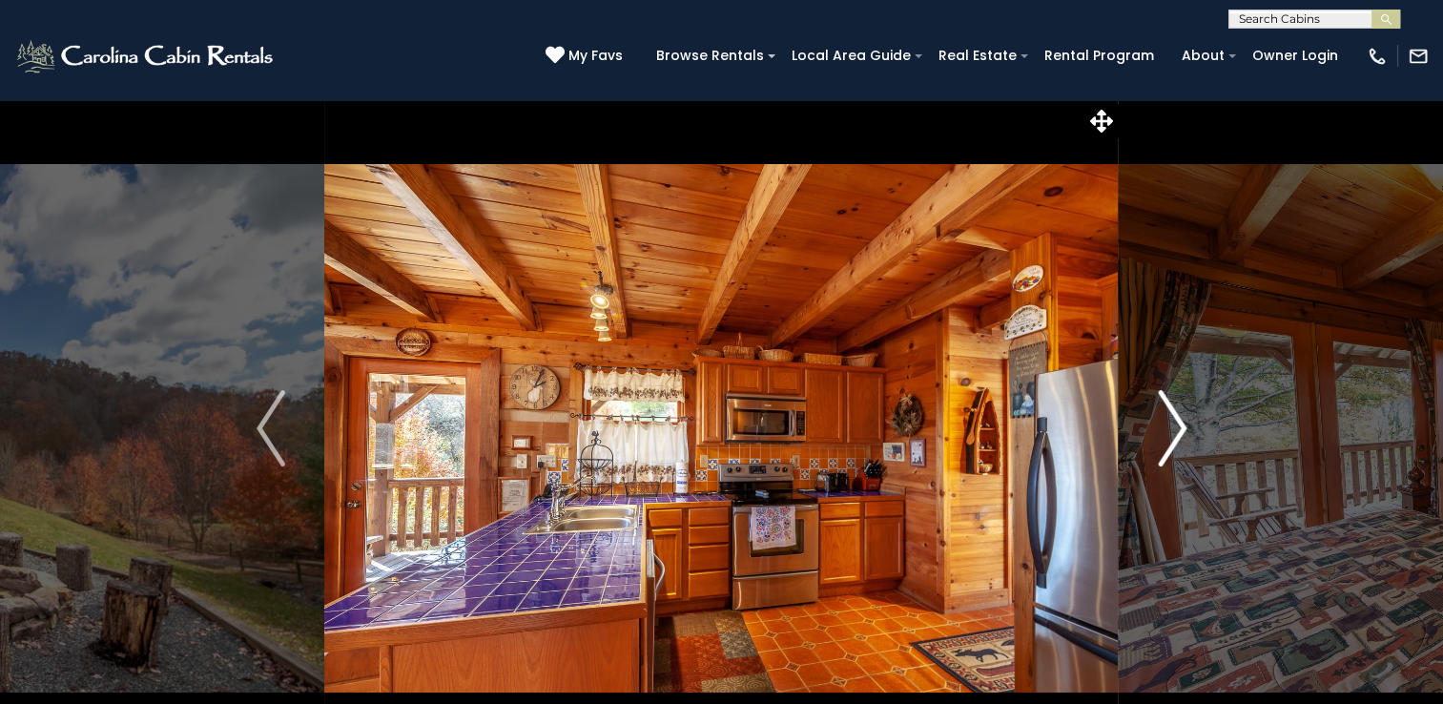
click at [1194, 423] on button "Next" at bounding box center [1172, 428] width 107 height 658
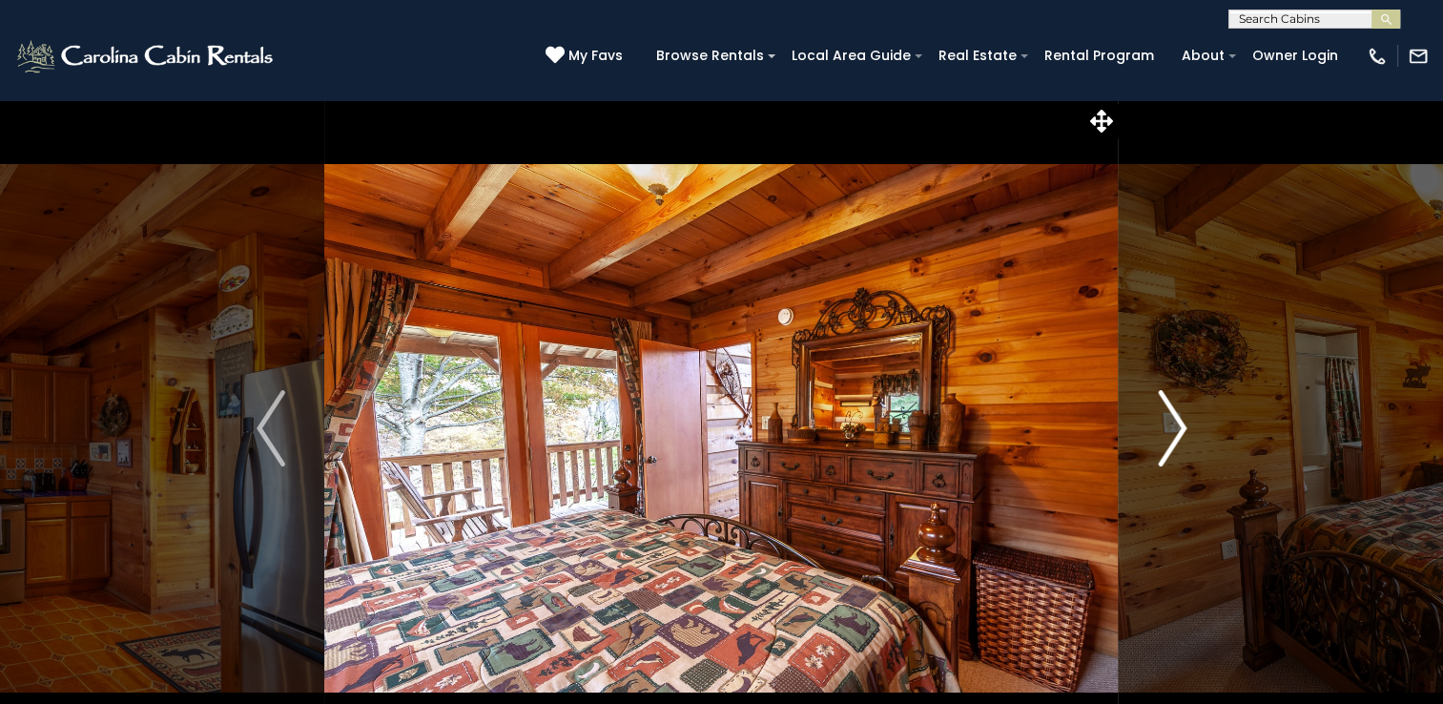
click at [1194, 423] on button "Next" at bounding box center [1172, 428] width 107 height 658
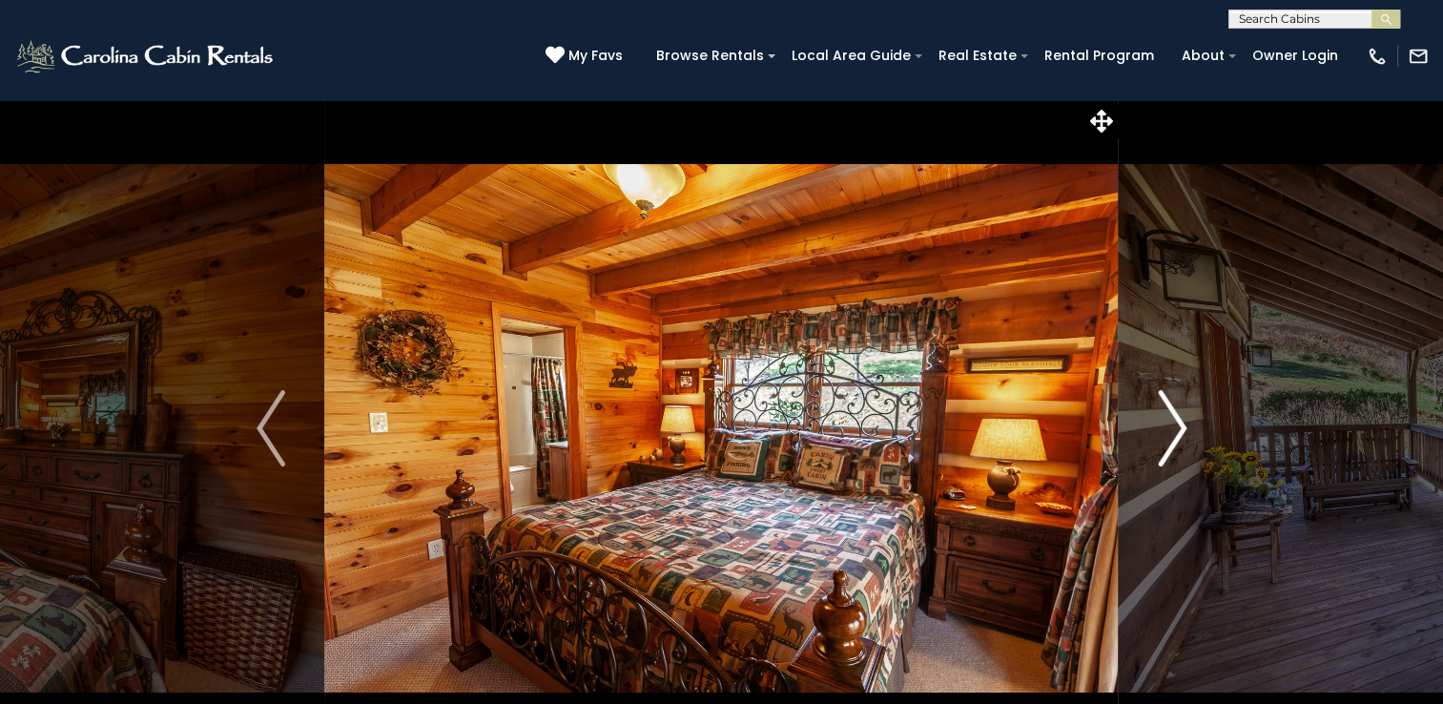
click at [1194, 423] on button "Next" at bounding box center [1172, 428] width 107 height 658
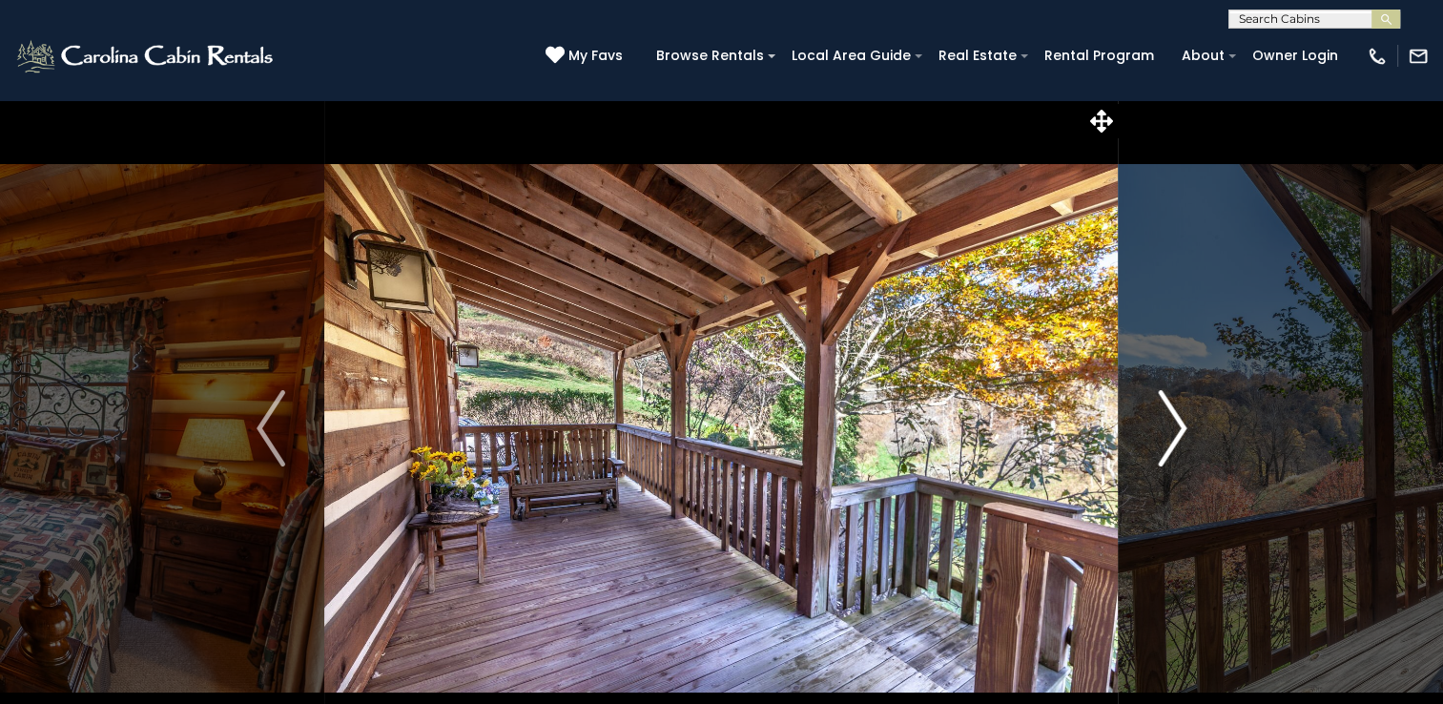
click at [1194, 423] on button "Next" at bounding box center [1172, 428] width 107 height 658
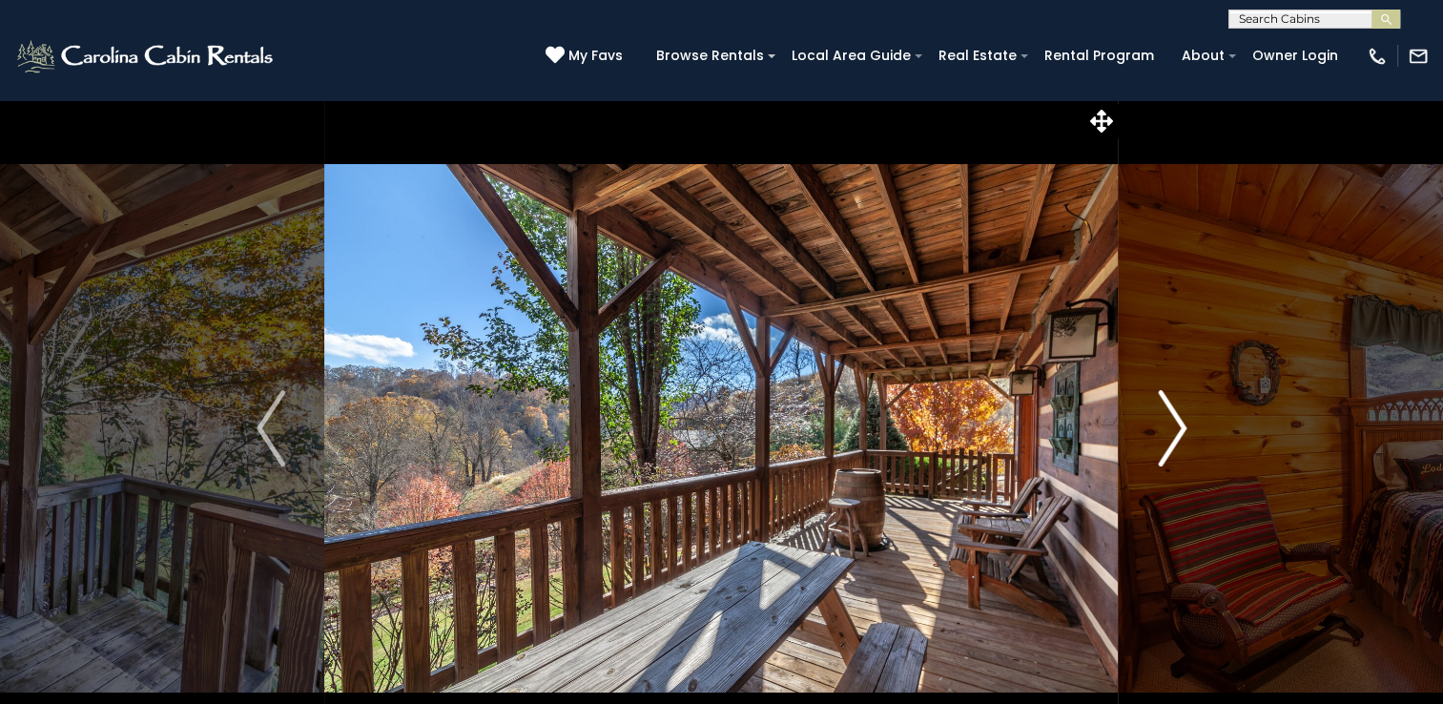
click at [1194, 423] on button "Next" at bounding box center [1172, 428] width 107 height 658
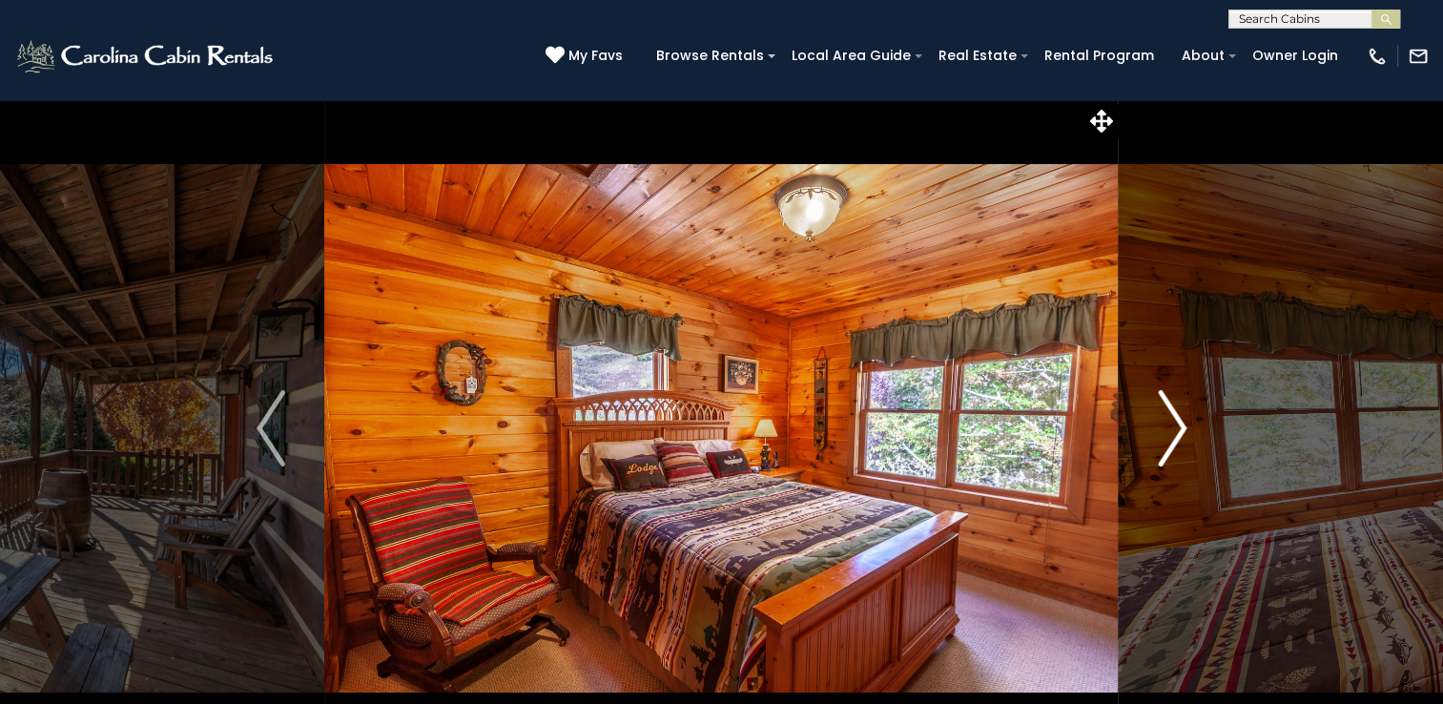
click at [1194, 423] on button "Next" at bounding box center [1172, 428] width 107 height 658
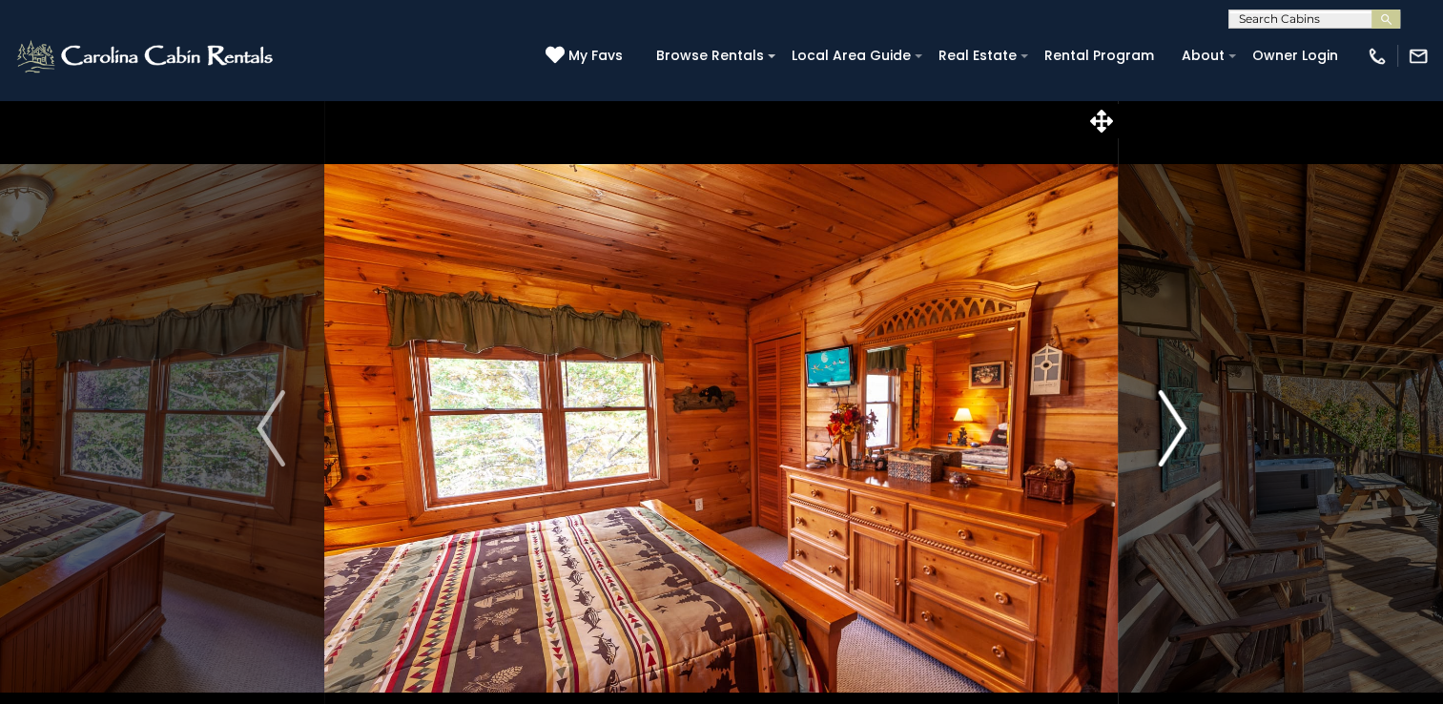
click at [1194, 423] on button "Next" at bounding box center [1172, 428] width 107 height 658
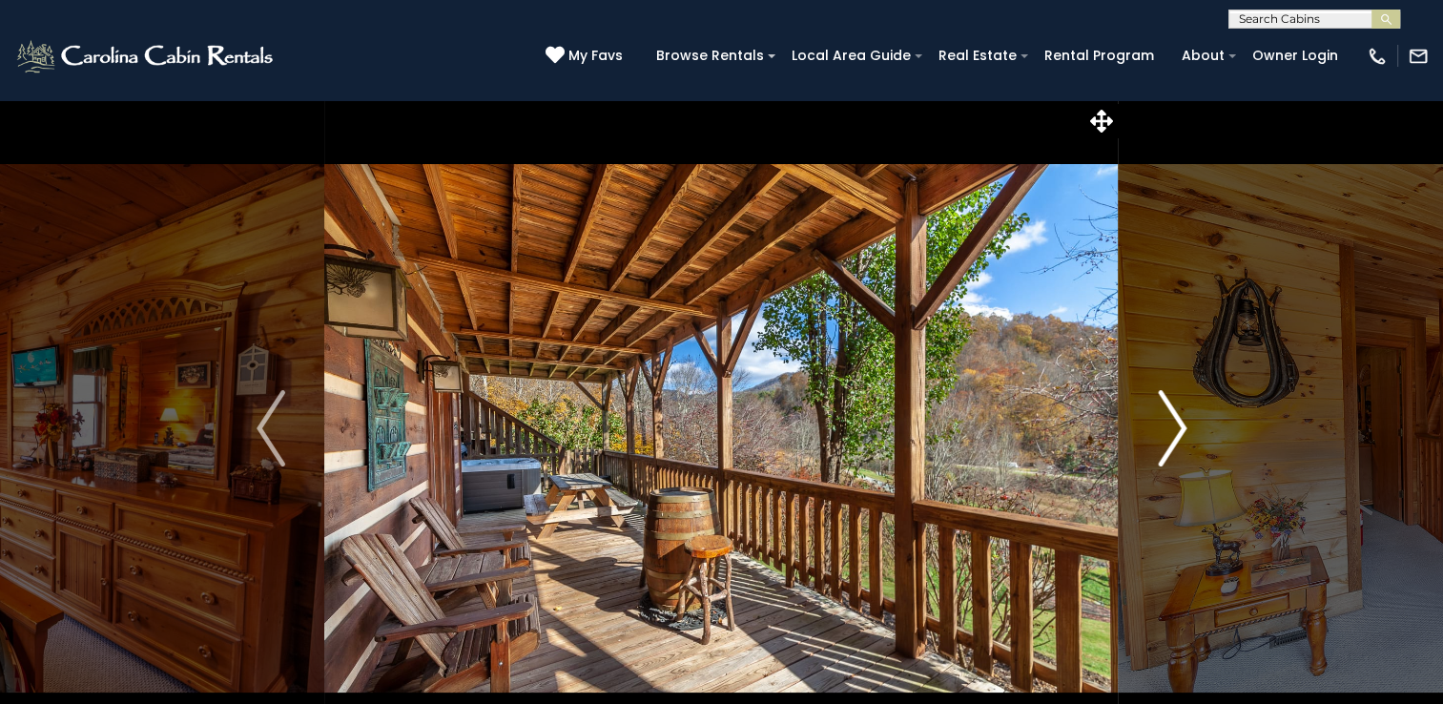
click at [1194, 423] on button "Next" at bounding box center [1172, 428] width 107 height 658
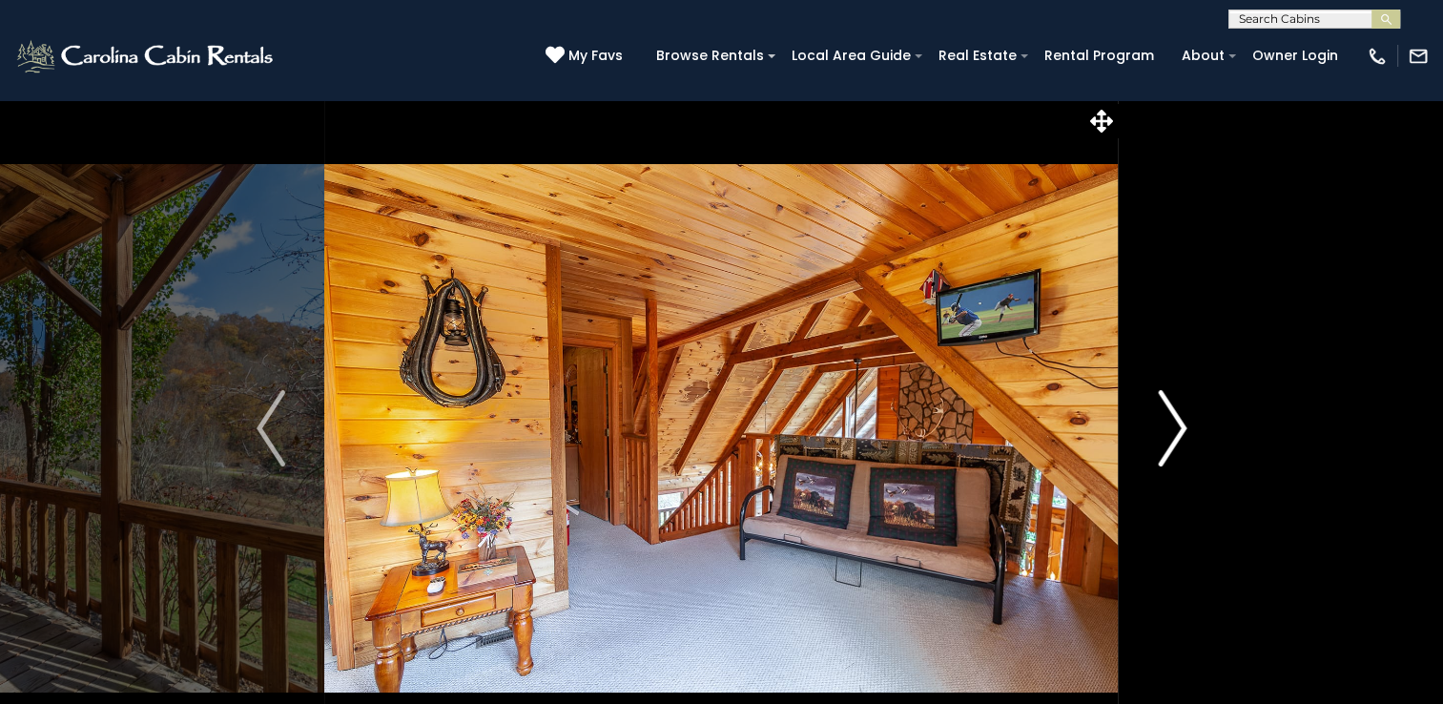
click at [1194, 423] on button "Next" at bounding box center [1172, 428] width 107 height 658
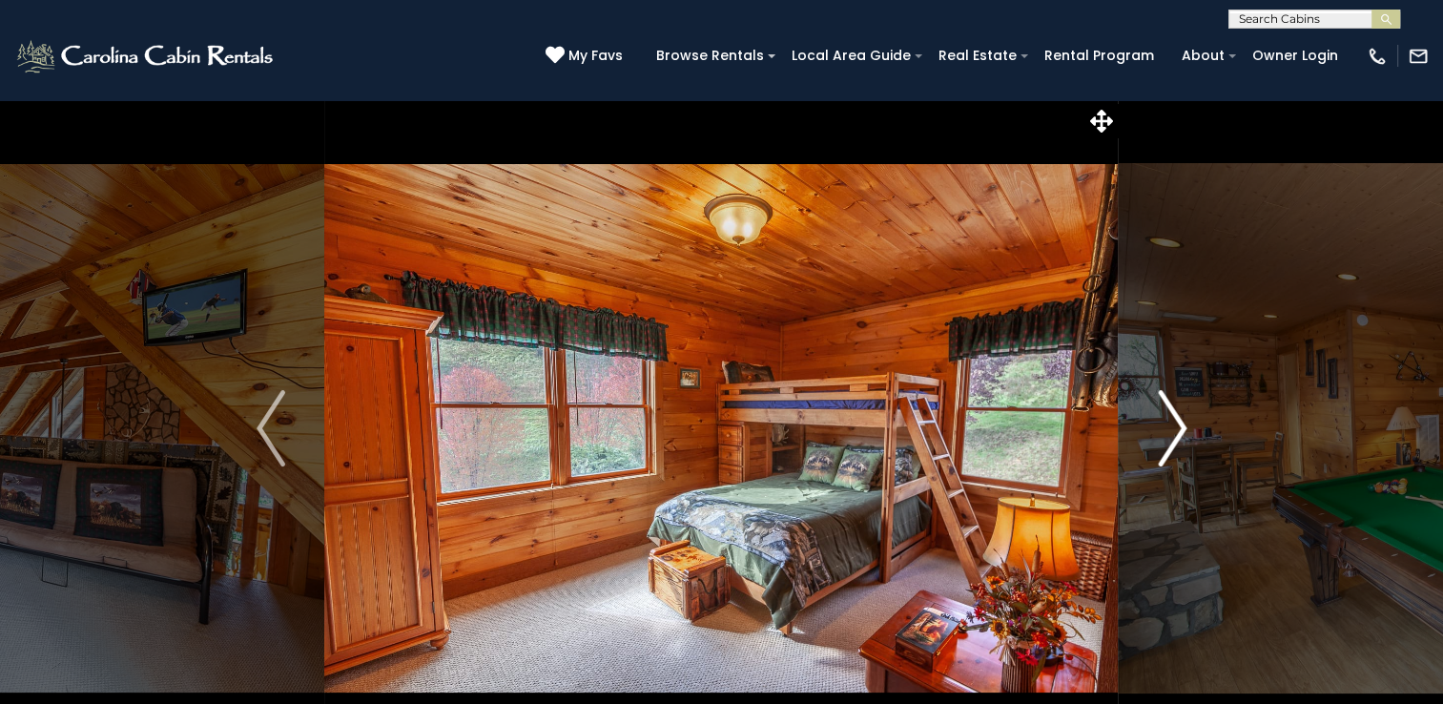
click at [1194, 423] on button "Next" at bounding box center [1172, 428] width 107 height 658
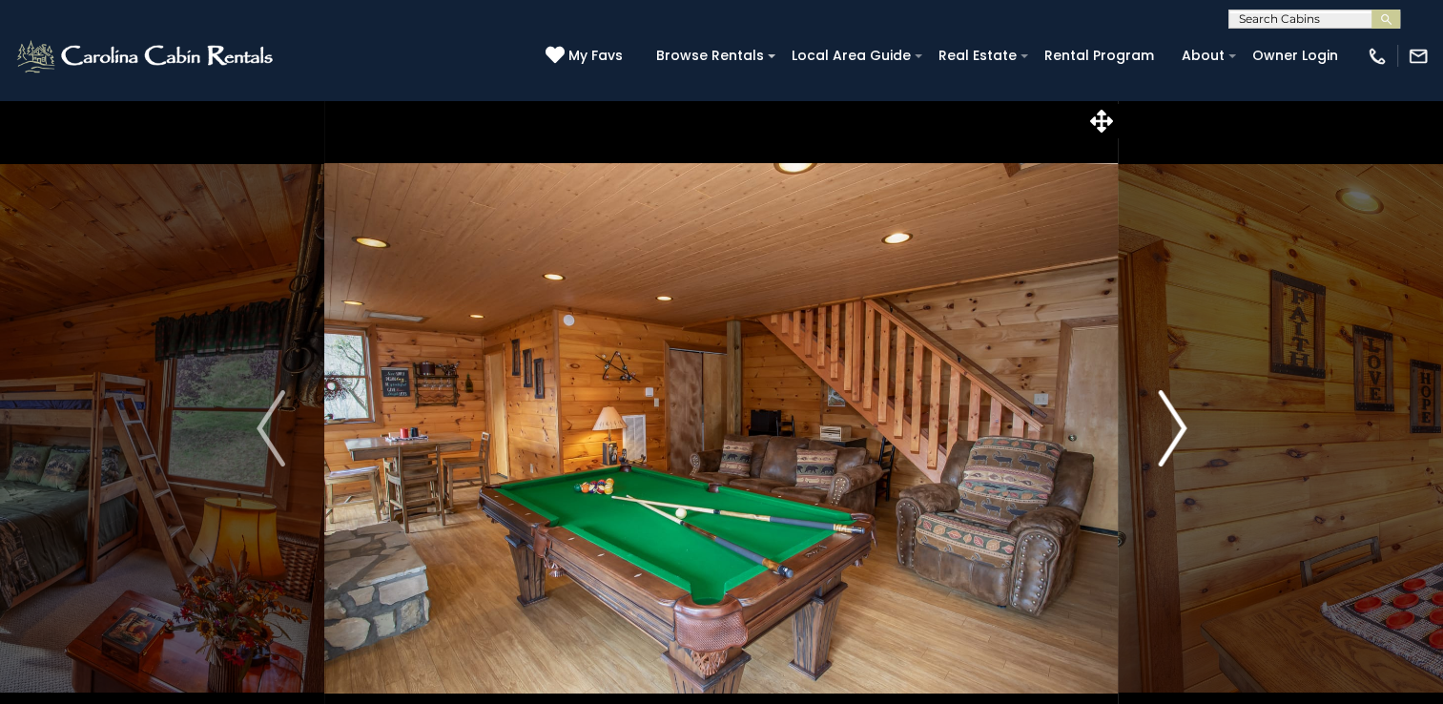
click at [1194, 423] on button "Next" at bounding box center [1172, 428] width 107 height 658
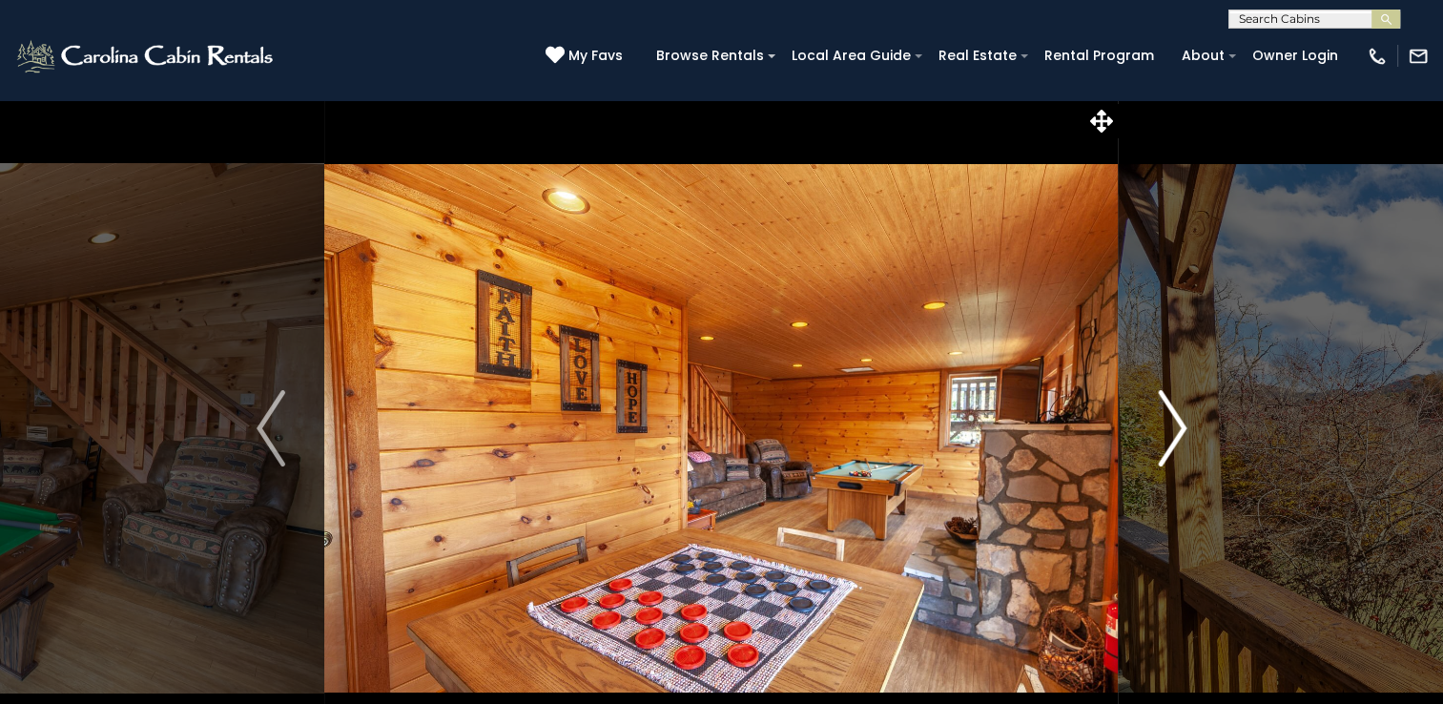
click at [1194, 423] on button "Next" at bounding box center [1172, 428] width 107 height 658
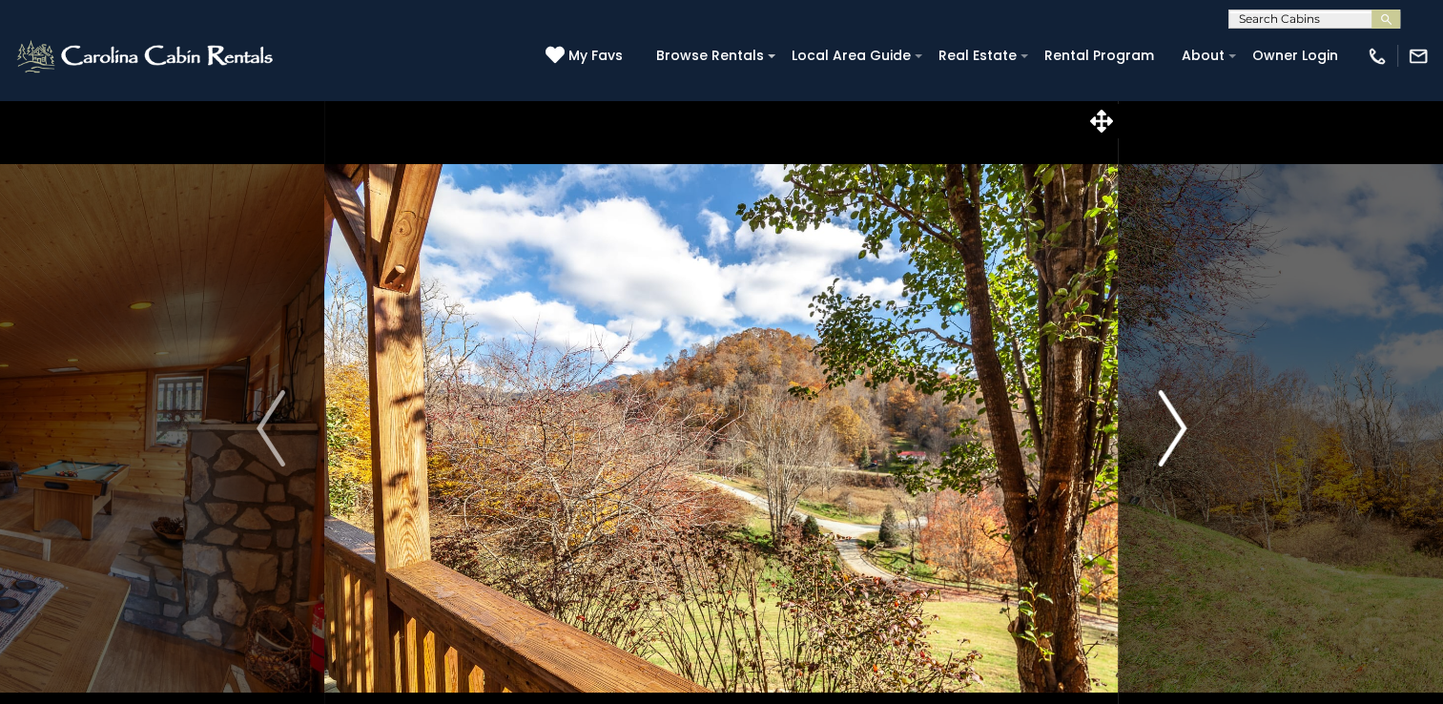
click at [1194, 423] on button "Next" at bounding box center [1172, 428] width 107 height 658
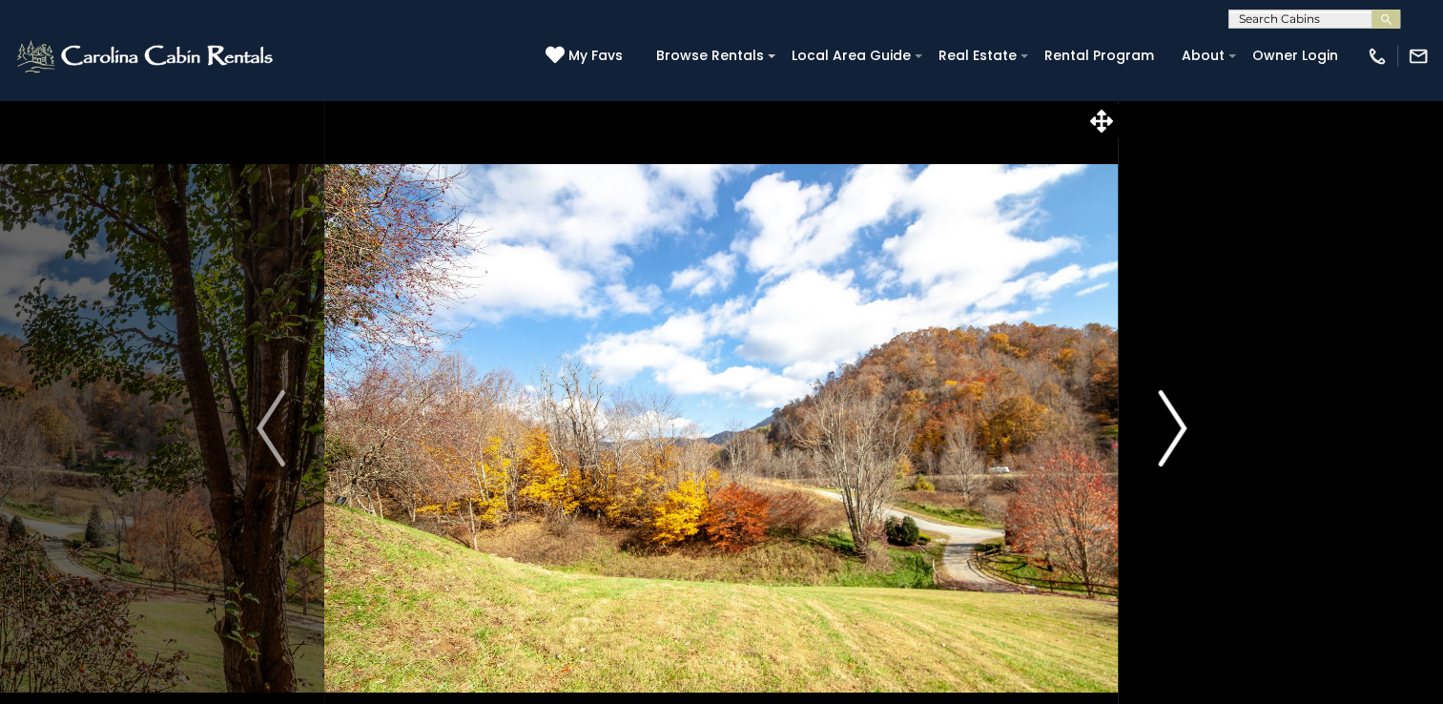
click at [1194, 423] on button "Next" at bounding box center [1172, 428] width 107 height 658
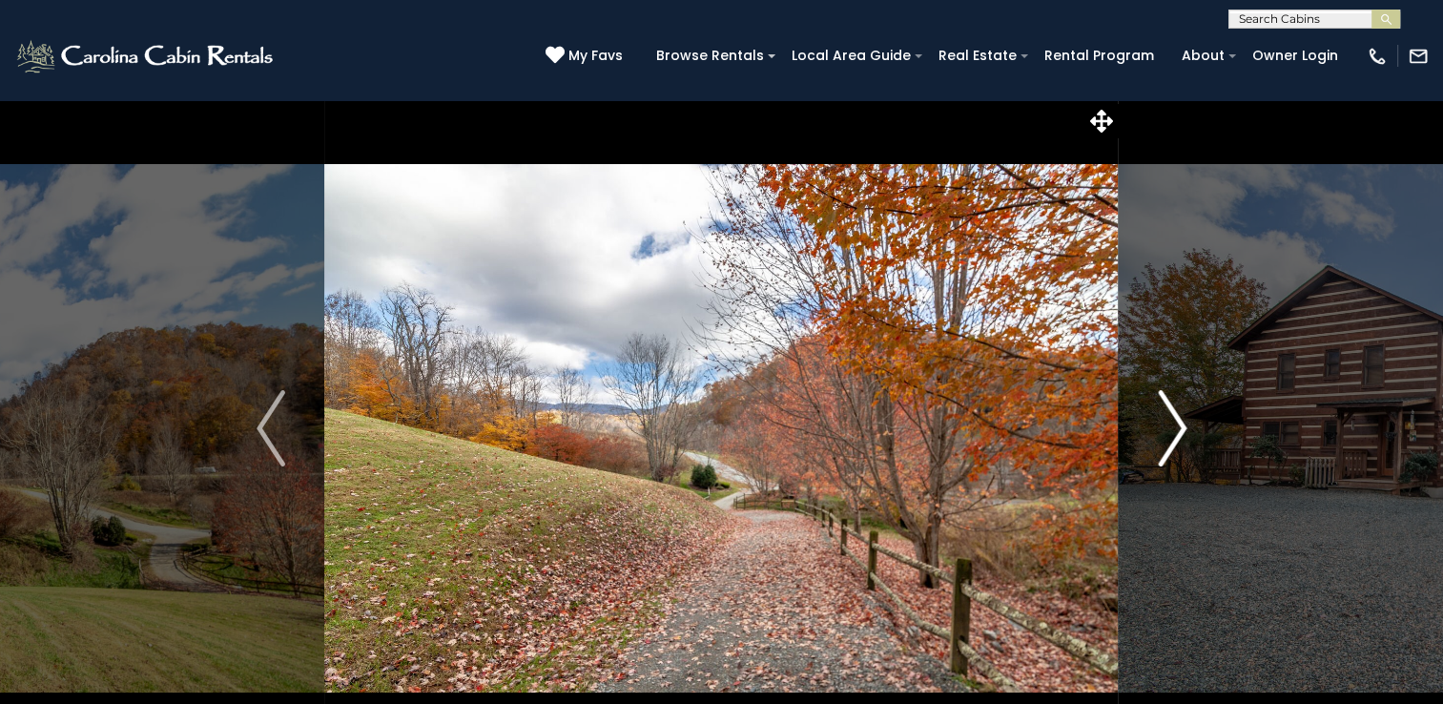
click at [1194, 423] on button "Next" at bounding box center [1172, 428] width 107 height 658
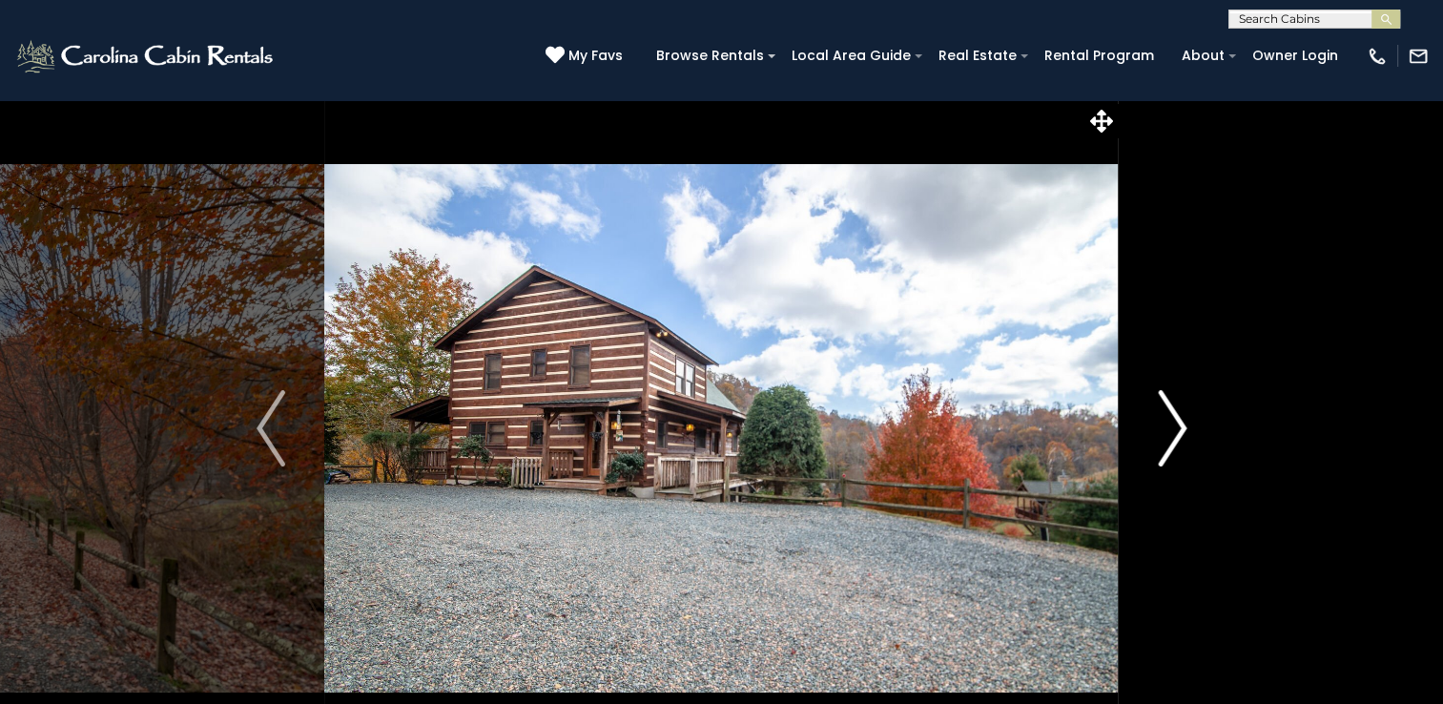
click at [1192, 423] on button "Next" at bounding box center [1172, 428] width 107 height 658
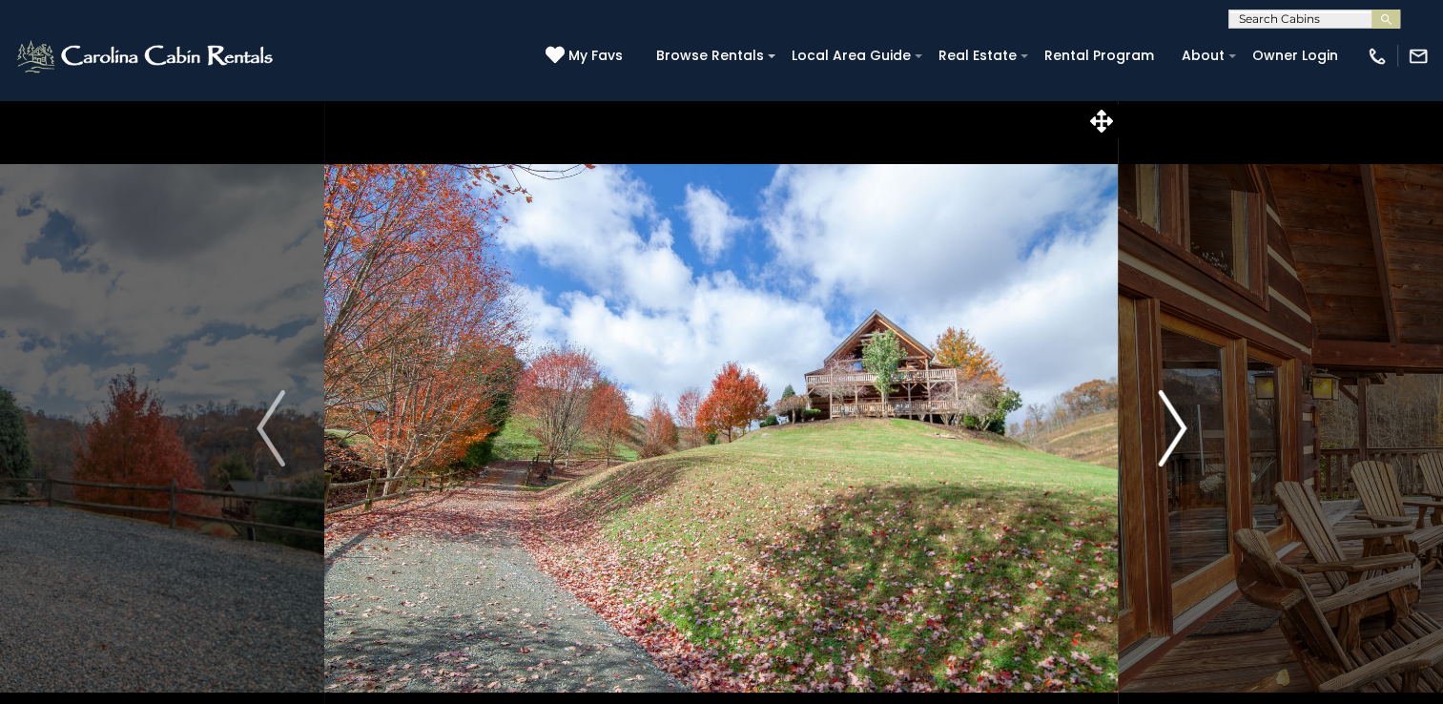
click at [1192, 423] on button "Next" at bounding box center [1172, 428] width 107 height 658
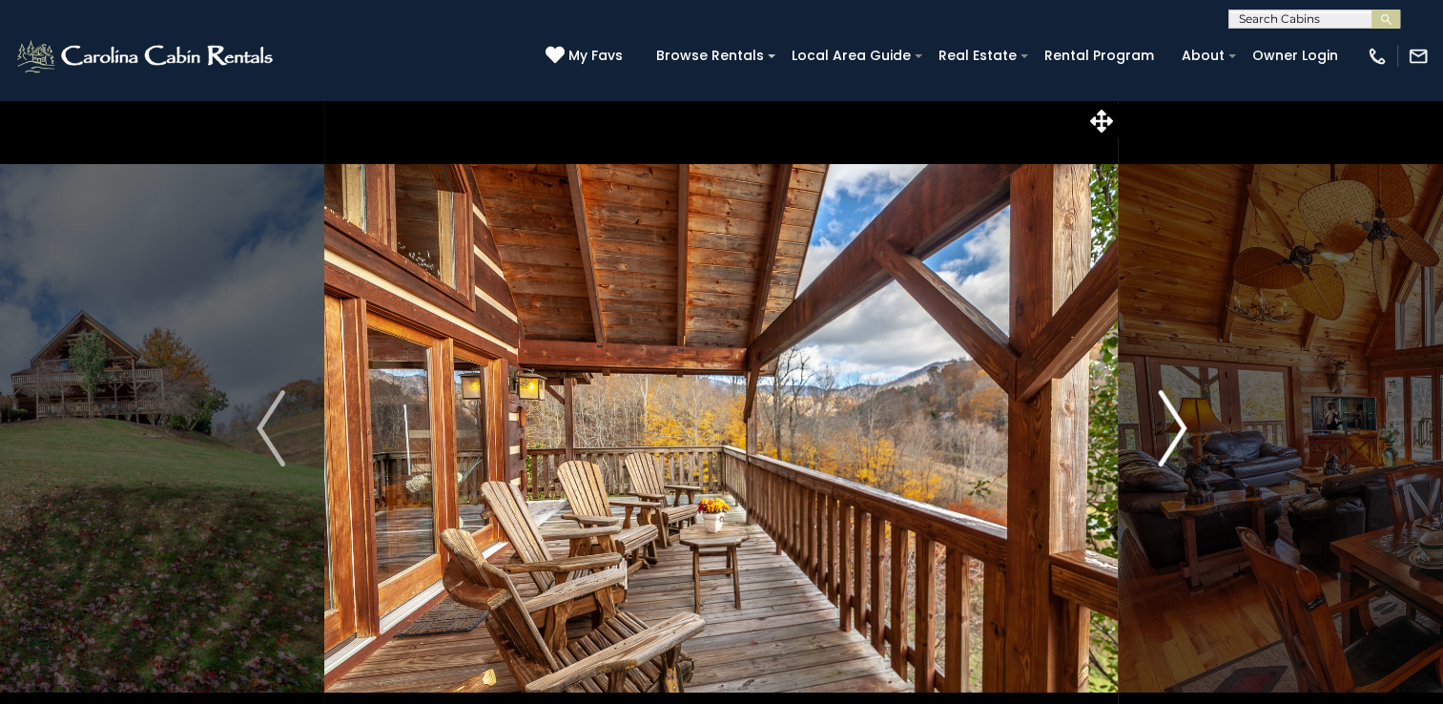
click at [1192, 423] on button "Next" at bounding box center [1172, 428] width 107 height 658
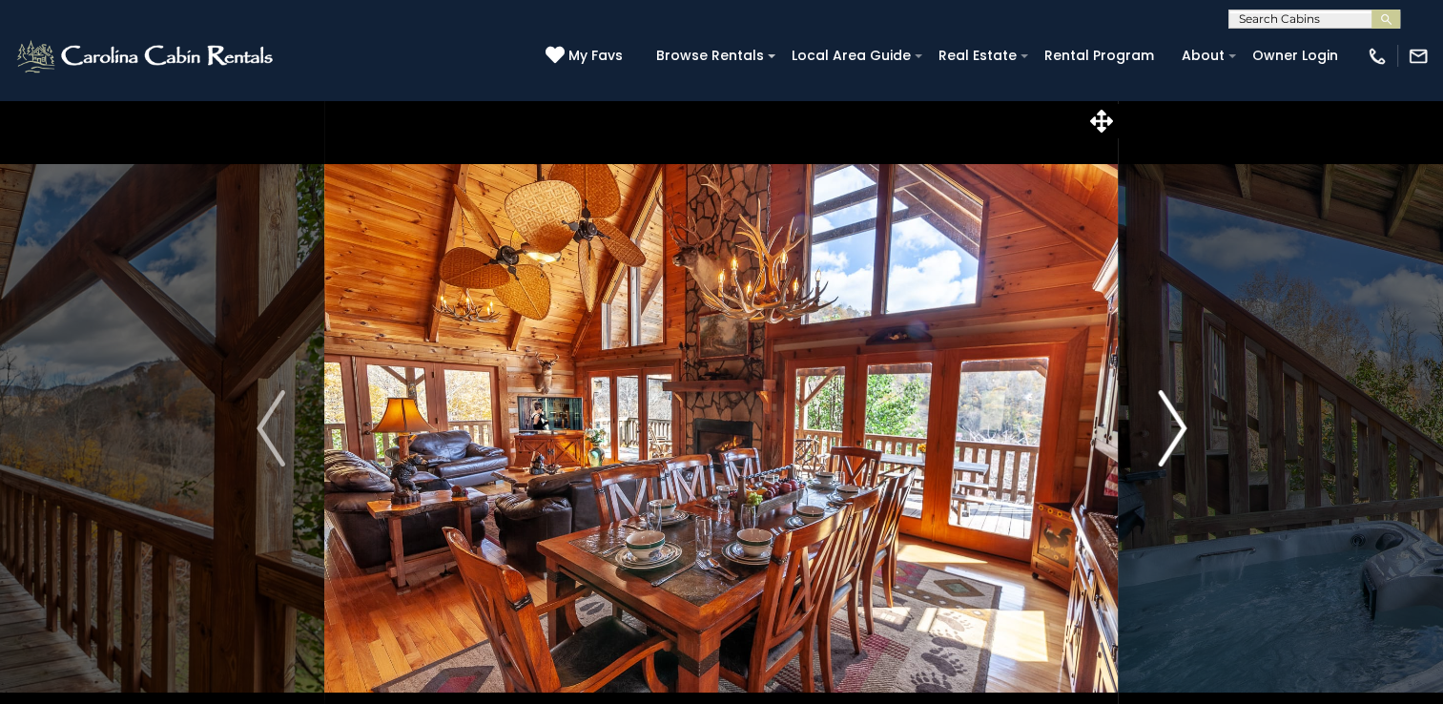
click at [1192, 423] on button "Next" at bounding box center [1172, 428] width 107 height 658
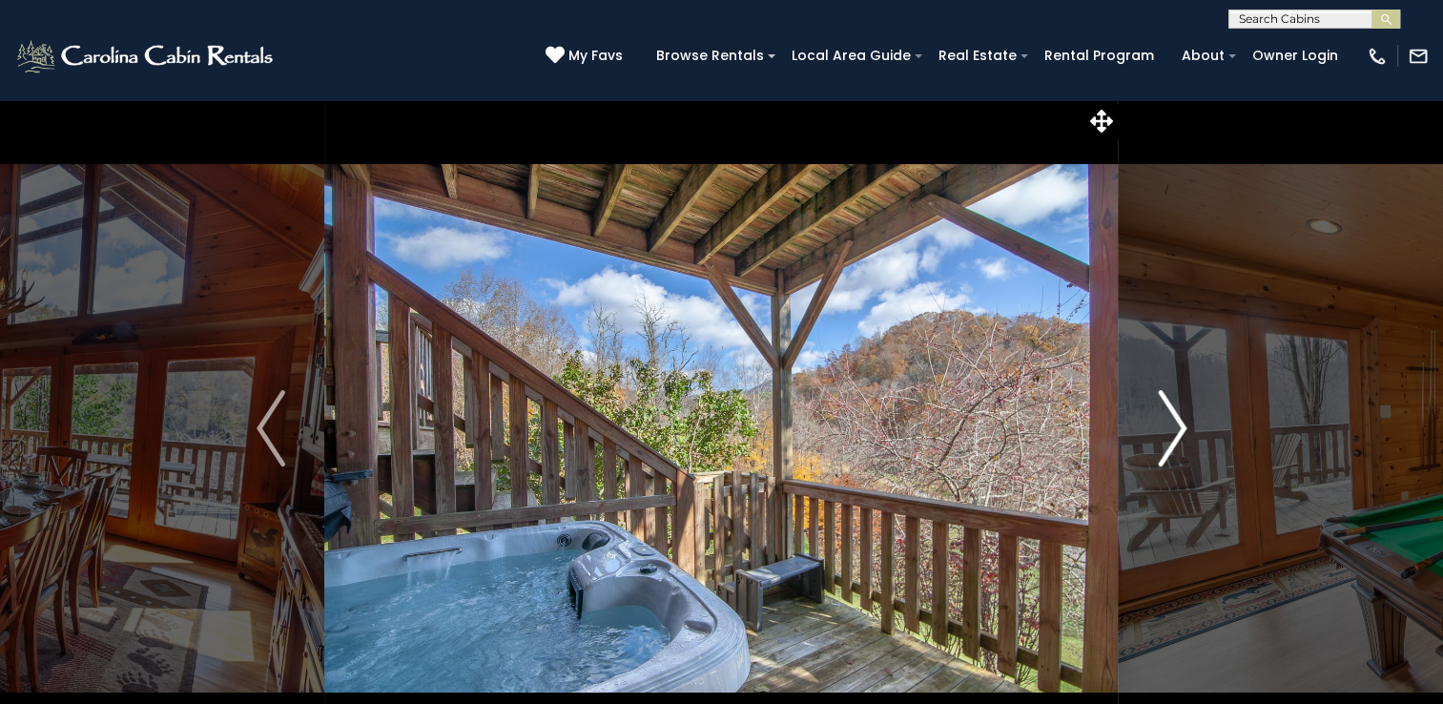
click at [1192, 423] on button "Next" at bounding box center [1172, 428] width 107 height 658
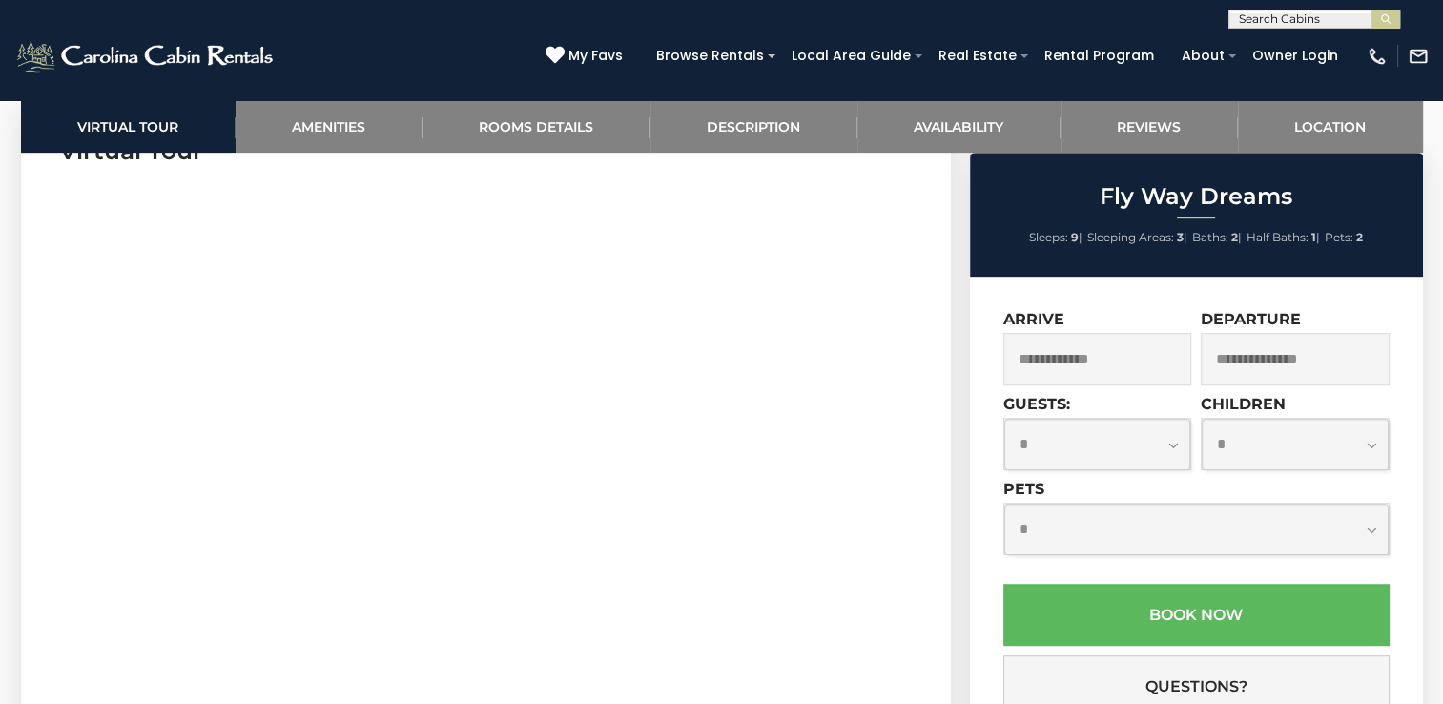
scroll to position [1049, 0]
click at [1042, 359] on input "text" at bounding box center [1097, 359] width 189 height 52
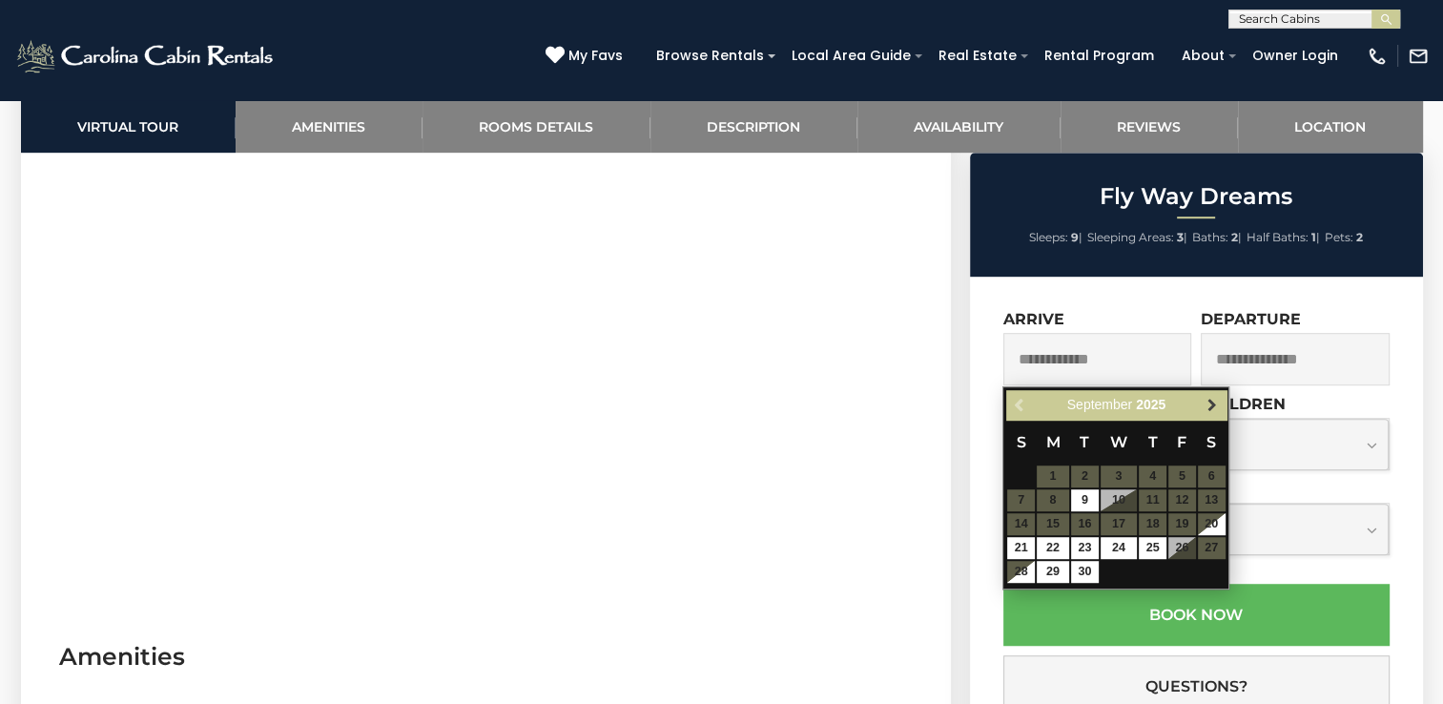
click at [1217, 399] on span "Next" at bounding box center [1212, 405] width 15 height 15
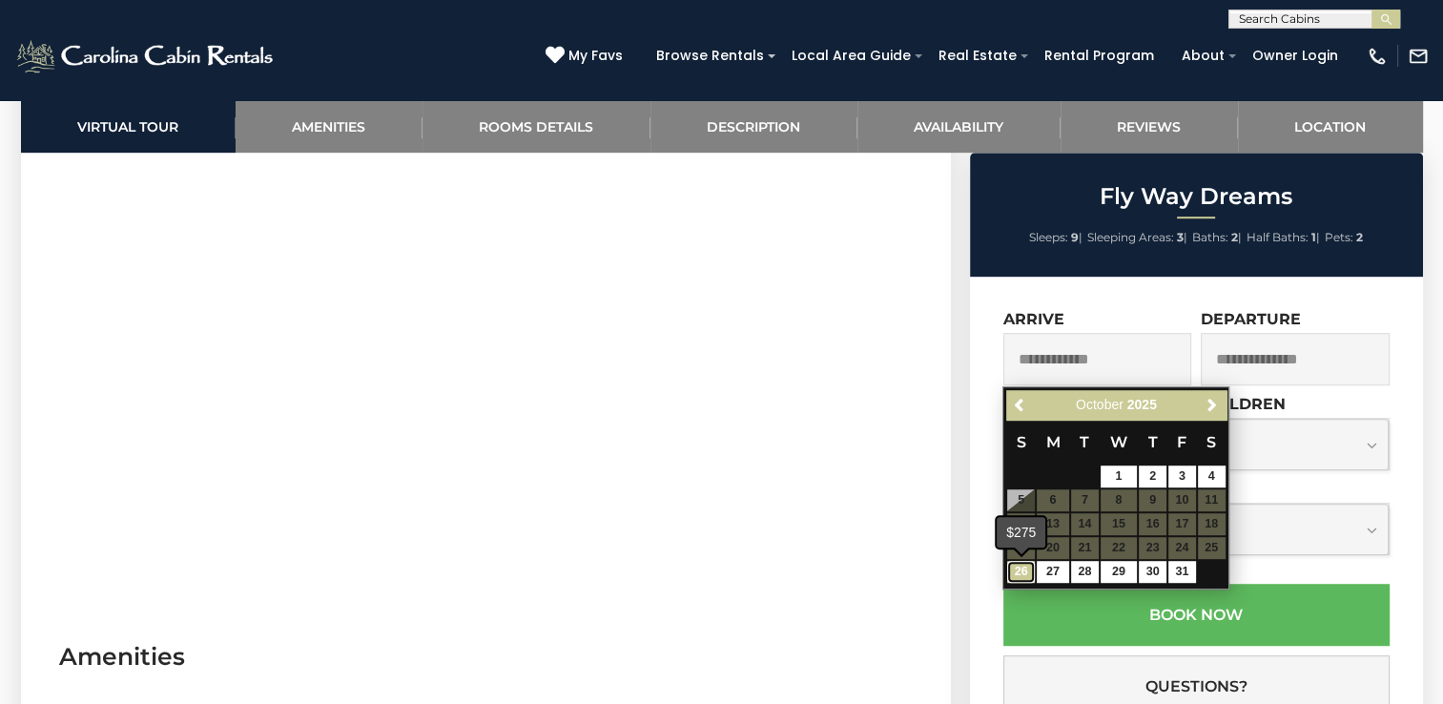
click at [1027, 573] on link "26" at bounding box center [1021, 572] width 28 height 22
type input "**********"
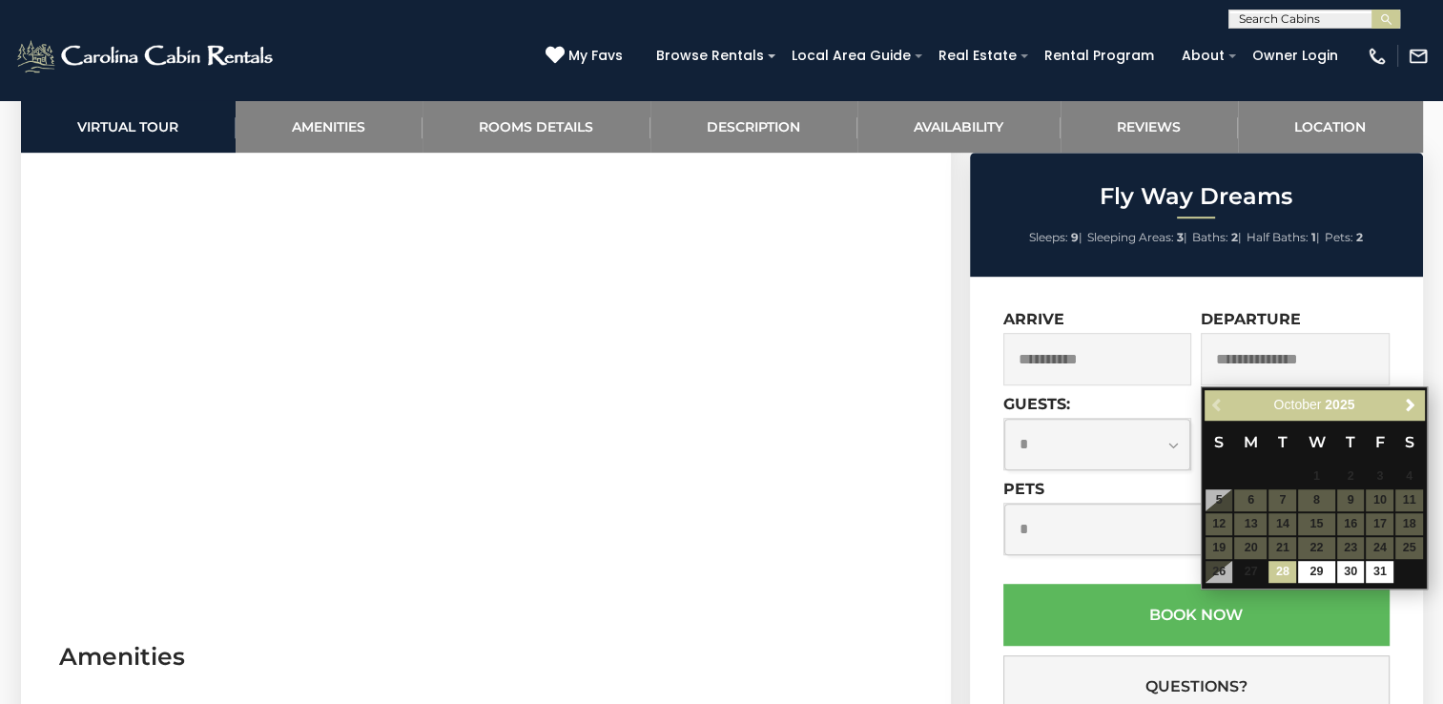
click at [1360, 362] on input "text" at bounding box center [1295, 359] width 189 height 52
click at [1383, 575] on link "31" at bounding box center [1380, 572] width 28 height 22
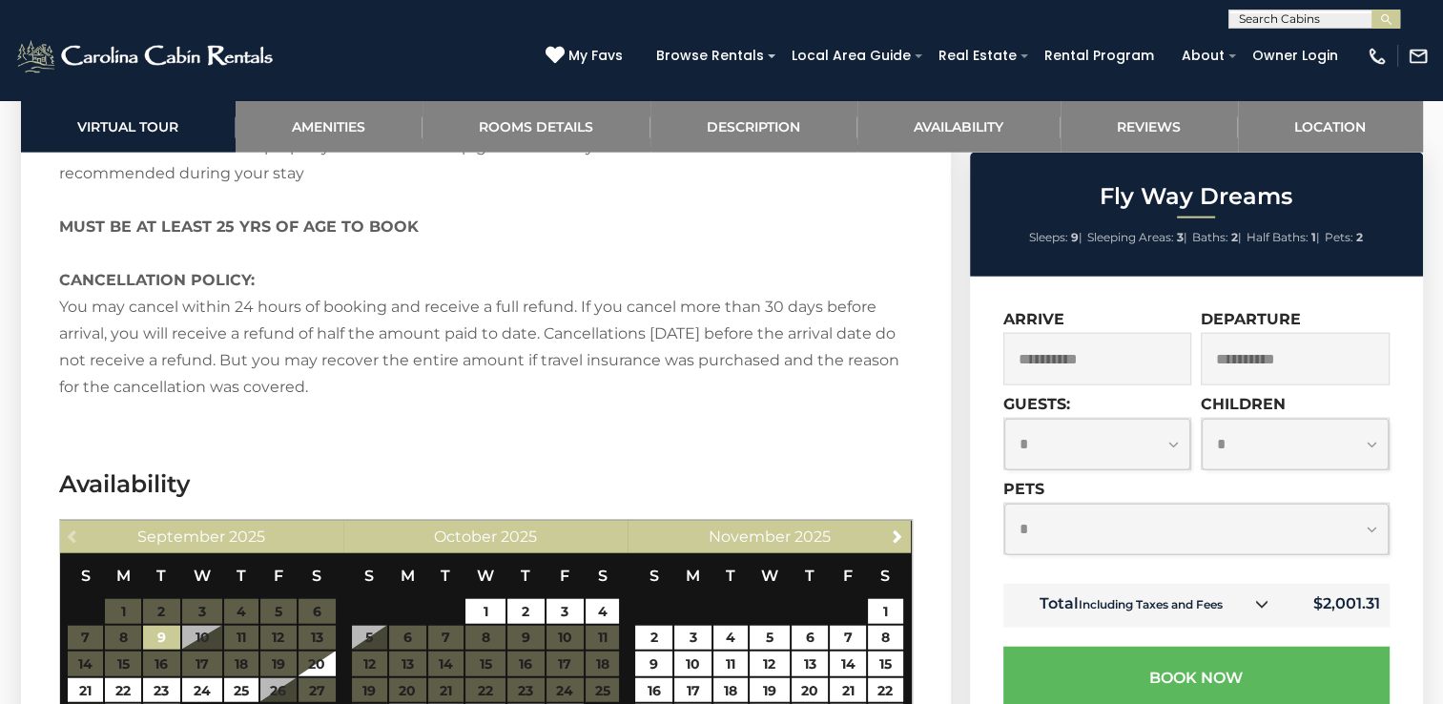
scroll to position [4769, 0]
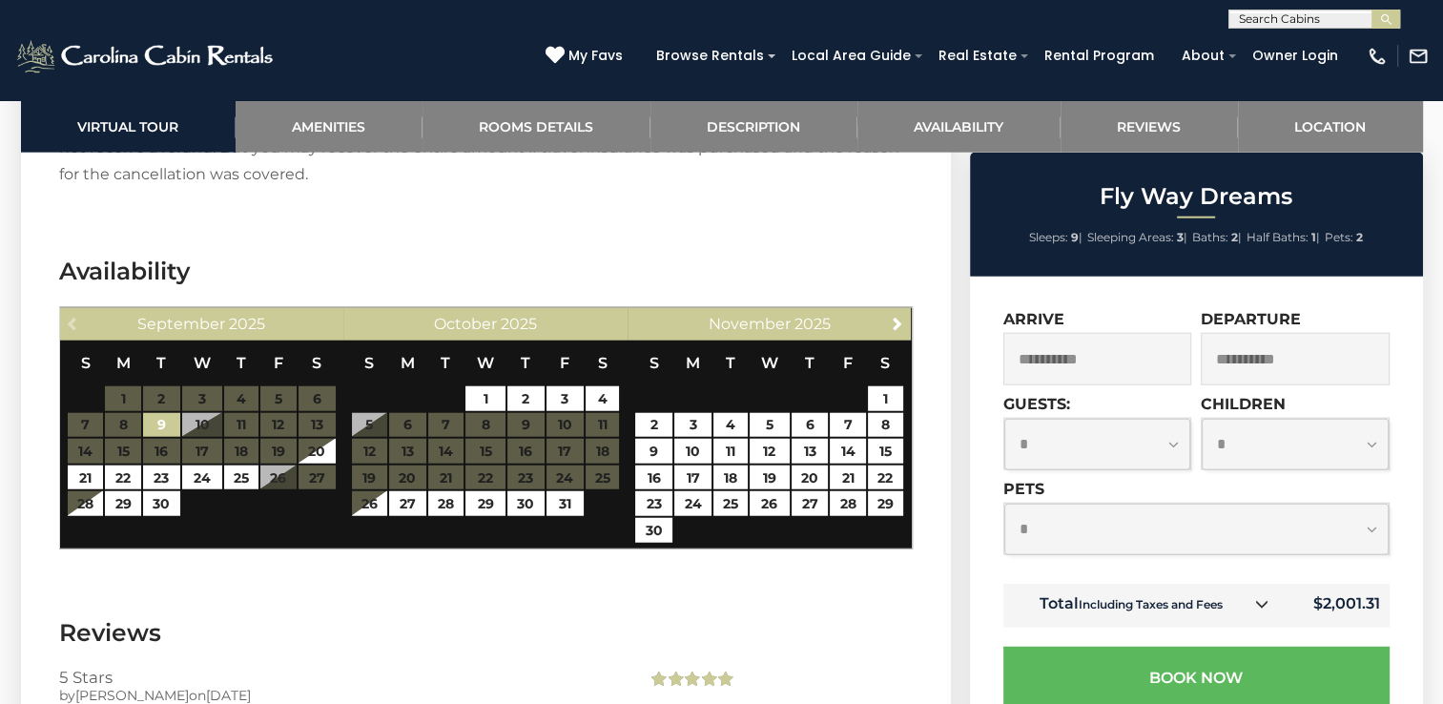
click at [1324, 364] on input "**********" at bounding box center [1295, 359] width 189 height 52
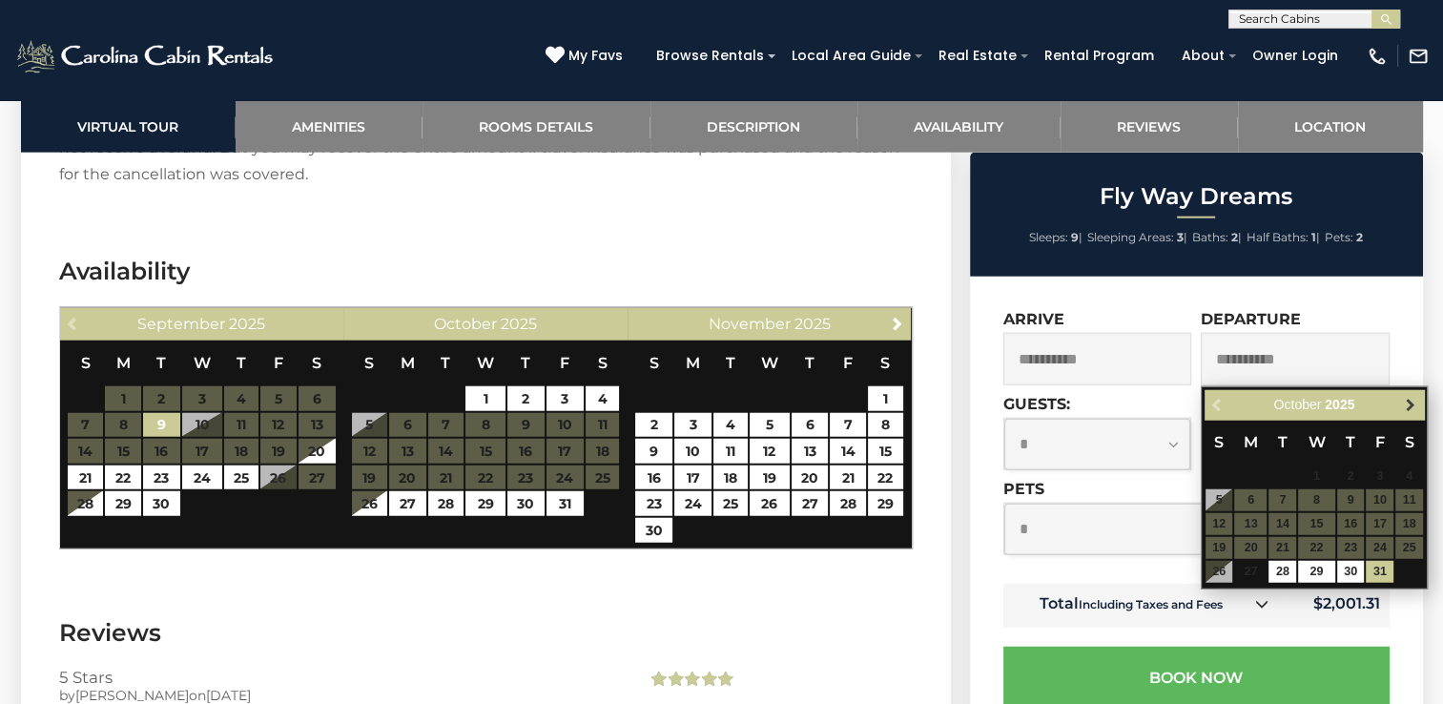
click at [1416, 401] on span "Next" at bounding box center [1409, 405] width 15 height 15
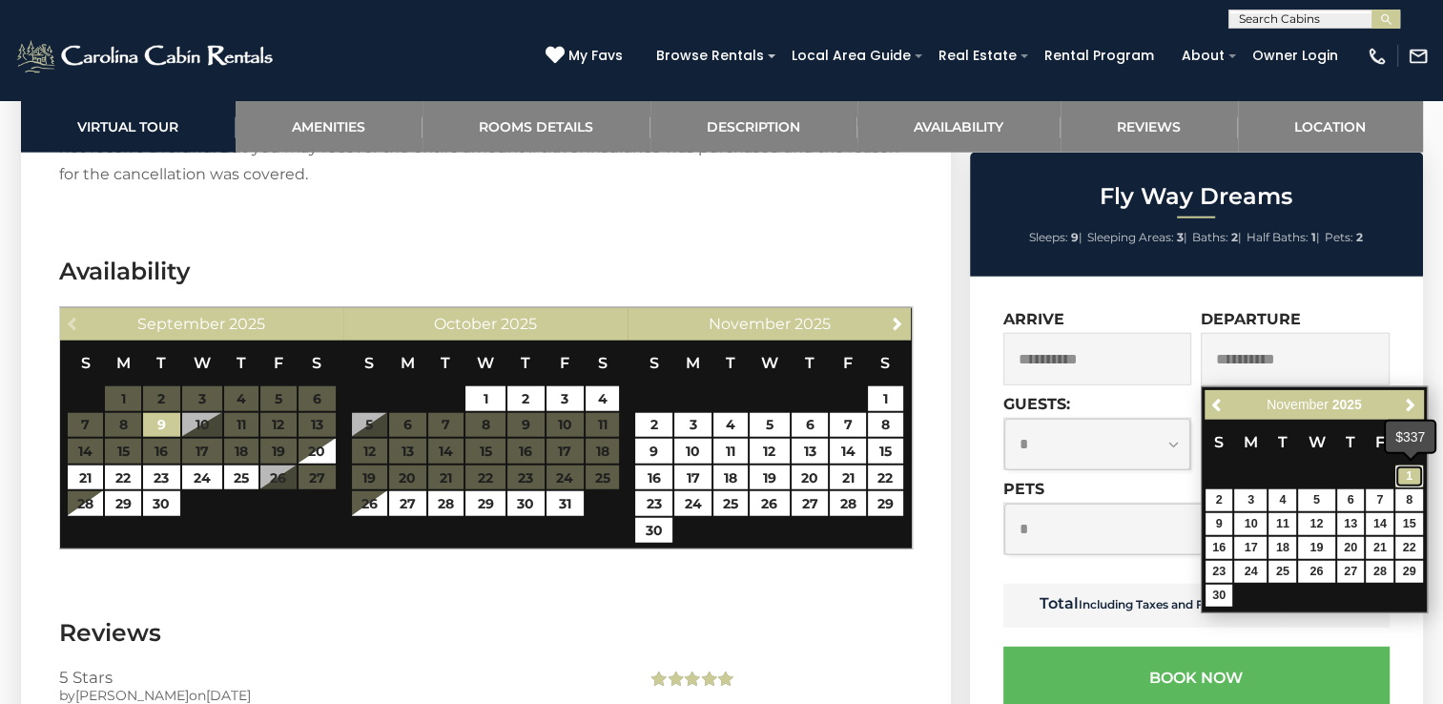
click at [1415, 476] on link "1" at bounding box center [1409, 476] width 28 height 22
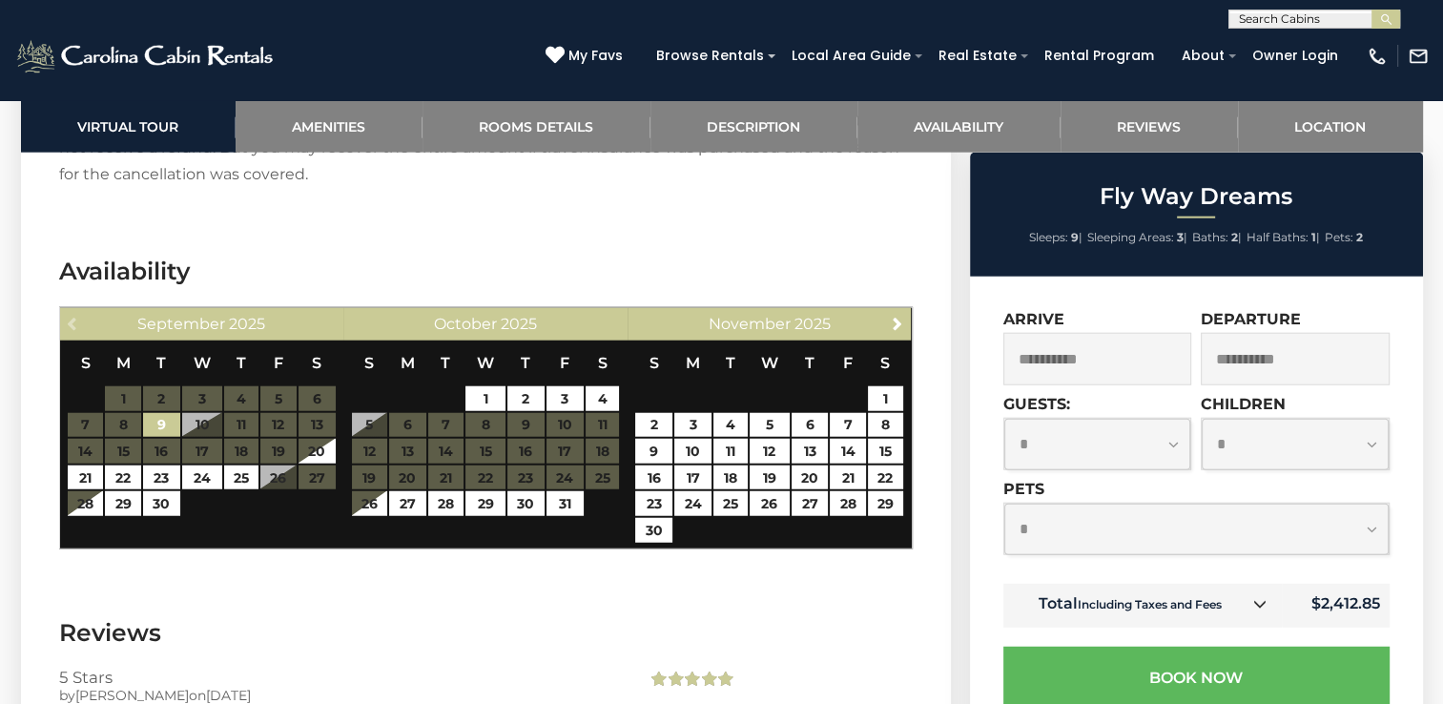
click at [1261, 353] on input "**********" at bounding box center [1295, 359] width 189 height 52
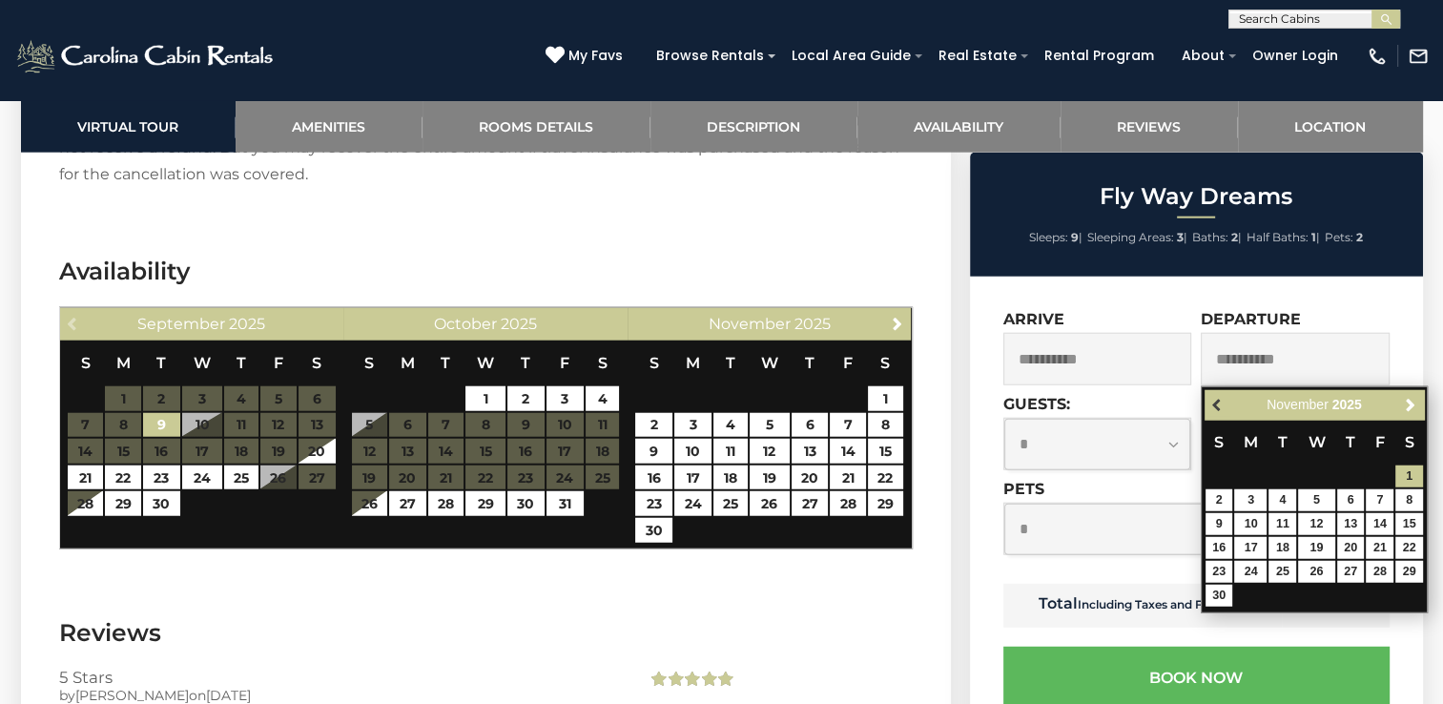
click at [1213, 404] on span "Previous" at bounding box center [1217, 405] width 15 height 15
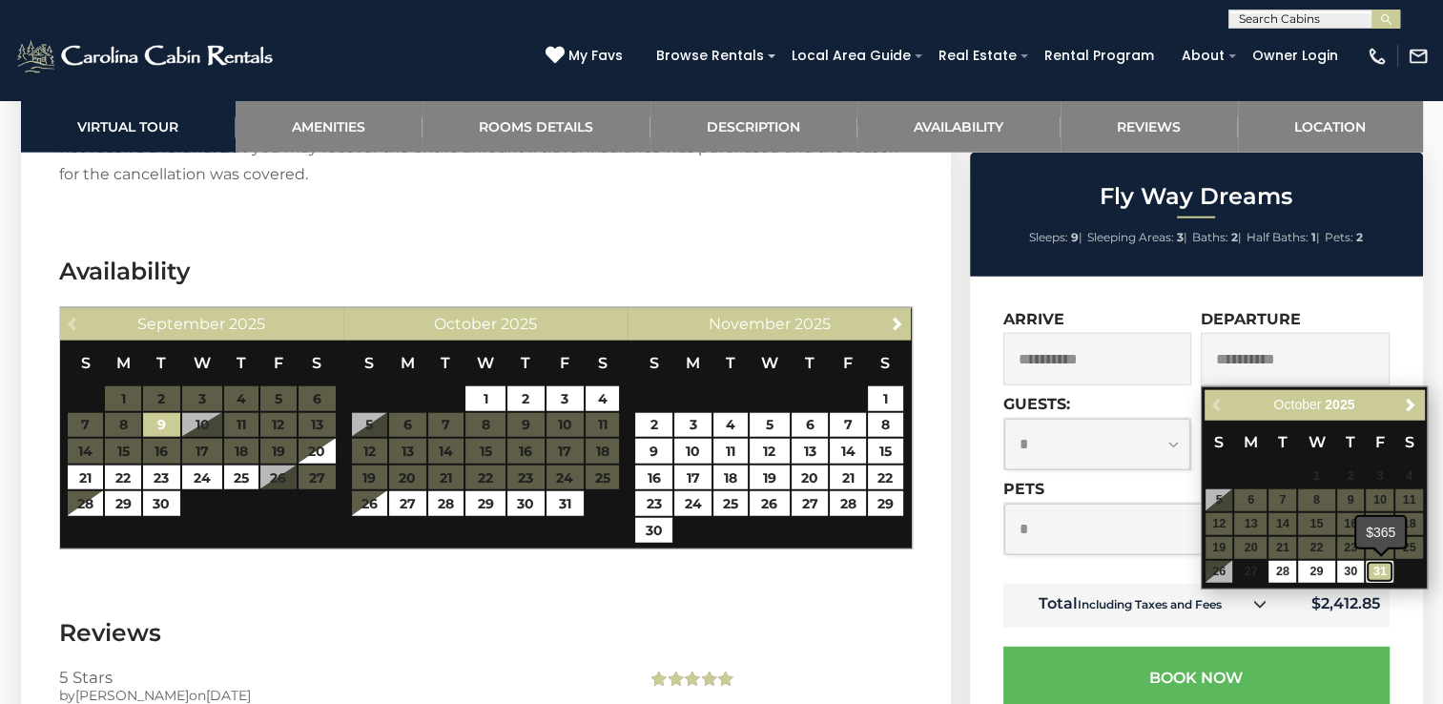
click at [1380, 575] on link "31" at bounding box center [1380, 572] width 28 height 22
type input "**********"
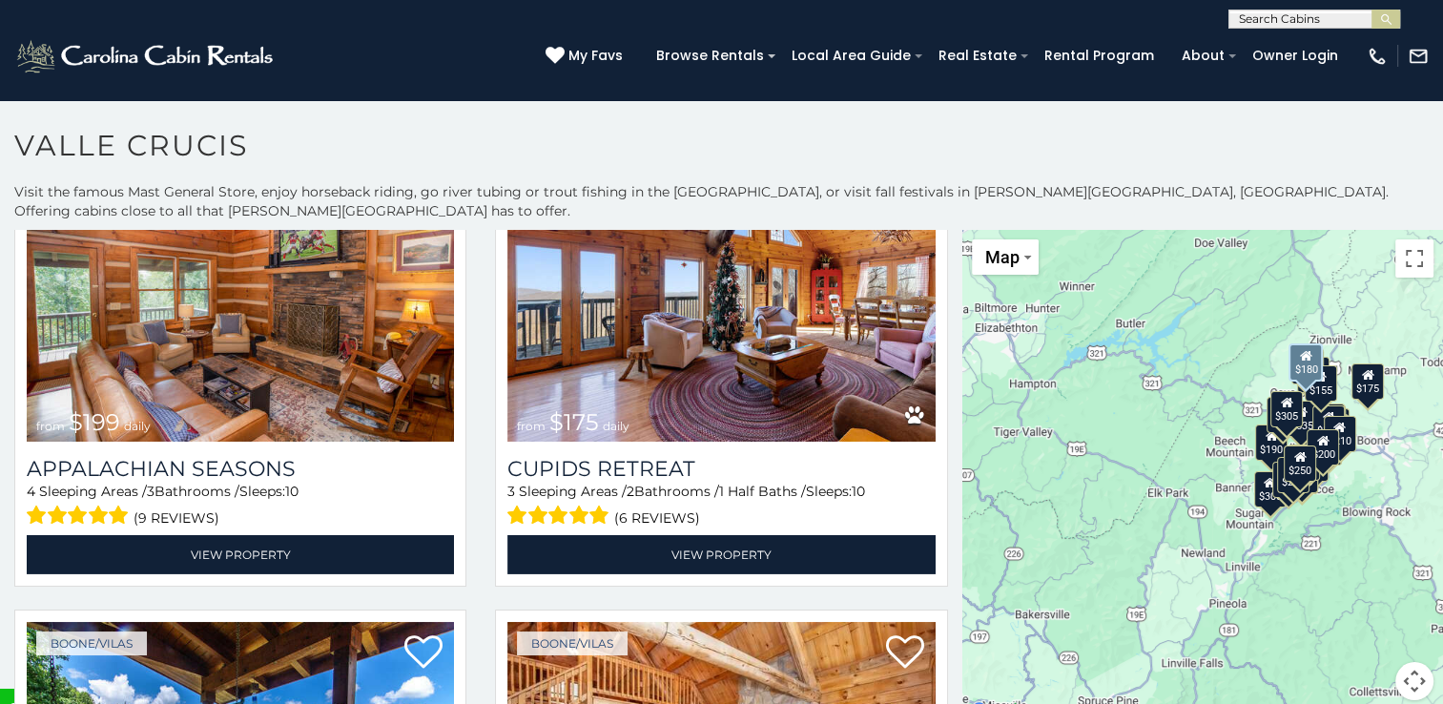
scroll to position [6471, 0]
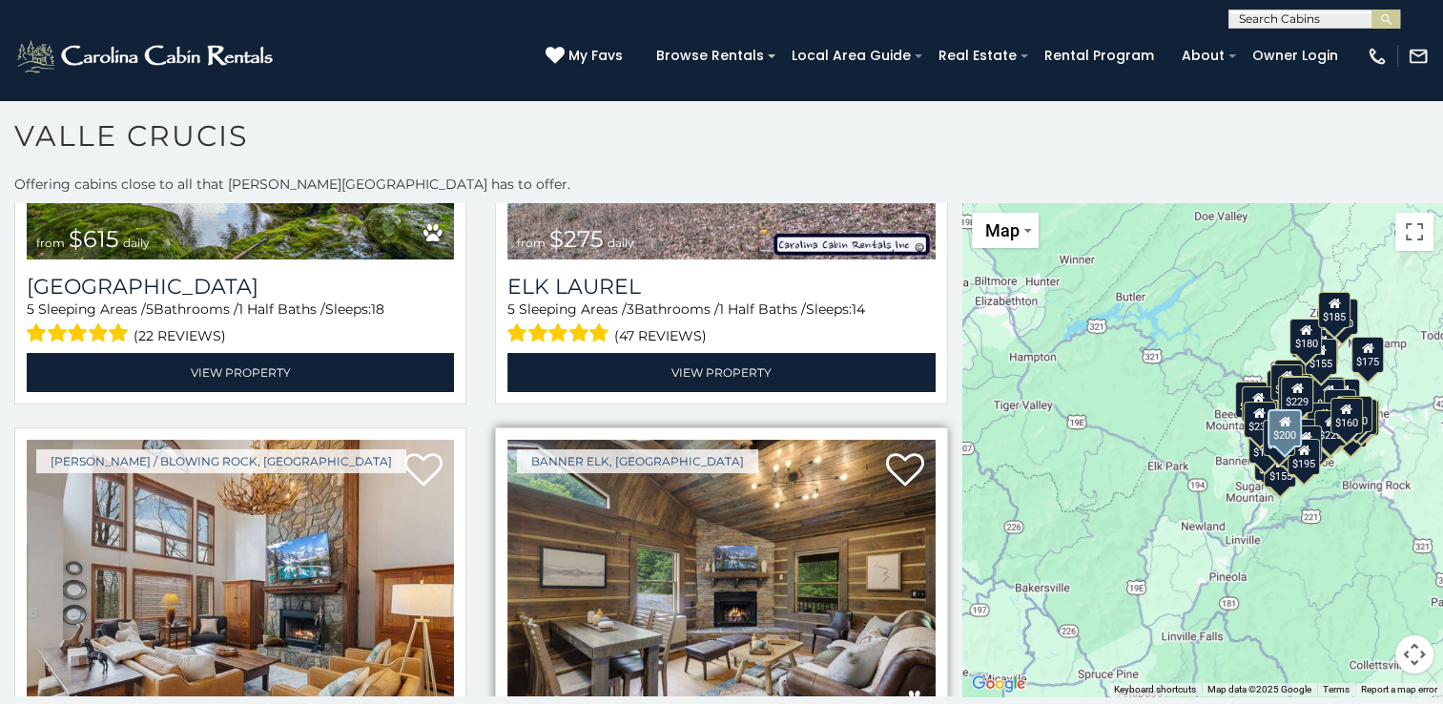
scroll to position [13392, 0]
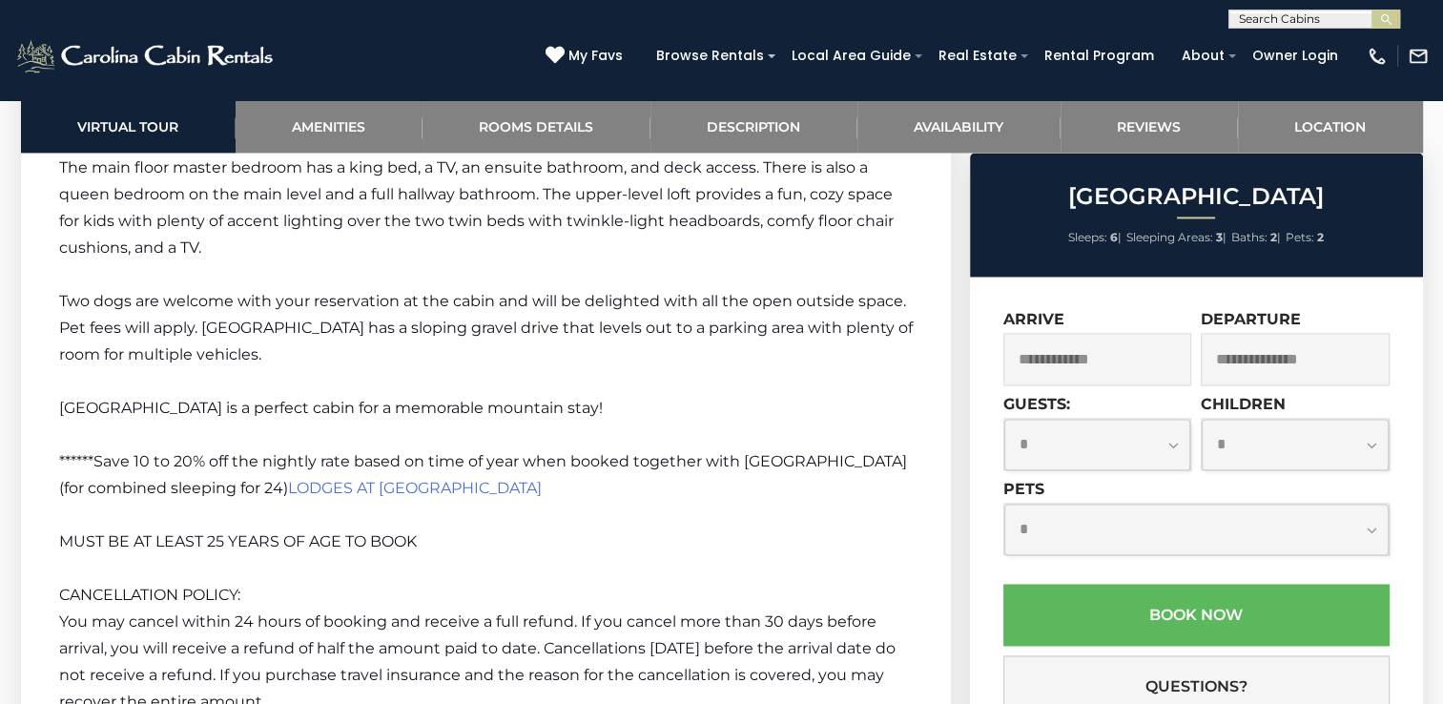
scroll to position [3243, 0]
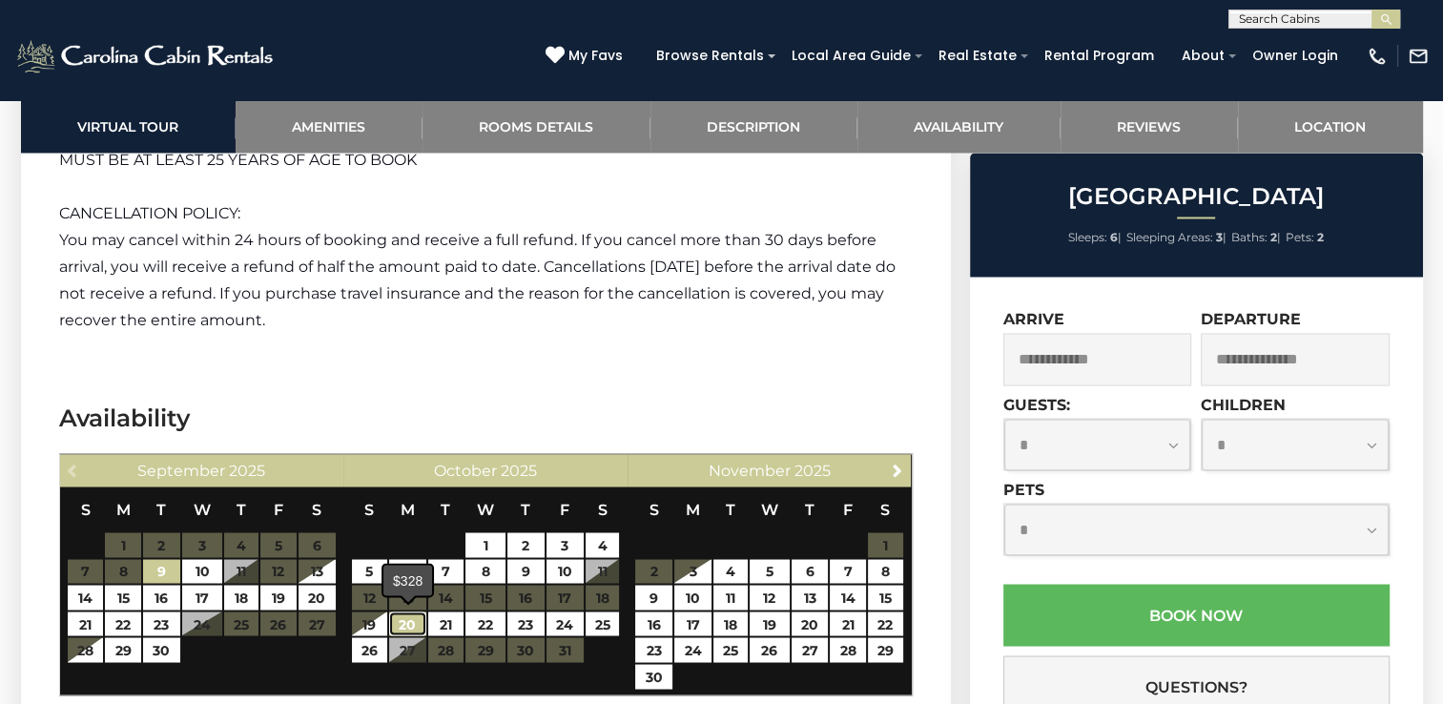
click at [406, 619] on link "20" at bounding box center [407, 623] width 37 height 25
type input "**********"
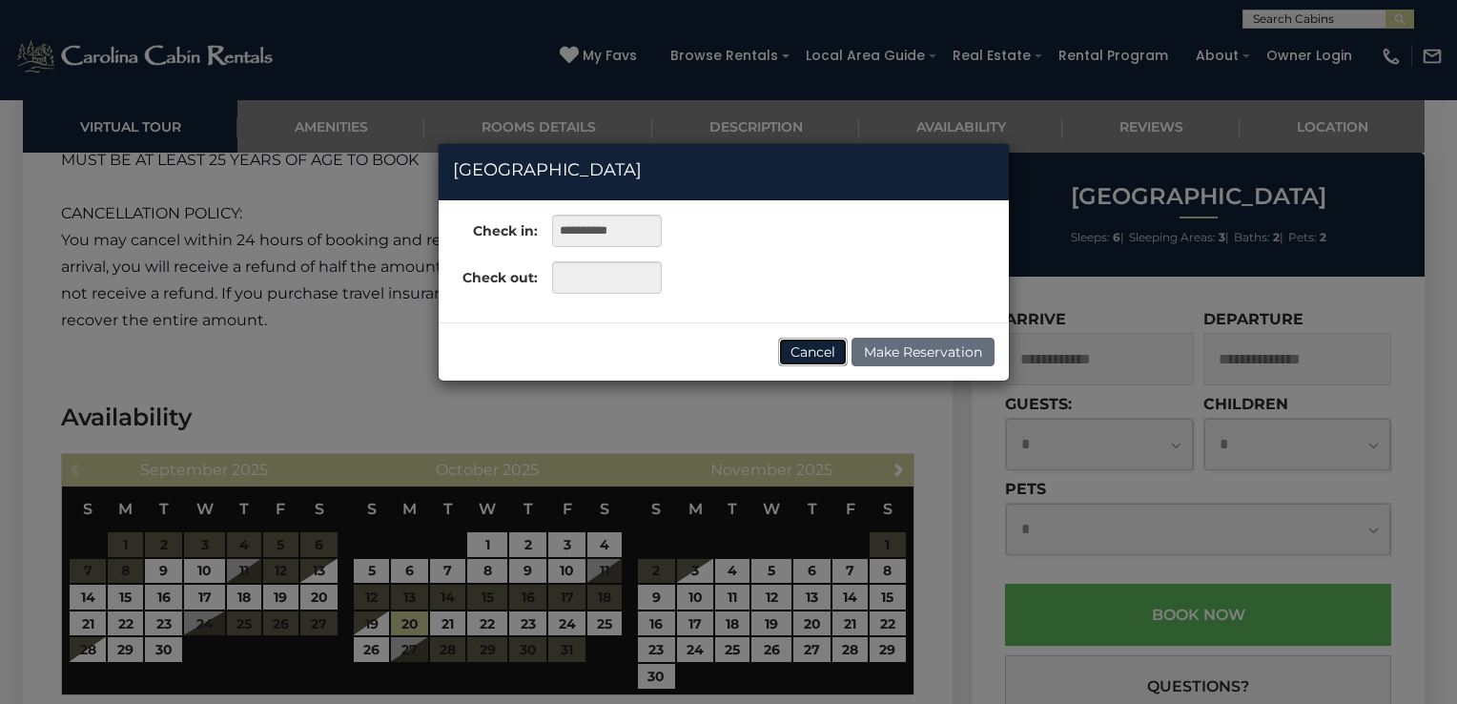
click at [821, 355] on button "Cancel" at bounding box center [813, 352] width 70 height 29
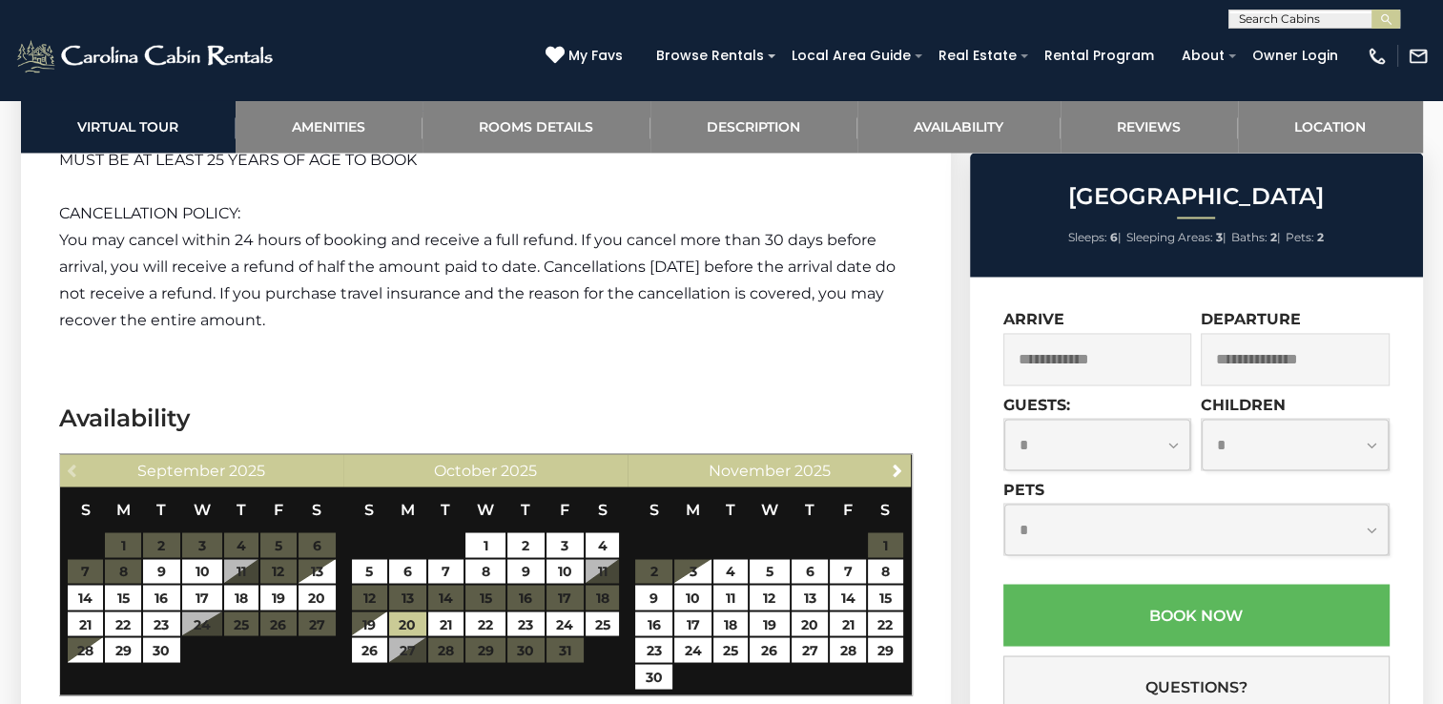
click at [1110, 364] on input "text" at bounding box center [1097, 359] width 189 height 52
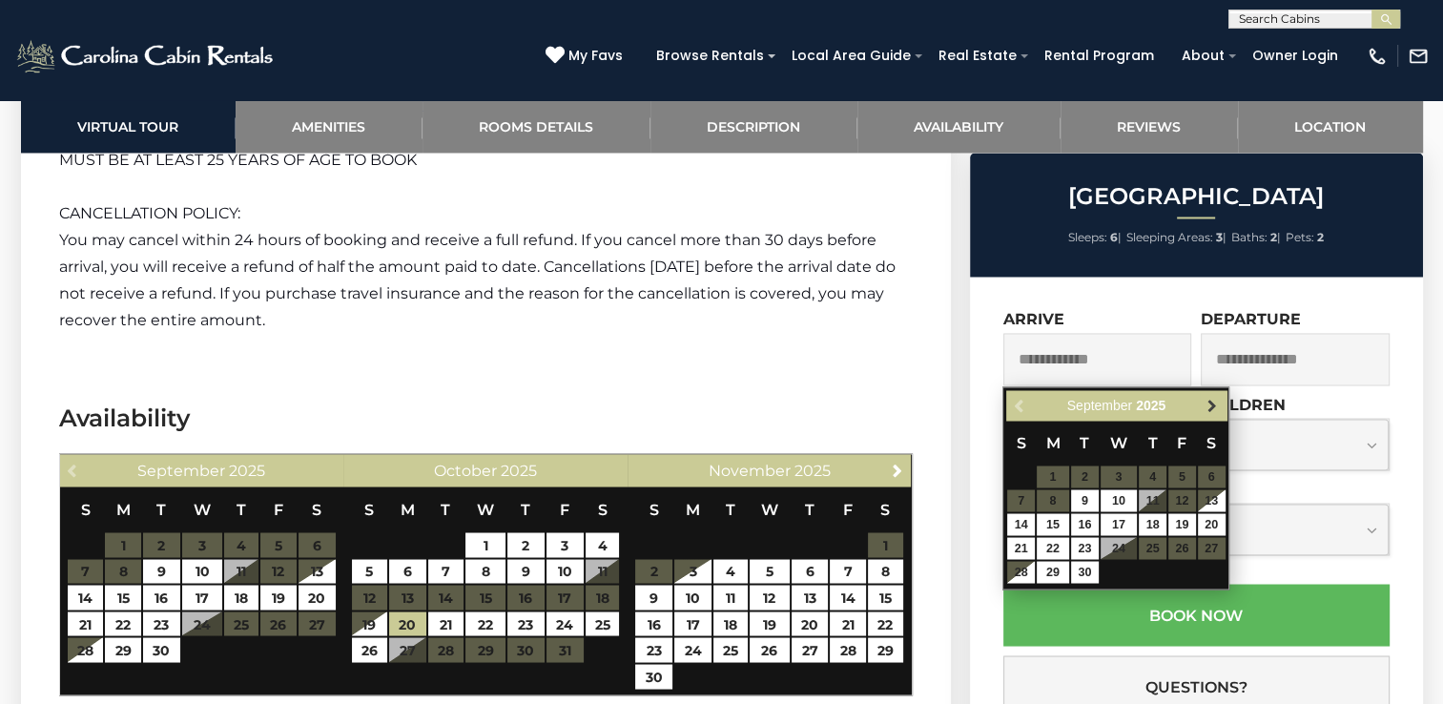
click at [1212, 400] on span "Next" at bounding box center [1212, 405] width 15 height 15
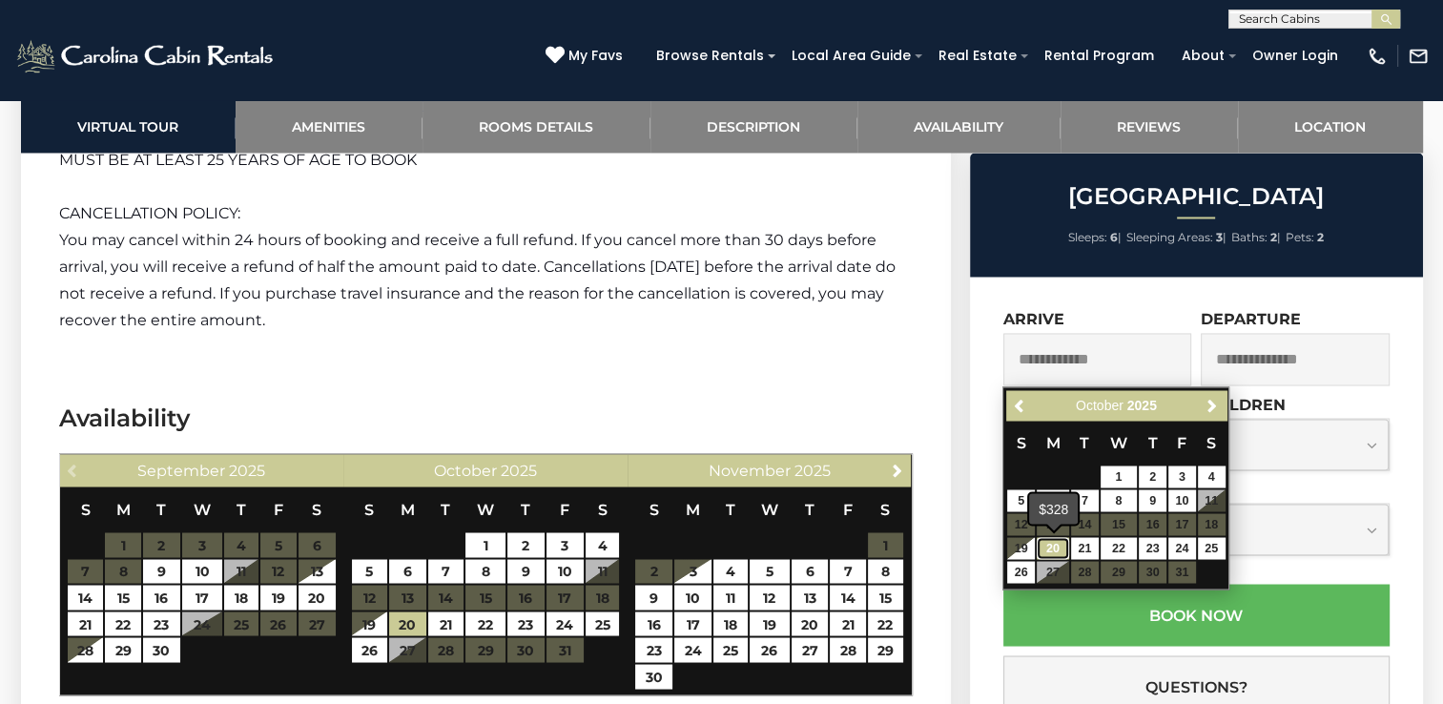
click at [1056, 548] on link "20" at bounding box center [1053, 548] width 32 height 22
type input "**********"
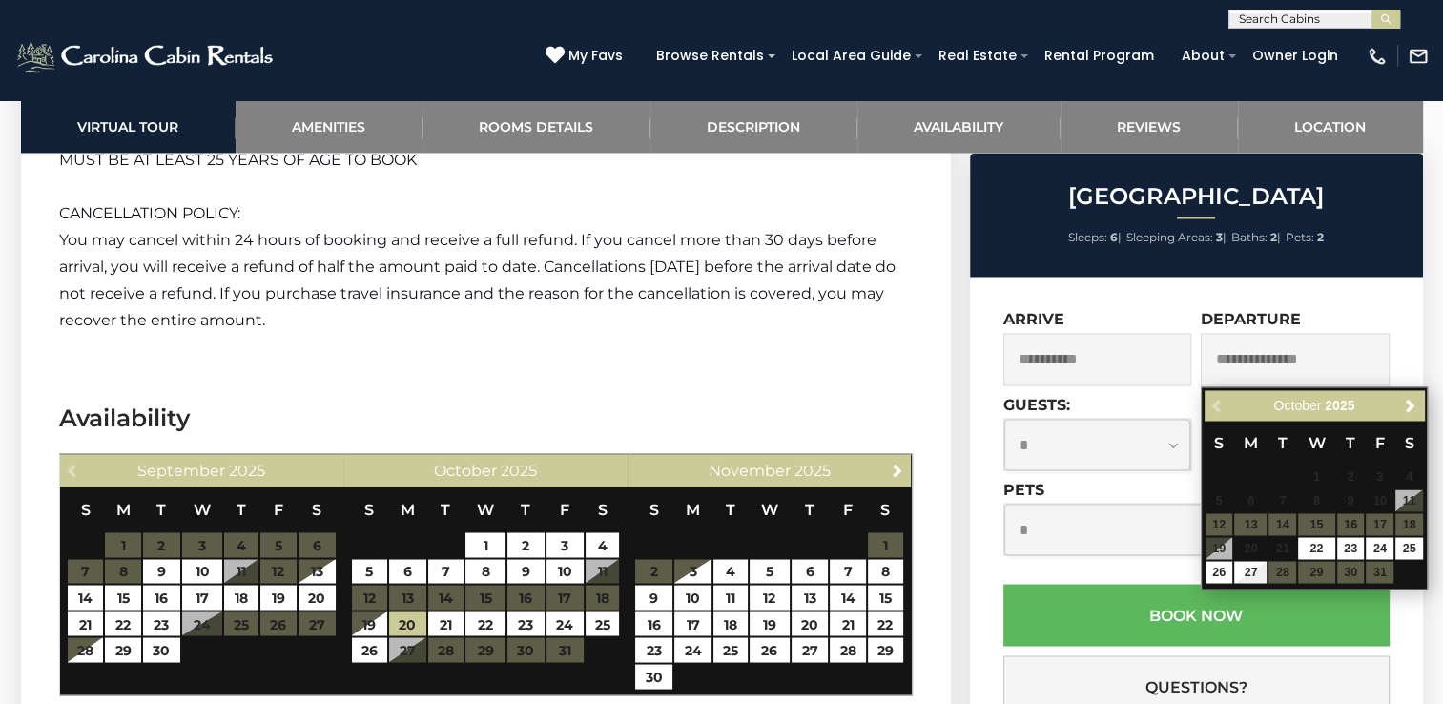
click at [1232, 366] on input "text" at bounding box center [1295, 359] width 189 height 52
click at [1408, 555] on link "25" at bounding box center [1409, 548] width 28 height 22
type input "**********"
